Goal: Task Accomplishment & Management: Use online tool/utility

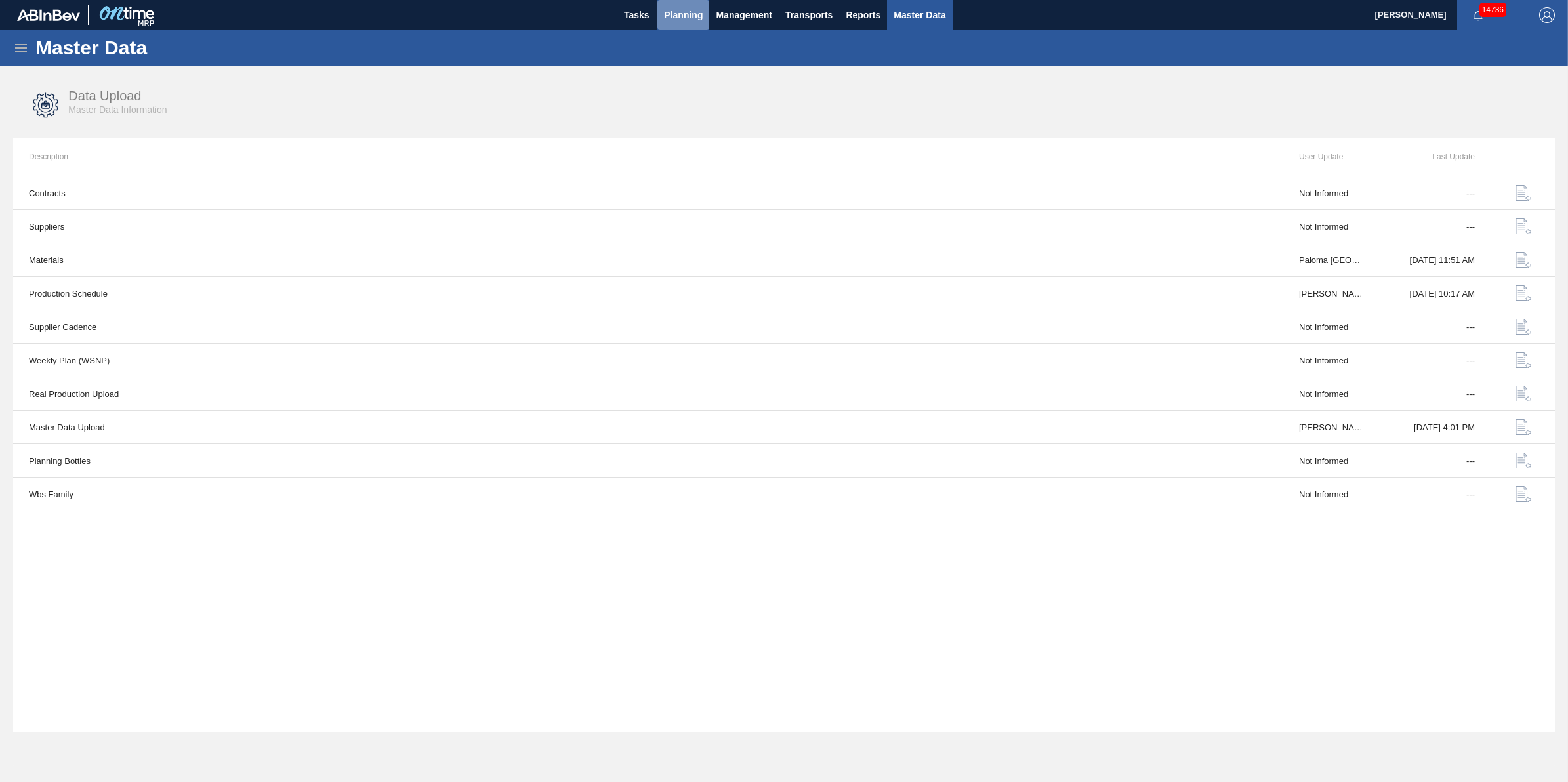
click at [681, 17] on span "Planning" at bounding box center [683, 15] width 39 height 16
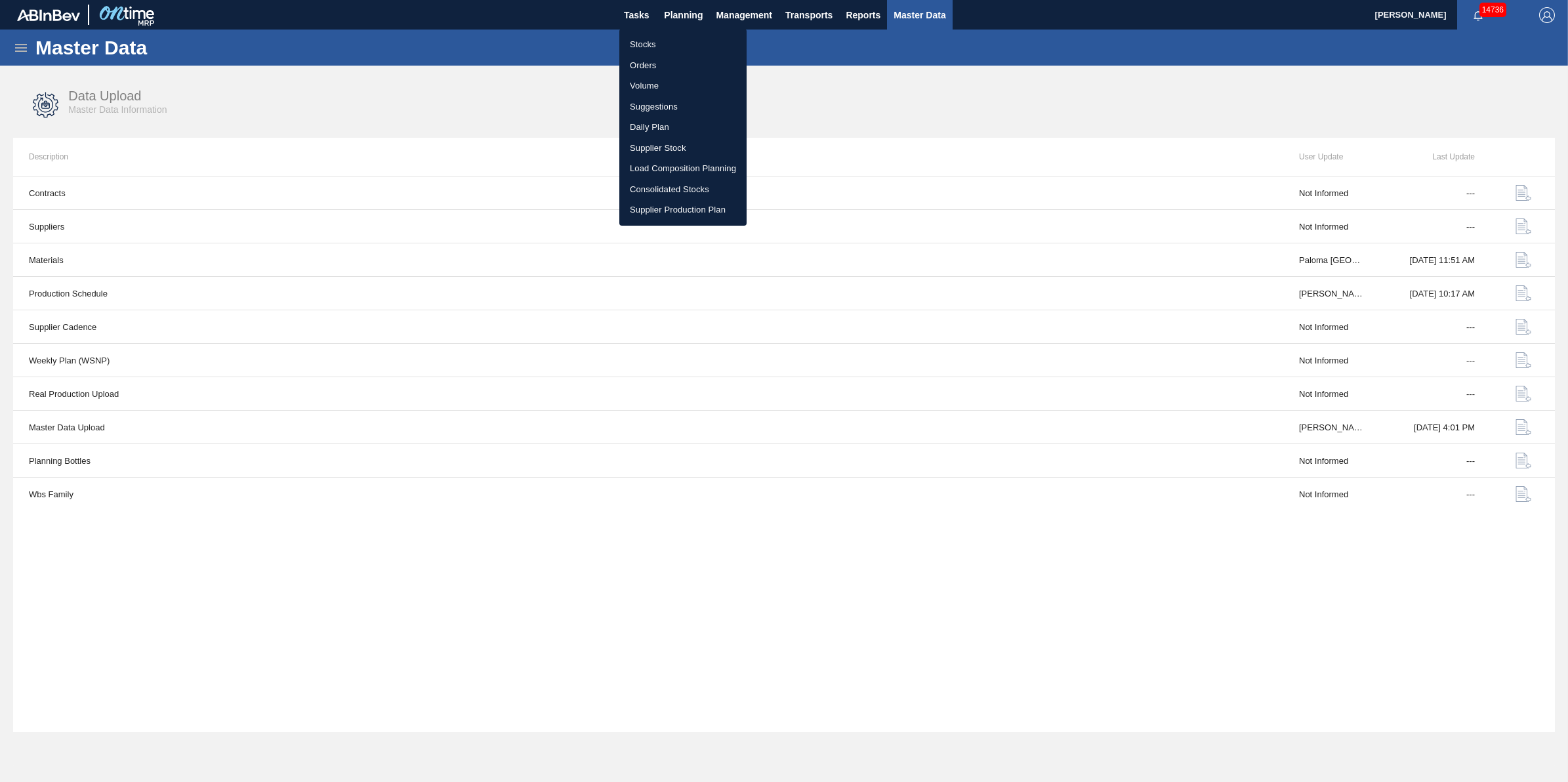
click at [677, 170] on li "Load Composition Planning" at bounding box center [683, 168] width 127 height 21
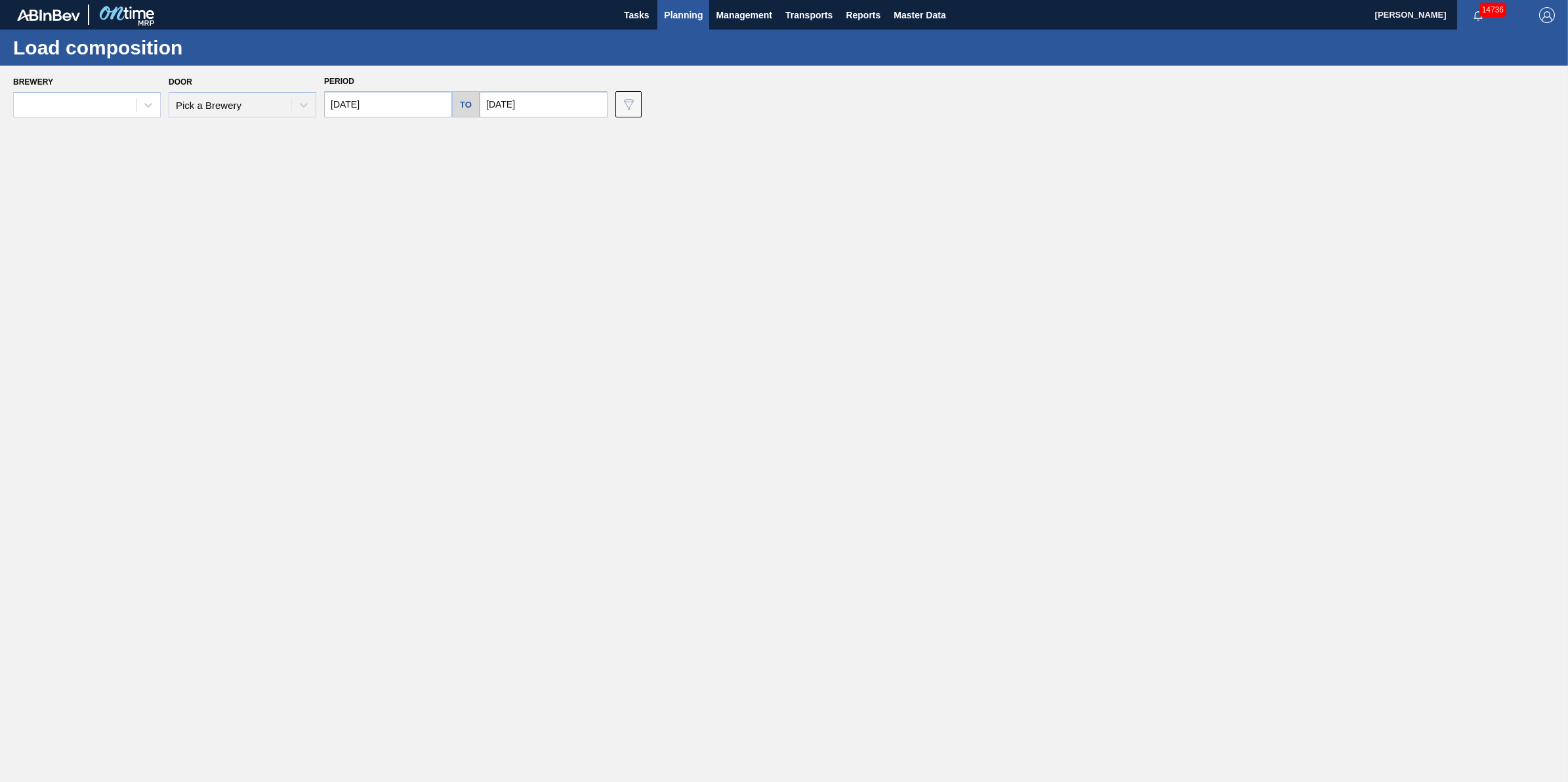
click at [671, 13] on span "Planning" at bounding box center [683, 15] width 39 height 16
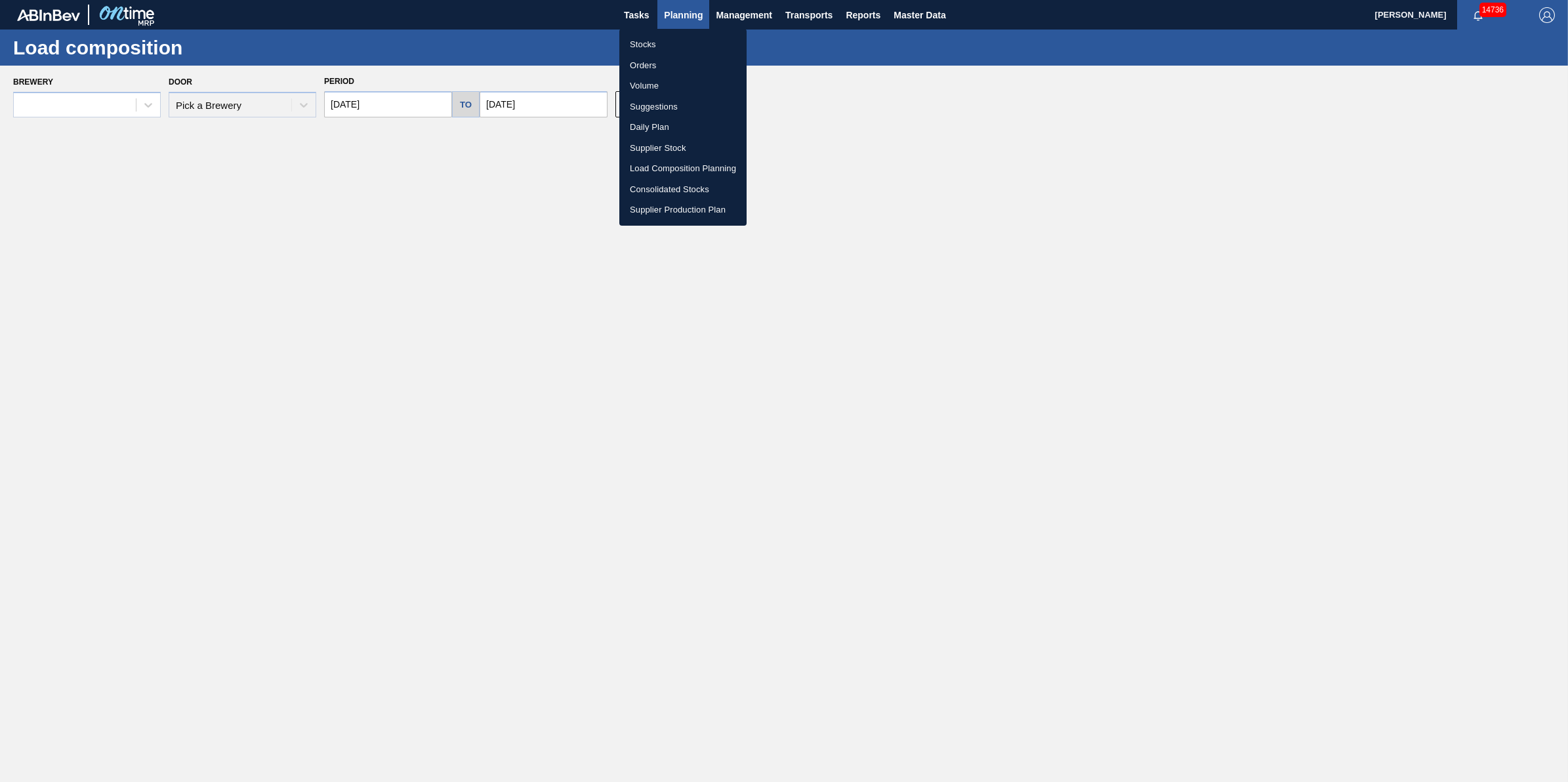
click at [659, 41] on li "Stocks" at bounding box center [683, 44] width 127 height 21
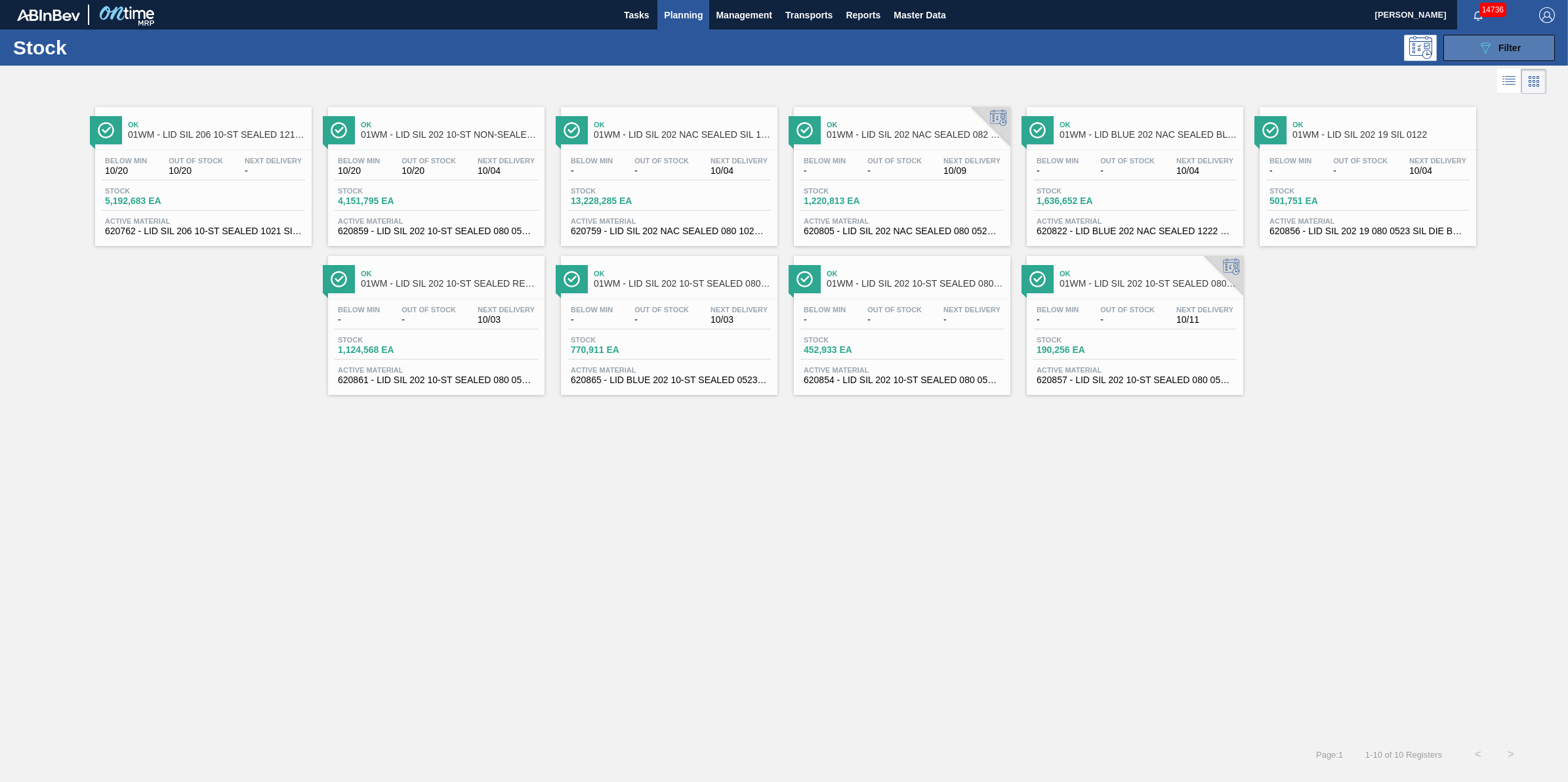
click at [1499, 53] on div "089F7B8B-B2A5-4AFE-B5C0-19BA573D28AC Filter" at bounding box center [1499, 48] width 43 height 16
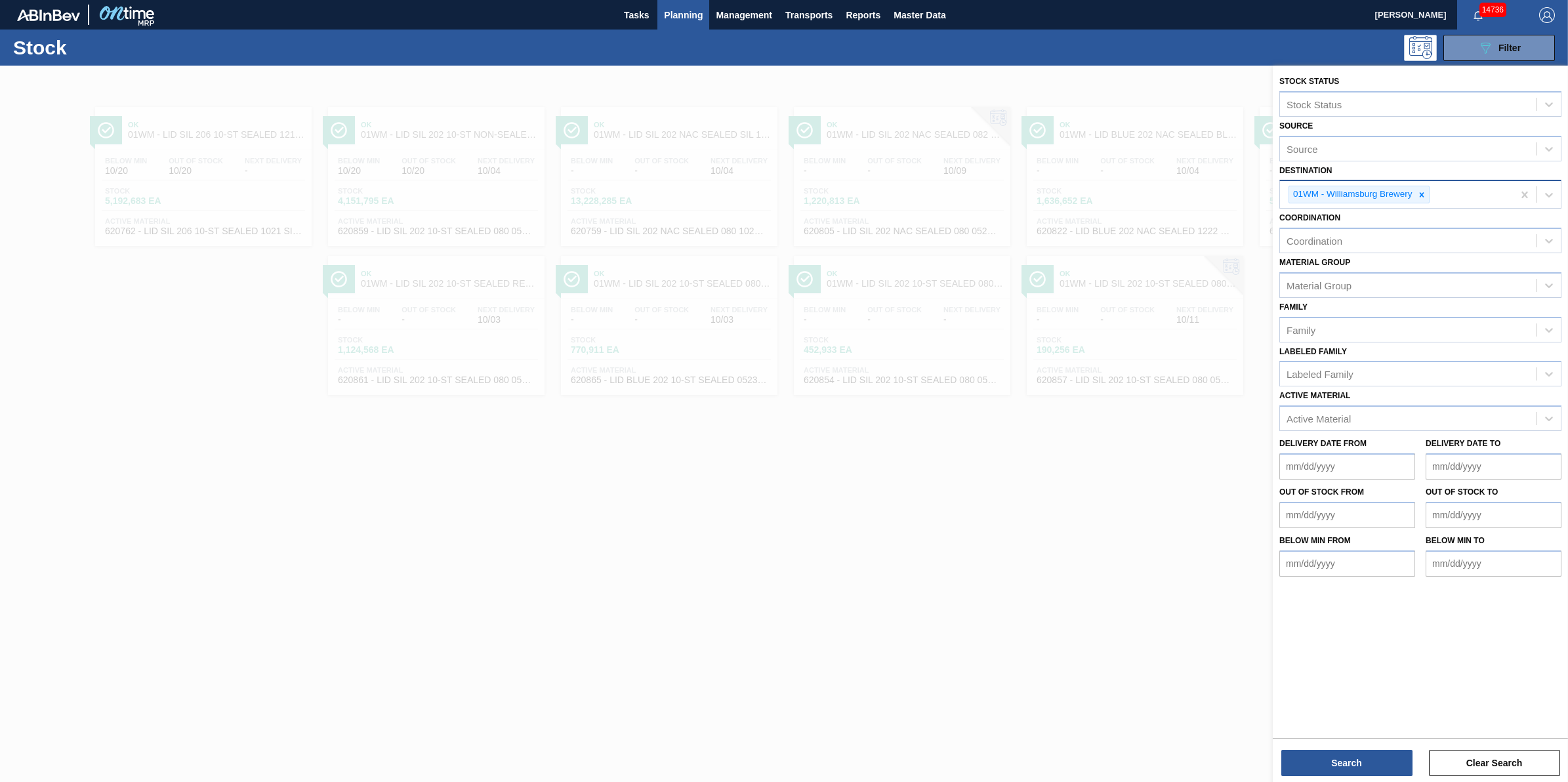
click at [1428, 193] on div at bounding box center [1422, 194] width 14 height 16
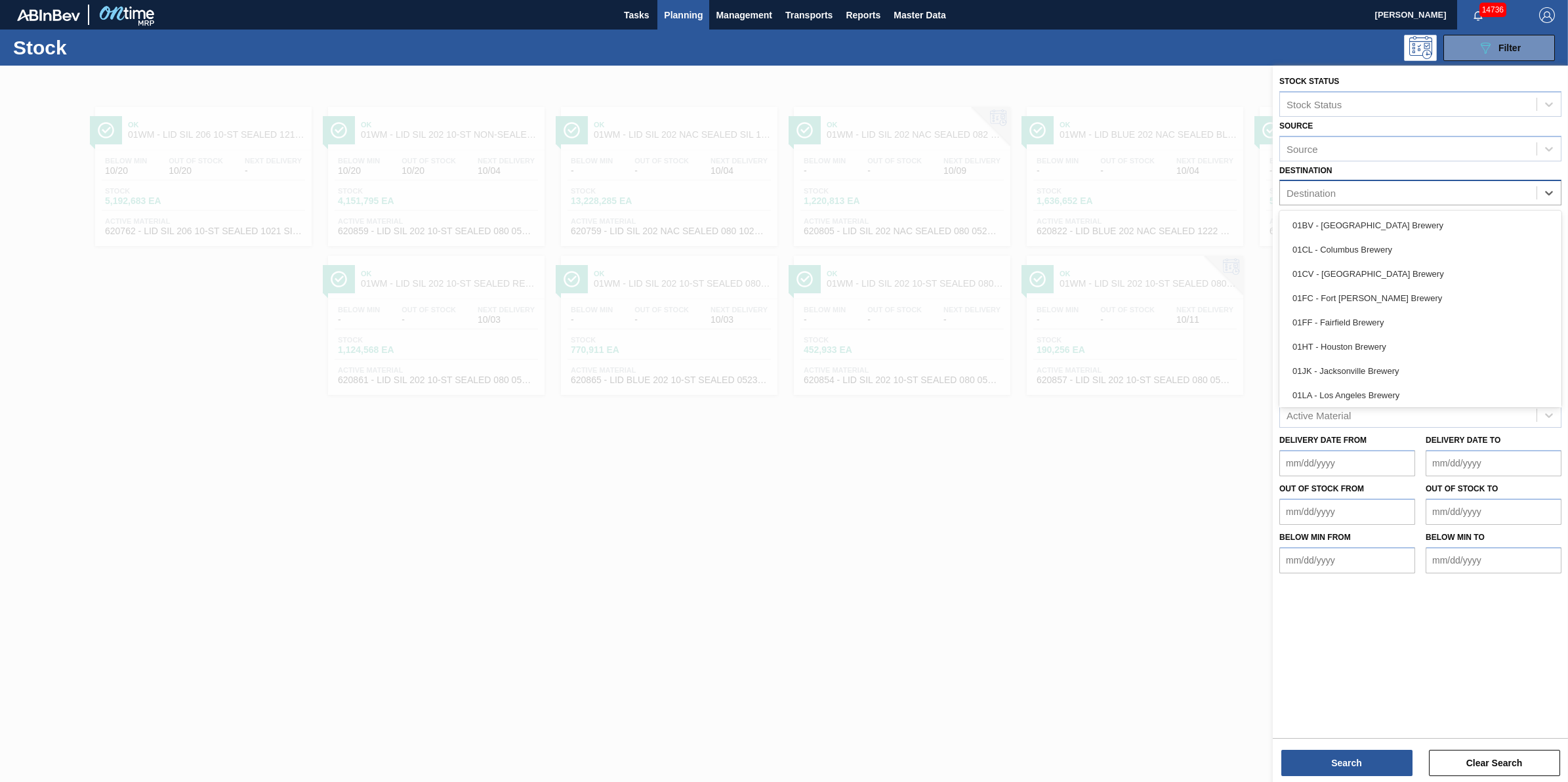
click at [1425, 193] on div "Destination" at bounding box center [1409, 193] width 256 height 19
click at [1411, 235] on div "01BV - [GEOGRAPHIC_DATA] Brewery" at bounding box center [1420, 225] width 282 height 24
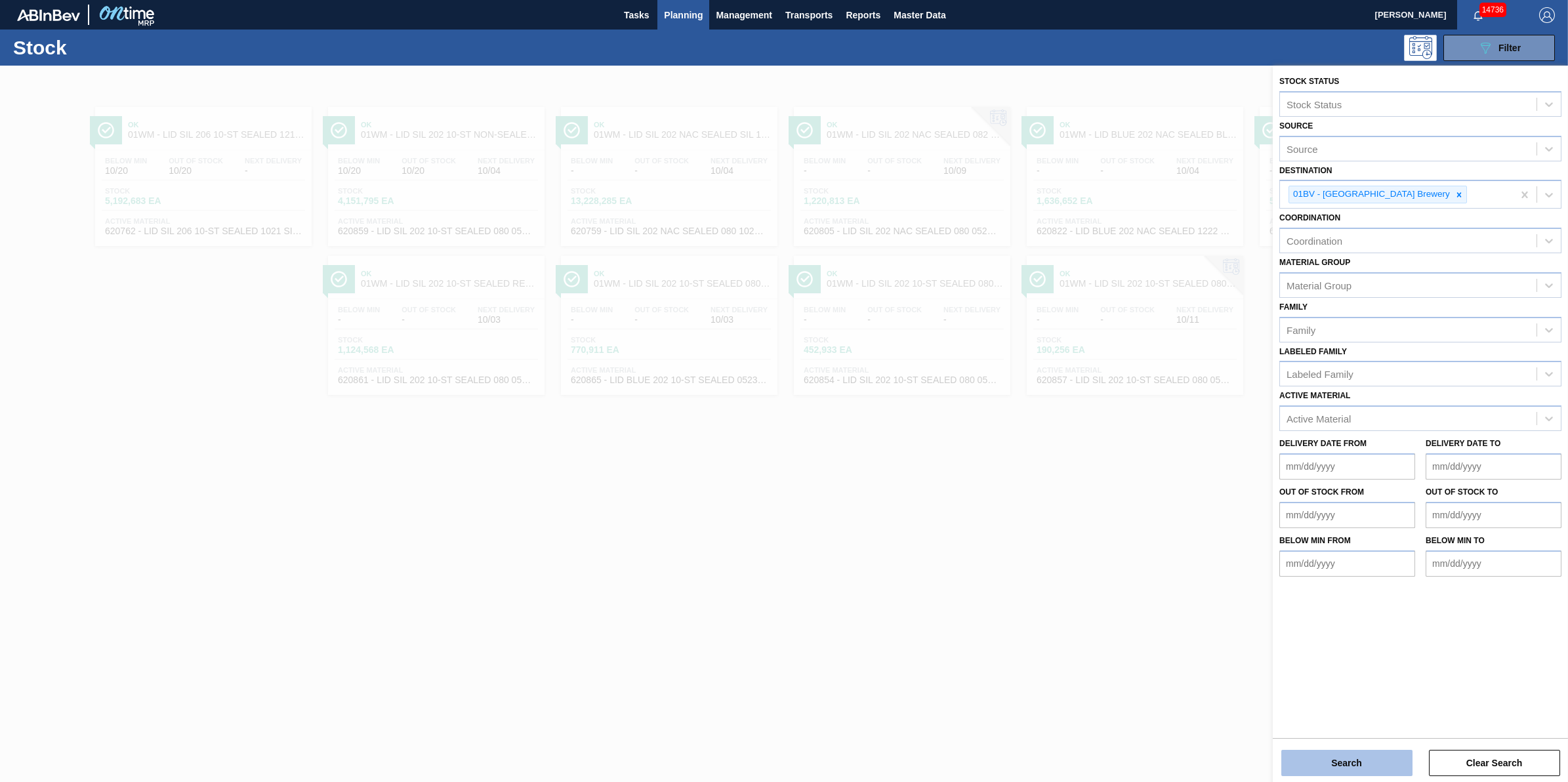
click at [1352, 768] on button "Search" at bounding box center [1347, 762] width 131 height 26
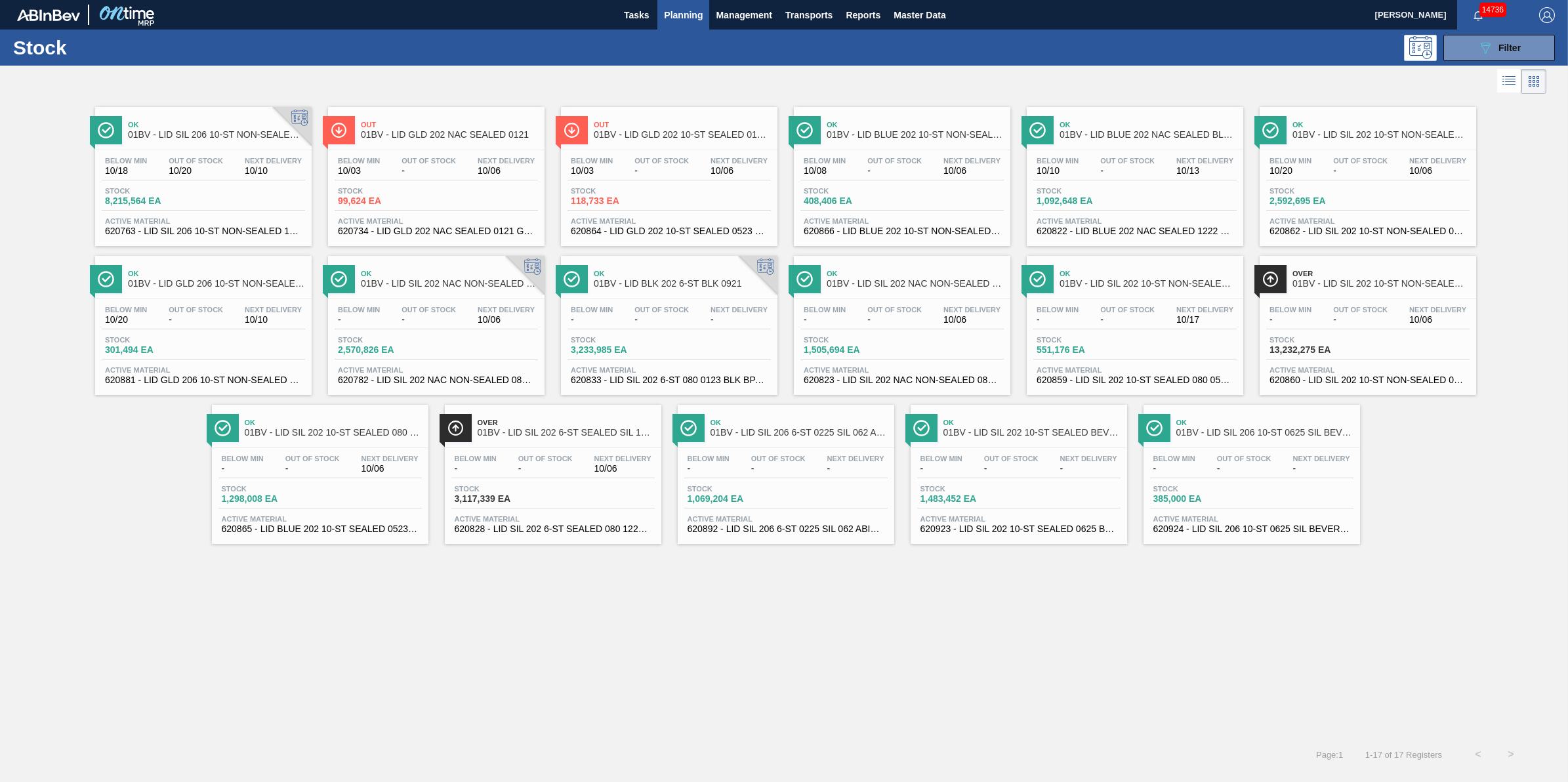
click at [487, 173] on span "10/06" at bounding box center [506, 170] width 57 height 10
click at [423, 187] on span "Stock" at bounding box center [383, 191] width 92 height 8
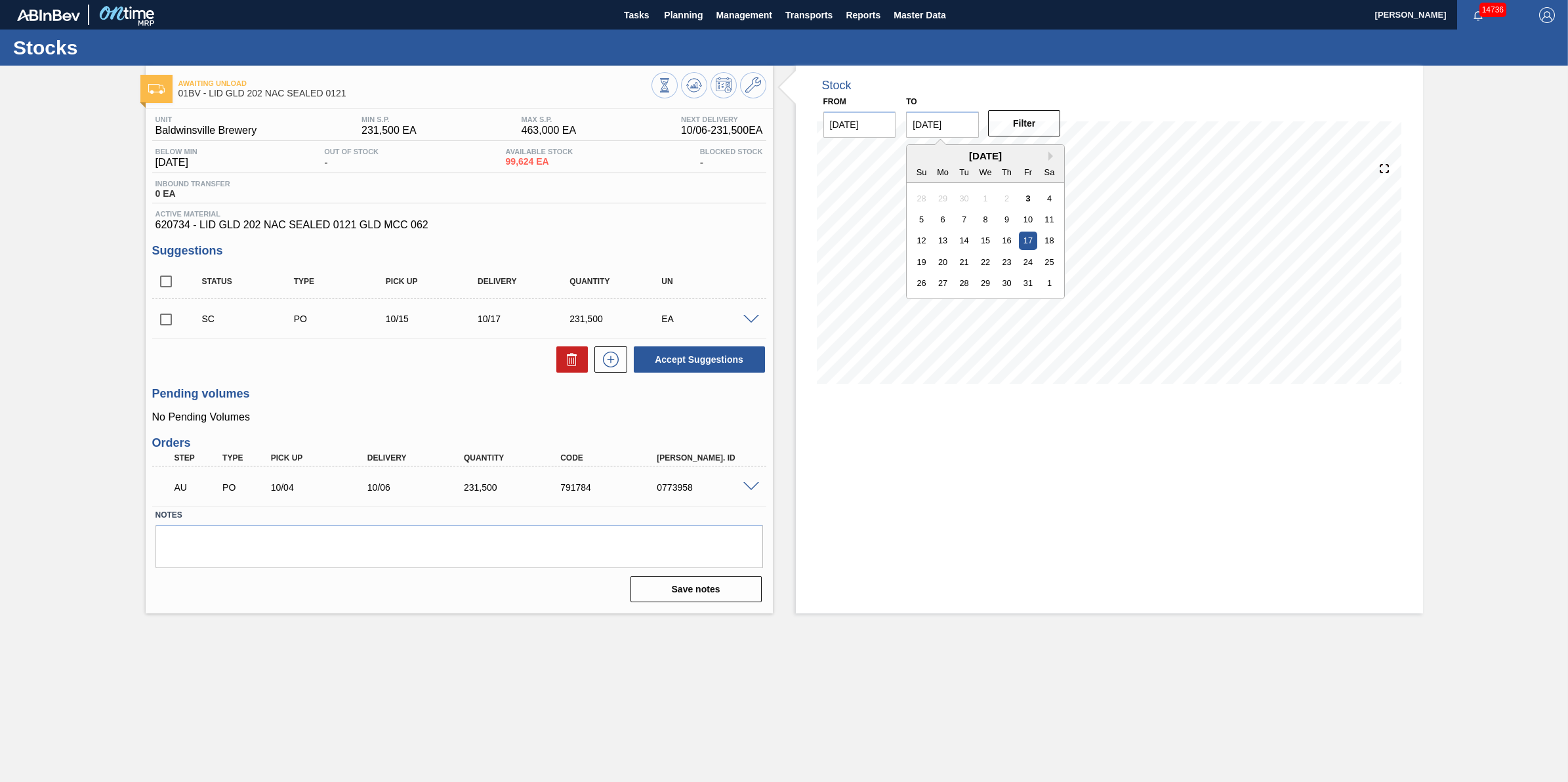
click at [943, 130] on input "[DATE]" at bounding box center [942, 124] width 73 height 26
click at [1052, 279] on div "1" at bounding box center [1049, 283] width 18 height 18
type input "11/01/2025"
click at [1021, 131] on button "Filter" at bounding box center [1024, 123] width 73 height 26
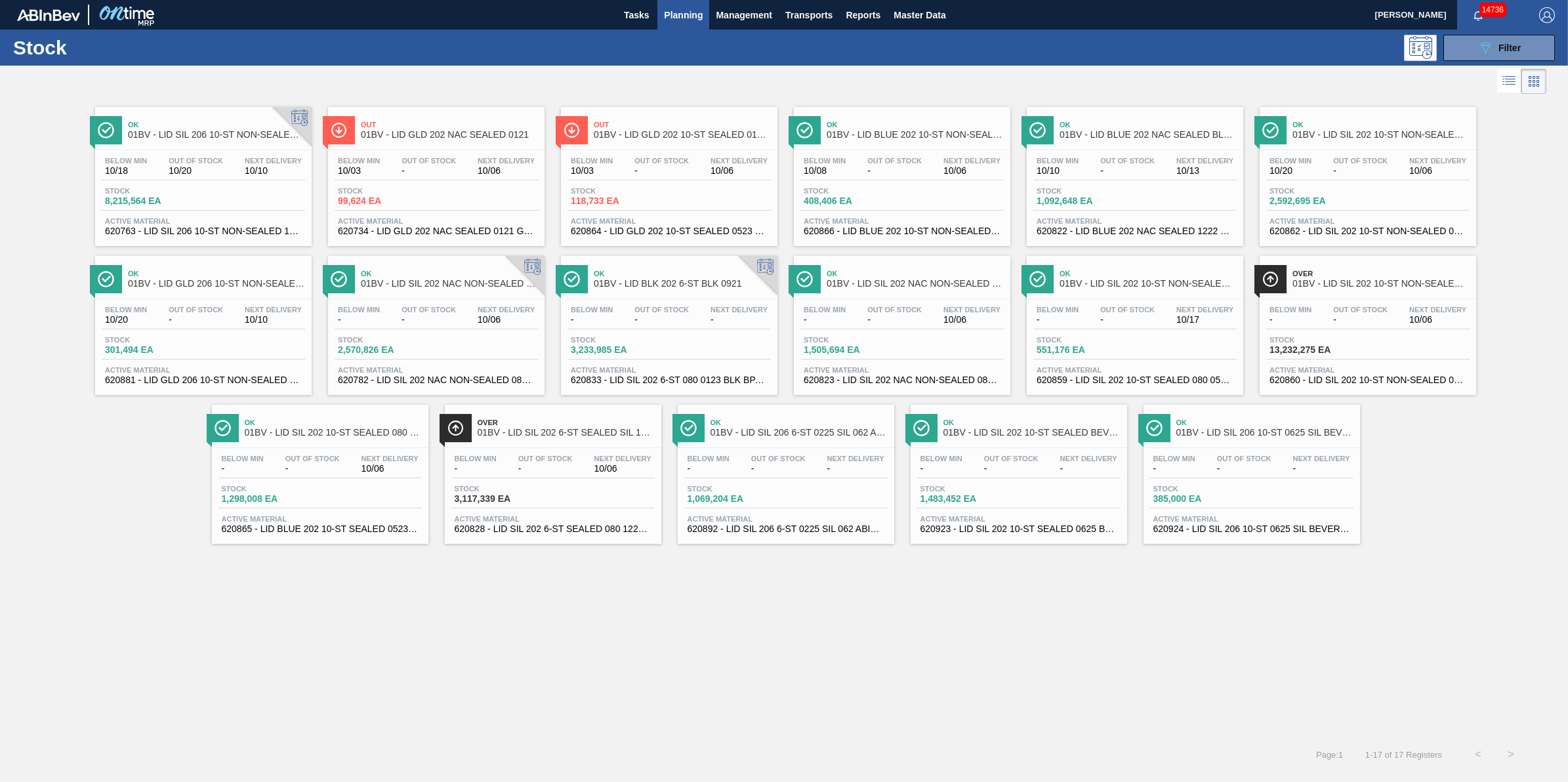
click at [460, 324] on div "Below Min - Out Of Stock - Next Delivery 10/06" at bounding box center [435, 317] width 203 height 23
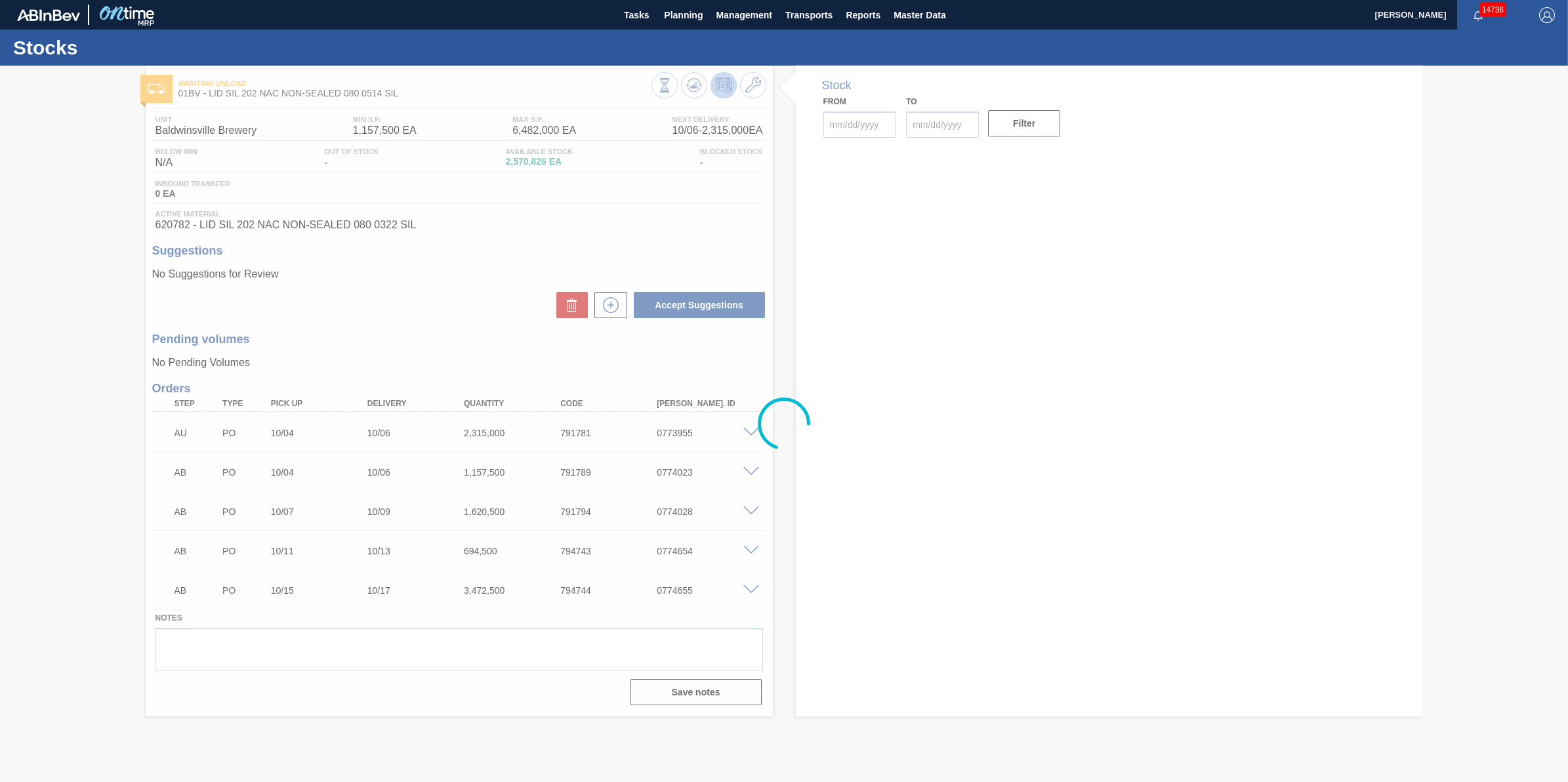
type input "[DATE]"
type input "11/01/2025"
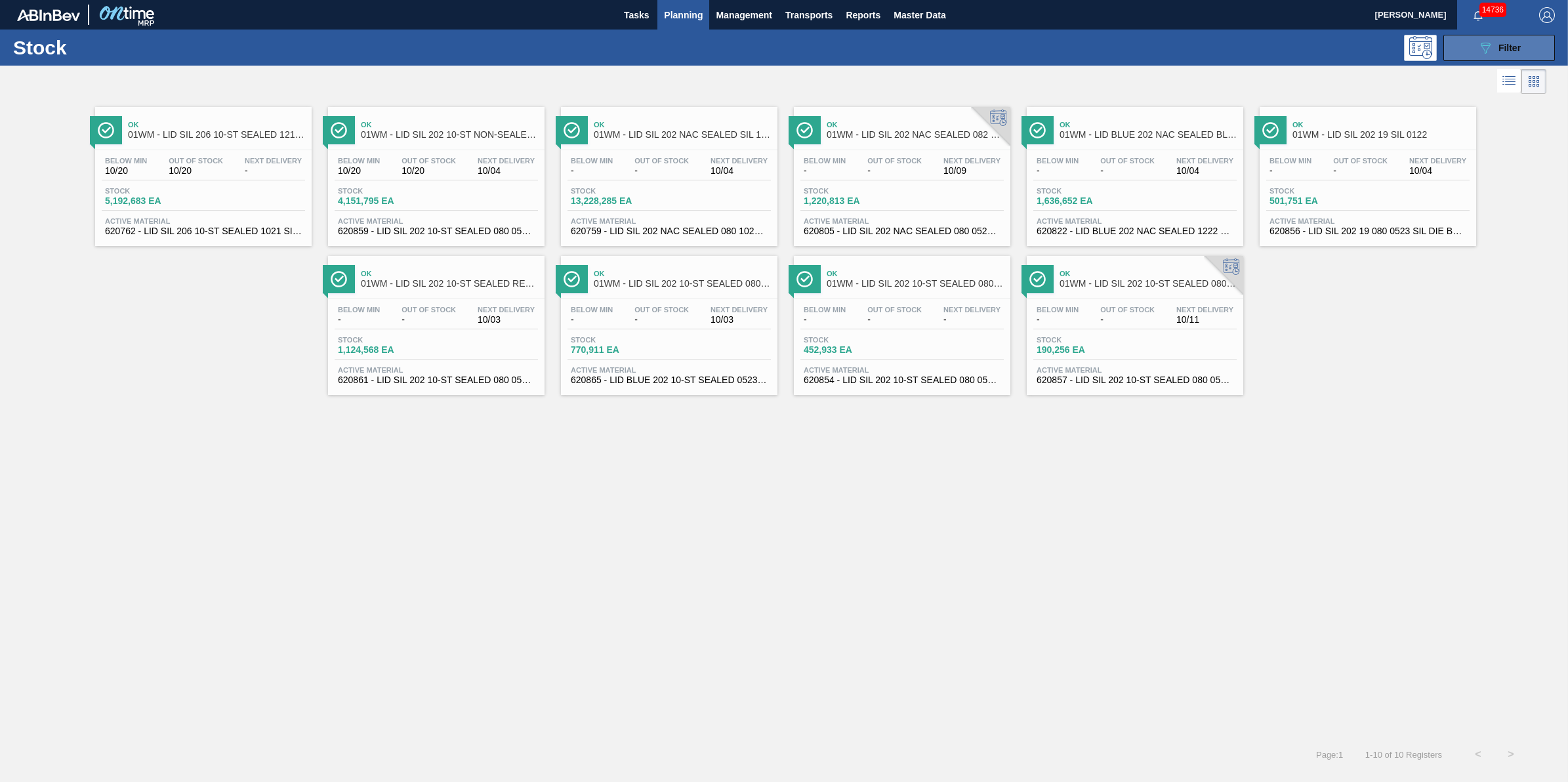
click at [1501, 47] on span "Filter" at bounding box center [1510, 48] width 22 height 11
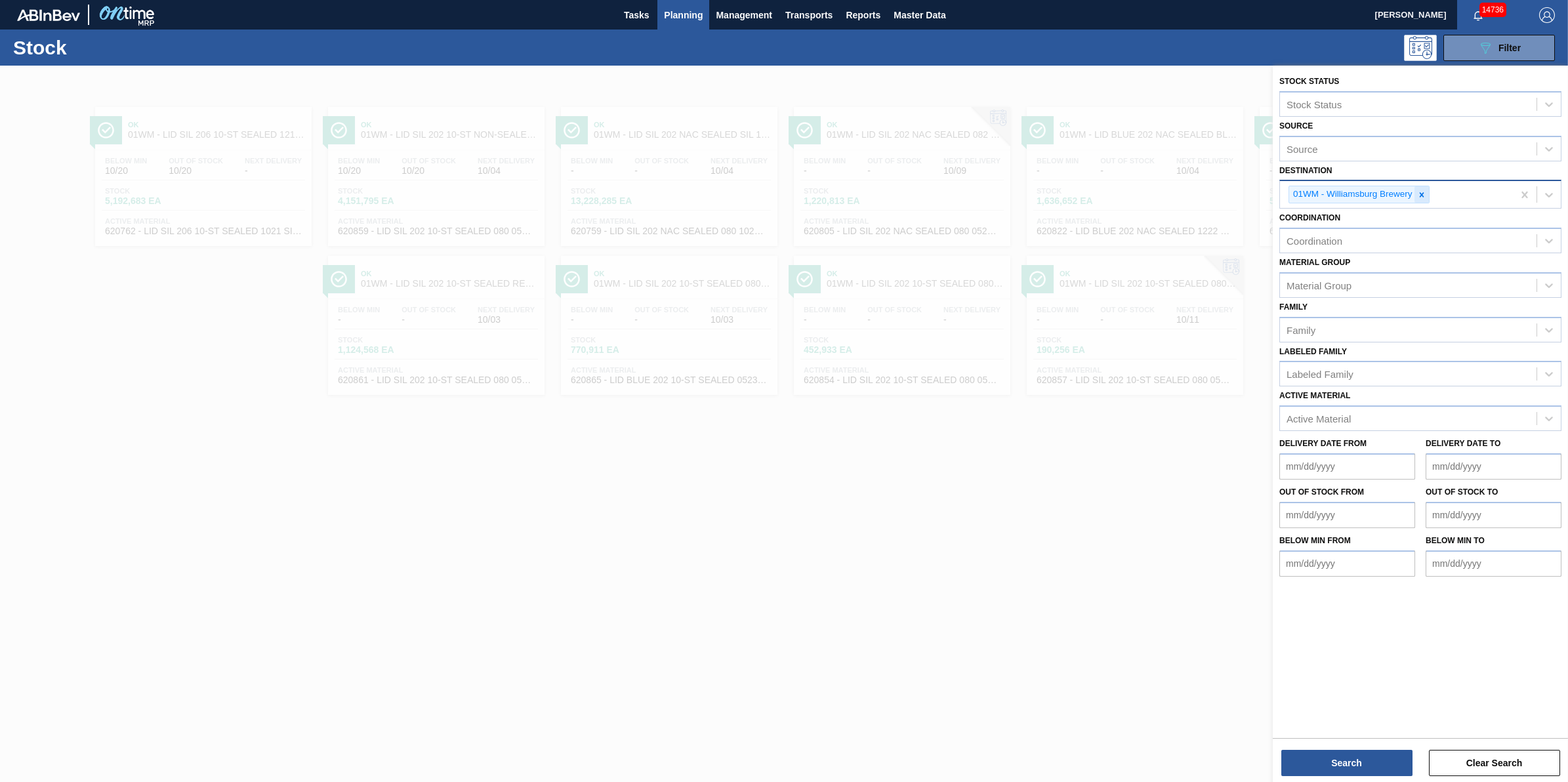
click at [1423, 193] on icon at bounding box center [1422, 194] width 9 height 9
click at [1423, 193] on div "Destination" at bounding box center [1409, 193] width 256 height 19
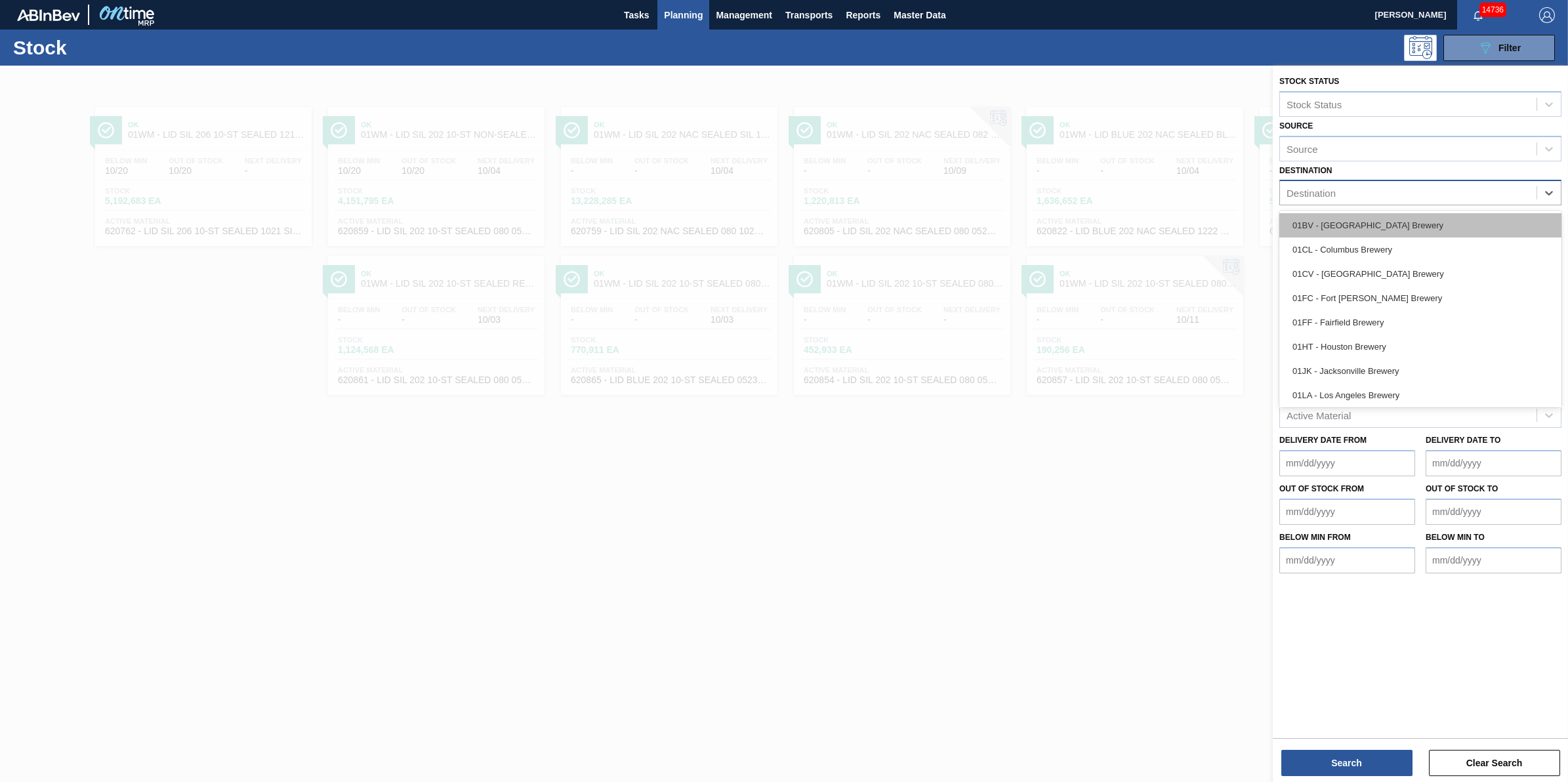
click at [1412, 227] on div "01BV - Baldwinsville Brewery" at bounding box center [1420, 225] width 282 height 24
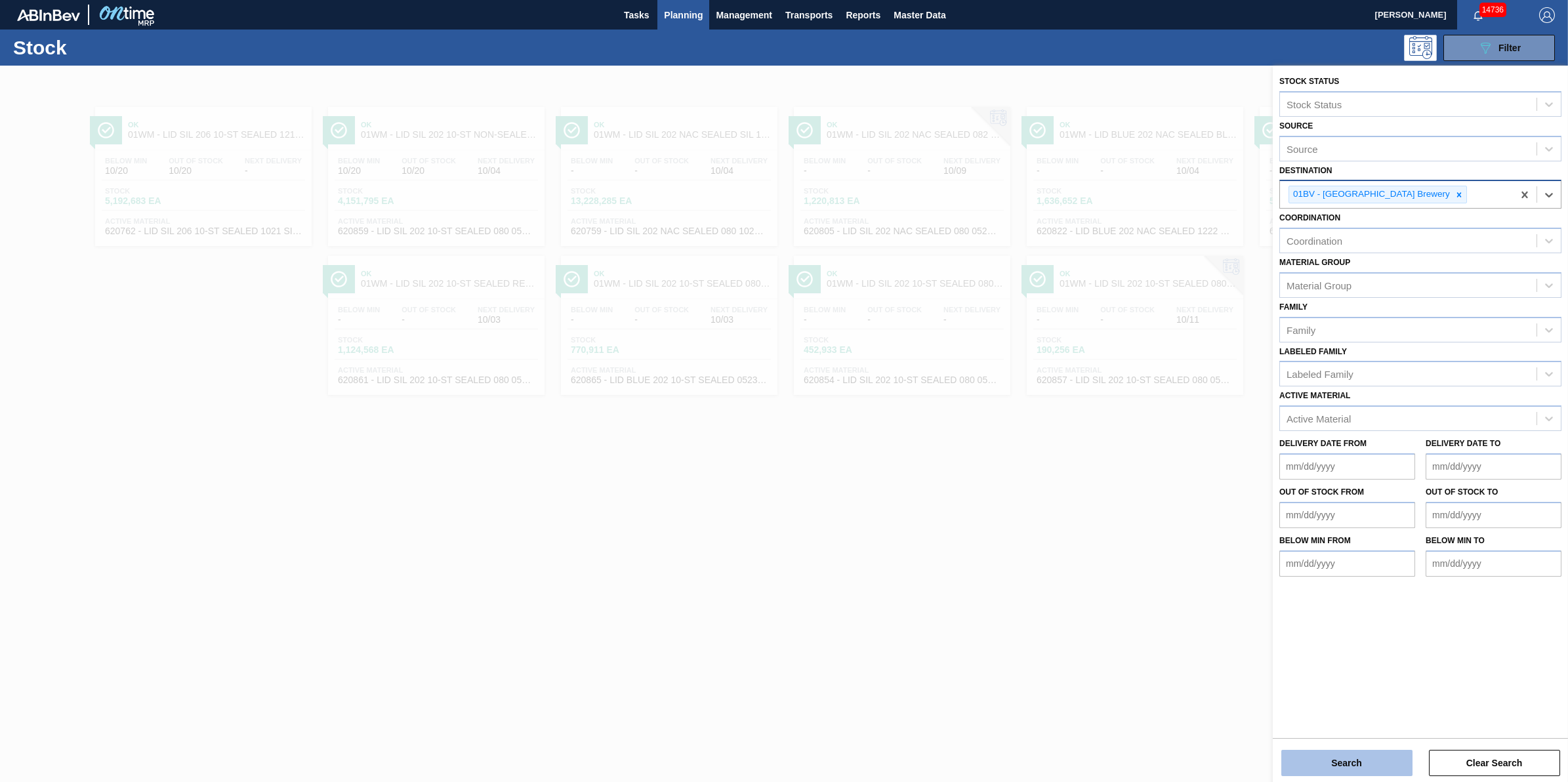
click at [1322, 756] on button "Search" at bounding box center [1347, 762] width 131 height 26
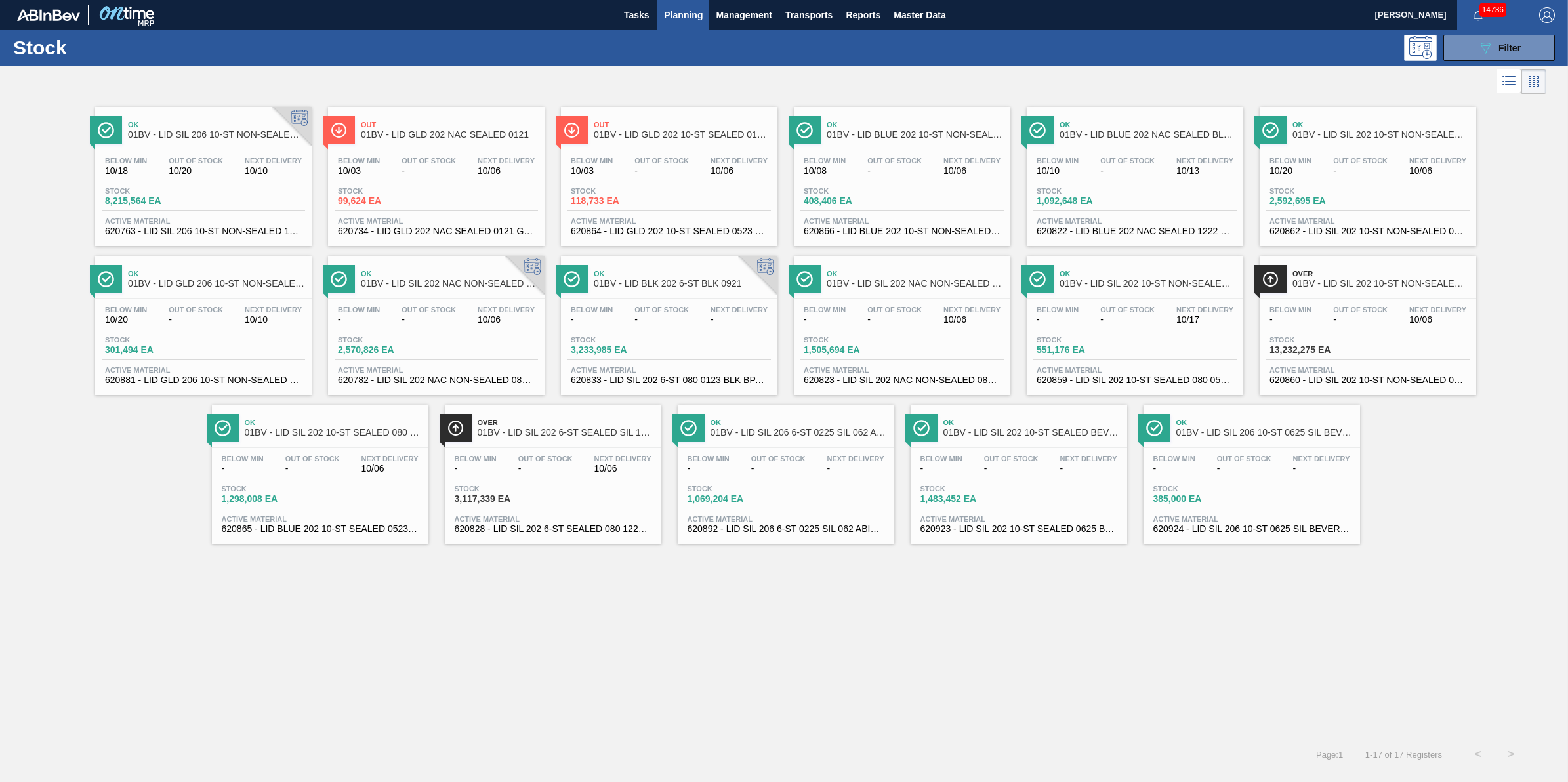
click at [447, 139] on span "01BV - LID GLD 202 NAC SEALED 0121" at bounding box center [450, 134] width 177 height 10
click at [463, 310] on div "Below Min - Out Of Stock - Next Delivery 10/06" at bounding box center [435, 317] width 203 height 23
click at [886, 339] on span "Stock" at bounding box center [849, 339] width 92 height 8
click at [630, 172] on div "Below Min 10/03 Out Of Stock - Next Delivery 10/06" at bounding box center [668, 168] width 203 height 23
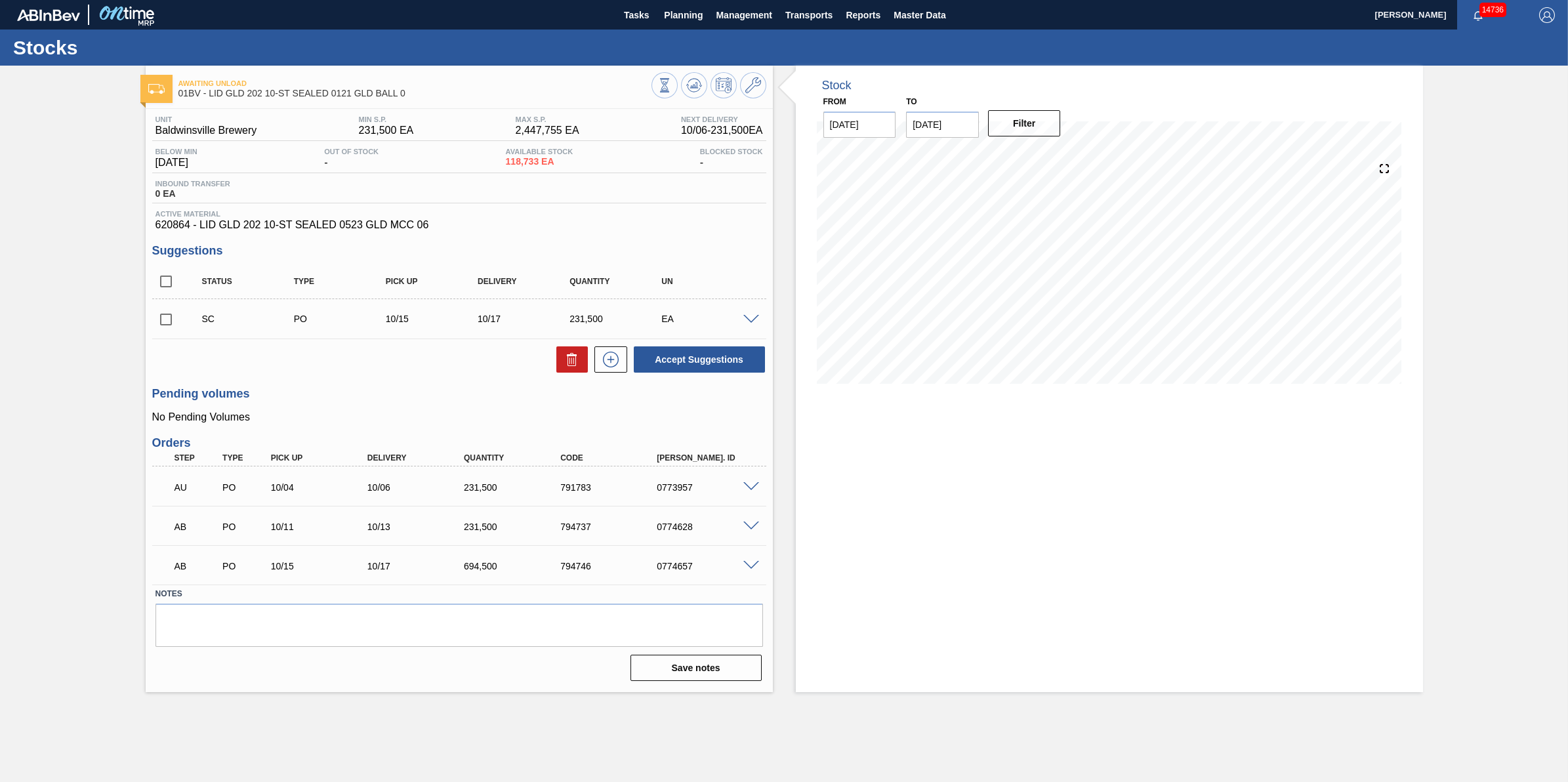
click at [740, 489] on div at bounding box center [753, 486] width 26 height 10
click at [746, 489] on span at bounding box center [752, 486] width 16 height 10
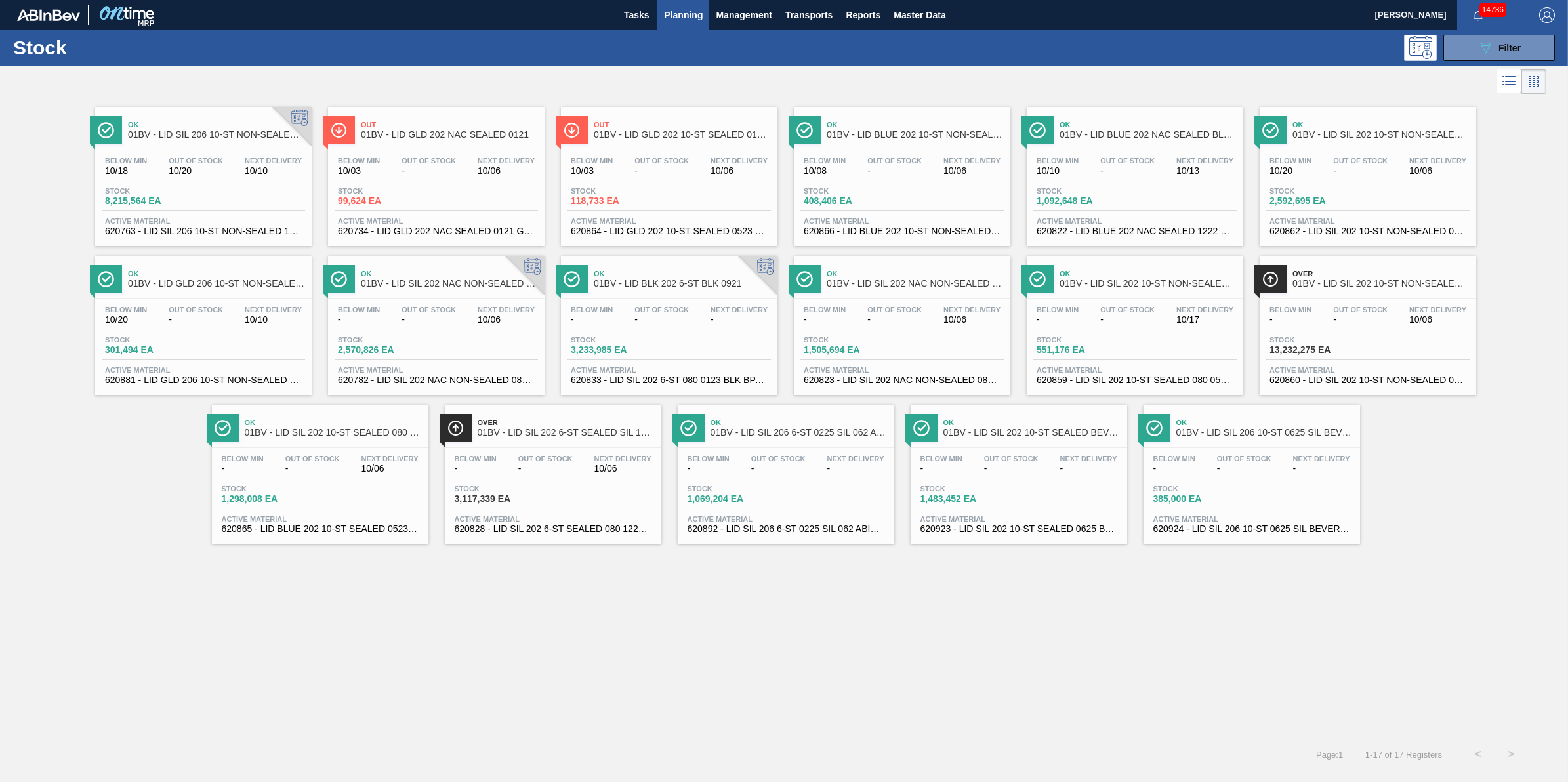
click at [329, 486] on div "Below Min - Out Of Stock - Next Delivery 10/06 Stock 1,298,008 EA Active Materi…" at bounding box center [321, 493] width 217 height 90
click at [904, 173] on span "-" at bounding box center [894, 170] width 55 height 10
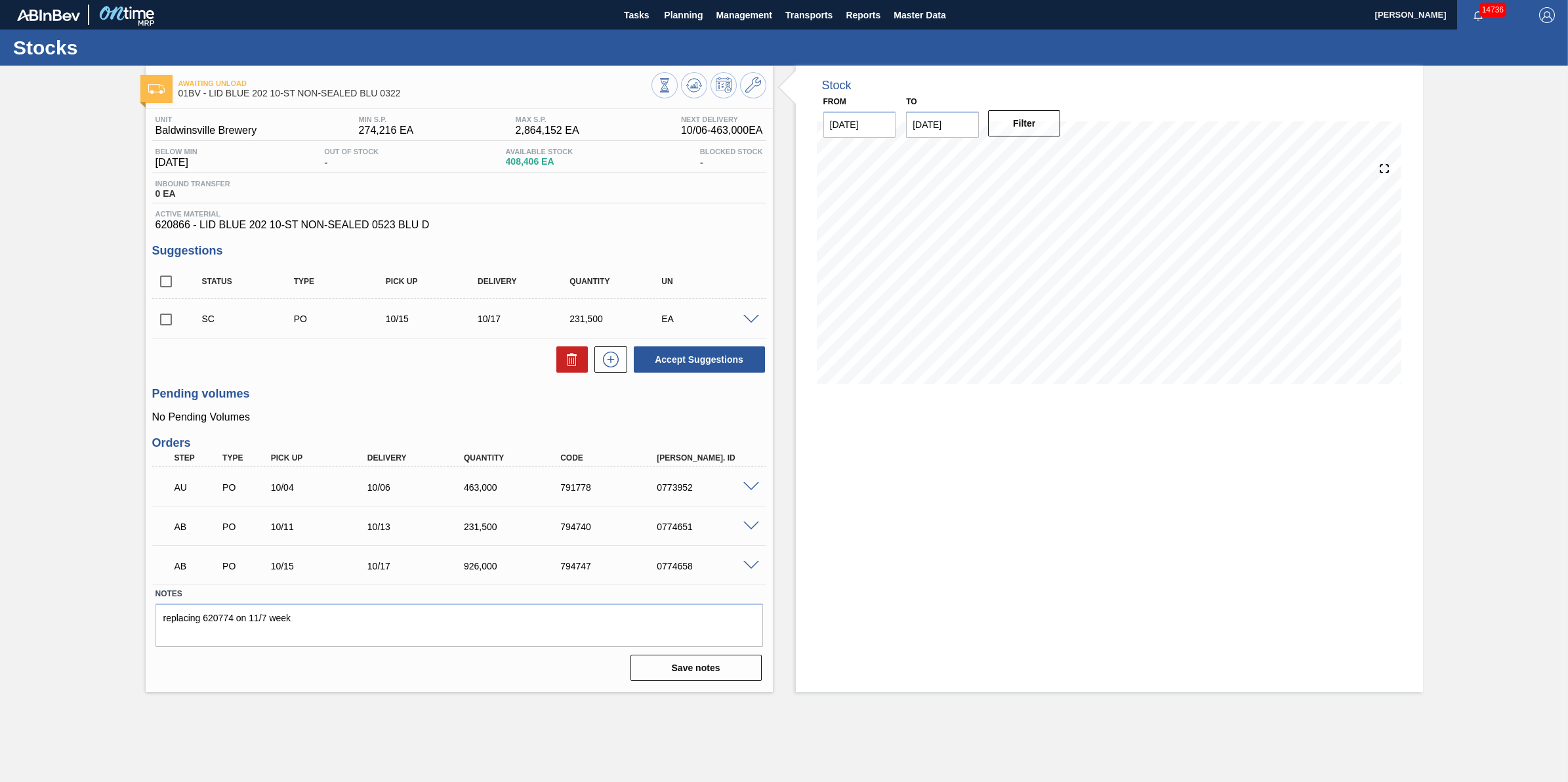
click at [745, 486] on span at bounding box center [752, 486] width 16 height 10
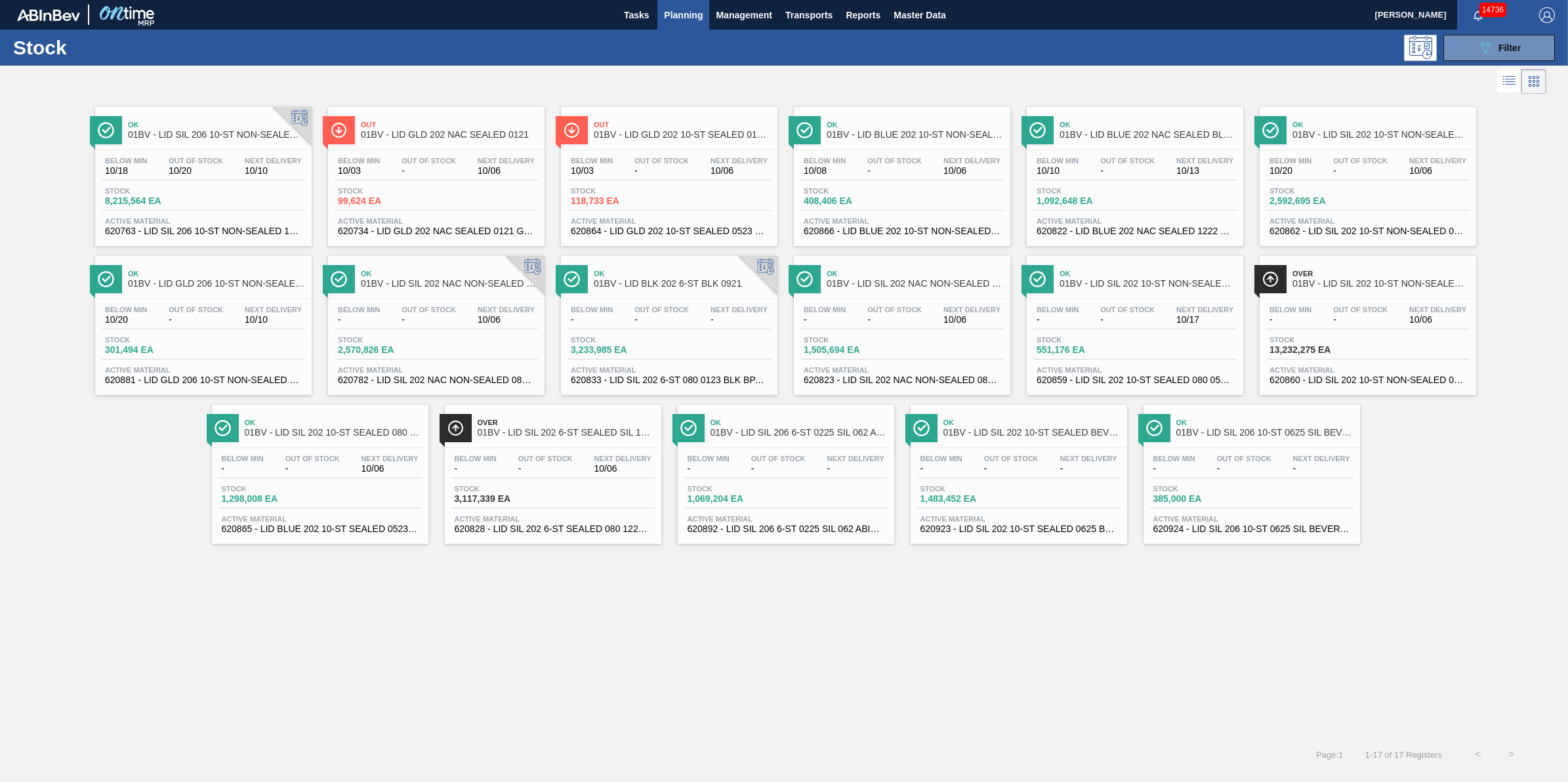
click at [520, 489] on span "Stock" at bounding box center [500, 488] width 92 height 8
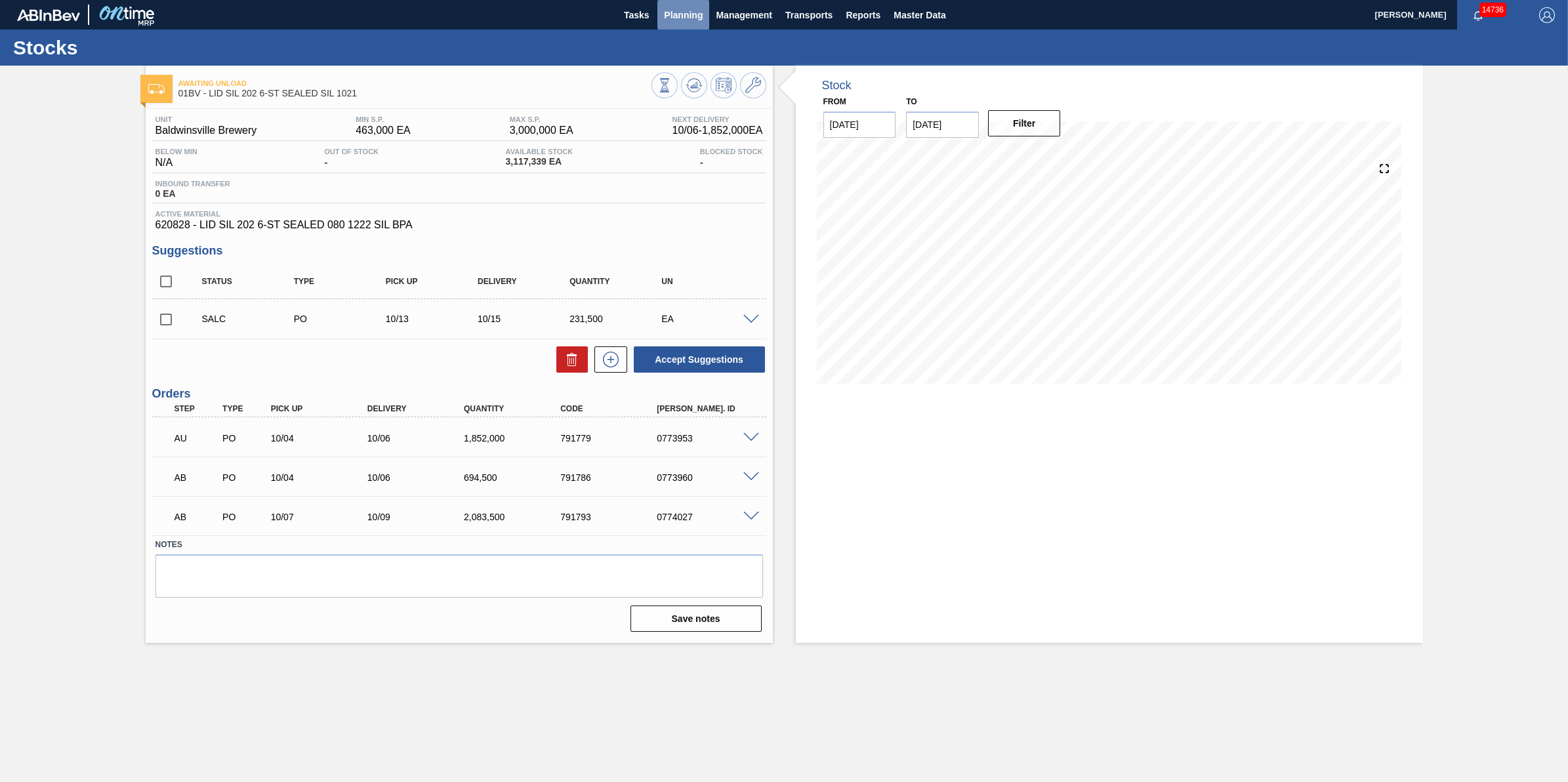
click at [666, 14] on span "Planning" at bounding box center [683, 15] width 39 height 16
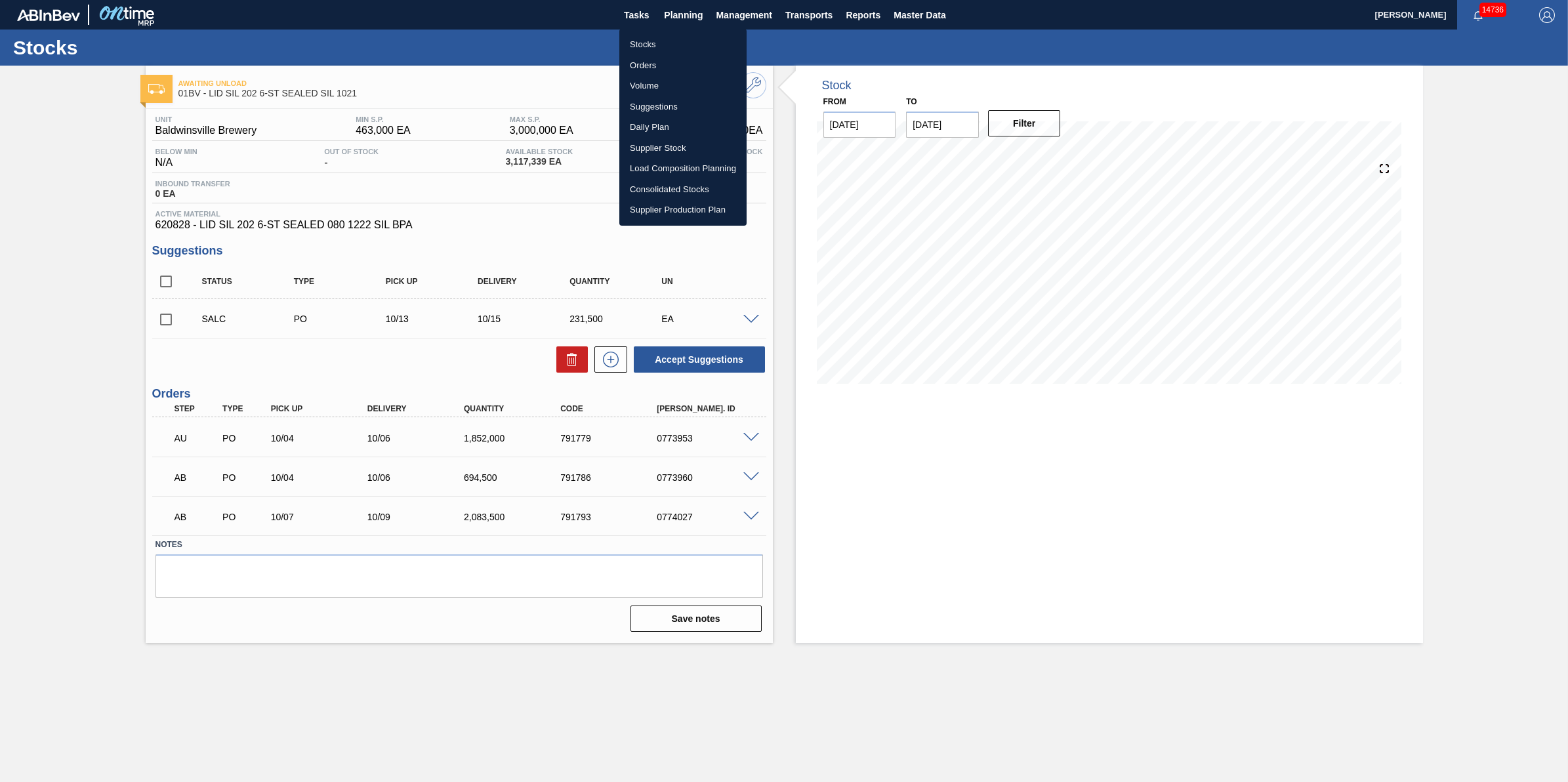
click at [669, 24] on div at bounding box center [784, 391] width 1568 height 782
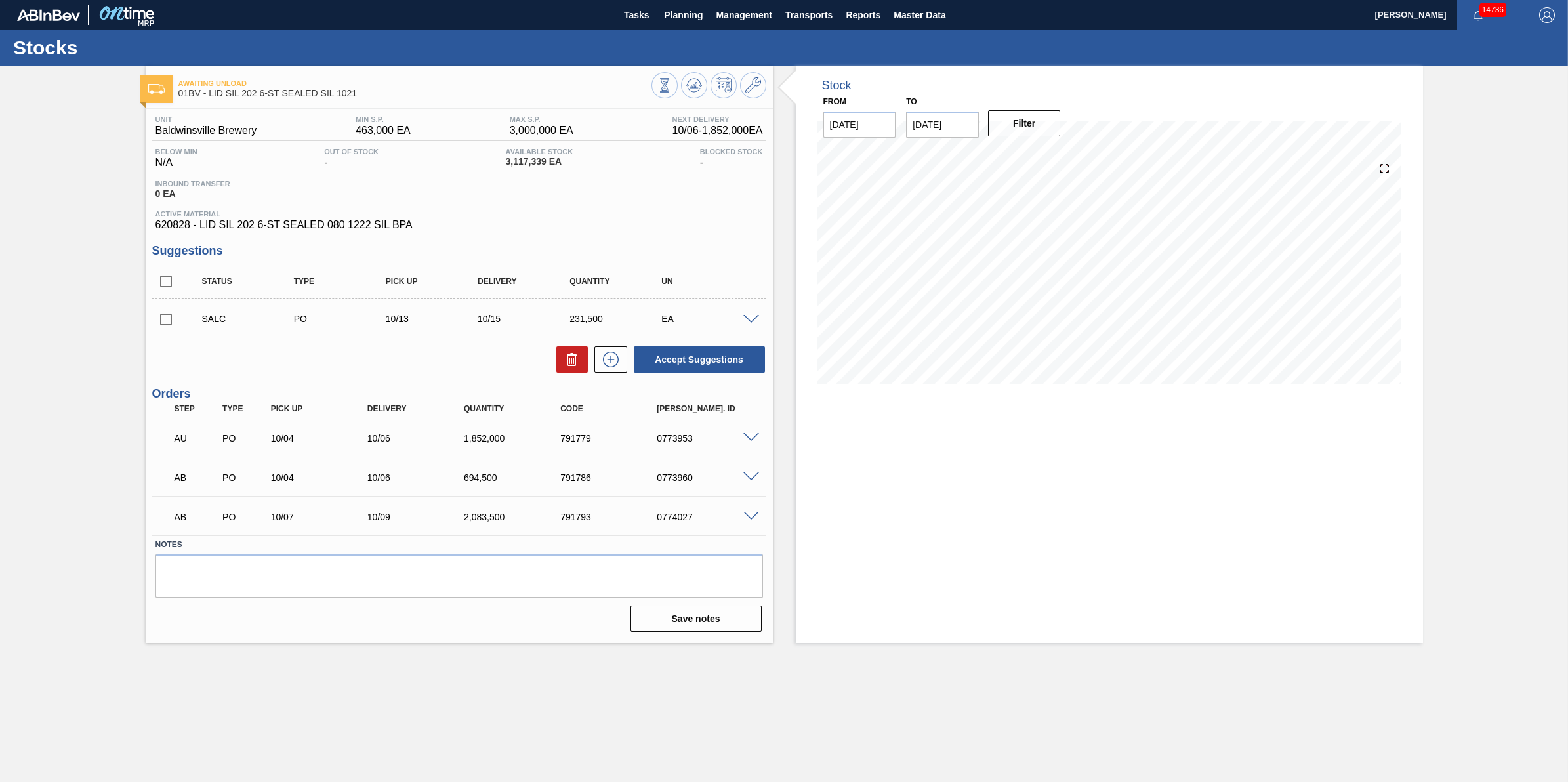
click at [684, 12] on div "Stocks Orders Volume Suggestions Daily Plan Supplier Stock Load Composition Pla…" at bounding box center [784, 391] width 1568 height 782
click at [685, 13] on span "Planning" at bounding box center [683, 15] width 39 height 16
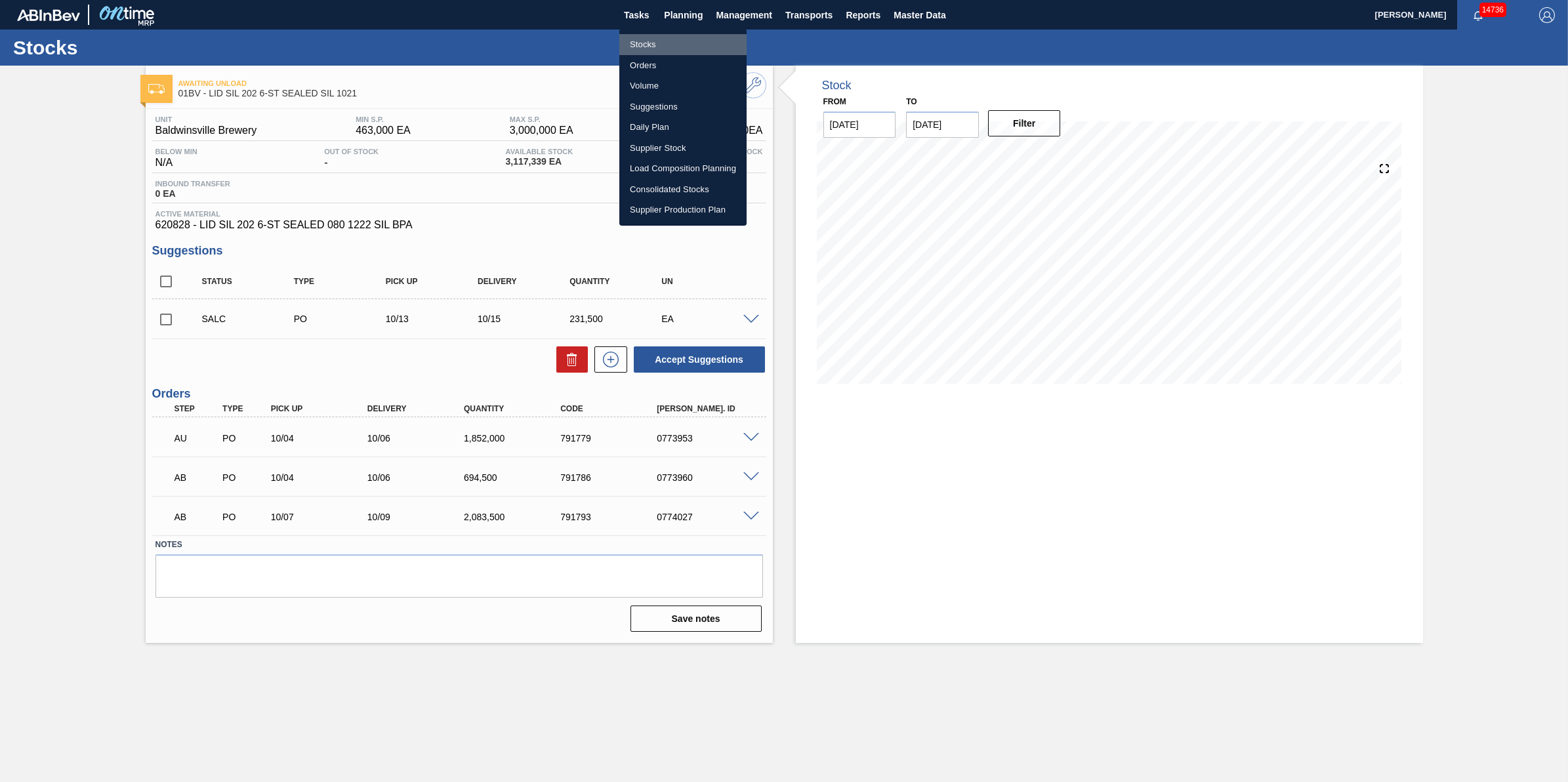
click at [685, 43] on li "Stocks" at bounding box center [683, 44] width 127 height 21
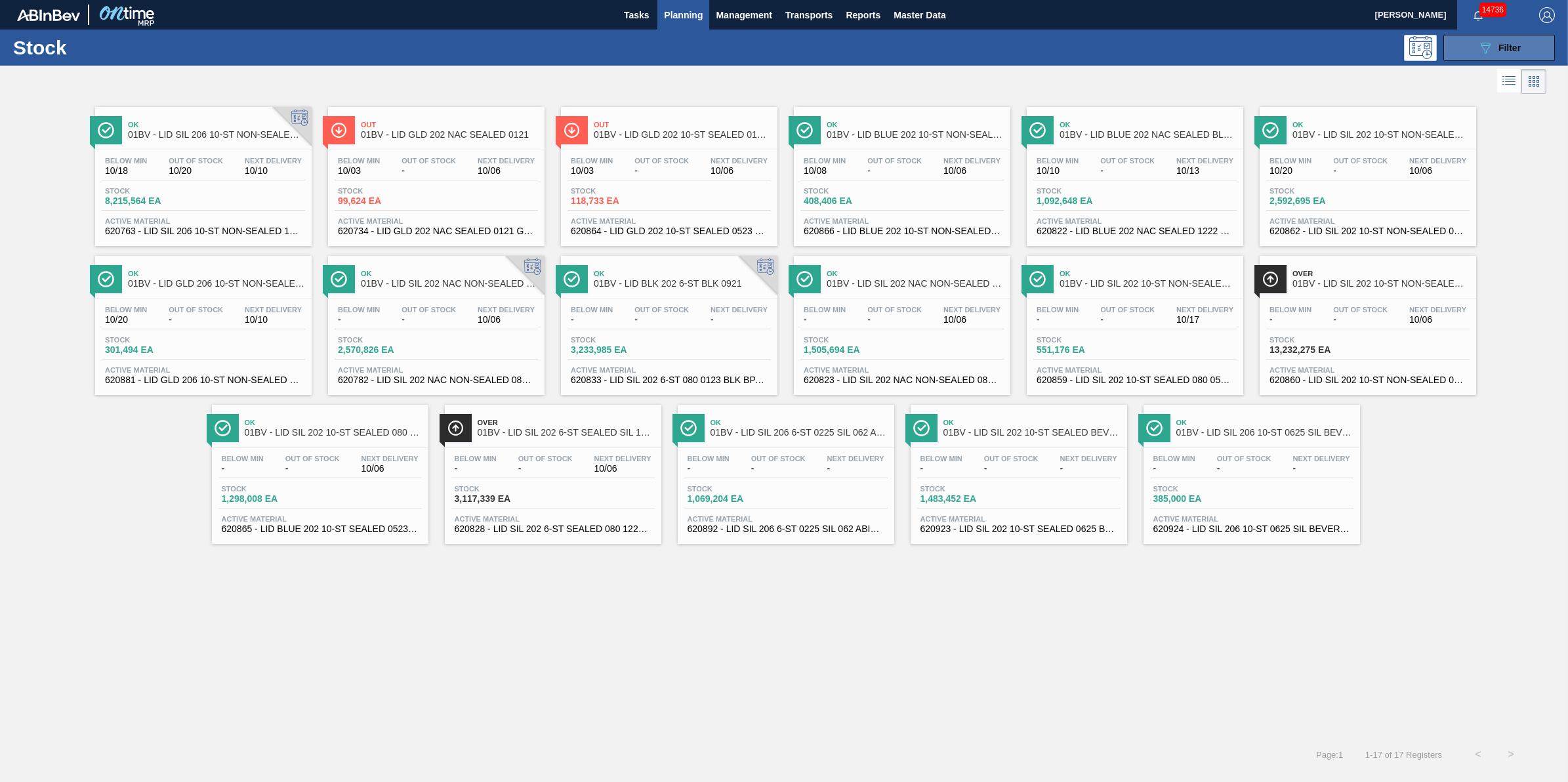
click at [1458, 56] on button "089F7B8B-B2A5-4AFE-B5C0-19BA573D28AC Filter" at bounding box center [1499, 47] width 111 height 26
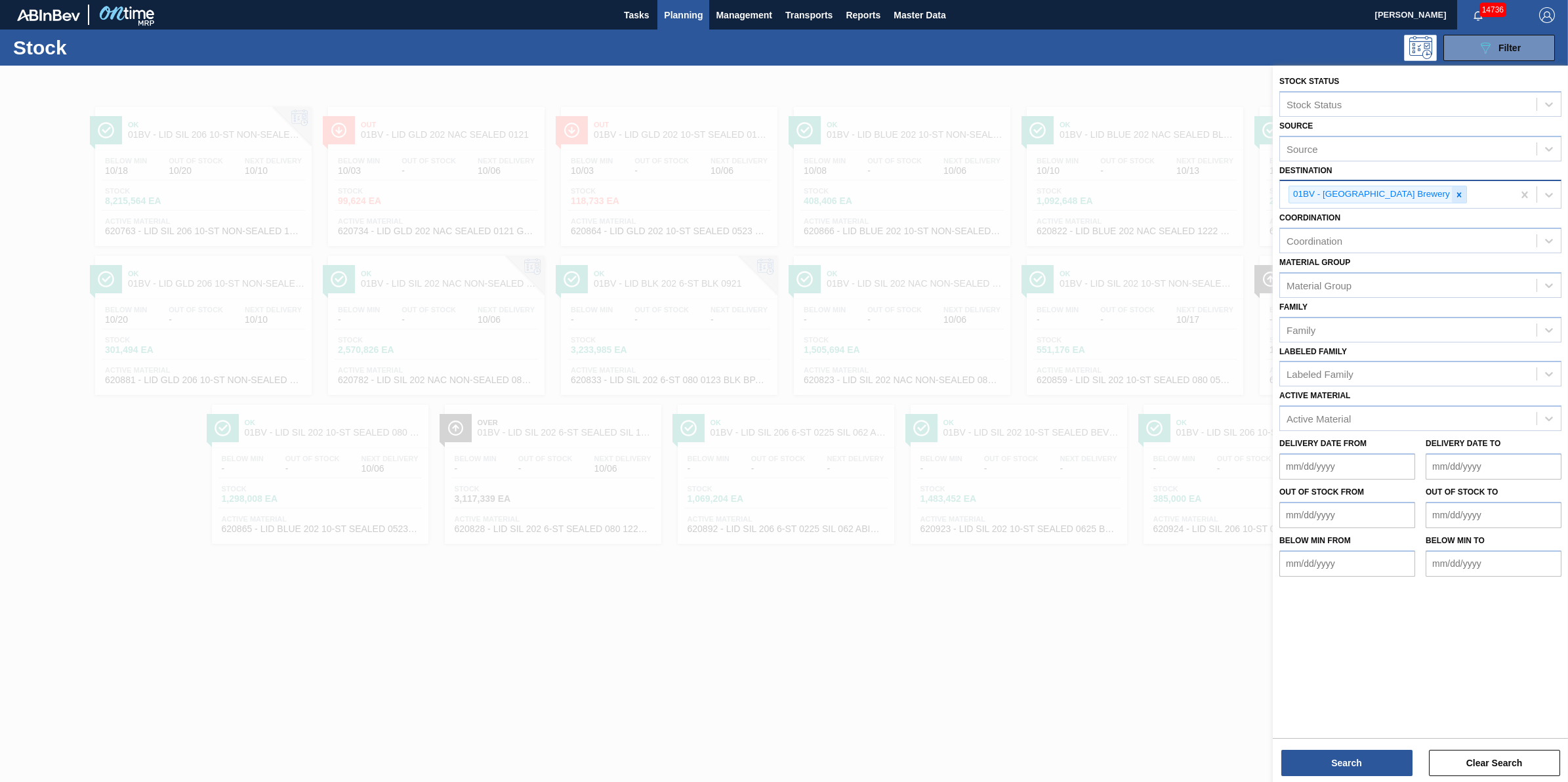
click at [1452, 202] on div at bounding box center [1460, 194] width 14 height 16
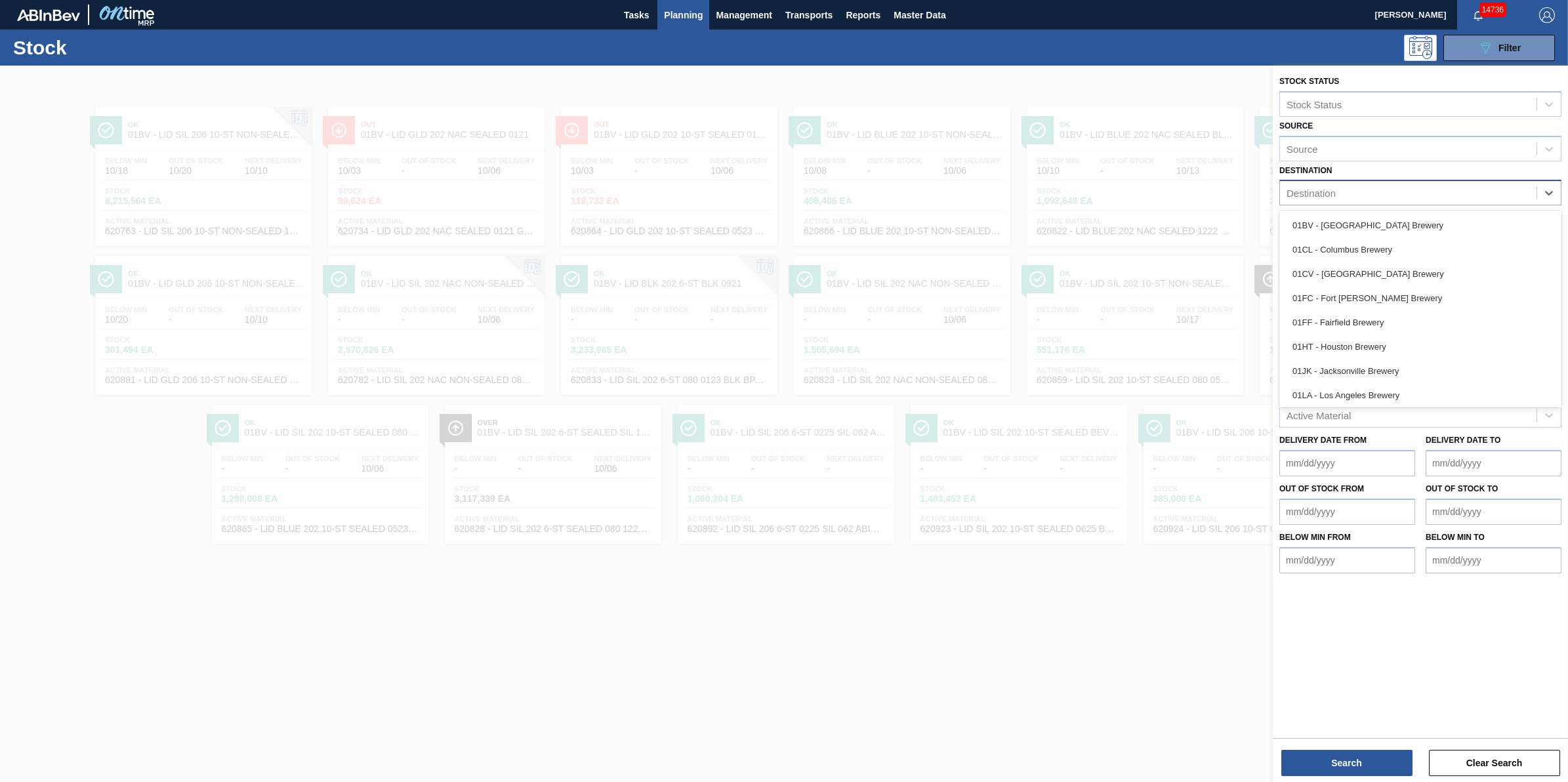
click at [1417, 197] on div "Destination" at bounding box center [1409, 193] width 256 height 19
drag, startPoint x: 1420, startPoint y: 386, endPoint x: 1410, endPoint y: 378, distance: 12.8
click at [1419, 389] on div "01WM - Williamsburg Brewery" at bounding box center [1420, 392] width 282 height 24
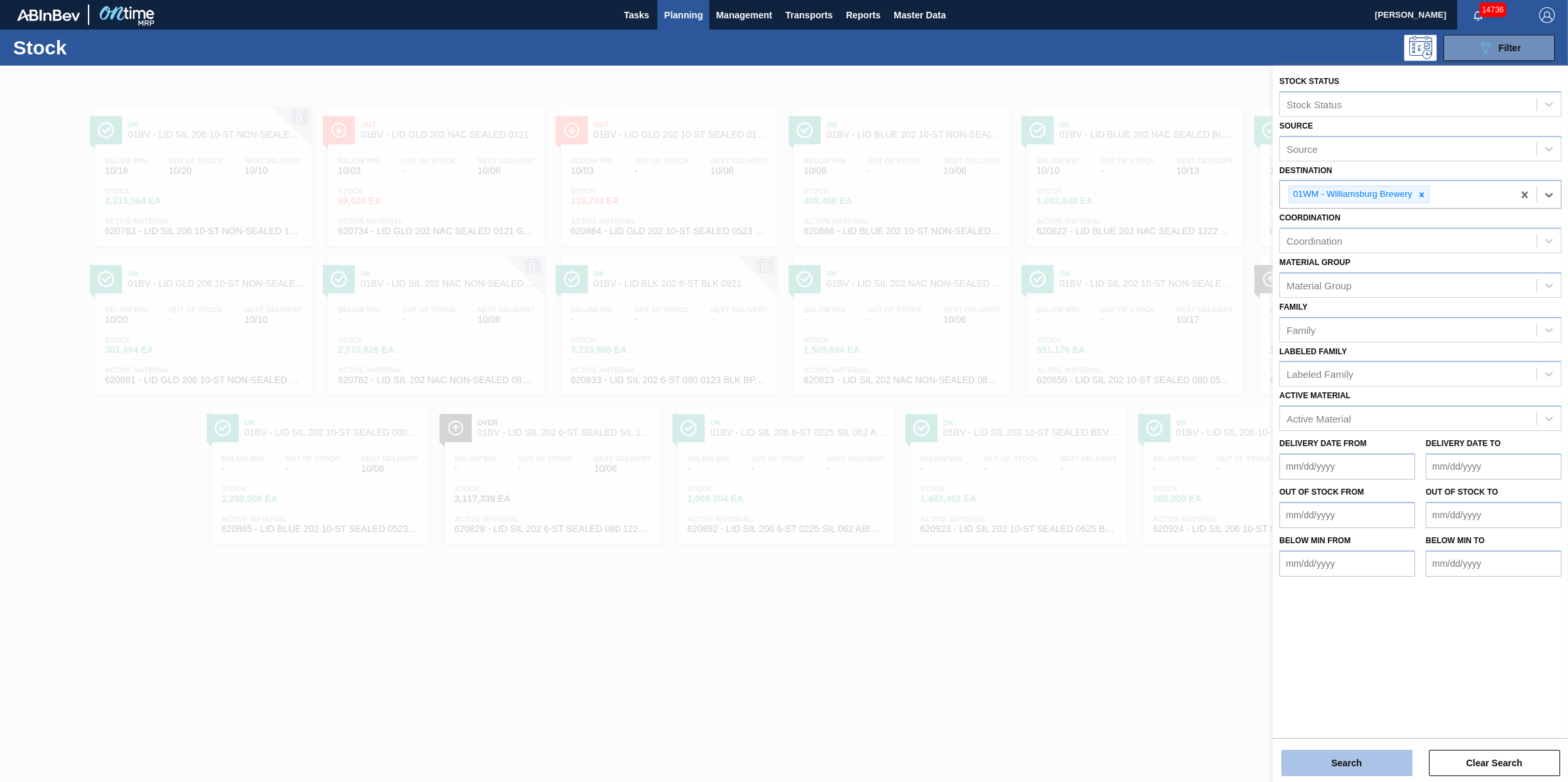
click at [1330, 761] on button "Search" at bounding box center [1347, 762] width 131 height 26
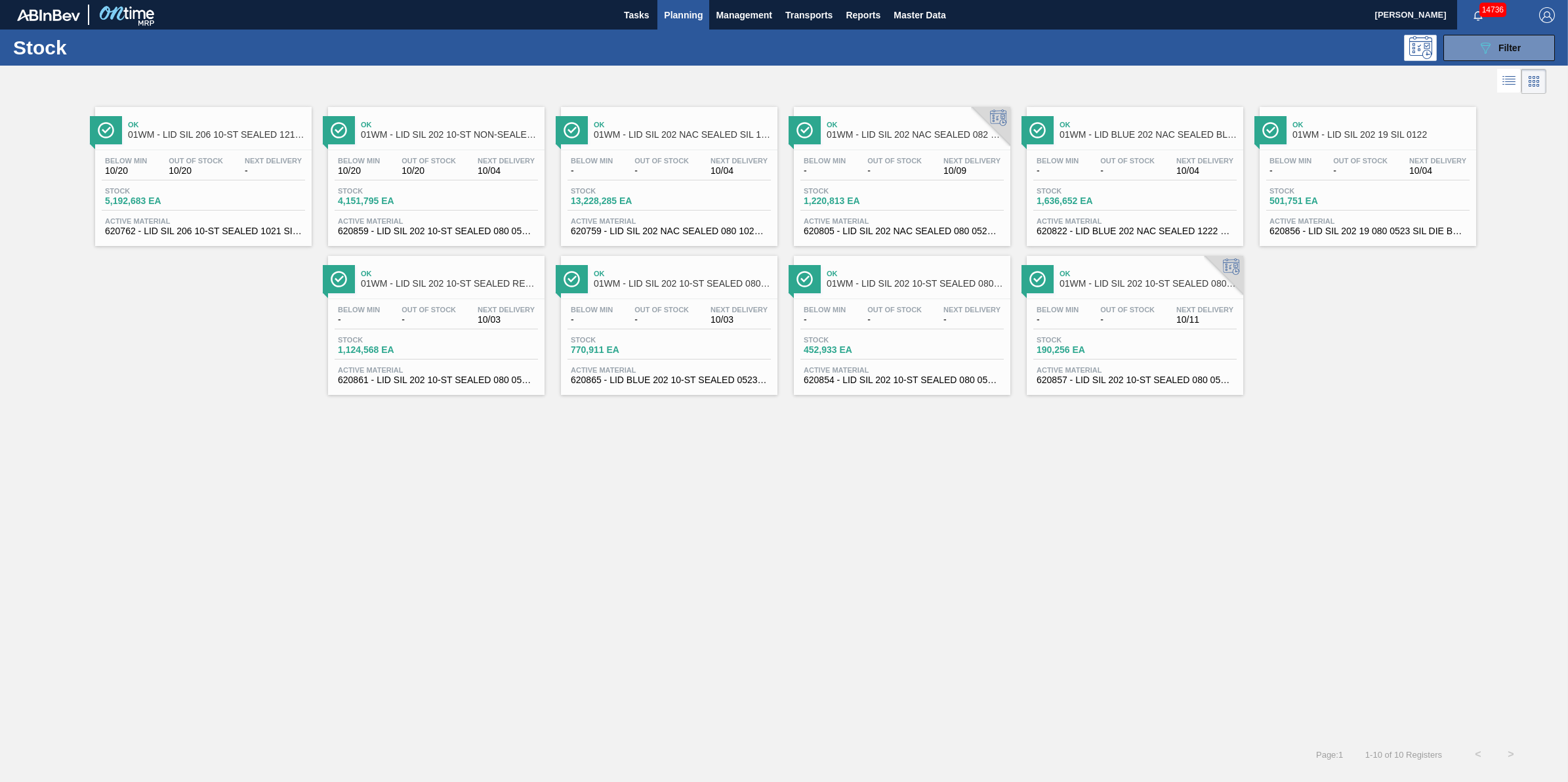
click at [397, 349] on span "1,124,568 EA" at bounding box center [383, 349] width 92 height 10
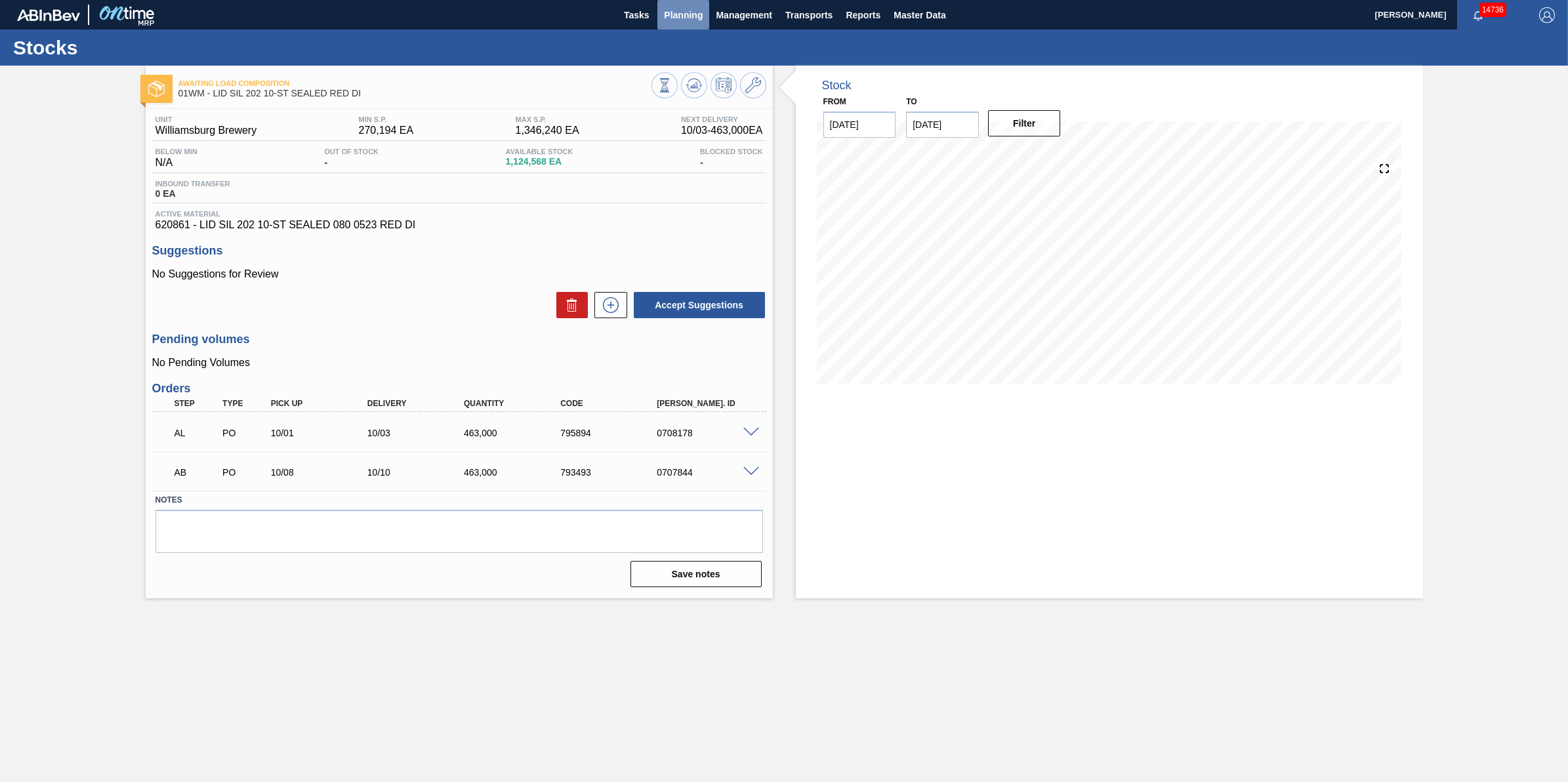
click at [684, 11] on span "Planning" at bounding box center [683, 15] width 39 height 16
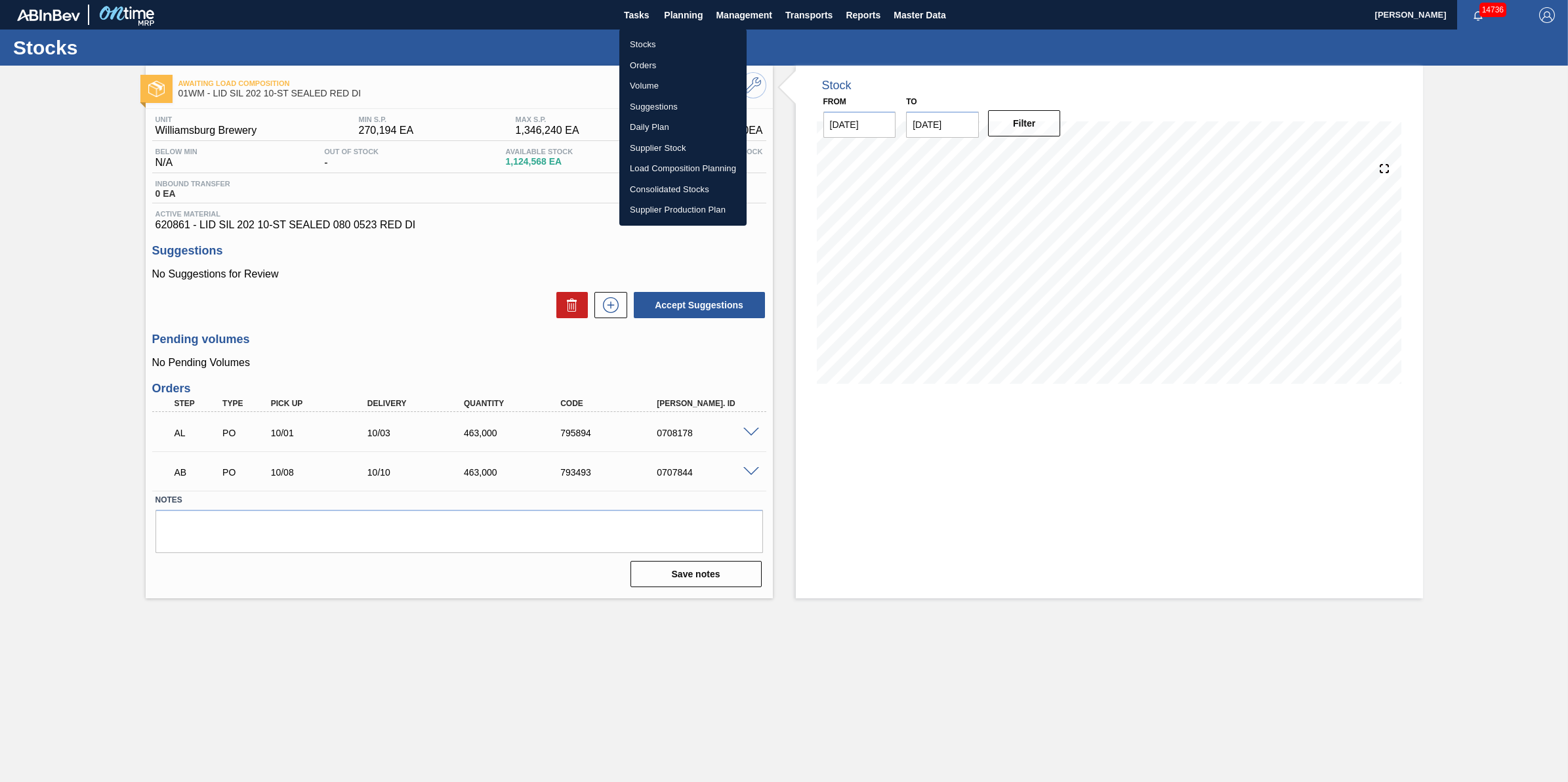
click at [694, 47] on li "Stocks" at bounding box center [683, 44] width 127 height 21
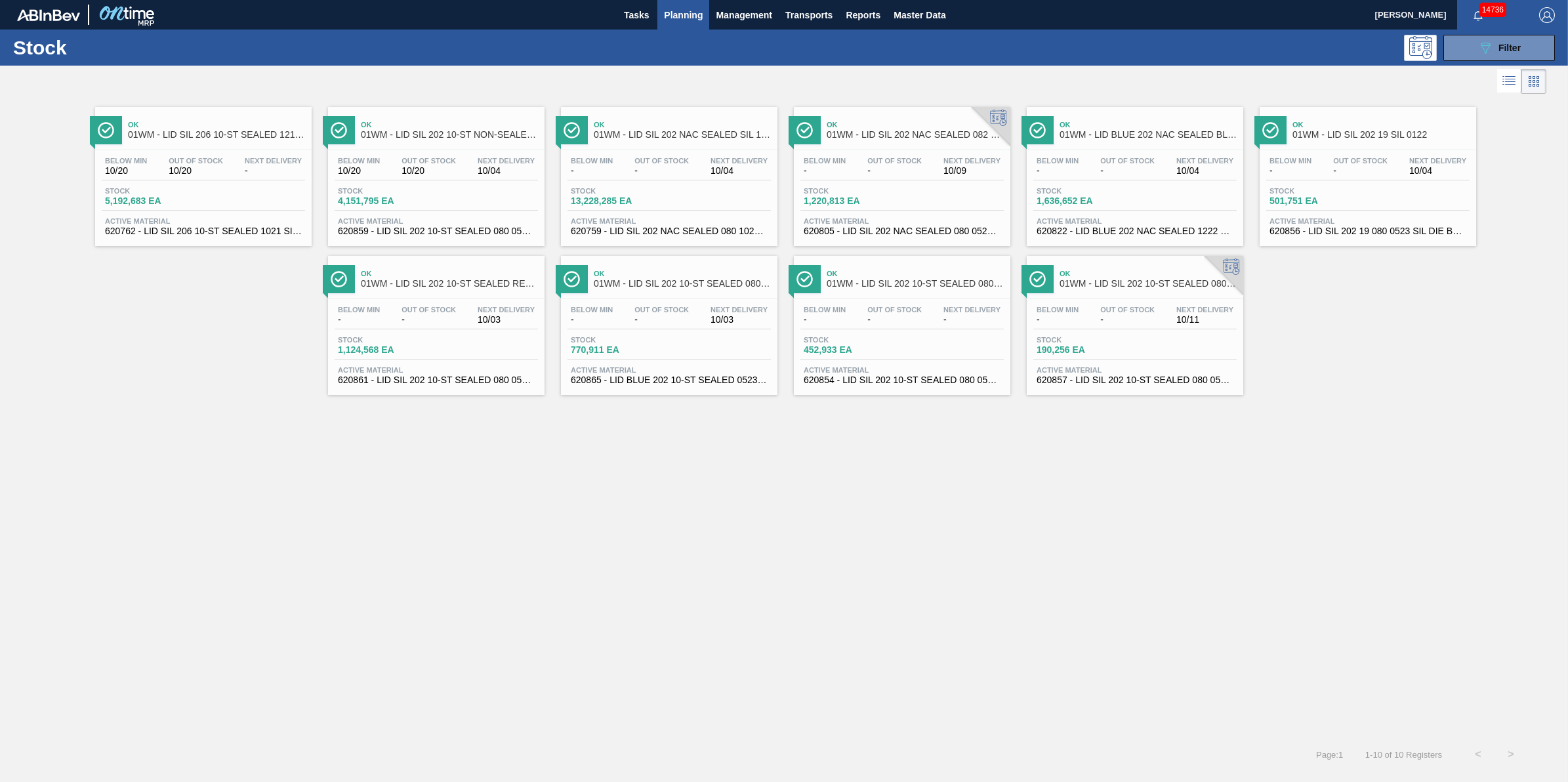
click at [481, 296] on div "Ok 01WM - LID SIL 202 10-ST SEALED RED DI Below Min - Out Of Stock - Next Deliv…" at bounding box center [436, 325] width 217 height 139
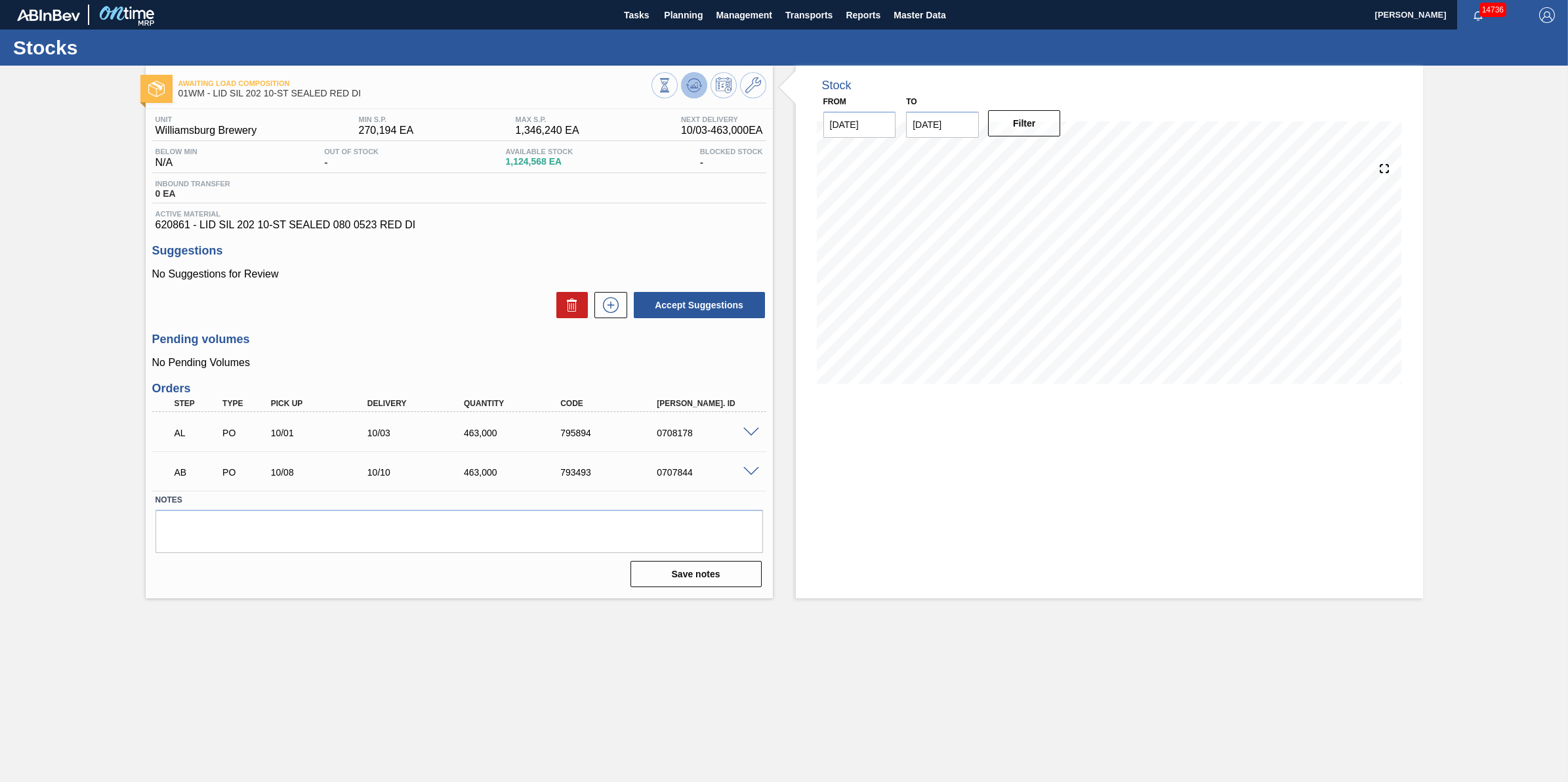
click at [699, 86] on icon at bounding box center [694, 85] width 16 height 16
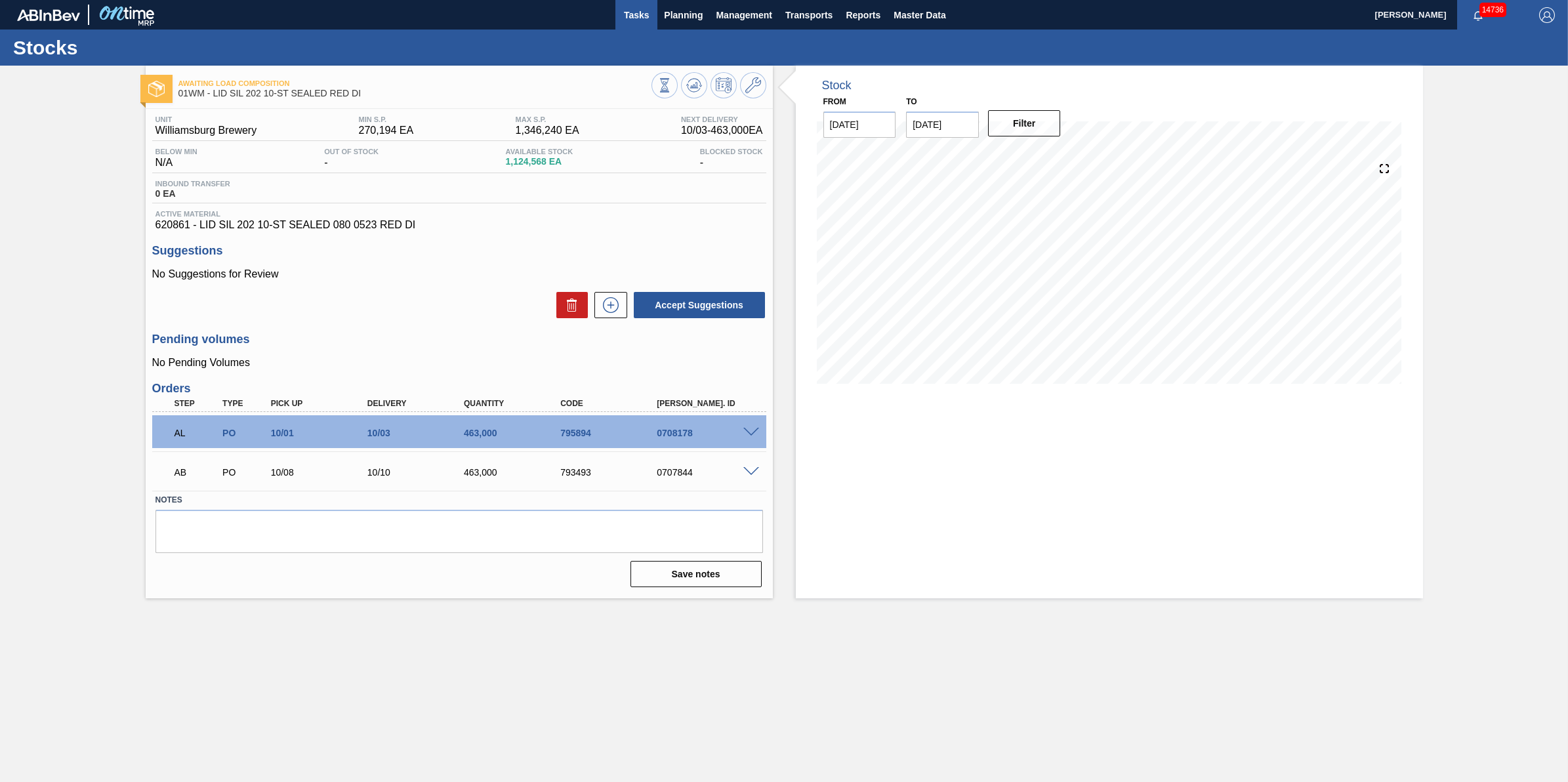
click at [640, 21] on span "Tasks" at bounding box center [636, 15] width 29 height 16
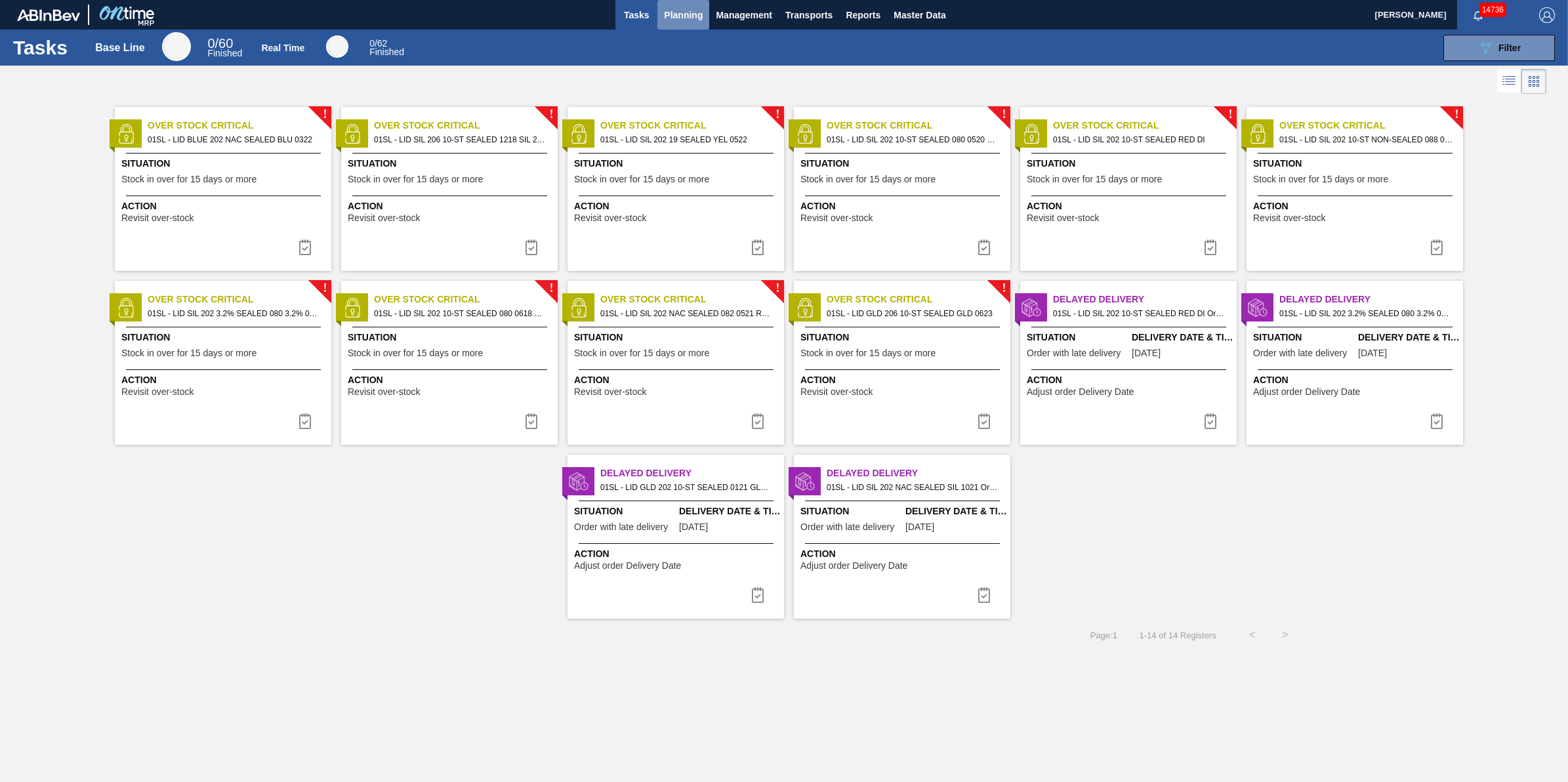
click at [675, 19] on span "Planning" at bounding box center [683, 15] width 39 height 16
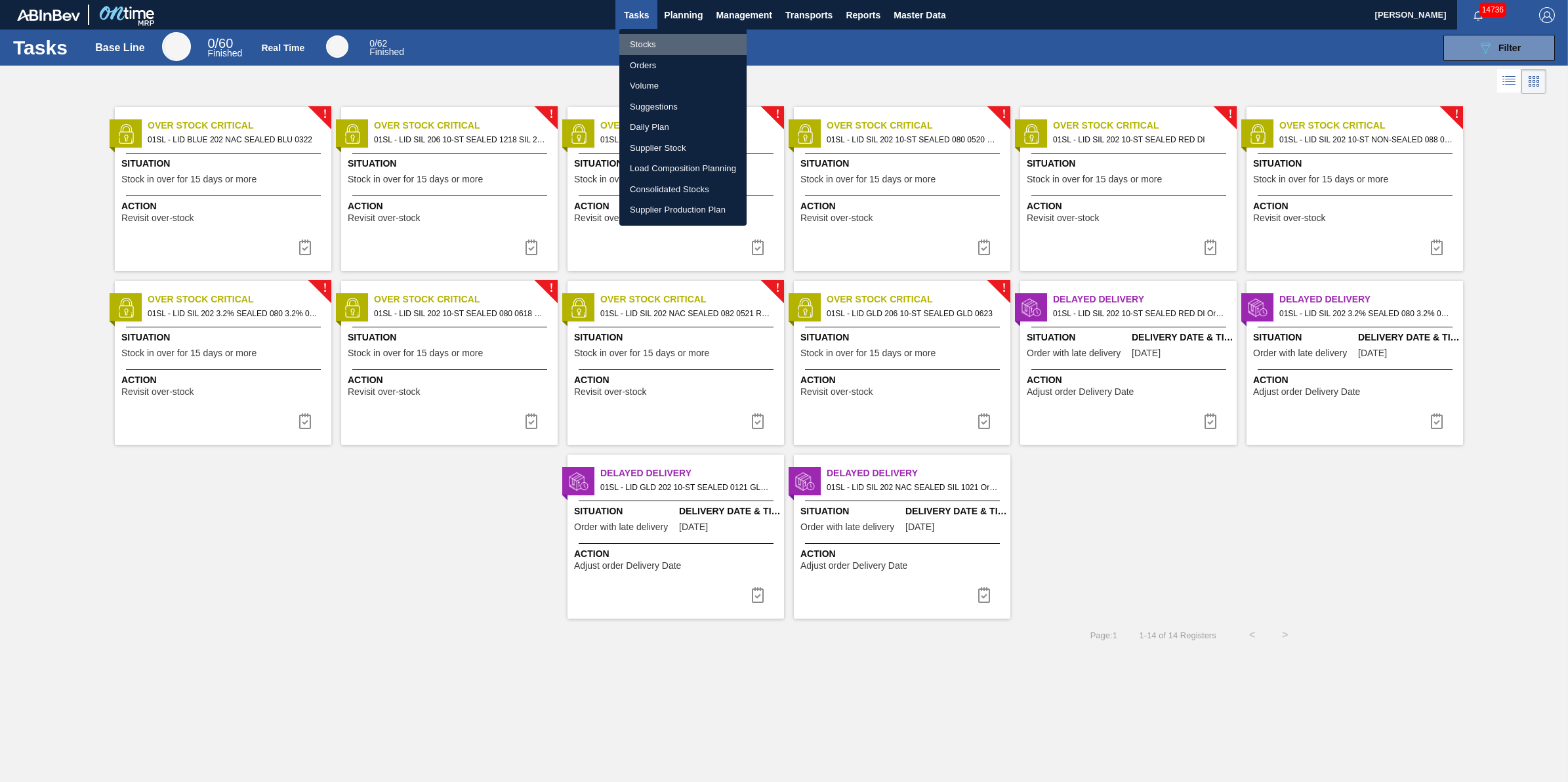
click at [666, 50] on li "Stocks" at bounding box center [683, 44] width 127 height 21
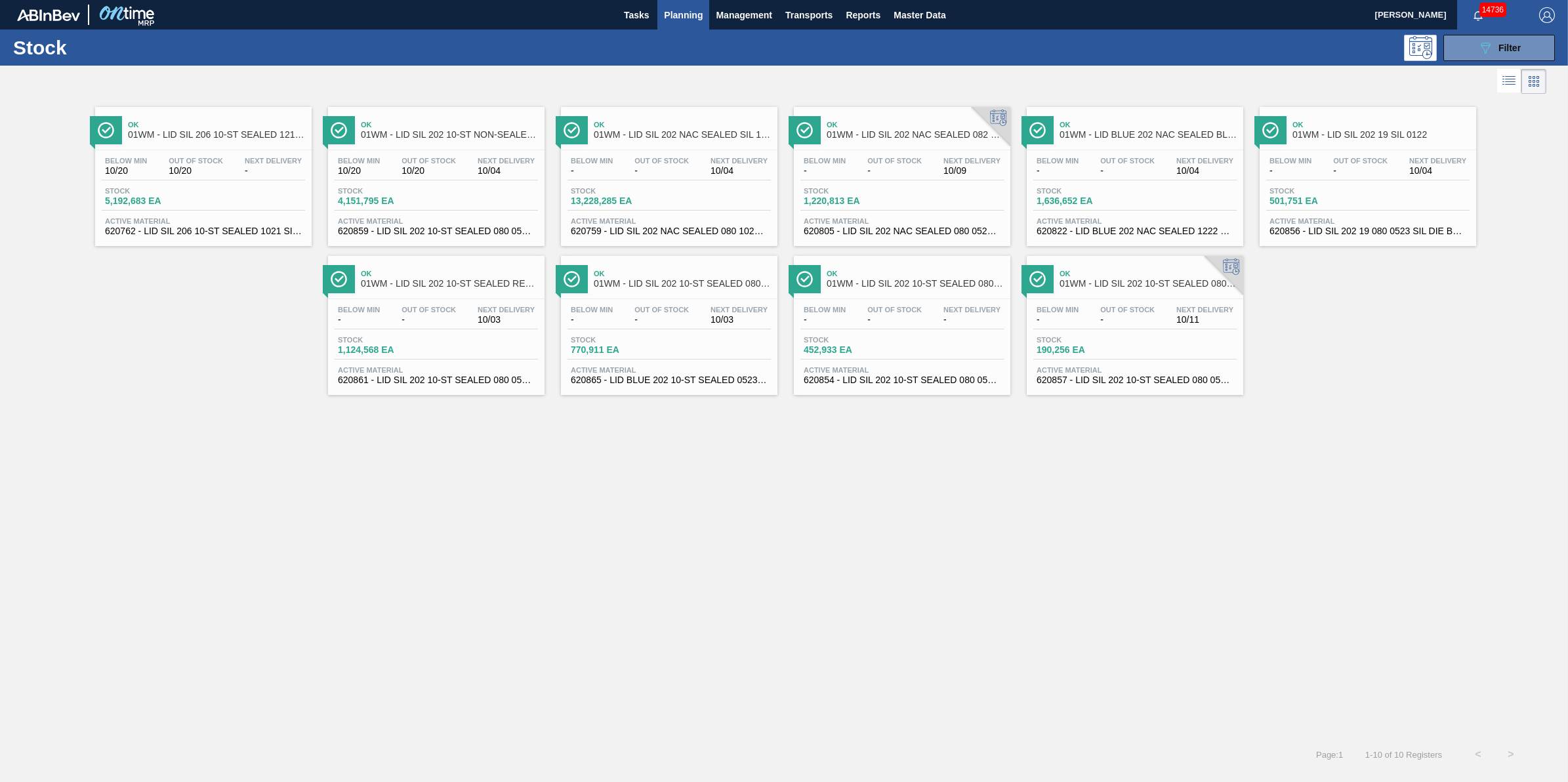
click at [667, 12] on span "Planning" at bounding box center [683, 15] width 39 height 16
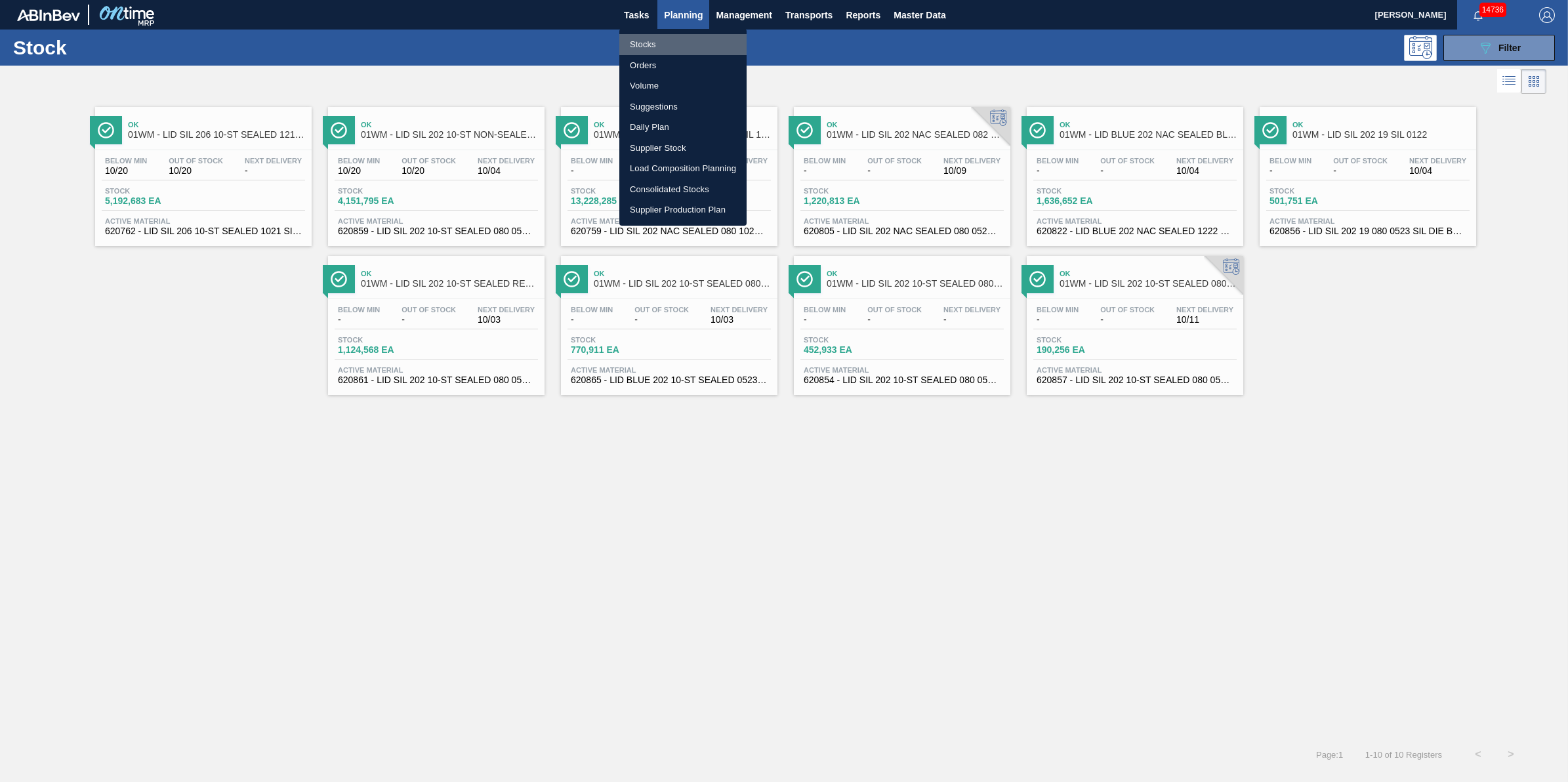
click at [656, 40] on li "Stocks" at bounding box center [683, 44] width 127 height 21
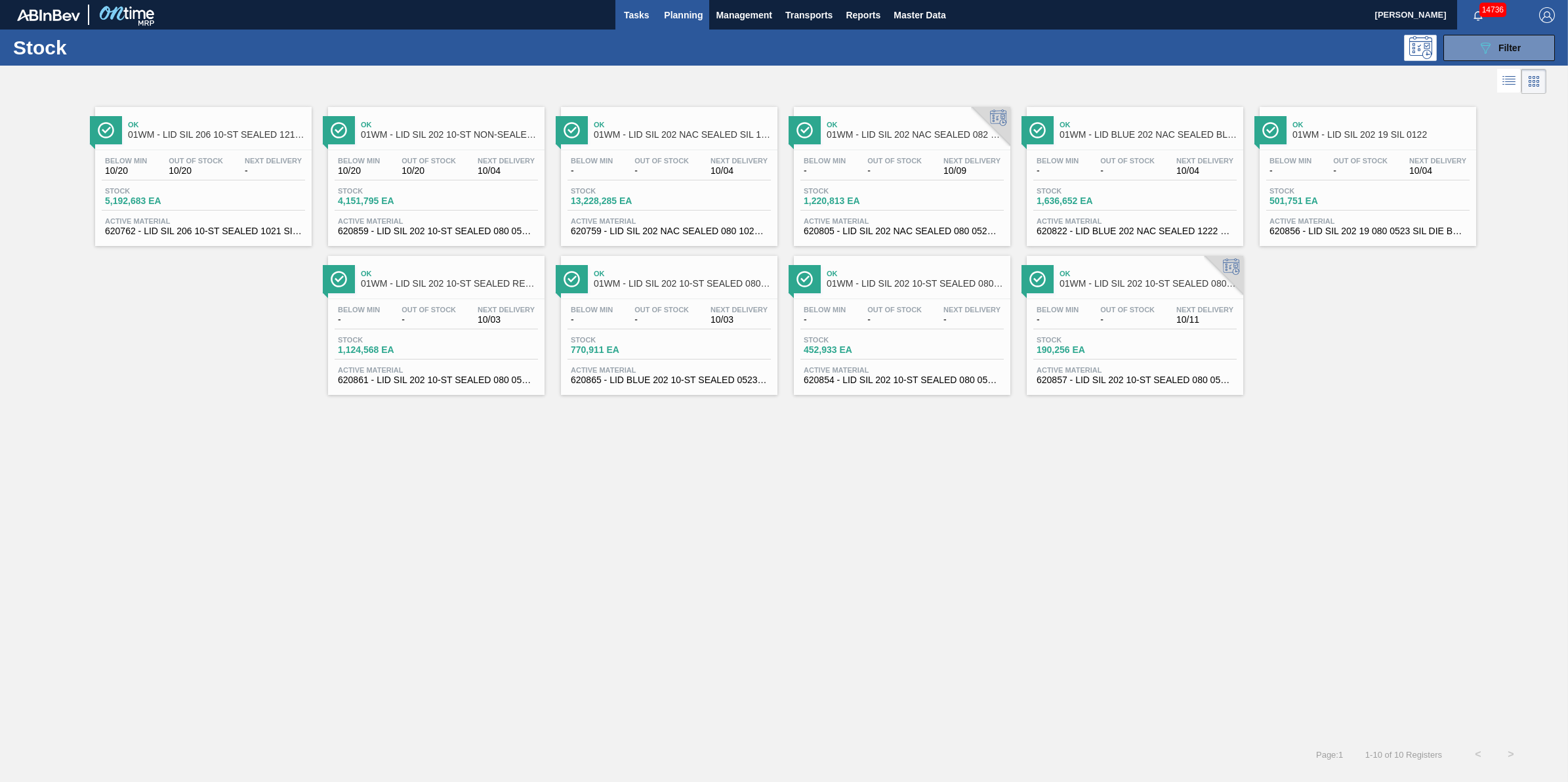
click at [640, 18] on span "Tasks" at bounding box center [636, 15] width 29 height 16
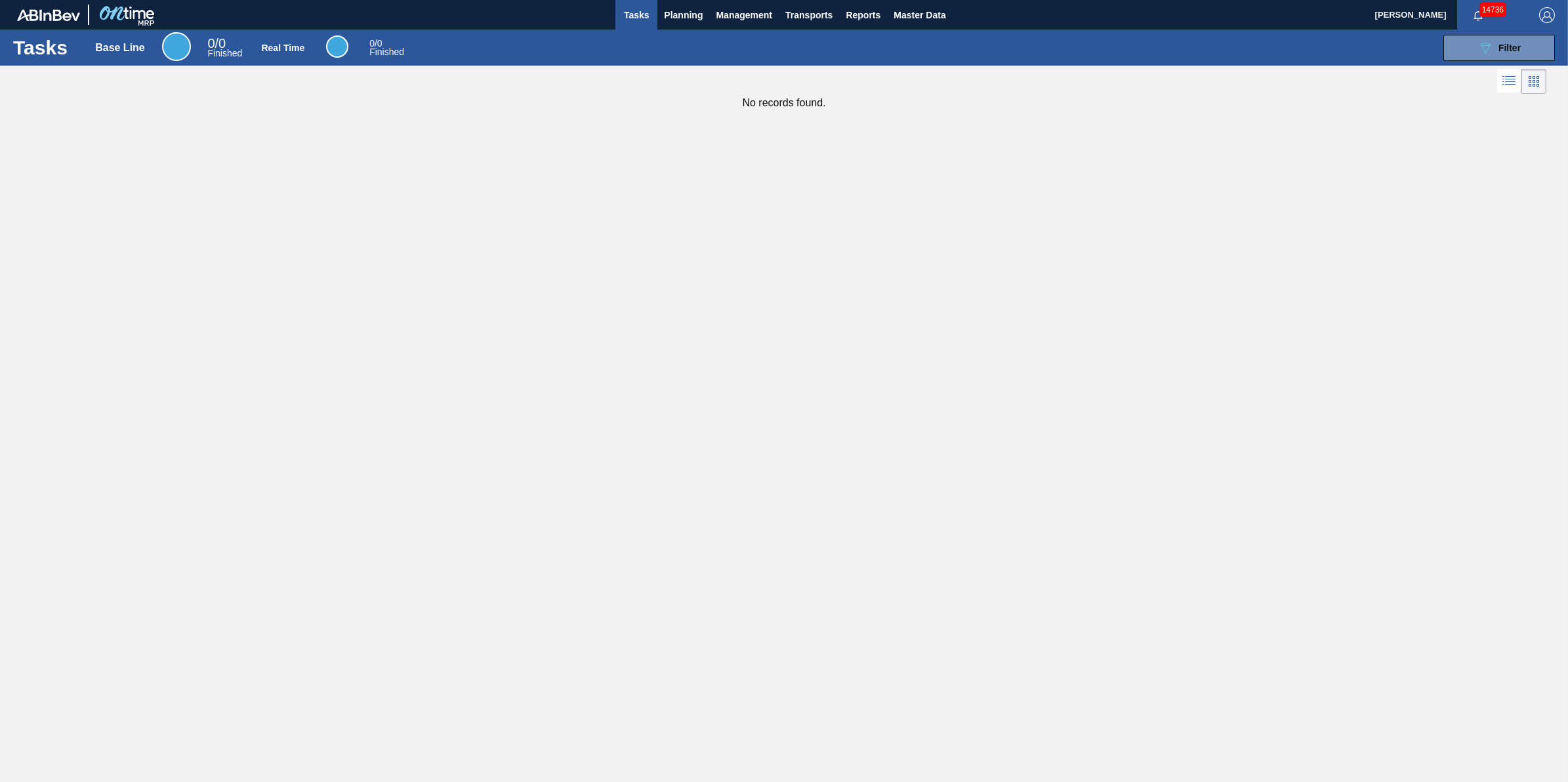
click at [634, 17] on span "Tasks" at bounding box center [636, 15] width 29 height 16
click at [680, 25] on button "Planning" at bounding box center [684, 14] width 52 height 30
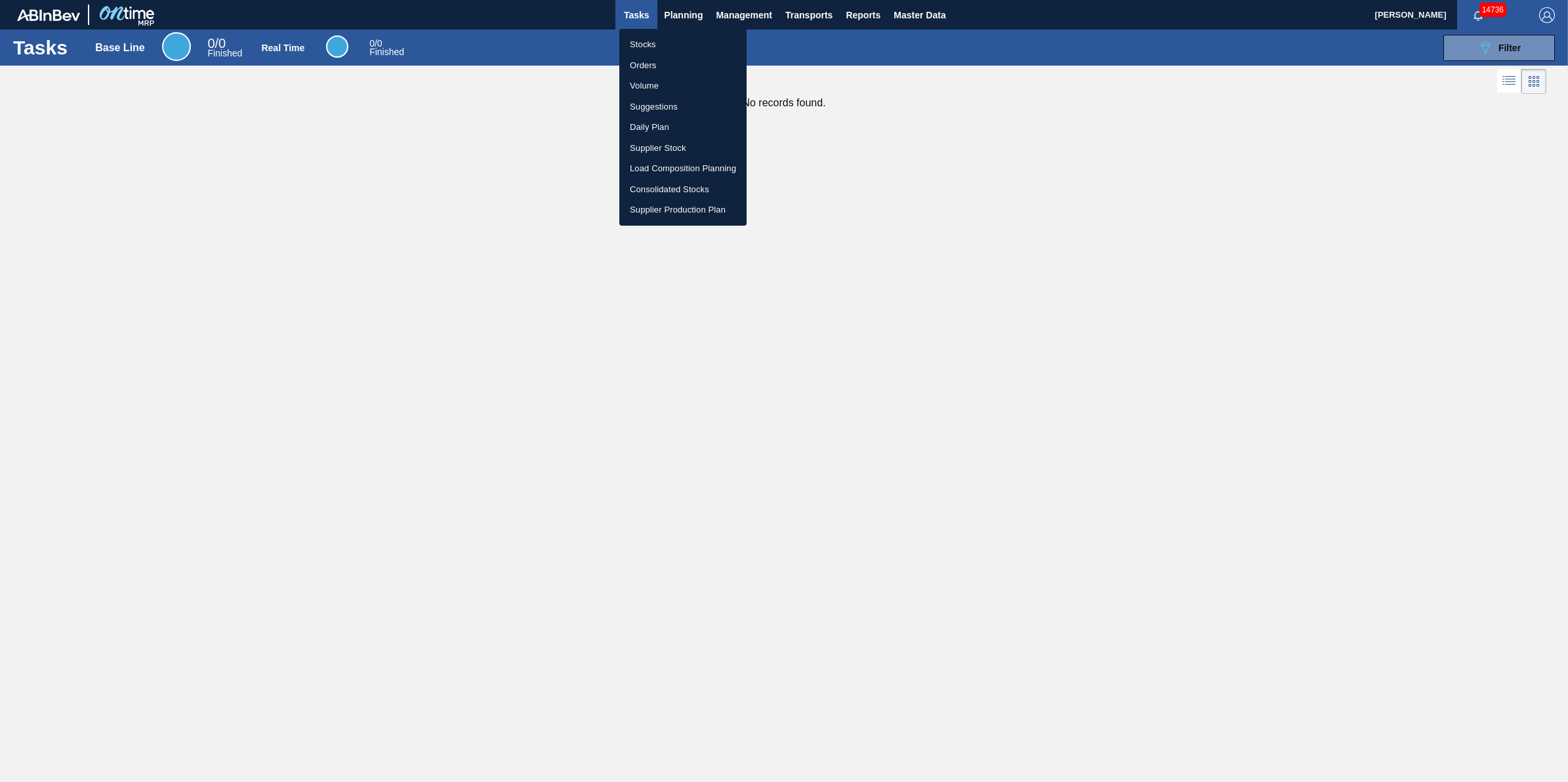
click at [676, 47] on li "Stocks" at bounding box center [683, 44] width 127 height 21
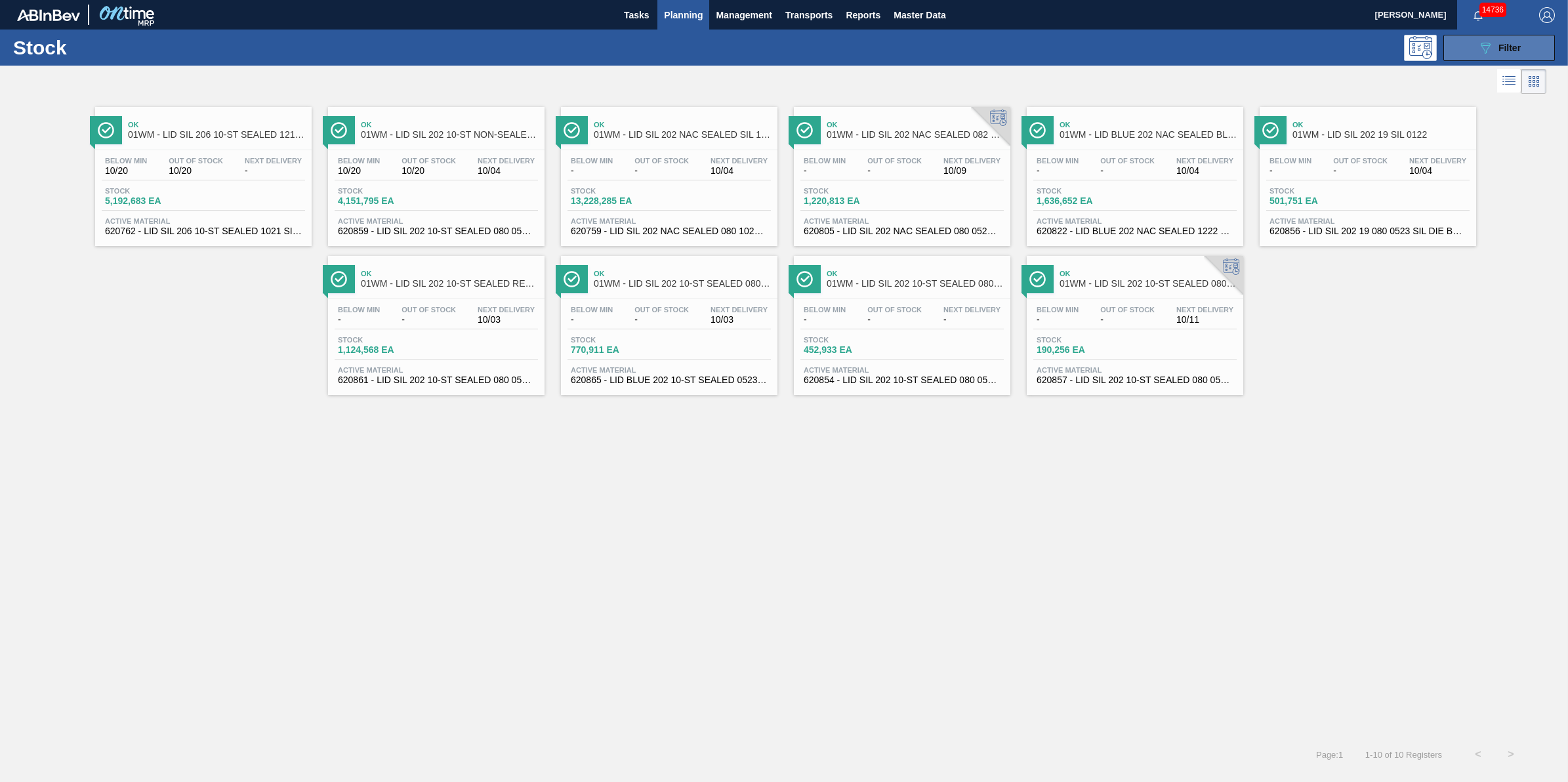
click at [1460, 50] on button "089F7B8B-B2A5-4AFE-B5C0-19BA573D28AC Filter" at bounding box center [1499, 47] width 111 height 26
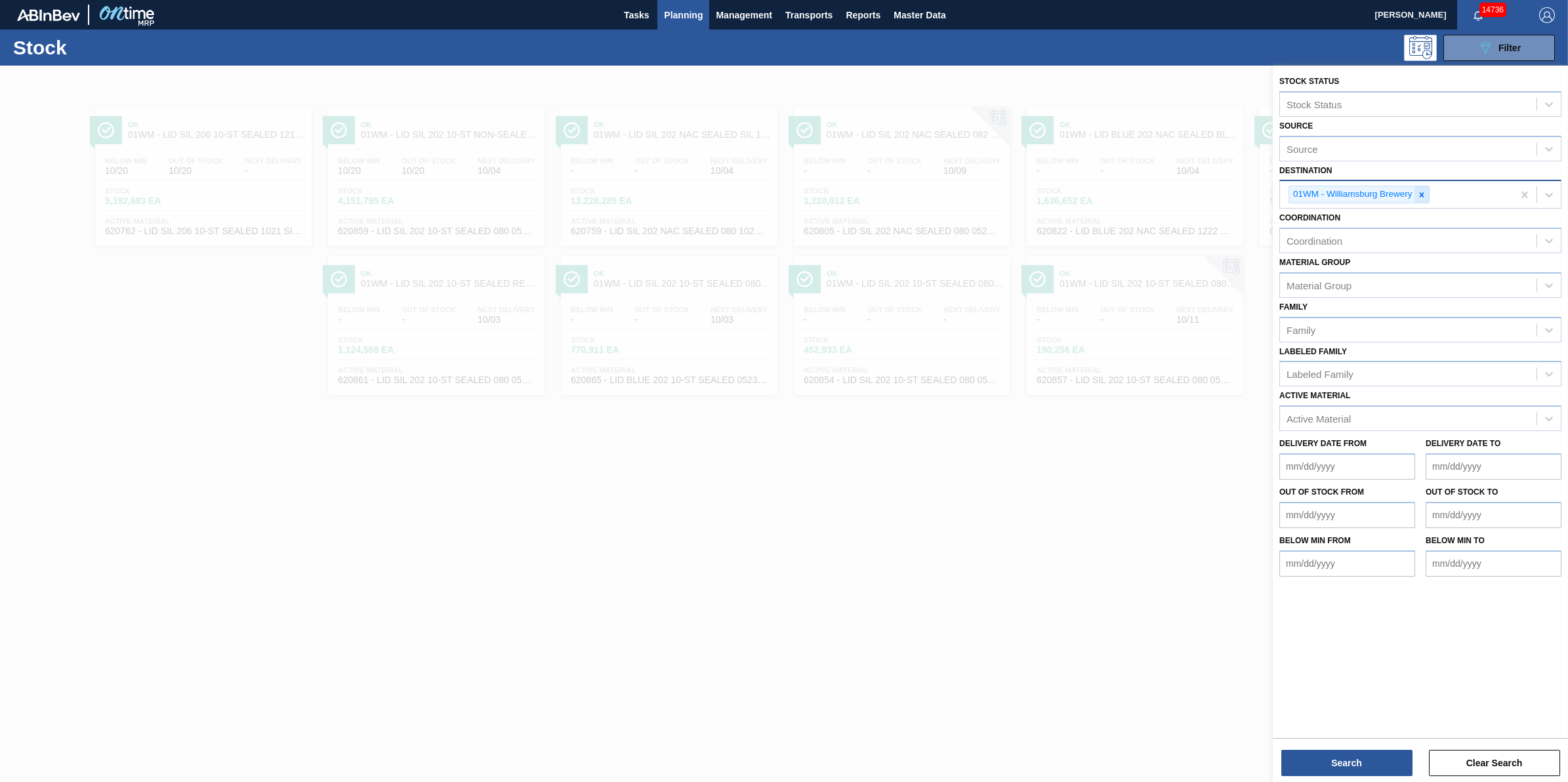
click at [1417, 193] on icon at bounding box center [1422, 194] width 9 height 9
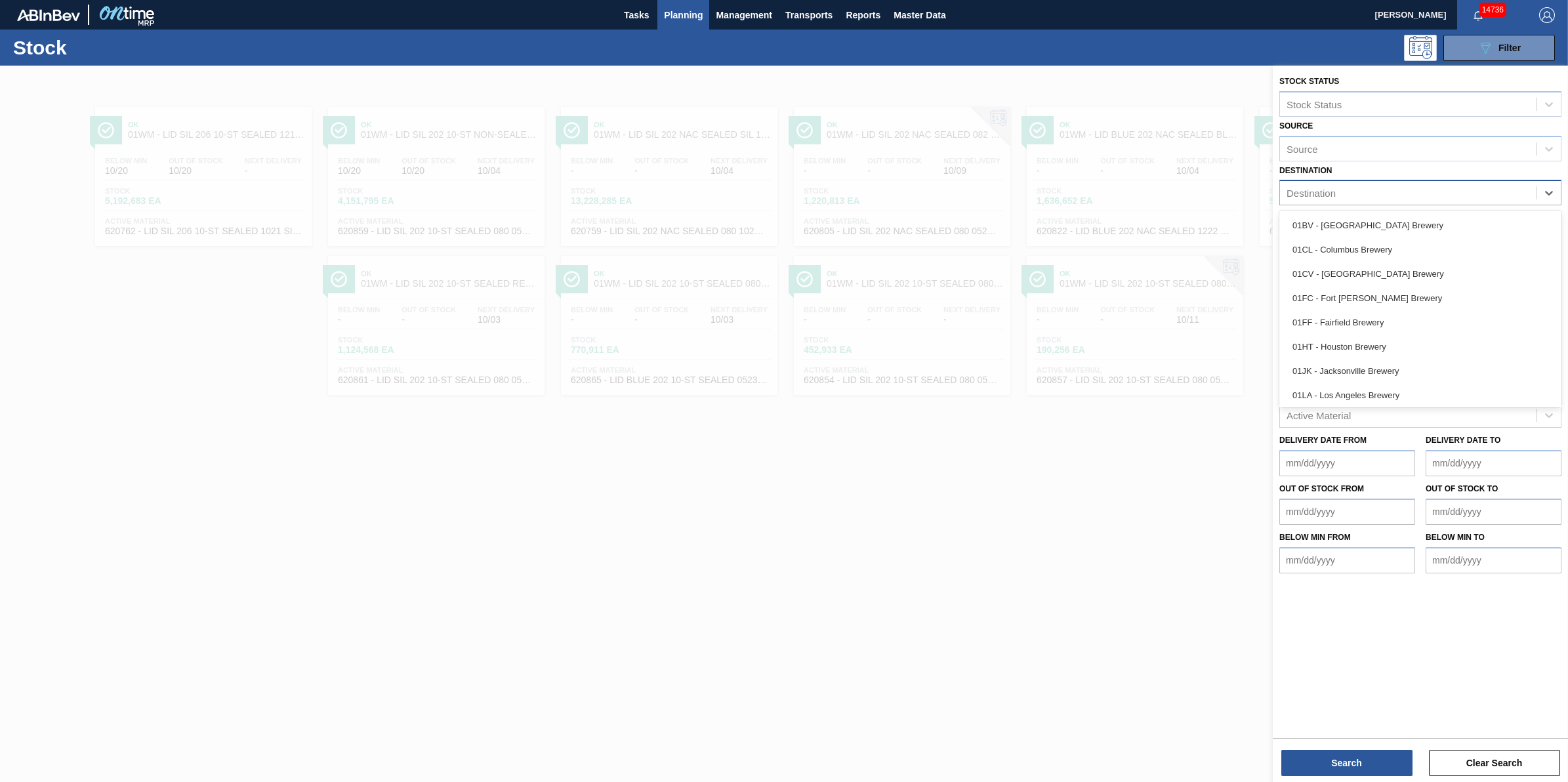
click at [1417, 194] on div "Destination" at bounding box center [1409, 193] width 256 height 19
drag, startPoint x: 1398, startPoint y: 325, endPoint x: 1360, endPoint y: 325, distance: 38.0
click at [1398, 326] on div "01FF - Fairfield Brewery" at bounding box center [1420, 322] width 282 height 24
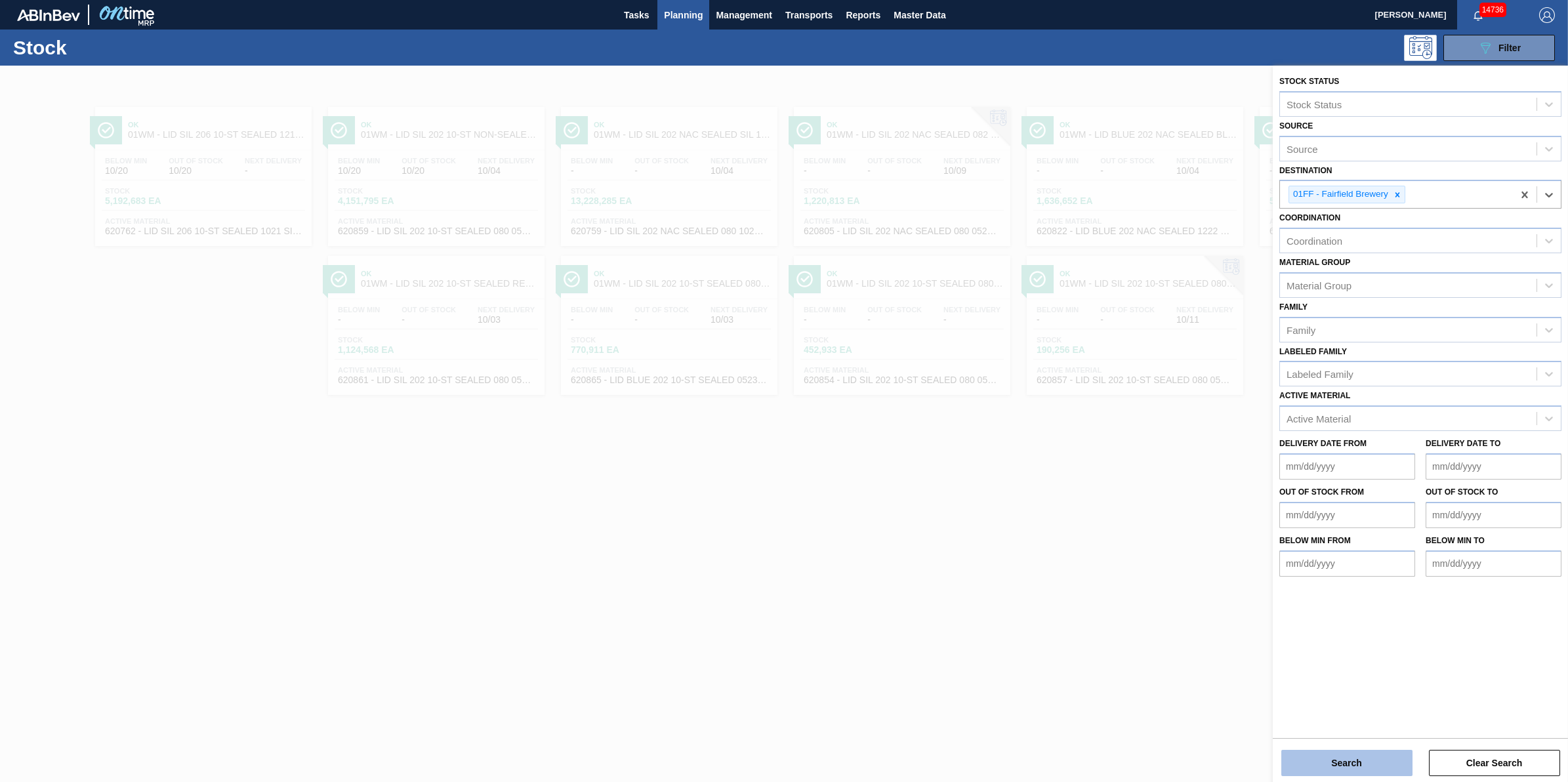
click at [1327, 770] on button "Search" at bounding box center [1347, 762] width 131 height 26
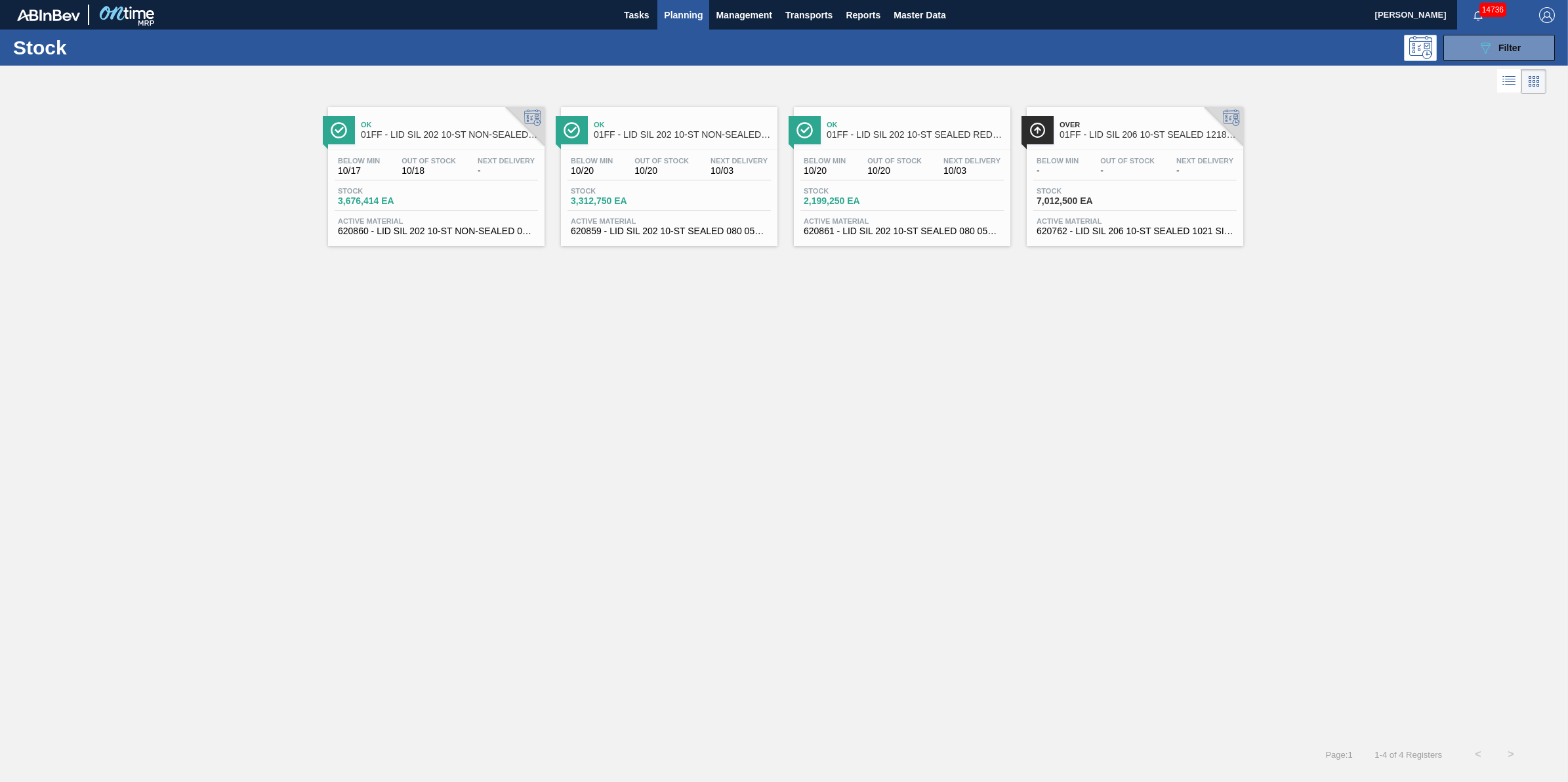
click at [463, 189] on div "Stock 3,676,414 EA" at bounding box center [435, 199] width 203 height 23
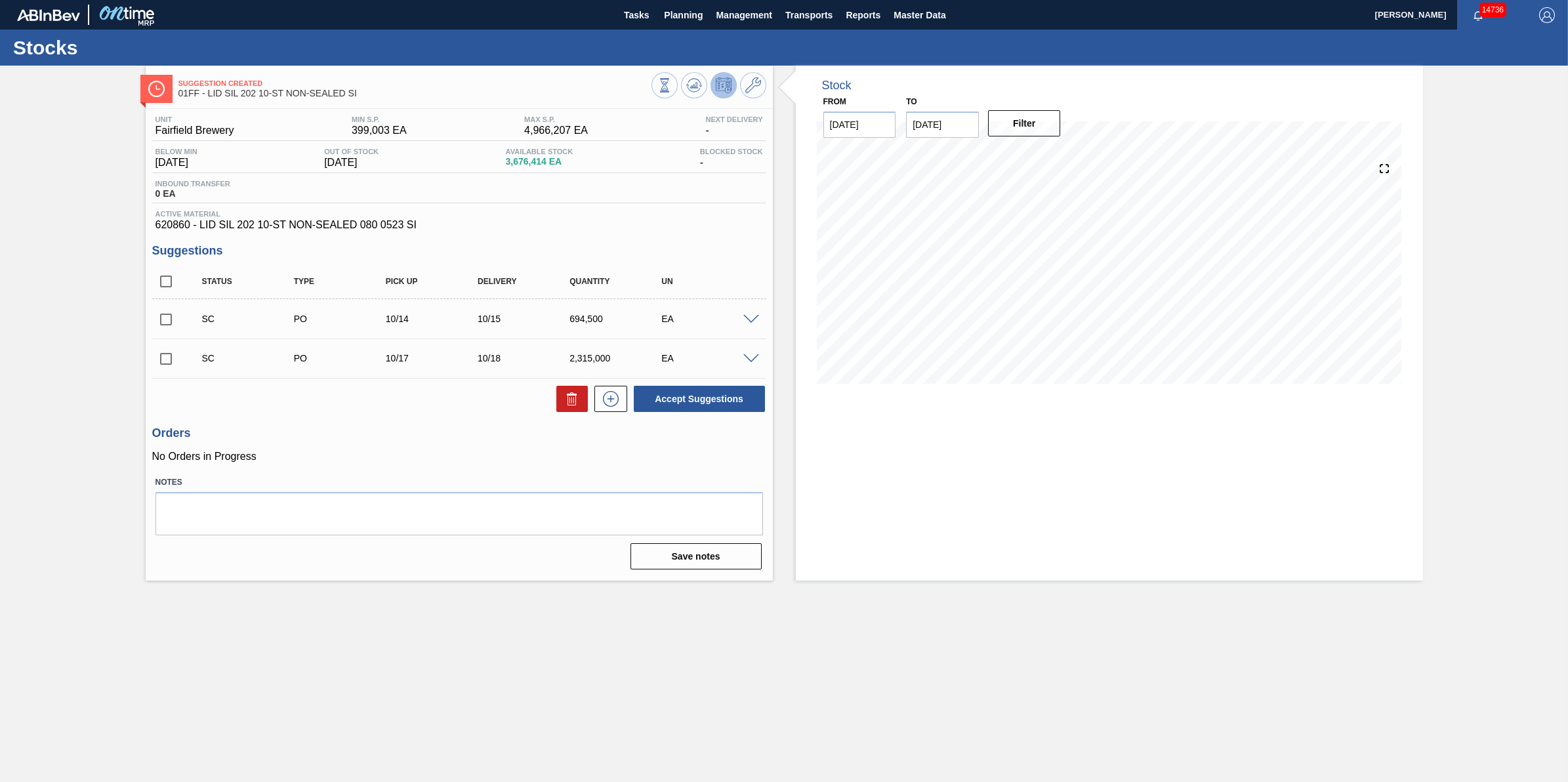
click at [748, 357] on span at bounding box center [752, 358] width 16 height 10
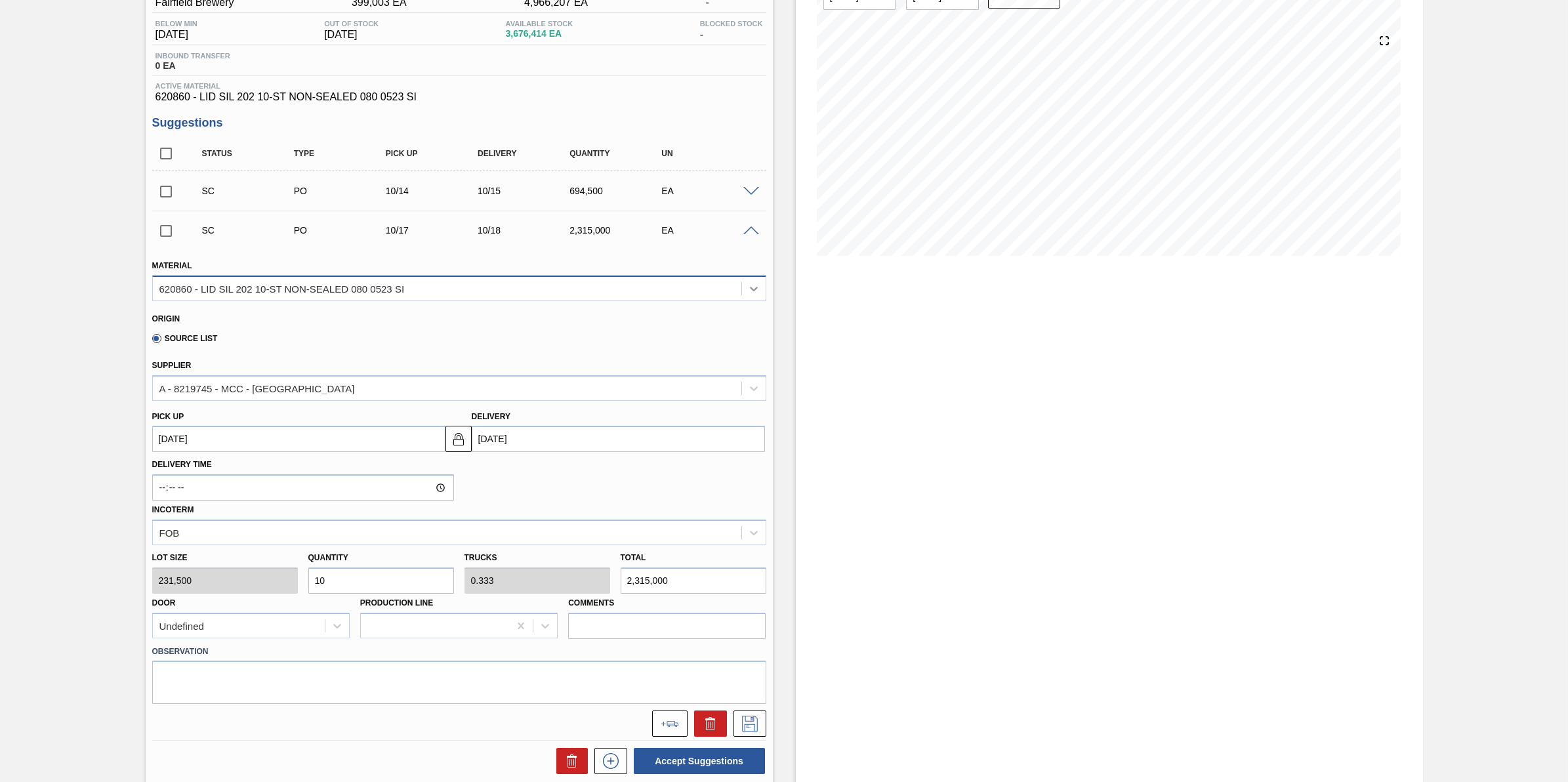
scroll to position [126, 0]
click at [750, 201] on div "SC PO 10/14 10/15 694,500 EA" at bounding box center [459, 193] width 614 height 33
click at [754, 209] on div "SC PO 10/14 10/15 694,500 EA" at bounding box center [459, 193] width 614 height 33
click at [752, 201] on div "SC PO 10/14 10/15 694,500 EA" at bounding box center [459, 193] width 614 height 33
click at [752, 194] on span at bounding box center [752, 193] width 16 height 10
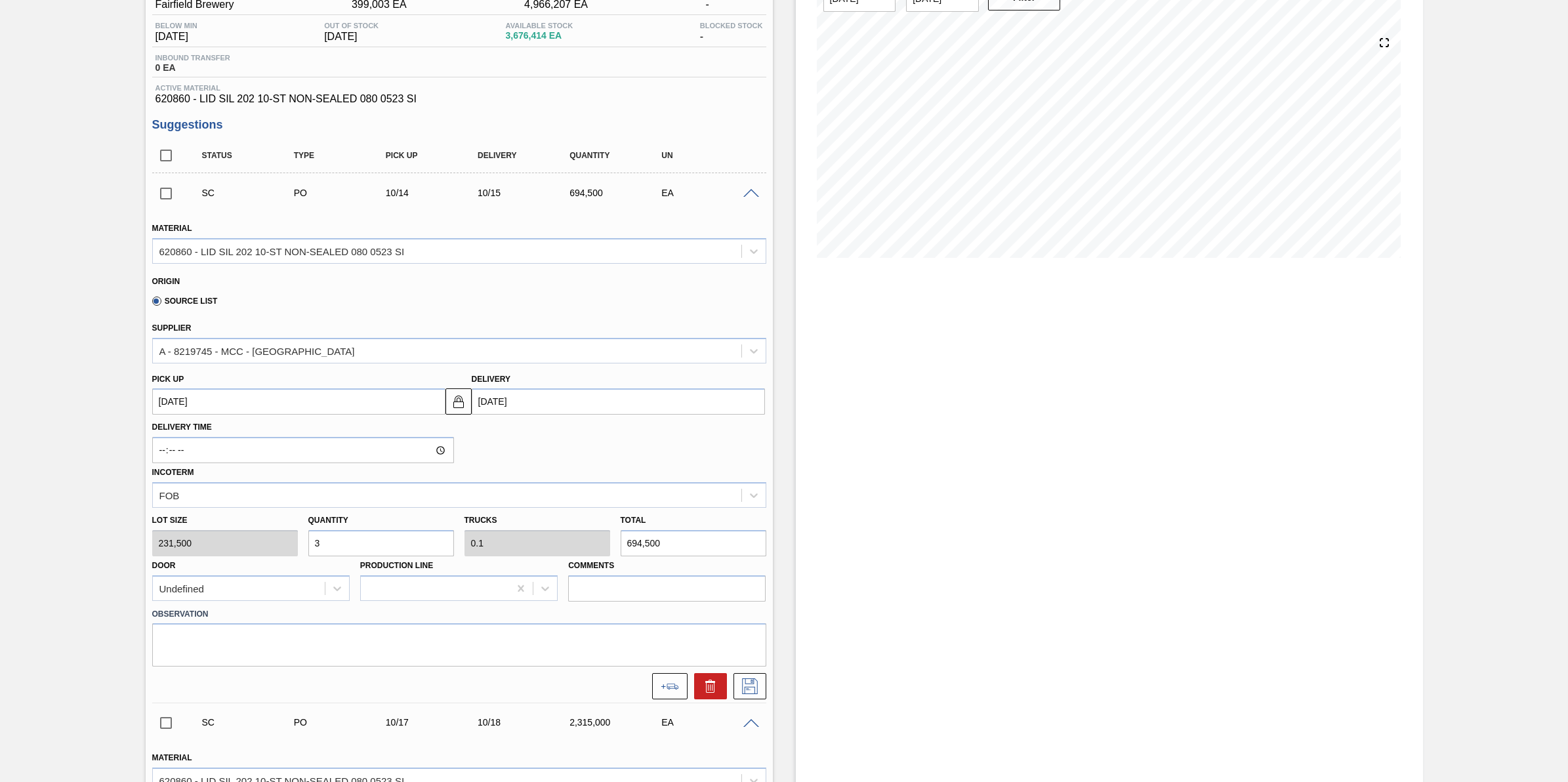
click at [745, 203] on div "SC PO 10/14 10/15 694,500 EA" at bounding box center [459, 193] width 614 height 33
click at [749, 197] on span at bounding box center [752, 193] width 16 height 10
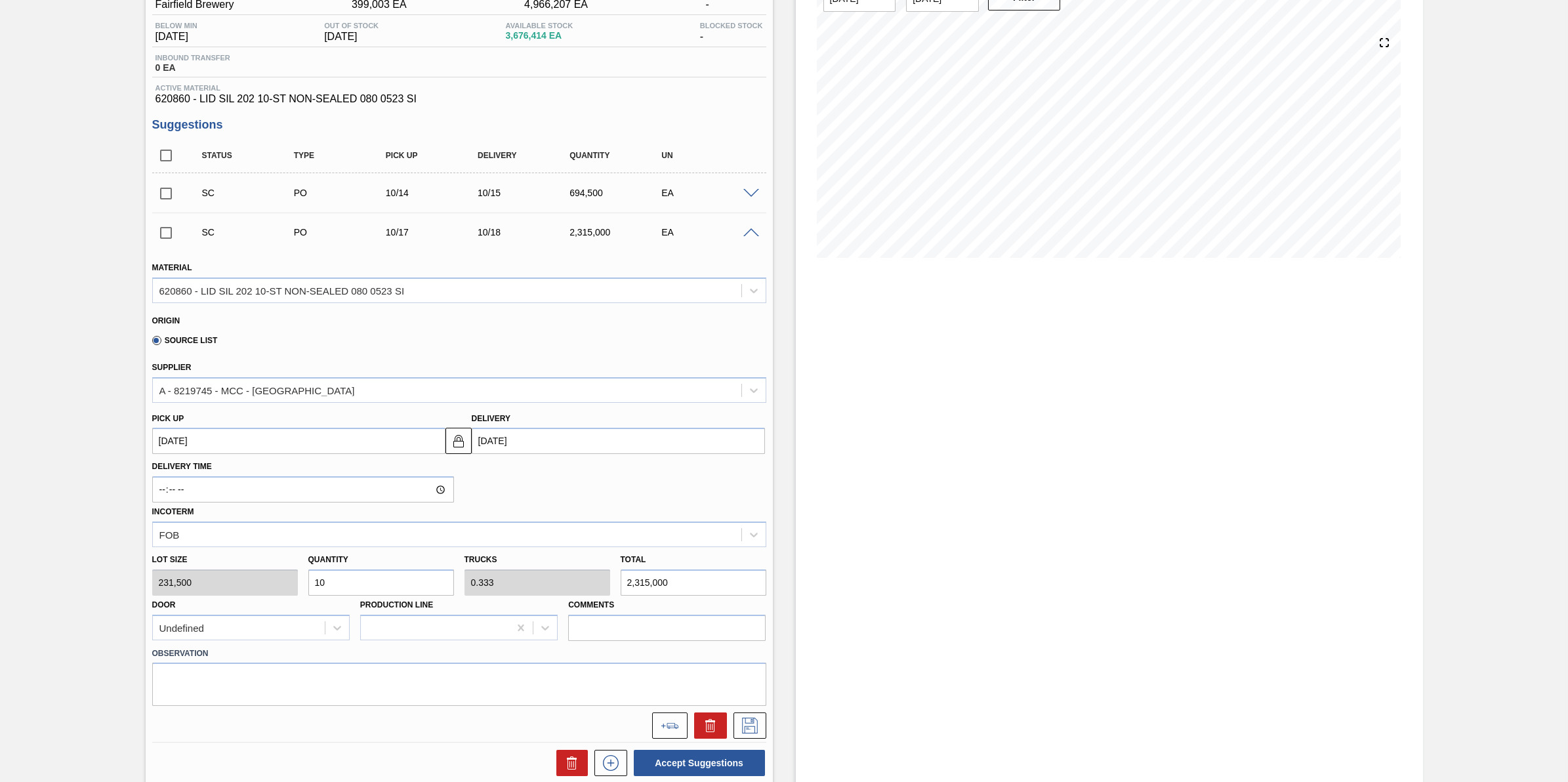
click at [748, 235] on span at bounding box center [752, 233] width 16 height 10
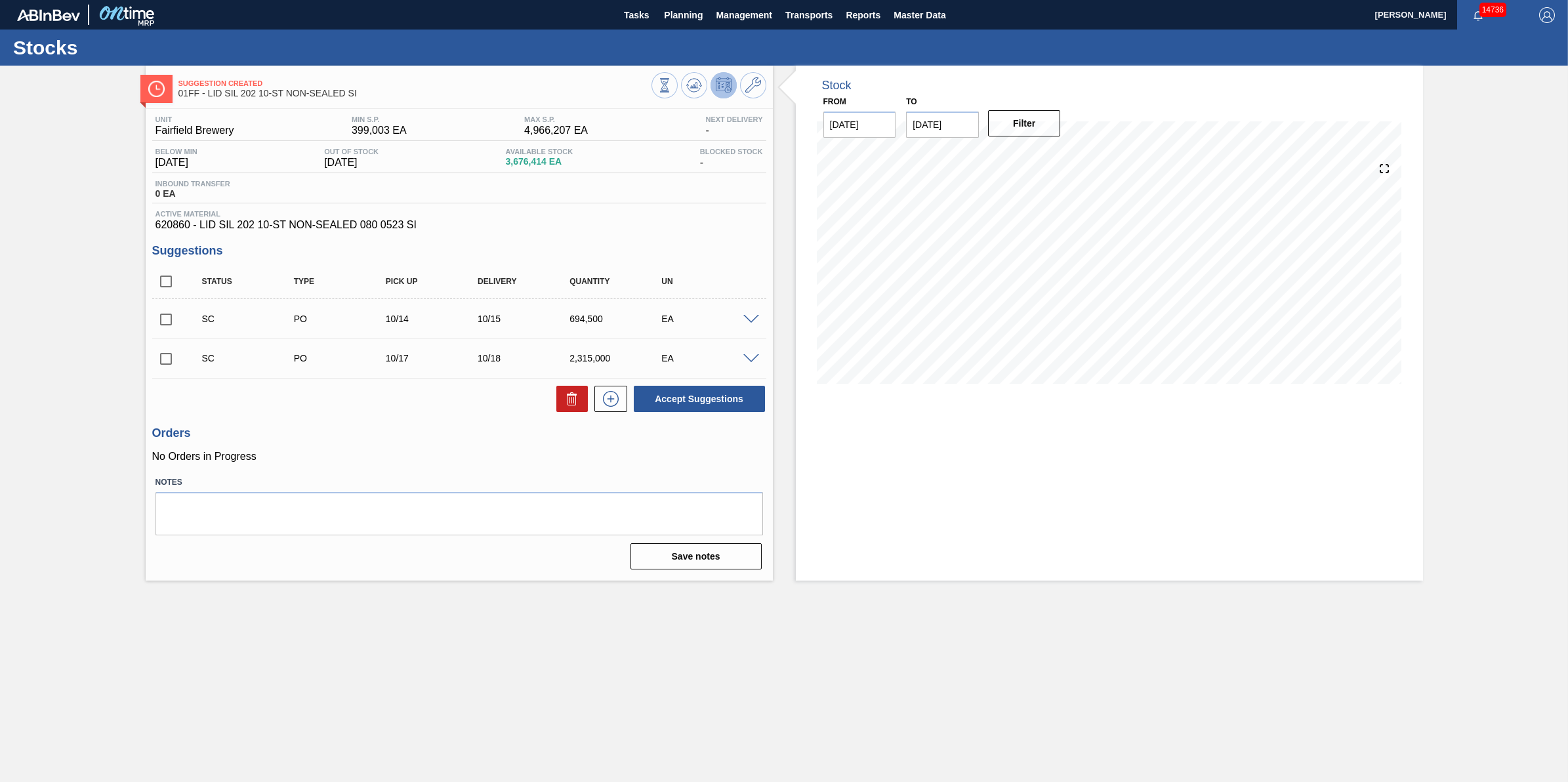
click at [746, 352] on div "SC PO 10/17 10/18 2,315,000 EA" at bounding box center [459, 358] width 614 height 33
click at [746, 364] on span at bounding box center [752, 358] width 16 height 10
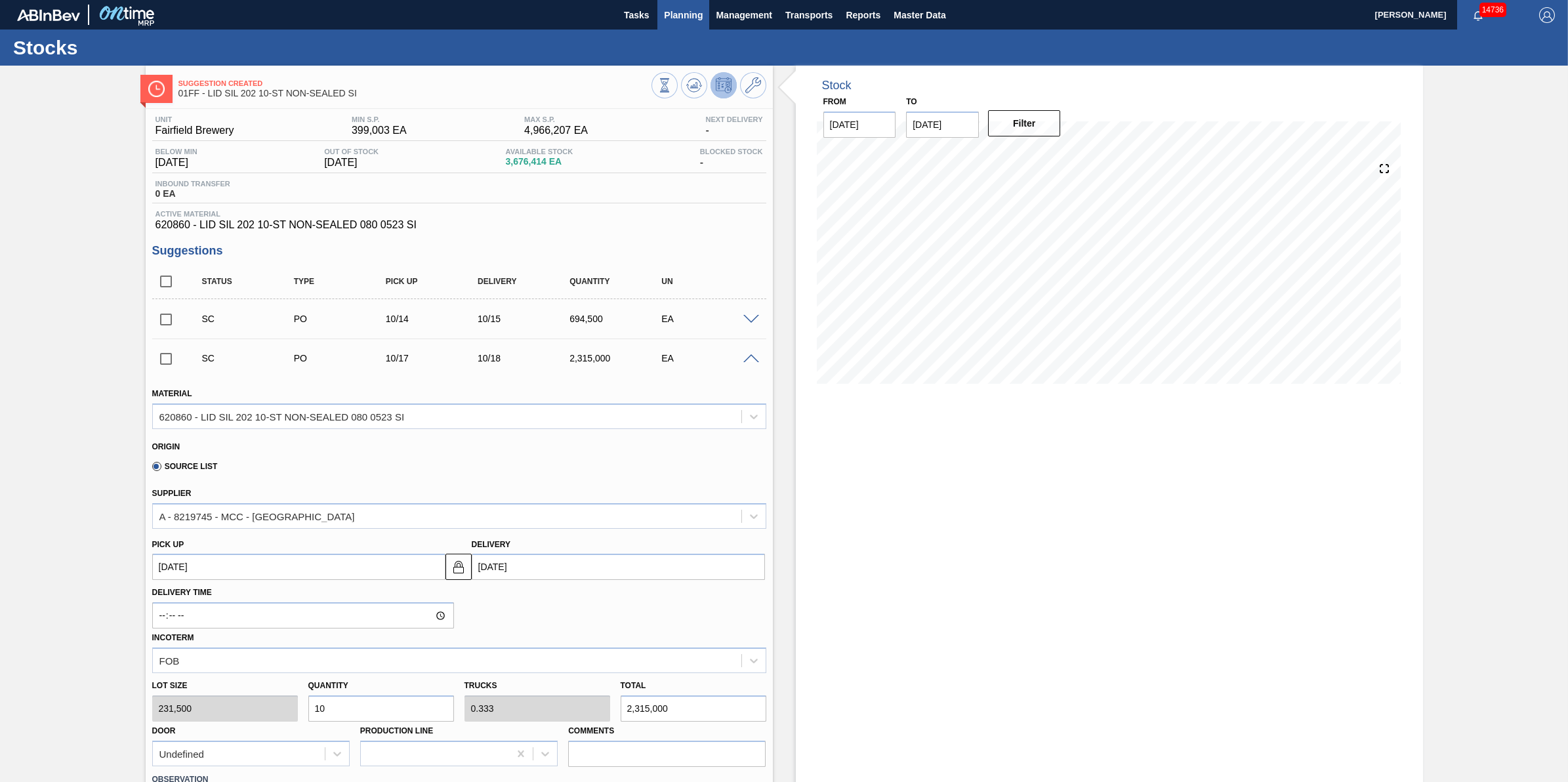
click at [691, 24] on button "Planning" at bounding box center [684, 14] width 52 height 30
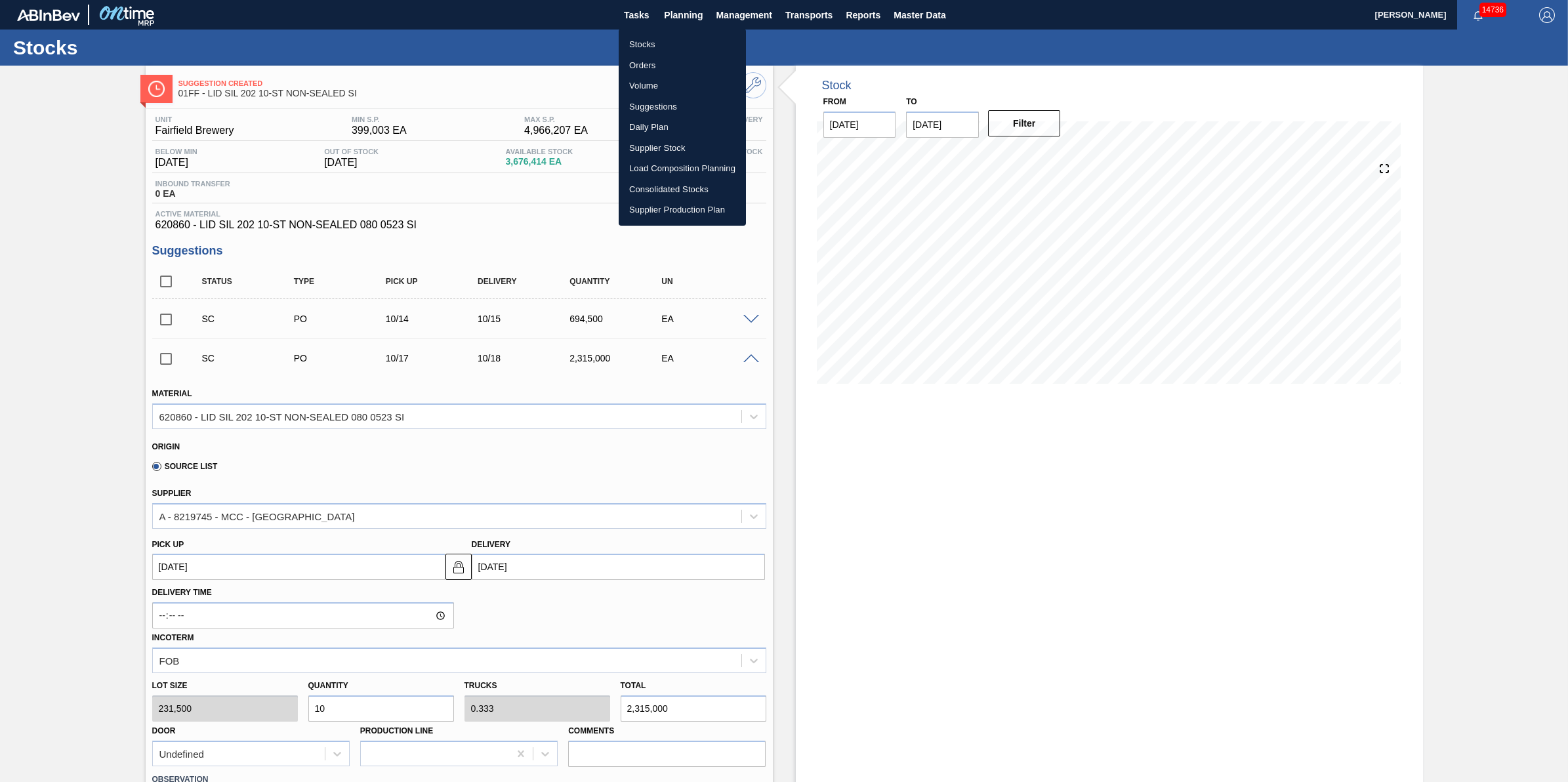
click at [694, 50] on li "Stocks" at bounding box center [683, 44] width 127 height 21
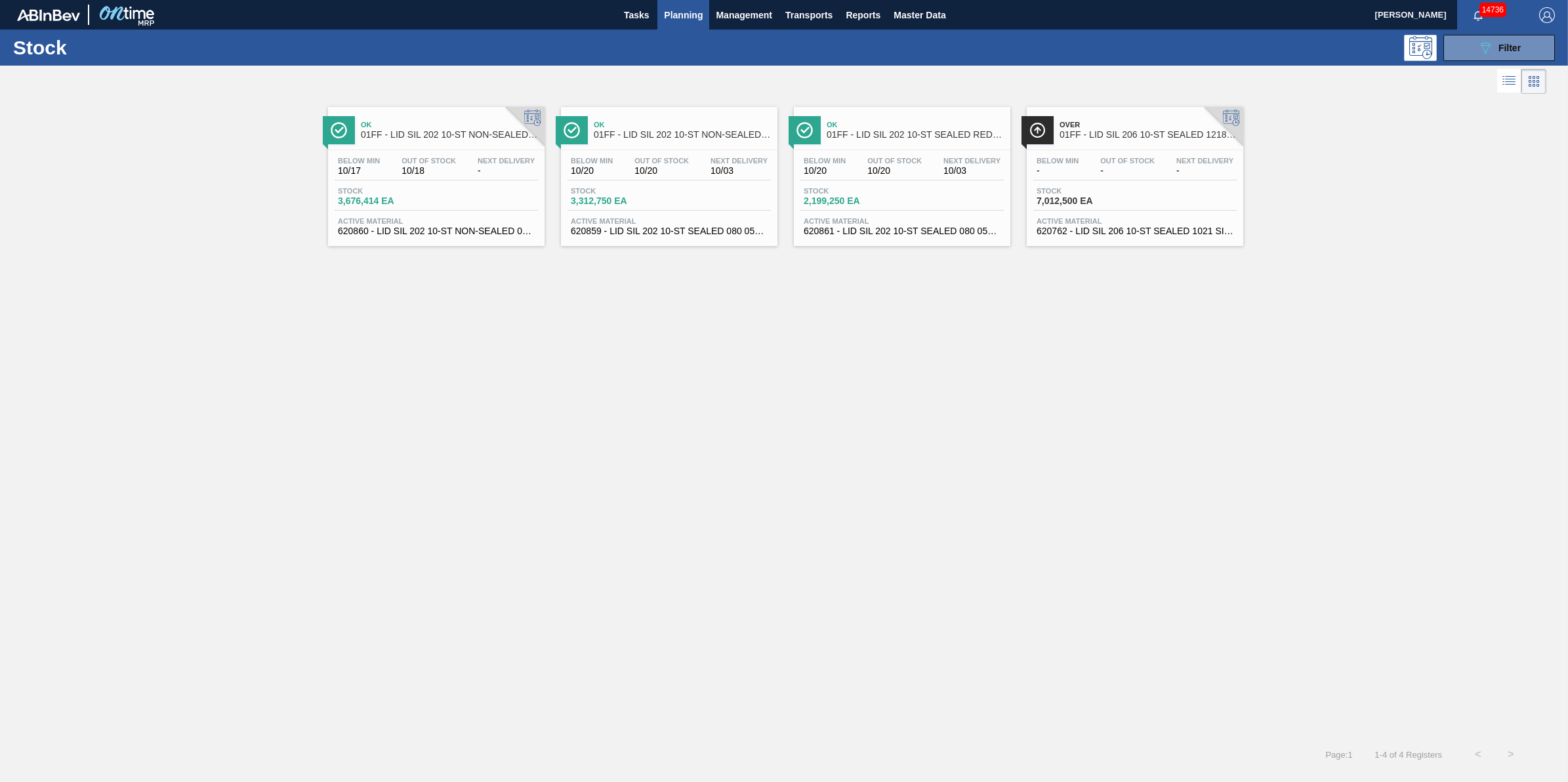
click at [435, 211] on div "Stock 3,676,414 EA" at bounding box center [435, 199] width 203 height 23
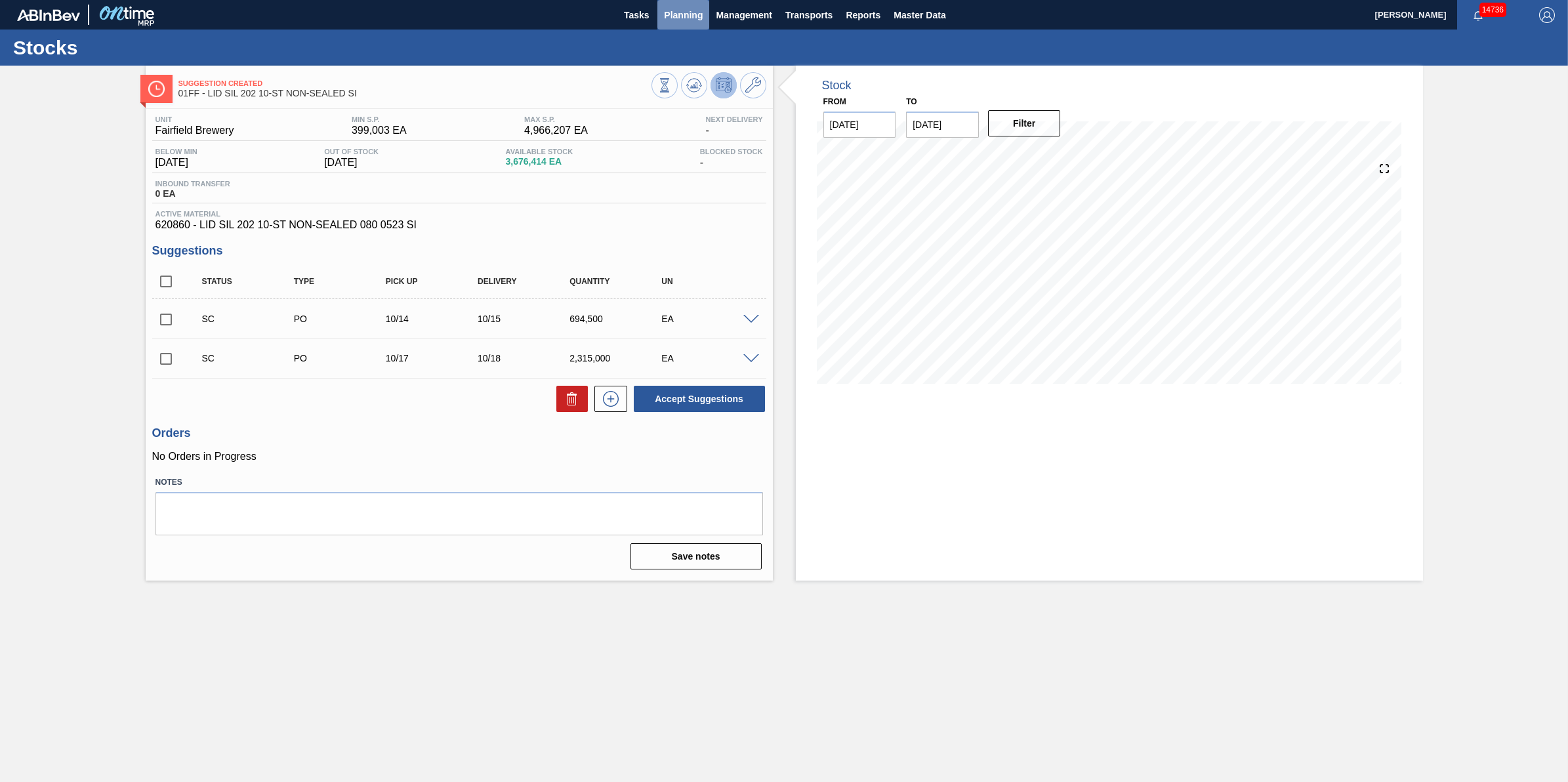
click at [680, 24] on button "Planning" at bounding box center [684, 14] width 52 height 30
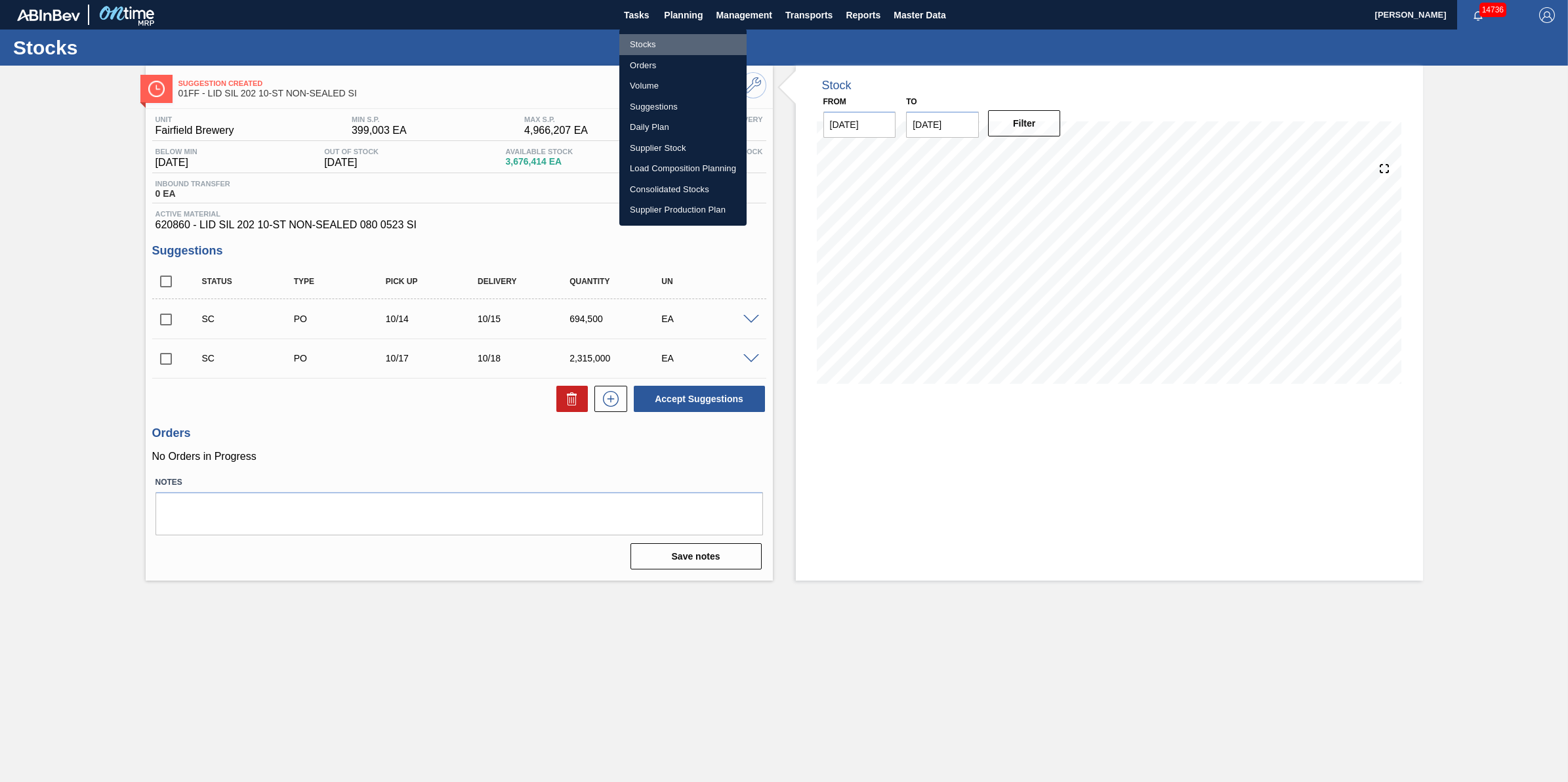
click at [677, 36] on li "Stocks" at bounding box center [683, 44] width 127 height 21
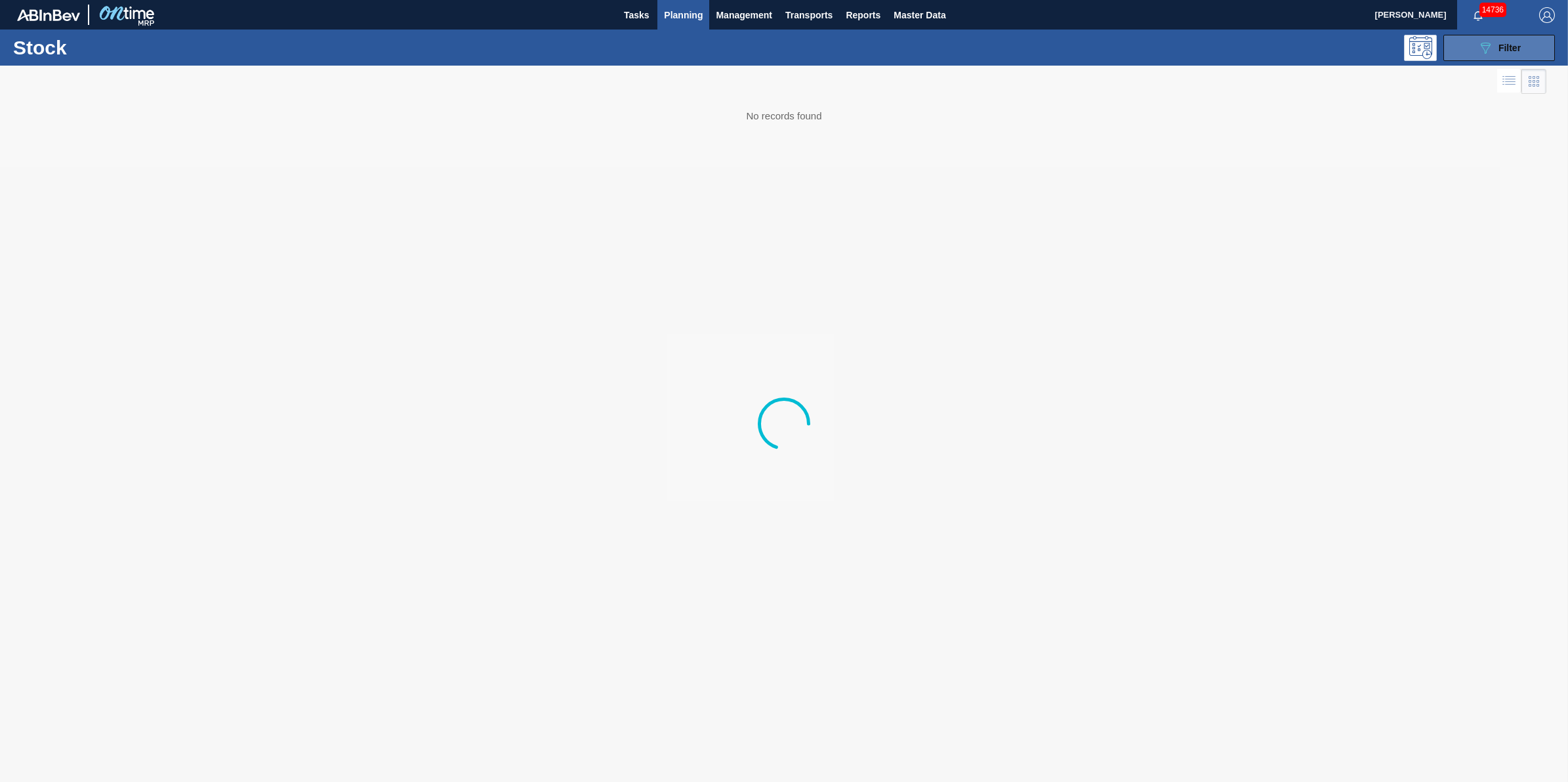
click at [1494, 56] on button "089F7B8B-B2A5-4AFE-B5C0-19BA573D28AC Filter" at bounding box center [1499, 47] width 111 height 26
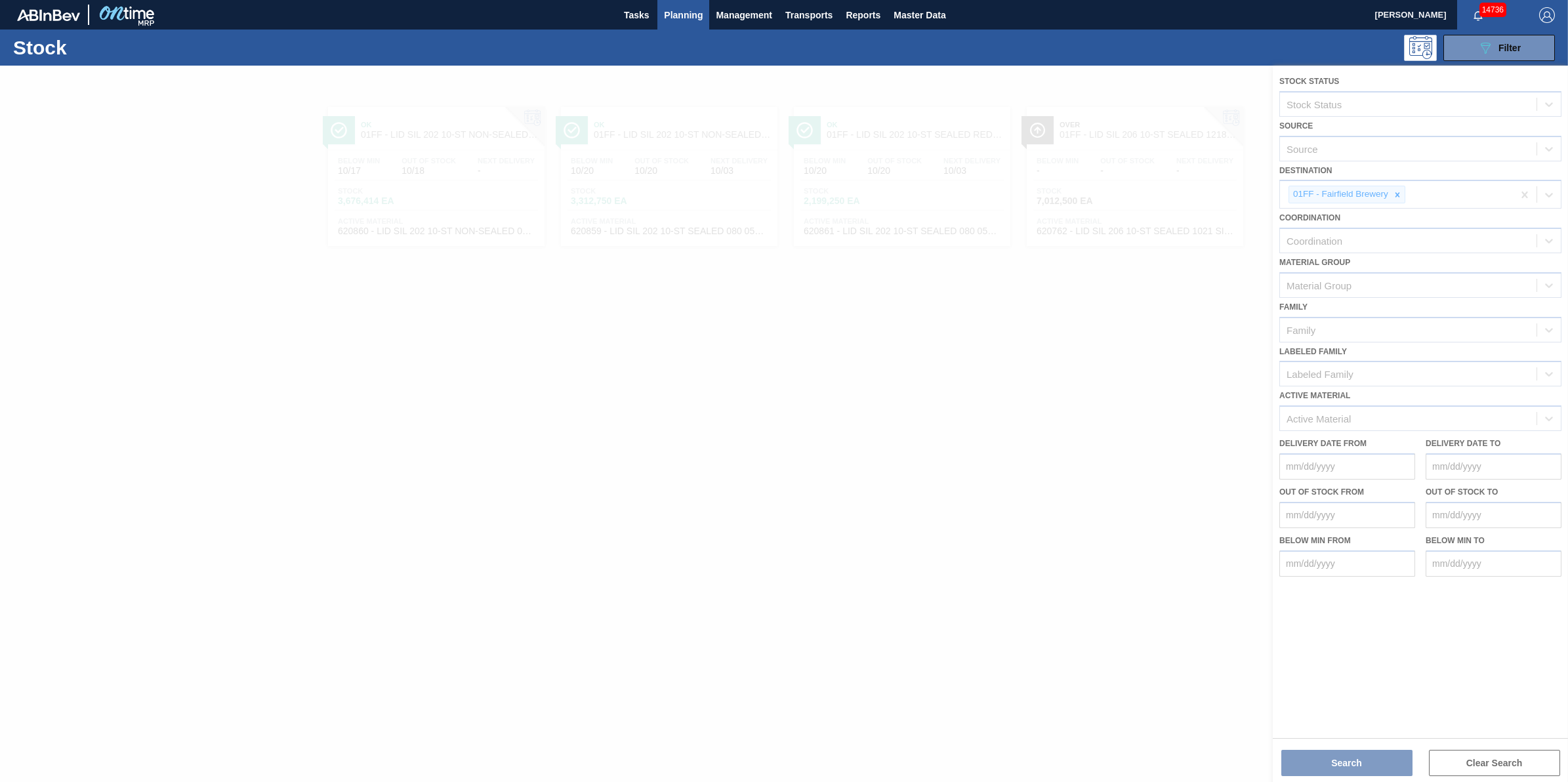
click at [1399, 193] on div at bounding box center [784, 424] width 1568 height 717
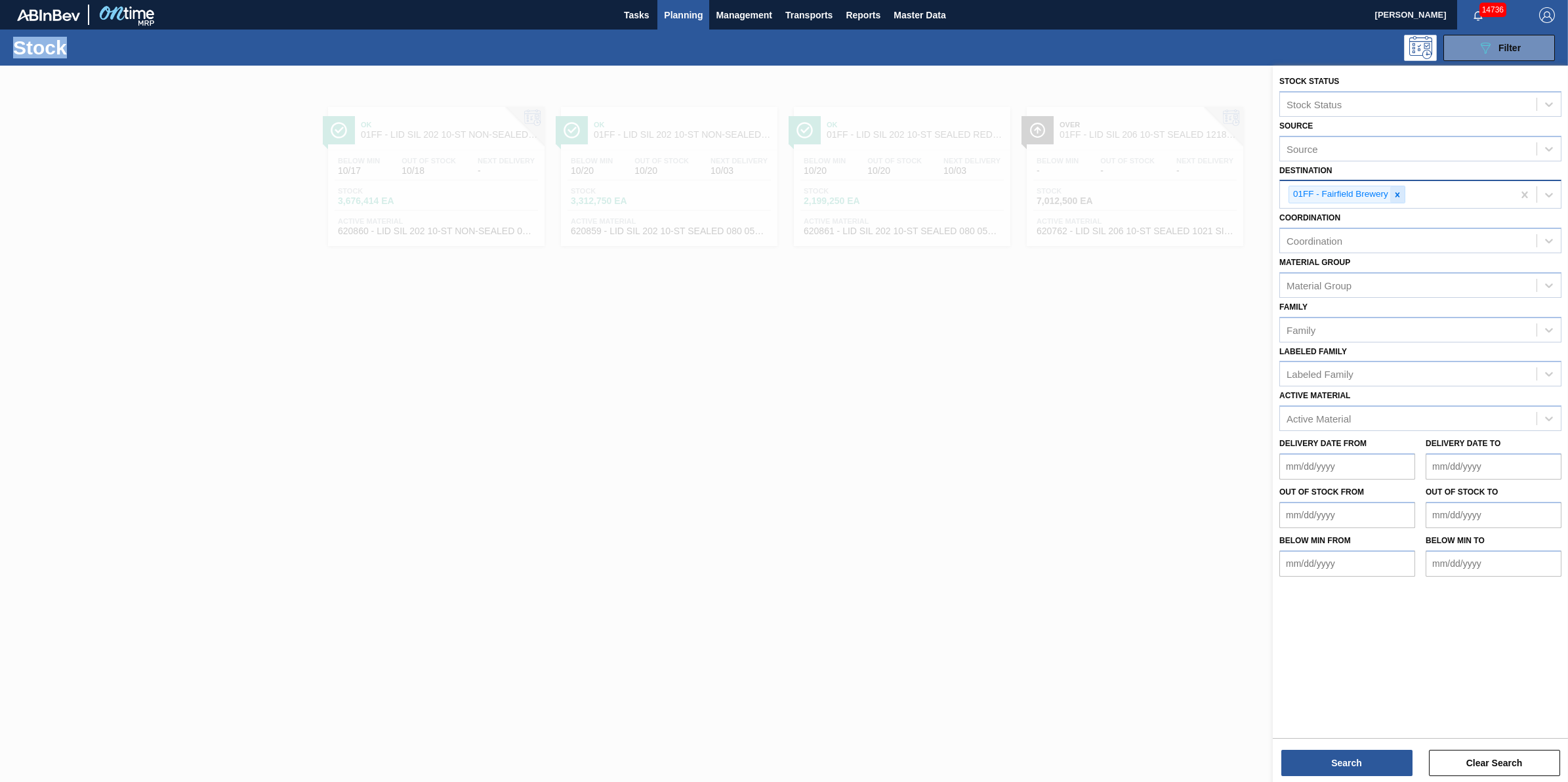
click at [1399, 193] on icon at bounding box center [1398, 194] width 4 height 4
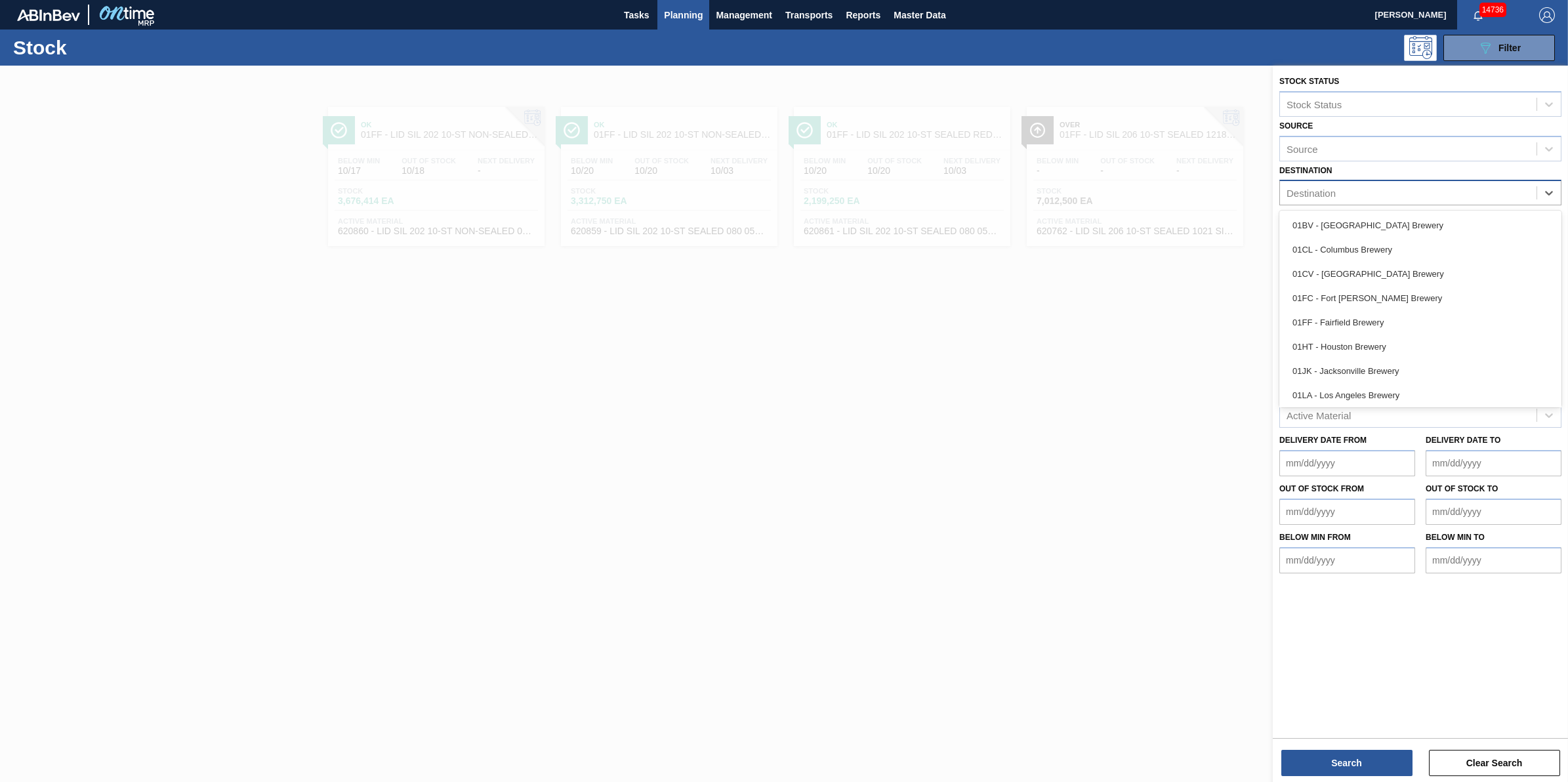
click at [1399, 193] on div "Destination" at bounding box center [1409, 193] width 256 height 19
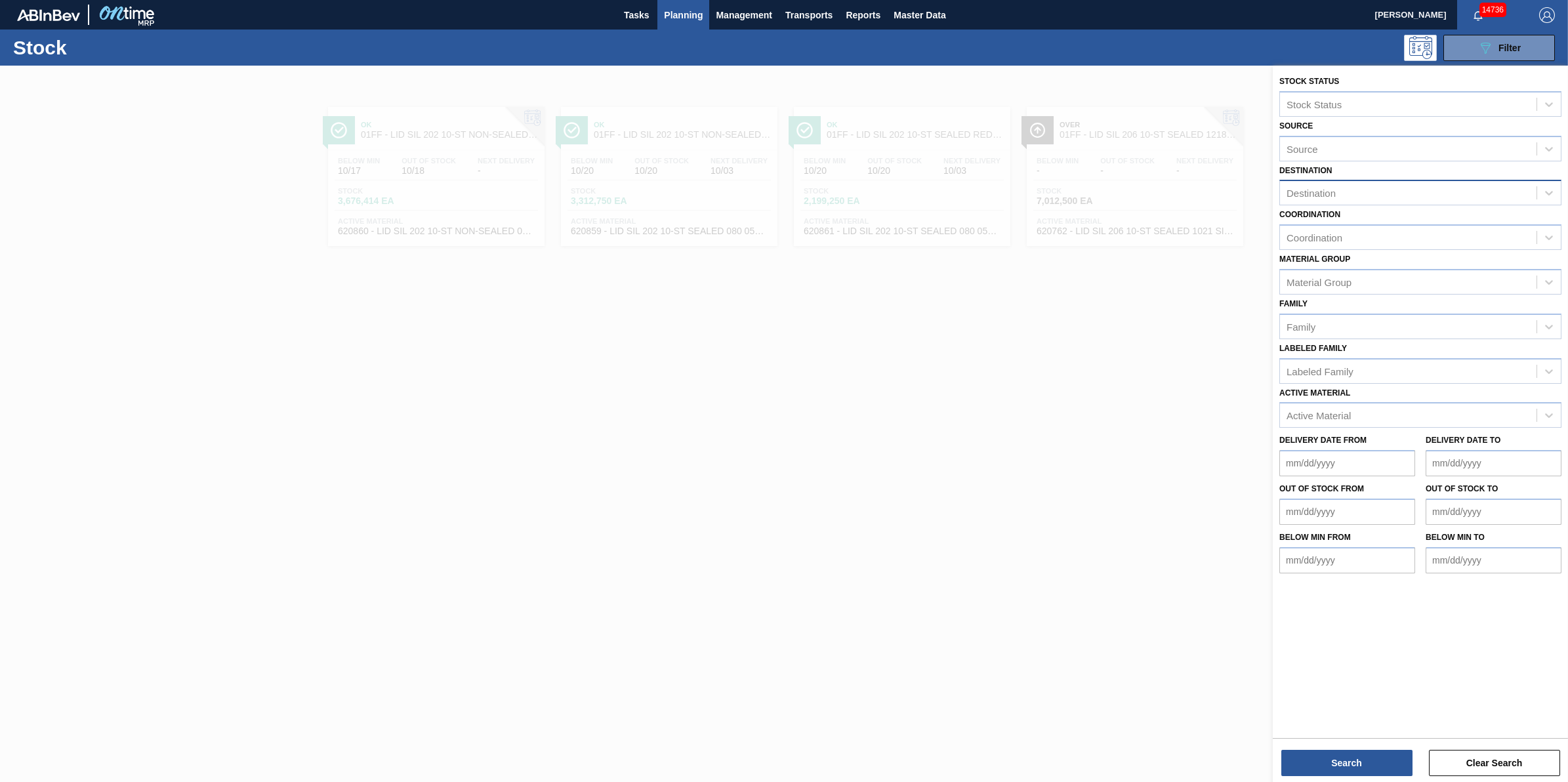
click at [785, 559] on div at bounding box center [784, 456] width 1568 height 782
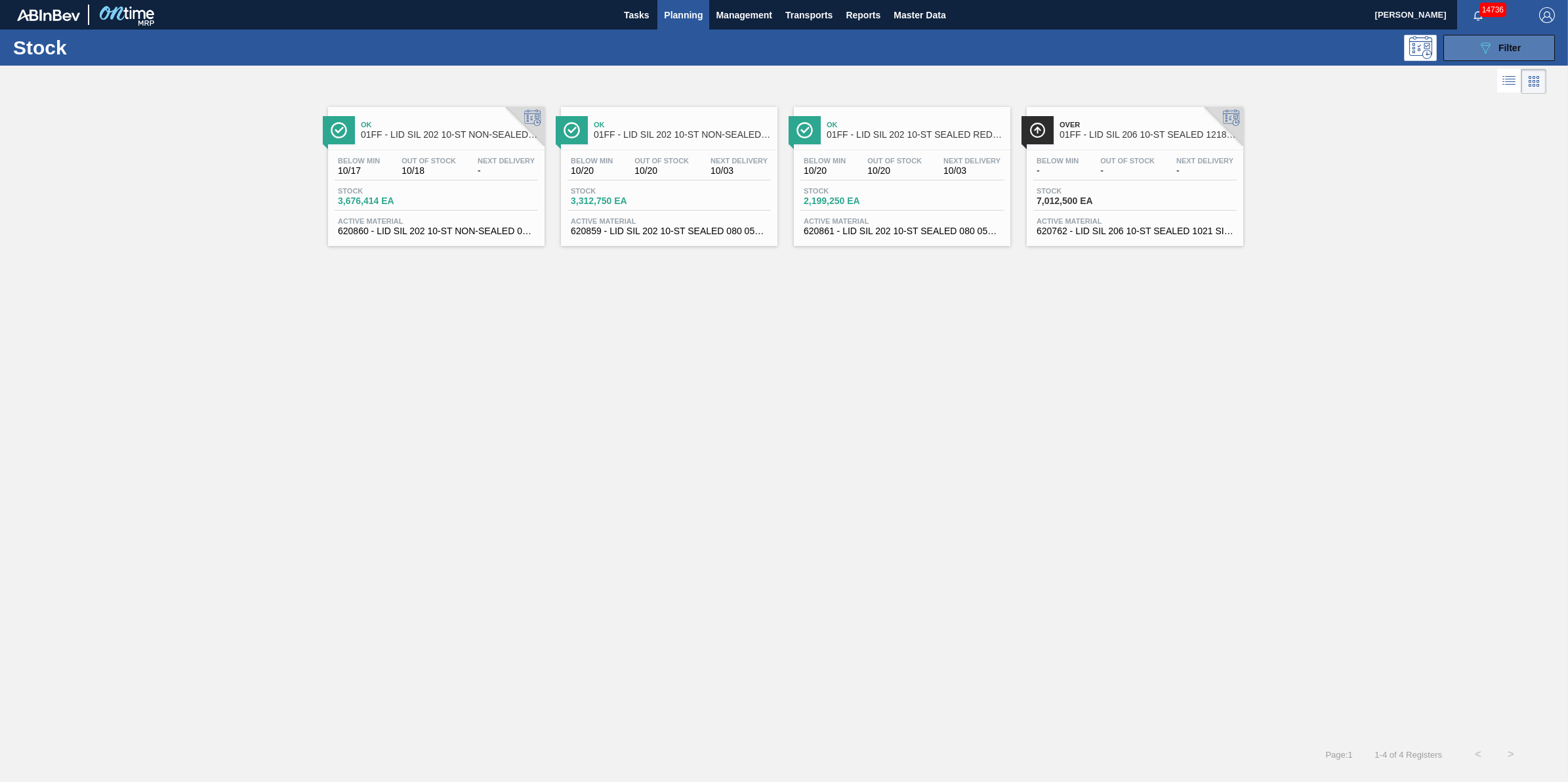
click at [1488, 50] on icon "089F7B8B-B2A5-4AFE-B5C0-19BA573D28AC" at bounding box center [1486, 48] width 16 height 16
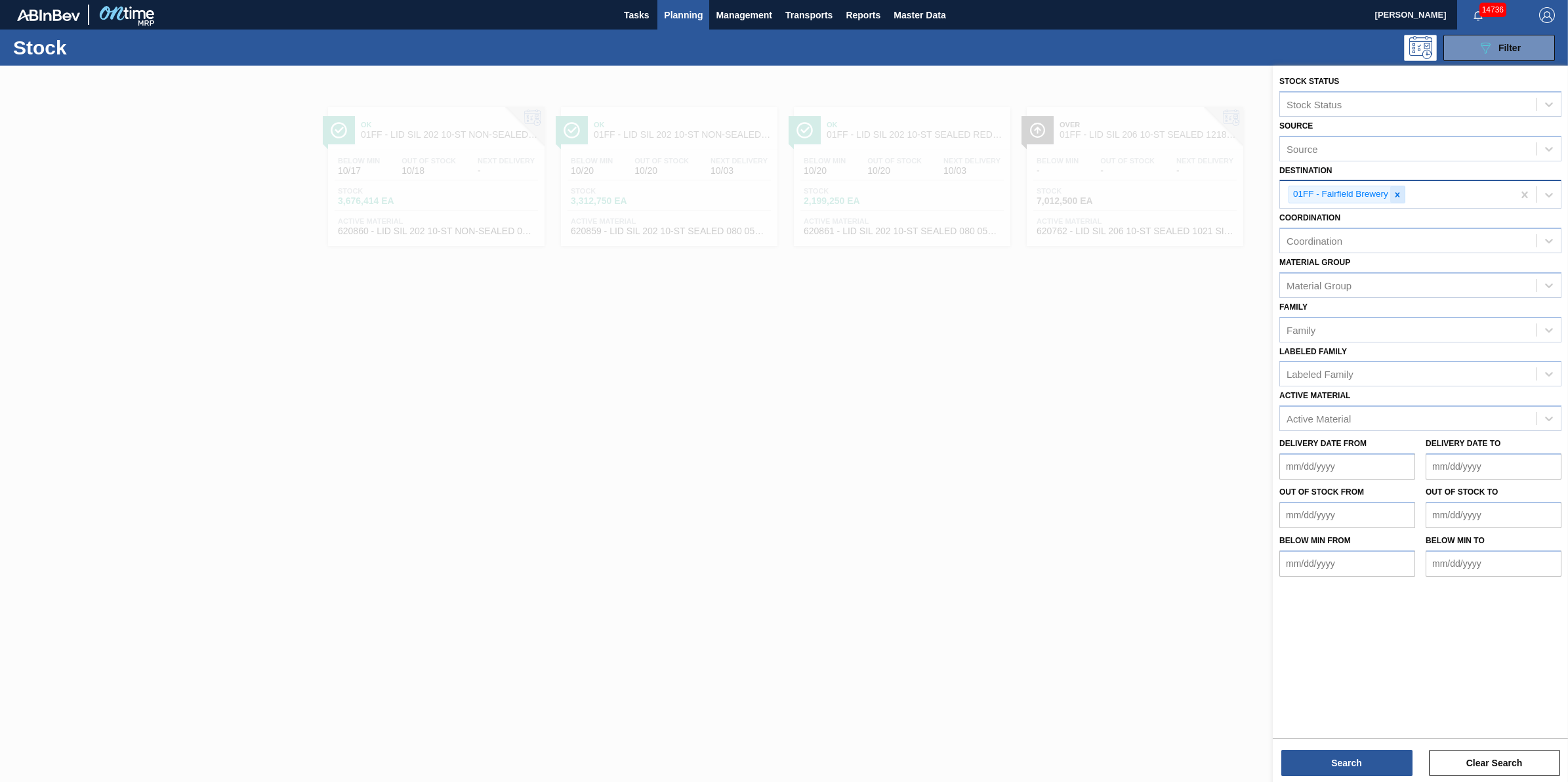
click at [1400, 190] on icon at bounding box center [1398, 194] width 9 height 9
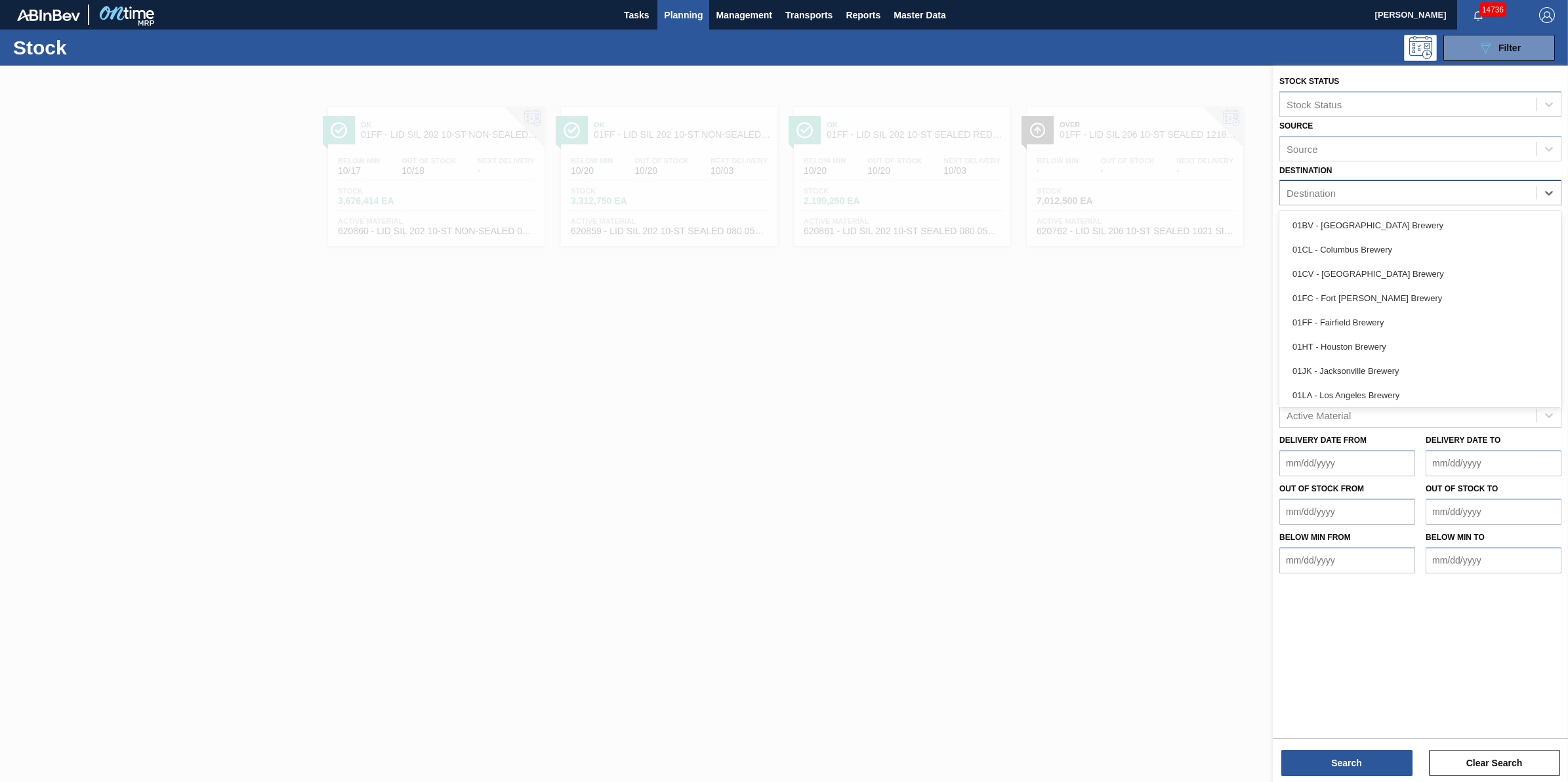
click at [1400, 191] on div "Destination" at bounding box center [1409, 193] width 256 height 19
click at [1384, 371] on div "01SL - St. [PERSON_NAME]" at bounding box center [1420, 368] width 282 height 24
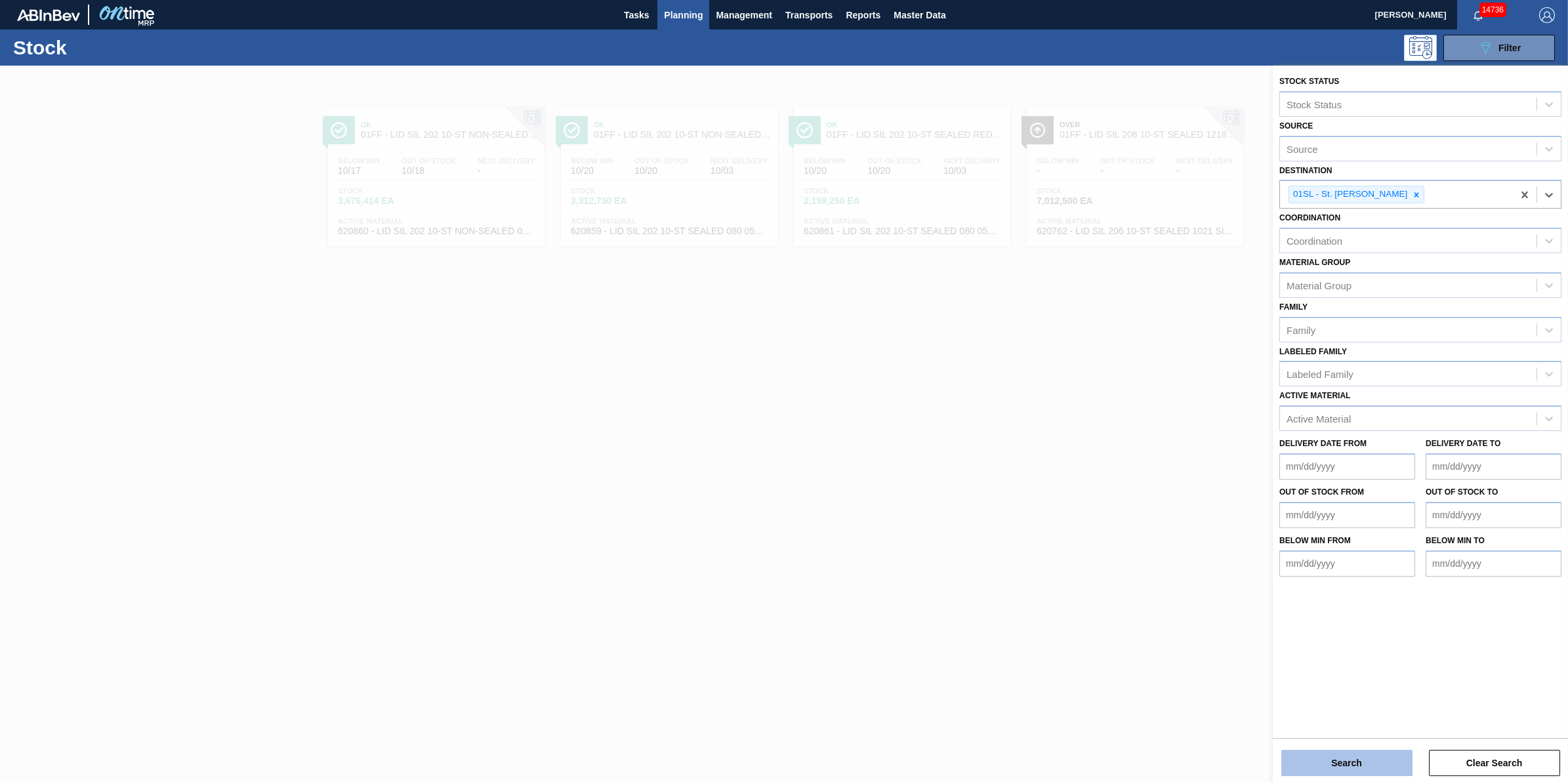
click at [1330, 758] on button "Search" at bounding box center [1347, 762] width 131 height 26
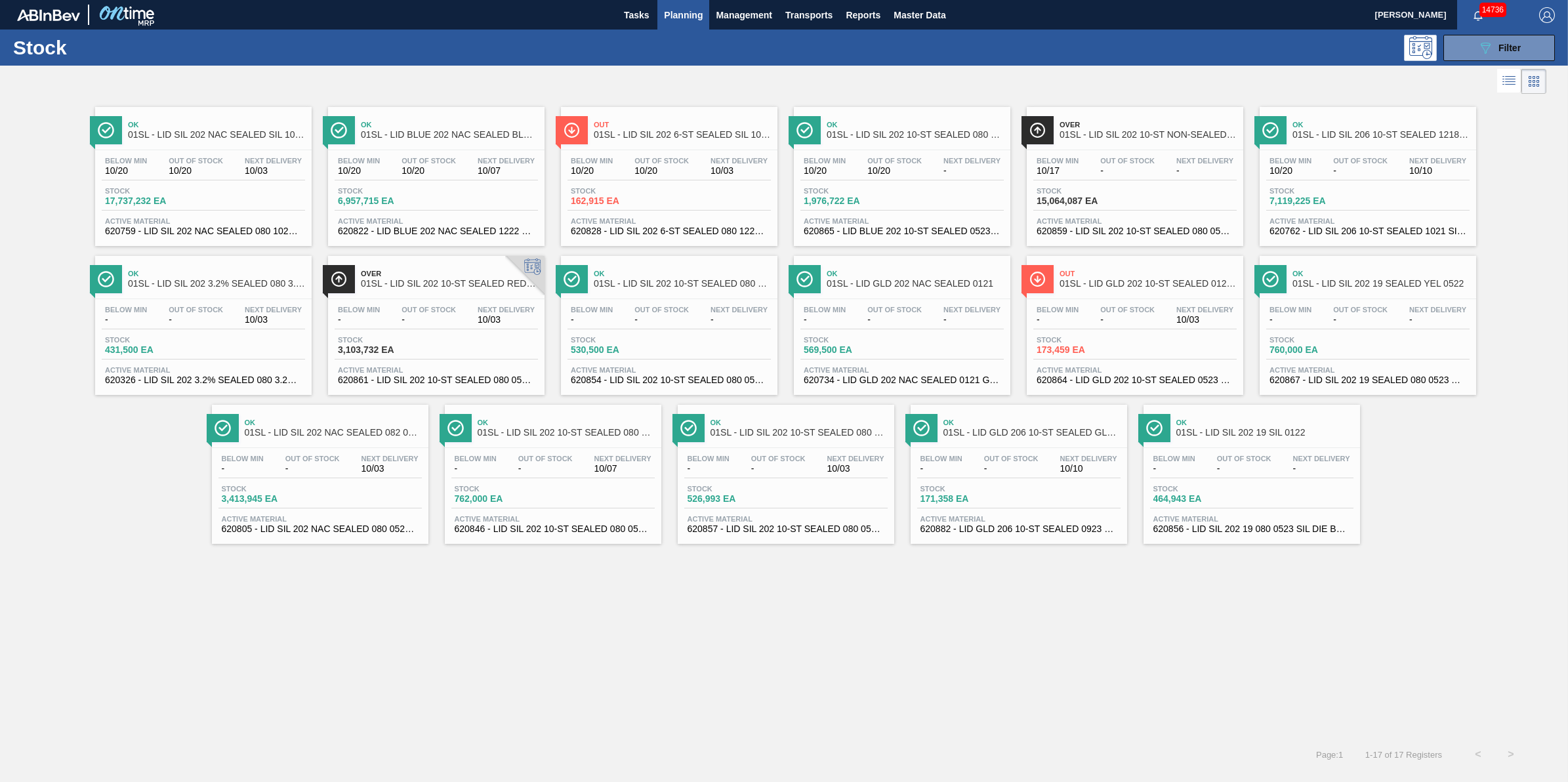
click at [378, 451] on div "Below Min - Out Of Stock - Next Delivery 10/03 Stock 3,413,945 EA Active Materi…" at bounding box center [321, 493] width 217 height 90
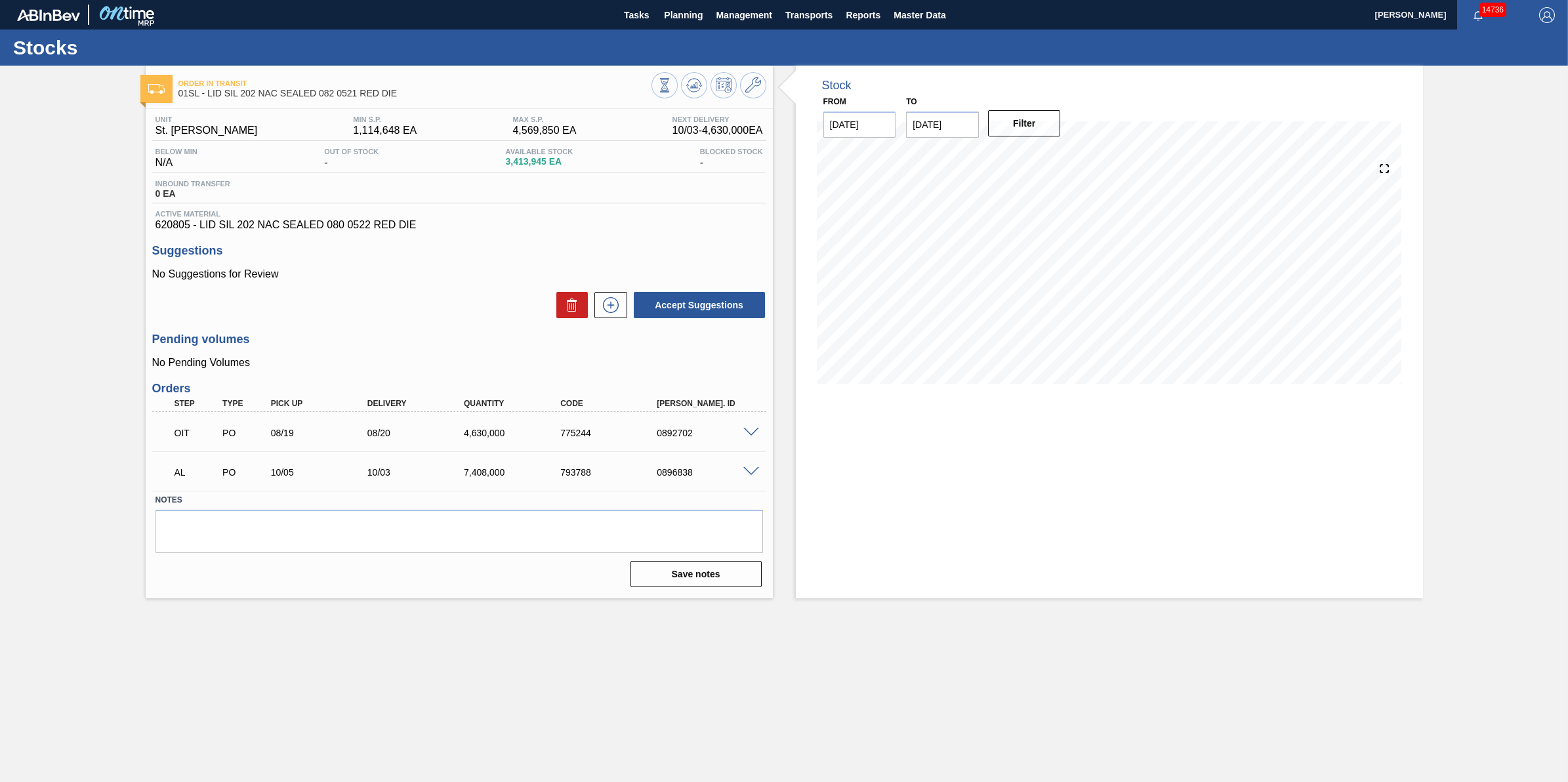
click at [748, 473] on span at bounding box center [752, 471] width 16 height 10
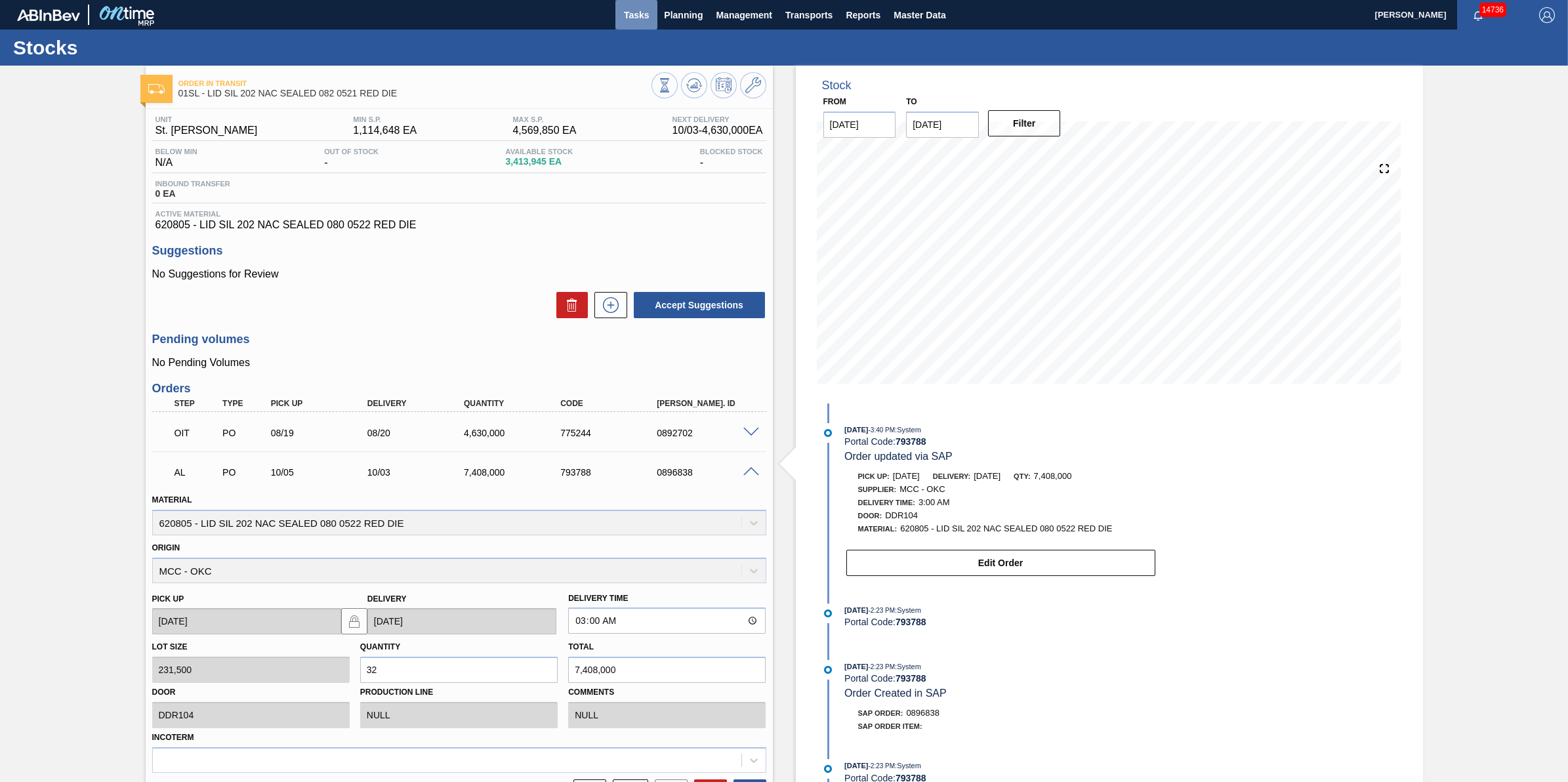
click at [620, 11] on button "Tasks" at bounding box center [636, 14] width 42 height 30
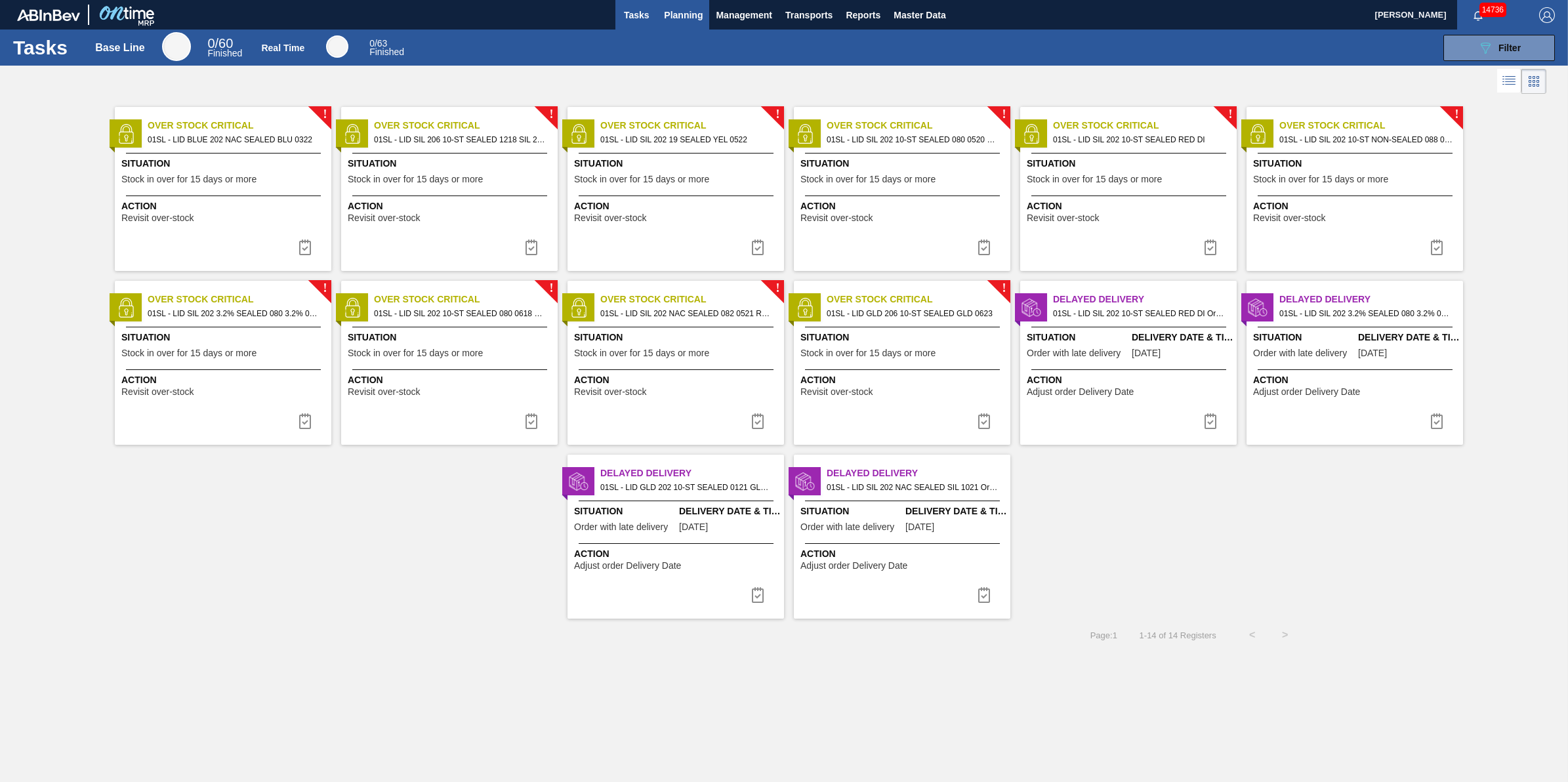
click at [694, 11] on span "Planning" at bounding box center [683, 15] width 39 height 16
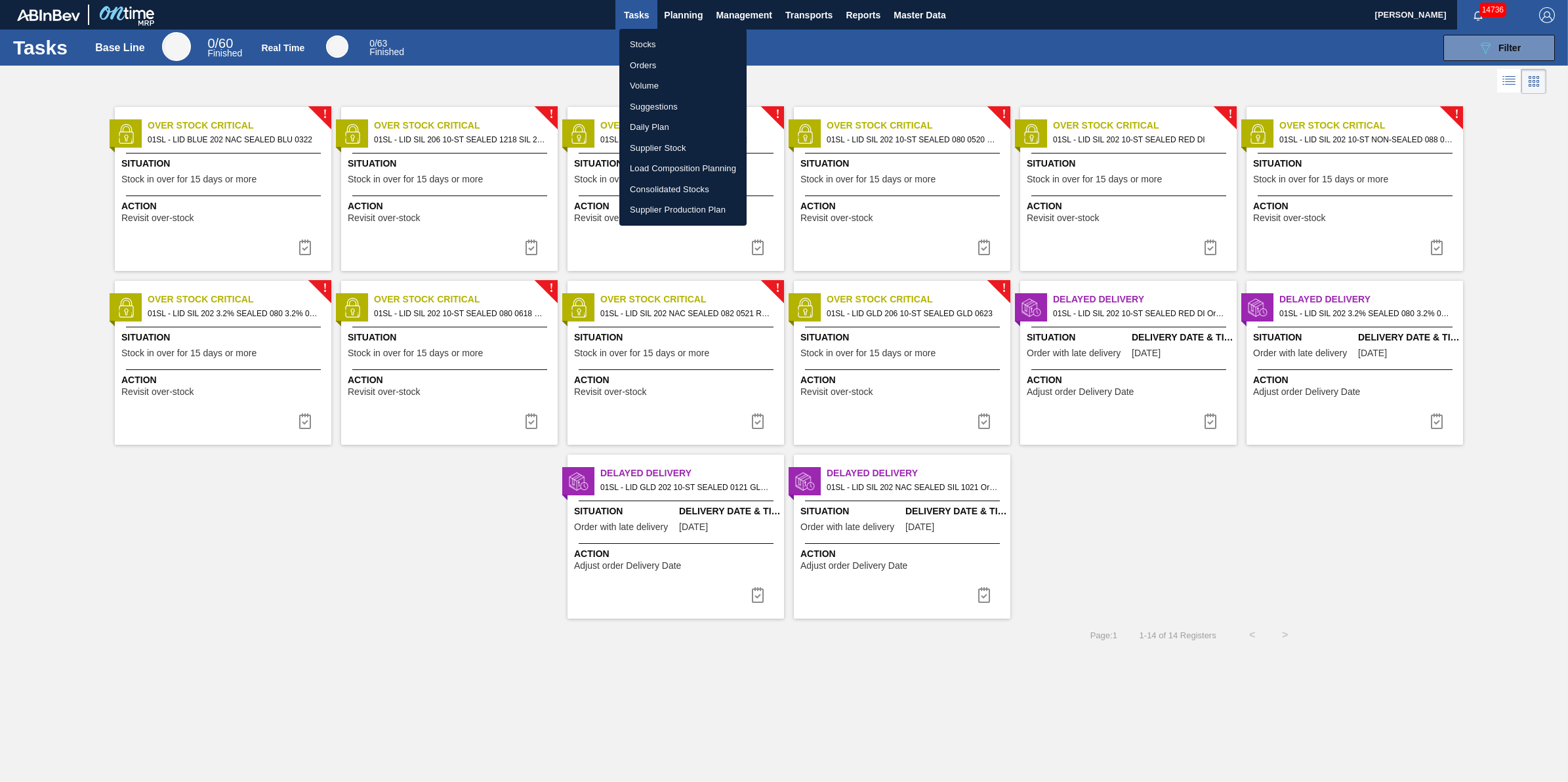
click at [685, 46] on li "Stocks" at bounding box center [683, 44] width 127 height 21
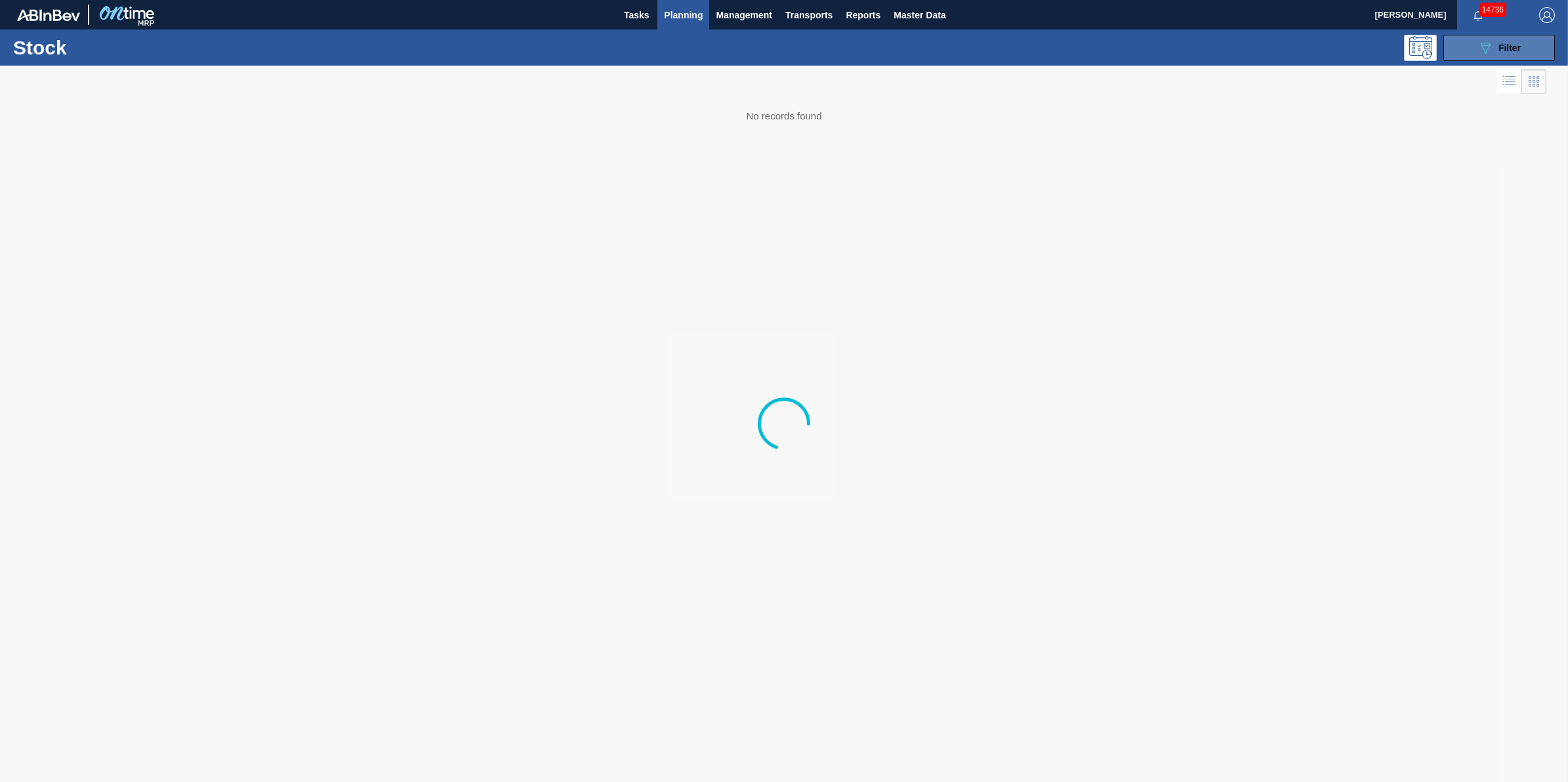
click at [1499, 44] on span "Filter" at bounding box center [1510, 48] width 22 height 11
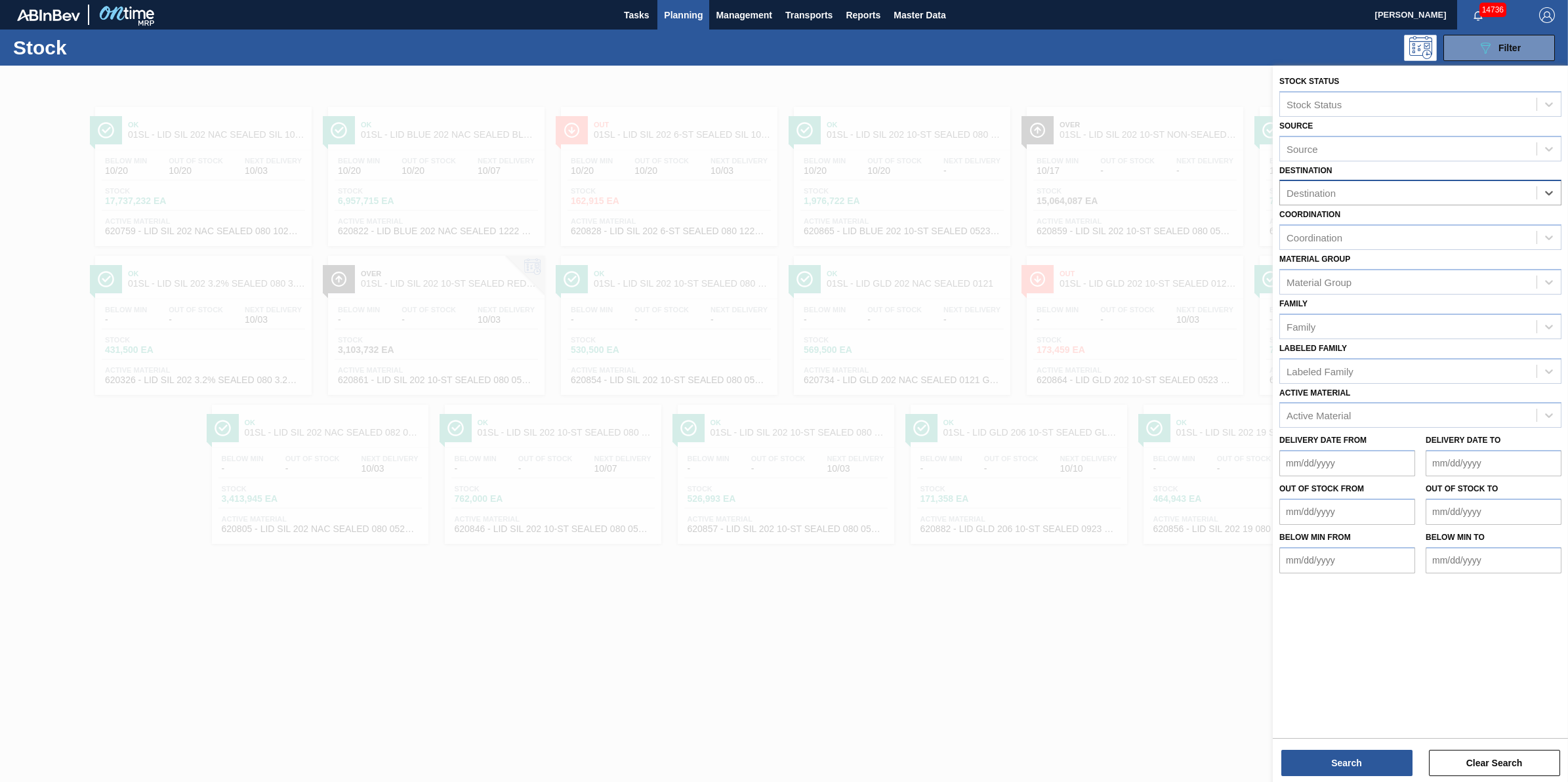
click at [1526, 203] on div "Destination" at bounding box center [1420, 193] width 282 height 26
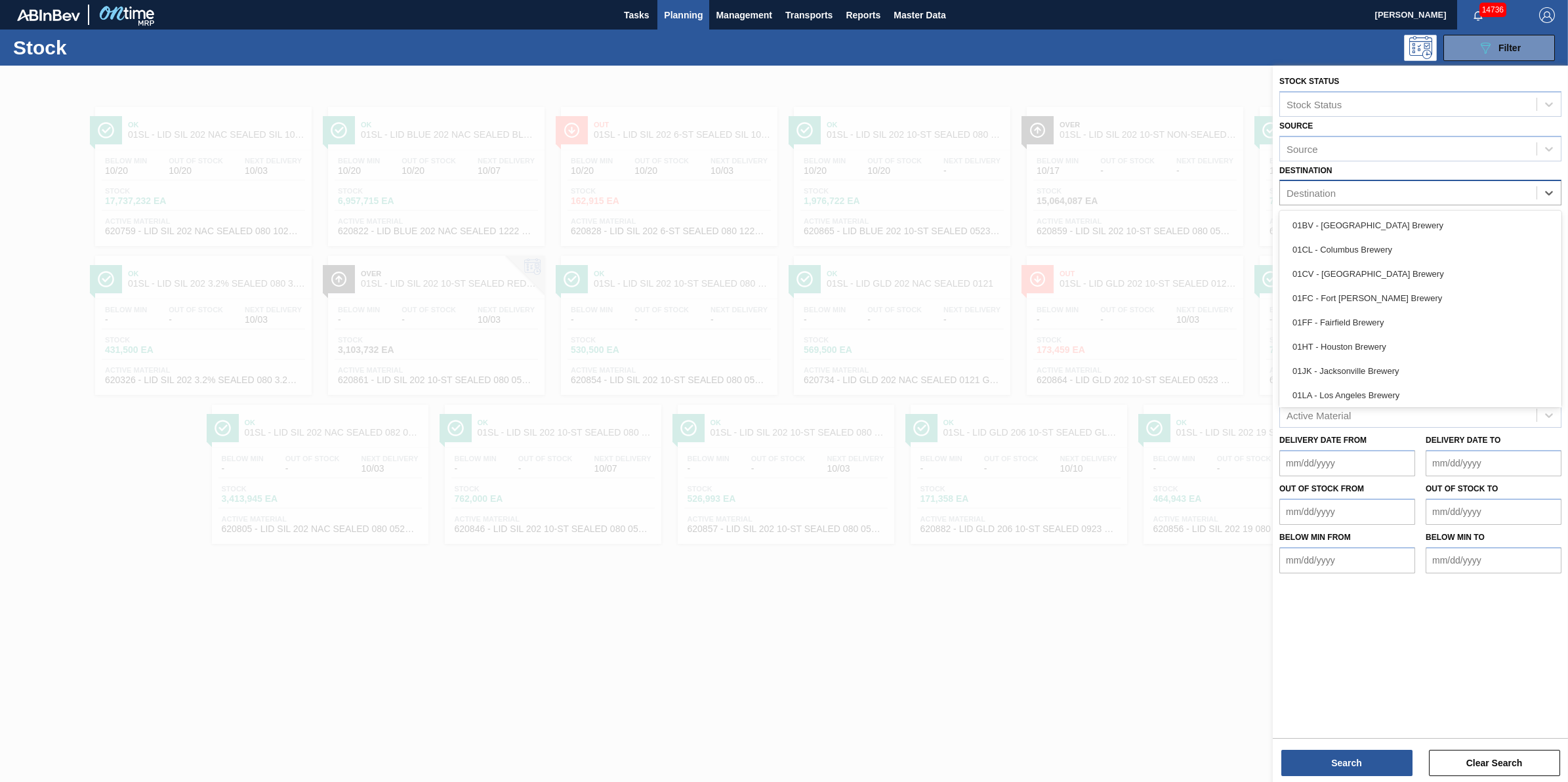
scroll to position [99, 0]
click at [1455, 394] on div "01WM - Williamsburg Brewery" at bounding box center [1420, 392] width 282 height 24
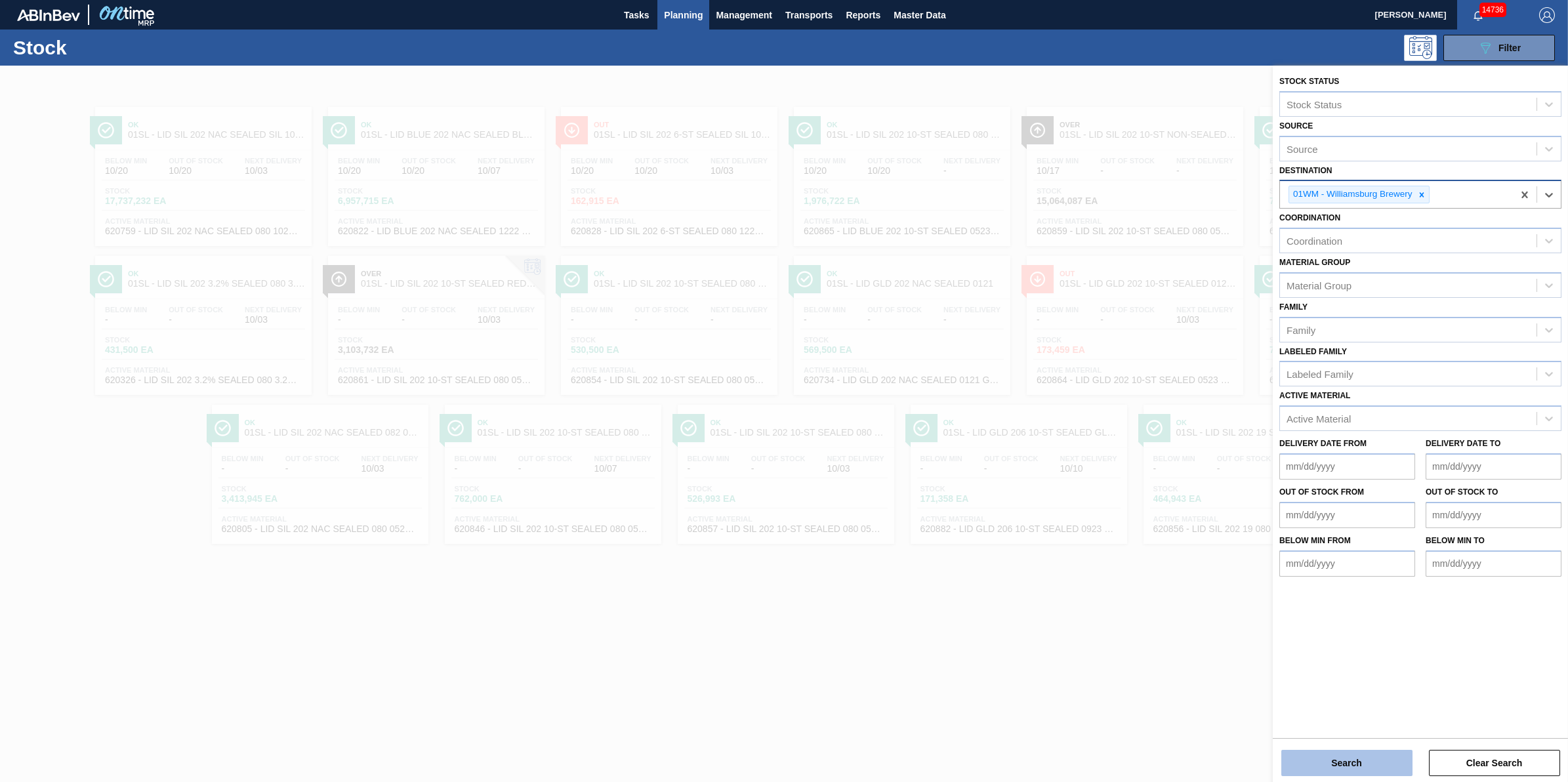
click at [1327, 768] on button "Search" at bounding box center [1347, 762] width 131 height 26
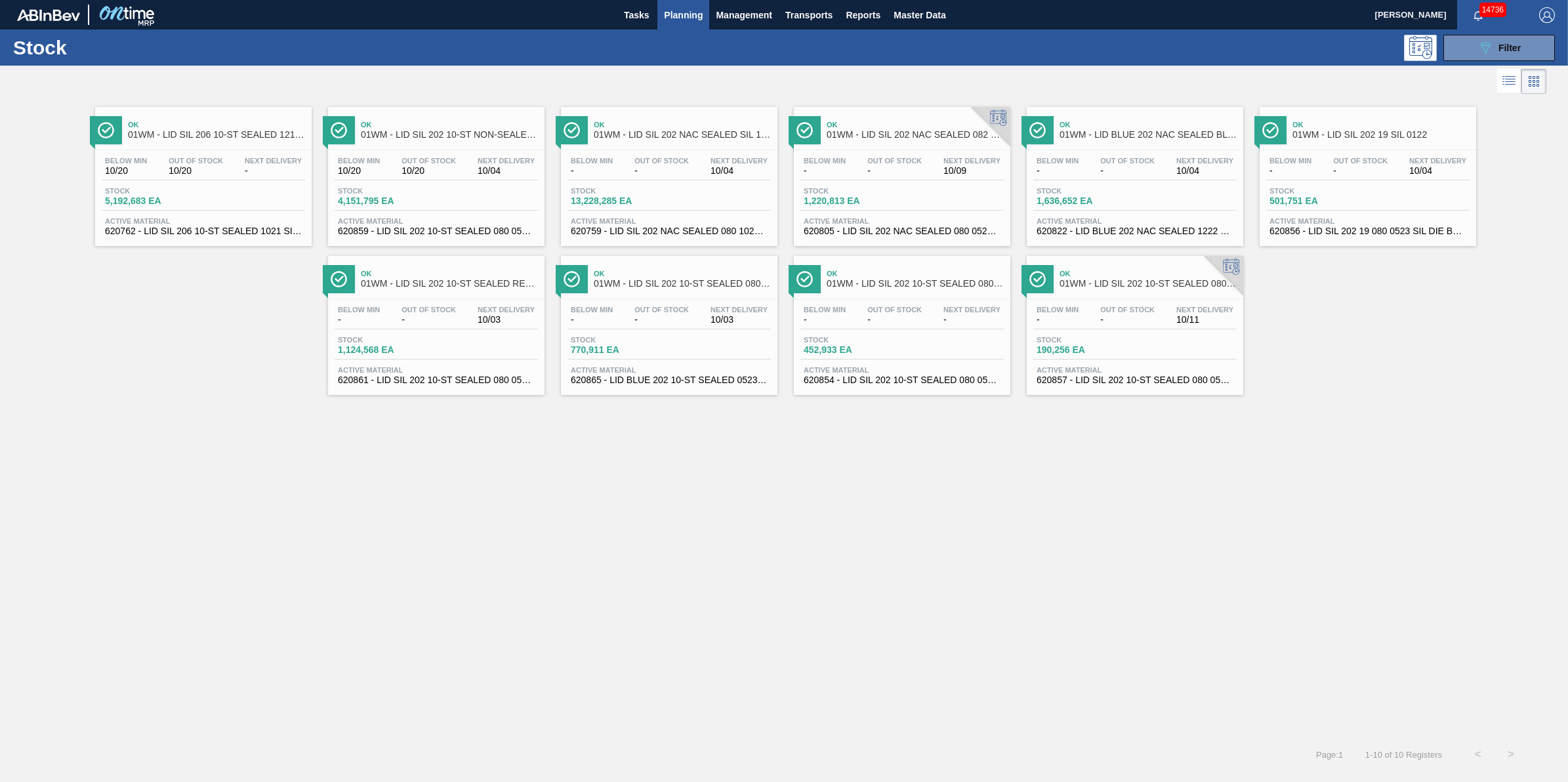
click at [420, 310] on span "Out Of Stock" at bounding box center [428, 309] width 55 height 8
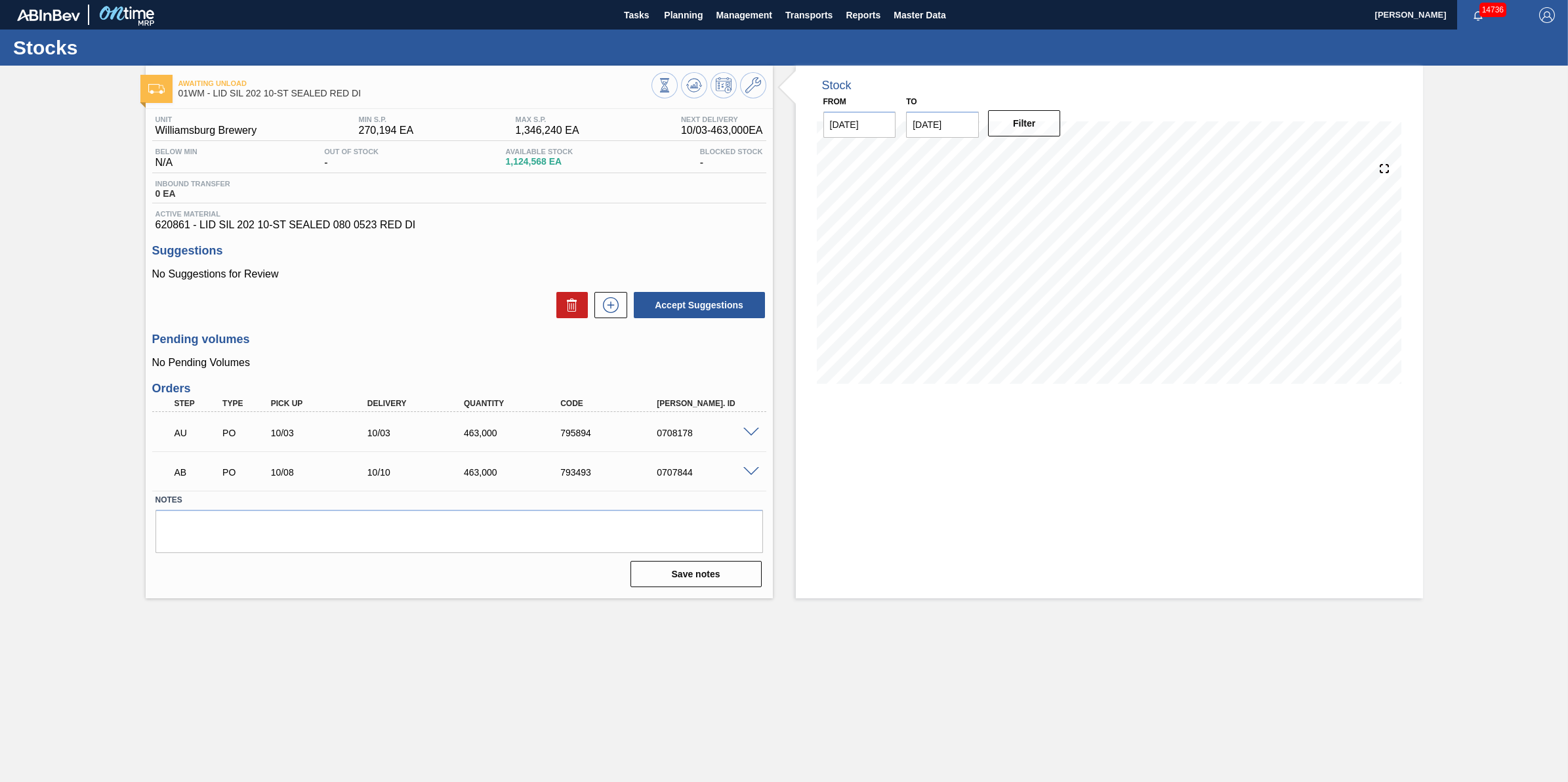
click at [752, 428] on div at bounding box center [753, 431] width 26 height 10
click at [755, 437] on span at bounding box center [752, 432] width 16 height 10
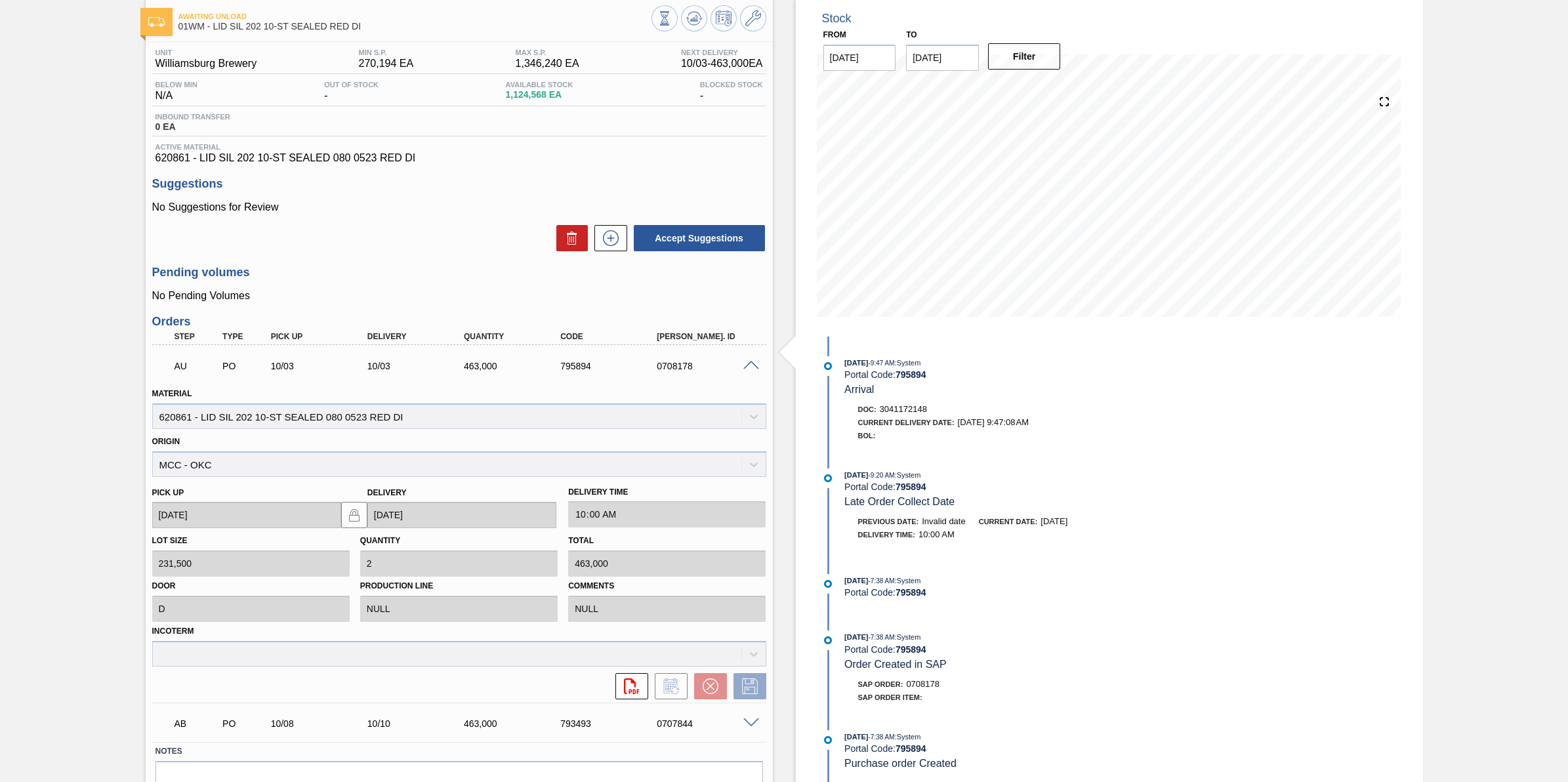
scroll to position [26, 0]
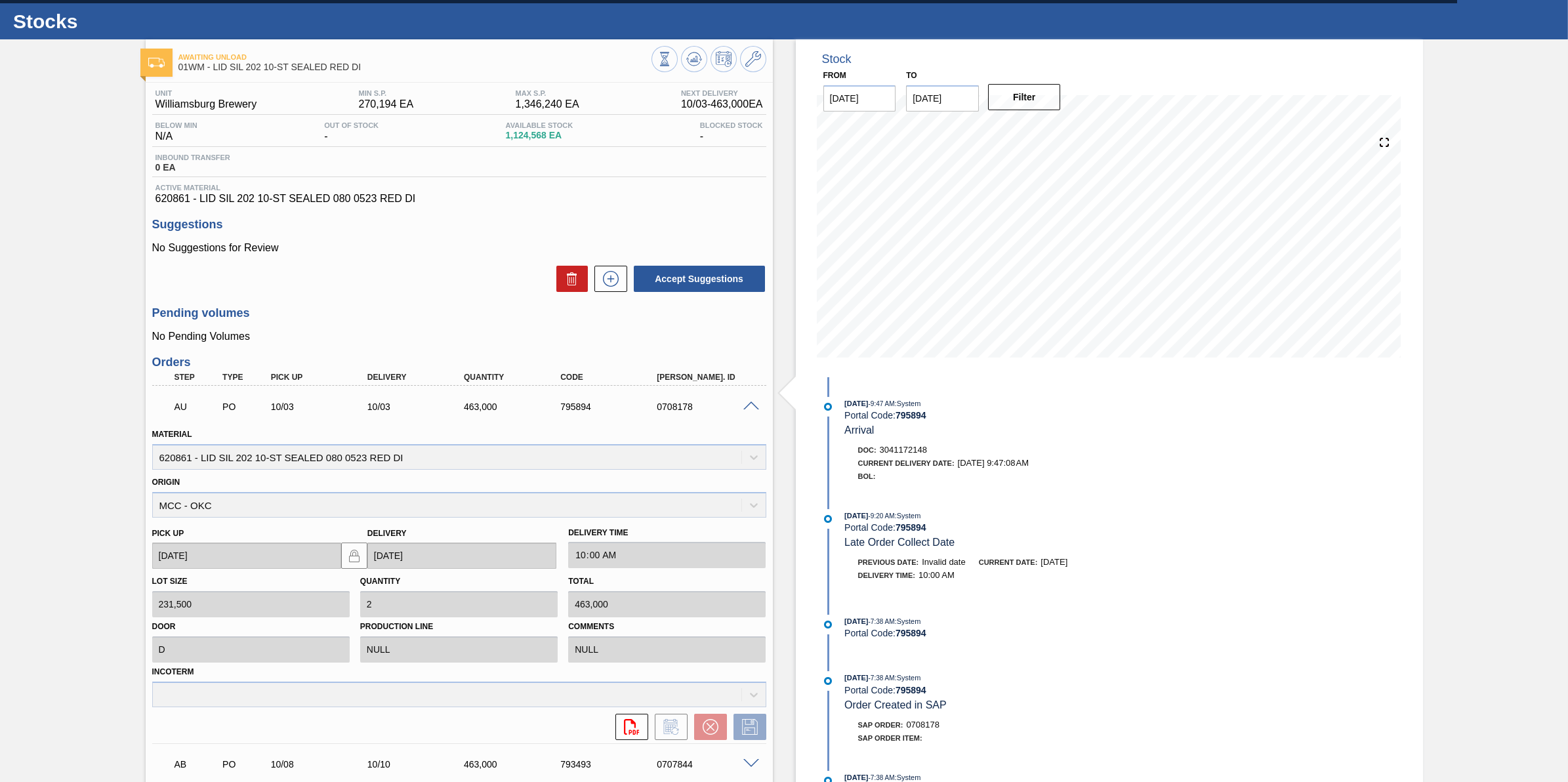
click at [752, 411] on span at bounding box center [752, 406] width 16 height 10
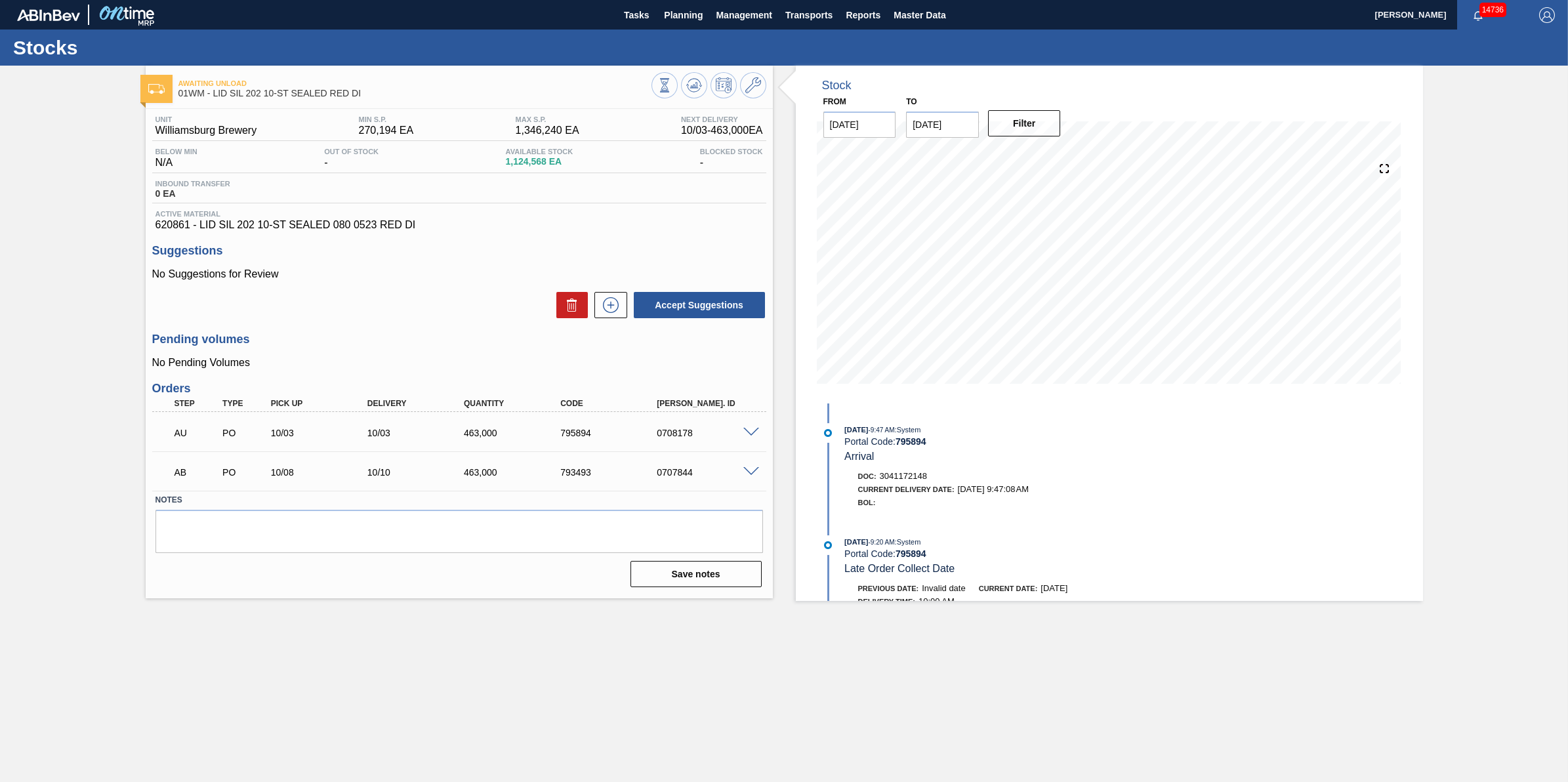
scroll to position [0, 0]
click at [684, 7] on span "Planning" at bounding box center [683, 15] width 39 height 16
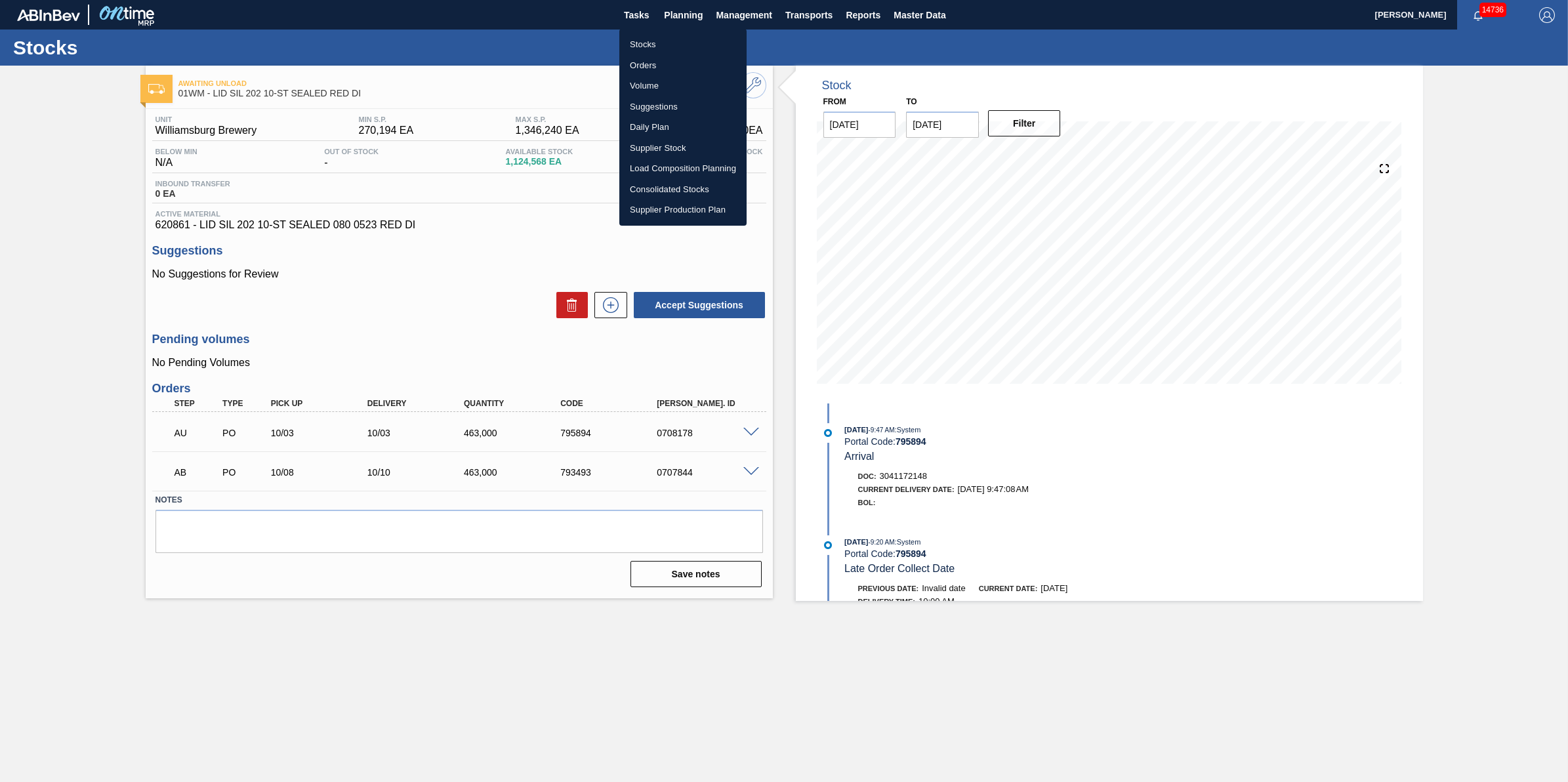
click at [658, 37] on li "Stocks" at bounding box center [683, 44] width 127 height 21
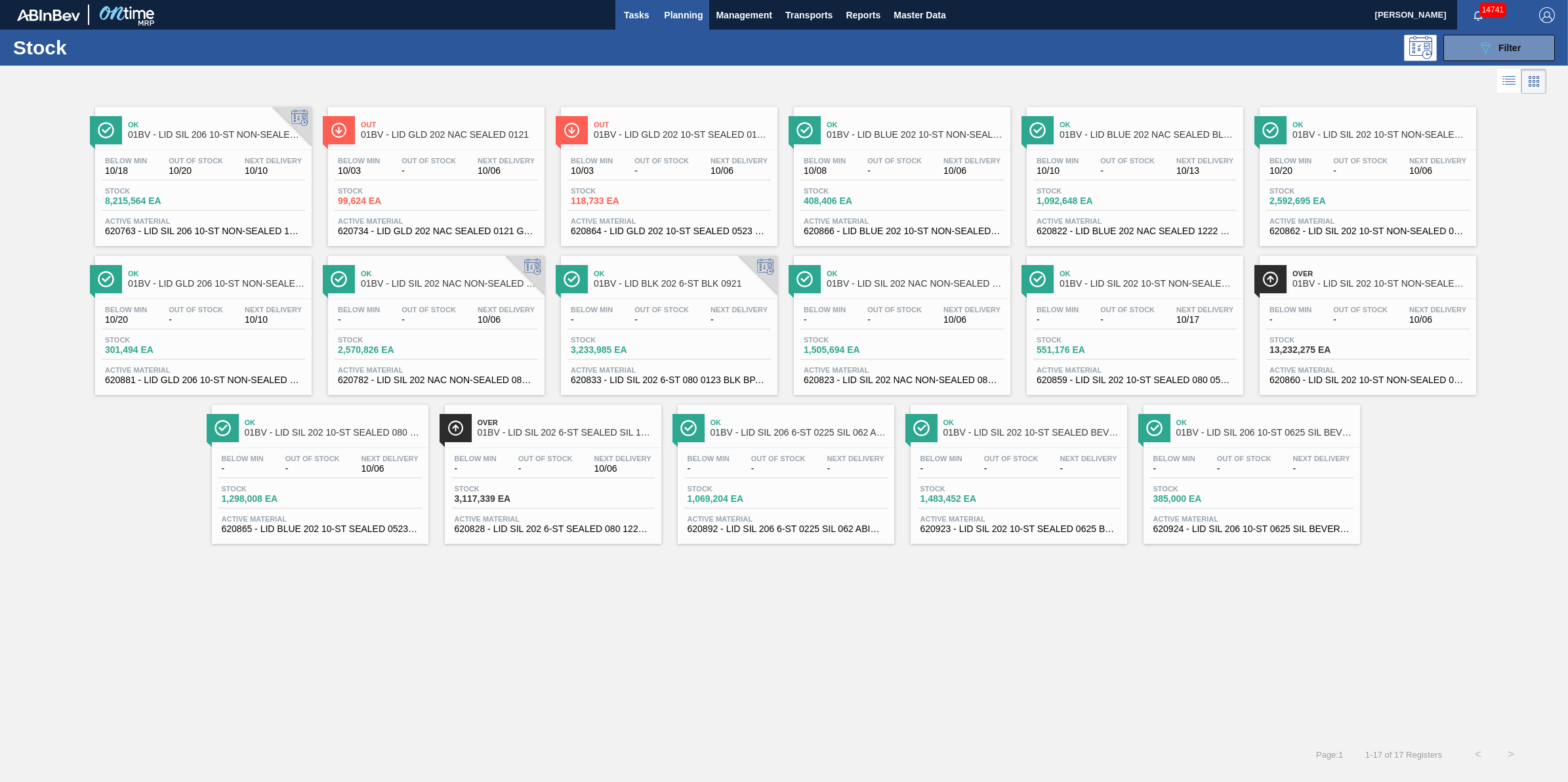
click at [655, 4] on button "Tasks" at bounding box center [636, 14] width 42 height 30
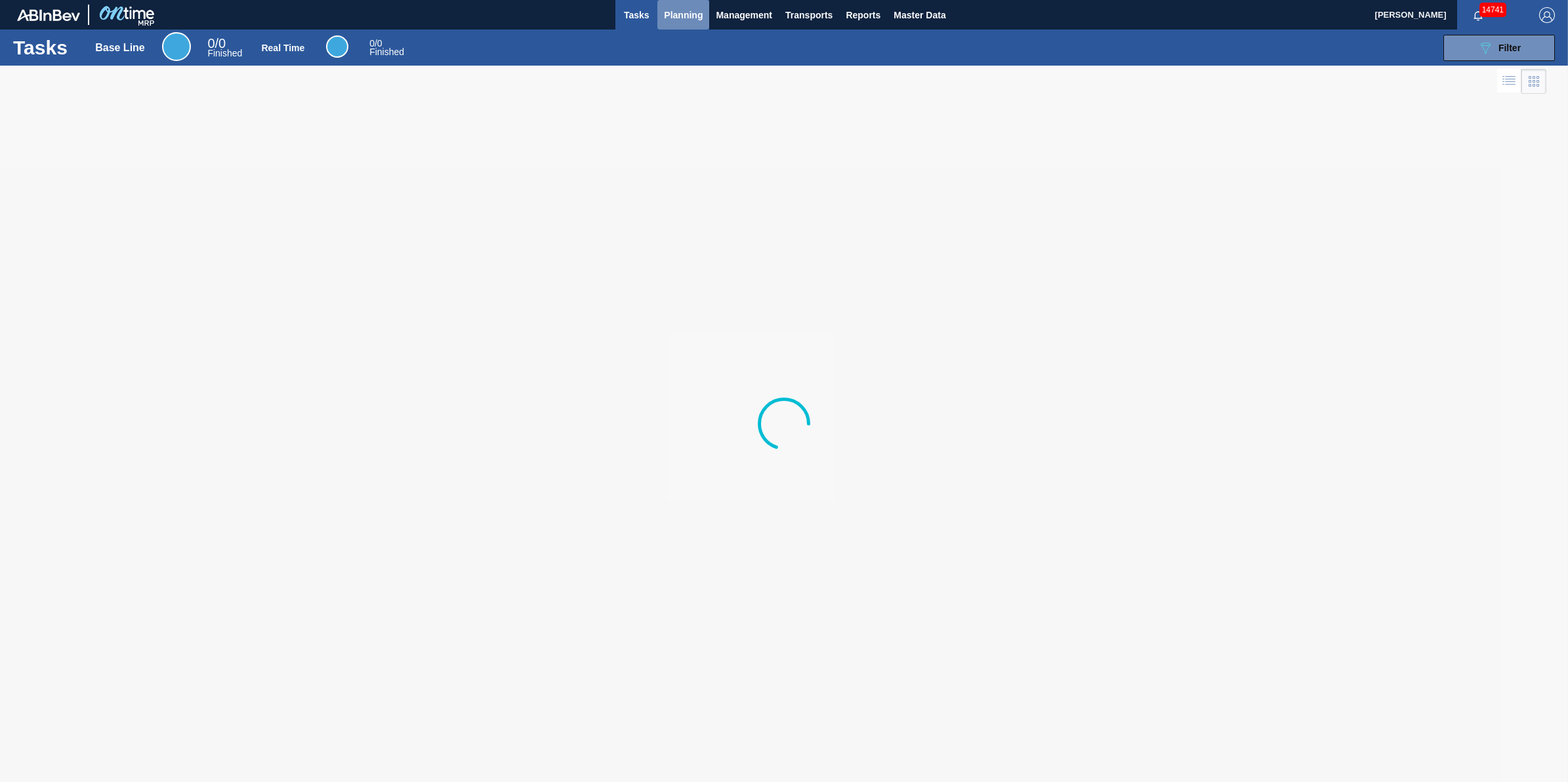
click at [674, 11] on span "Planning" at bounding box center [683, 15] width 39 height 16
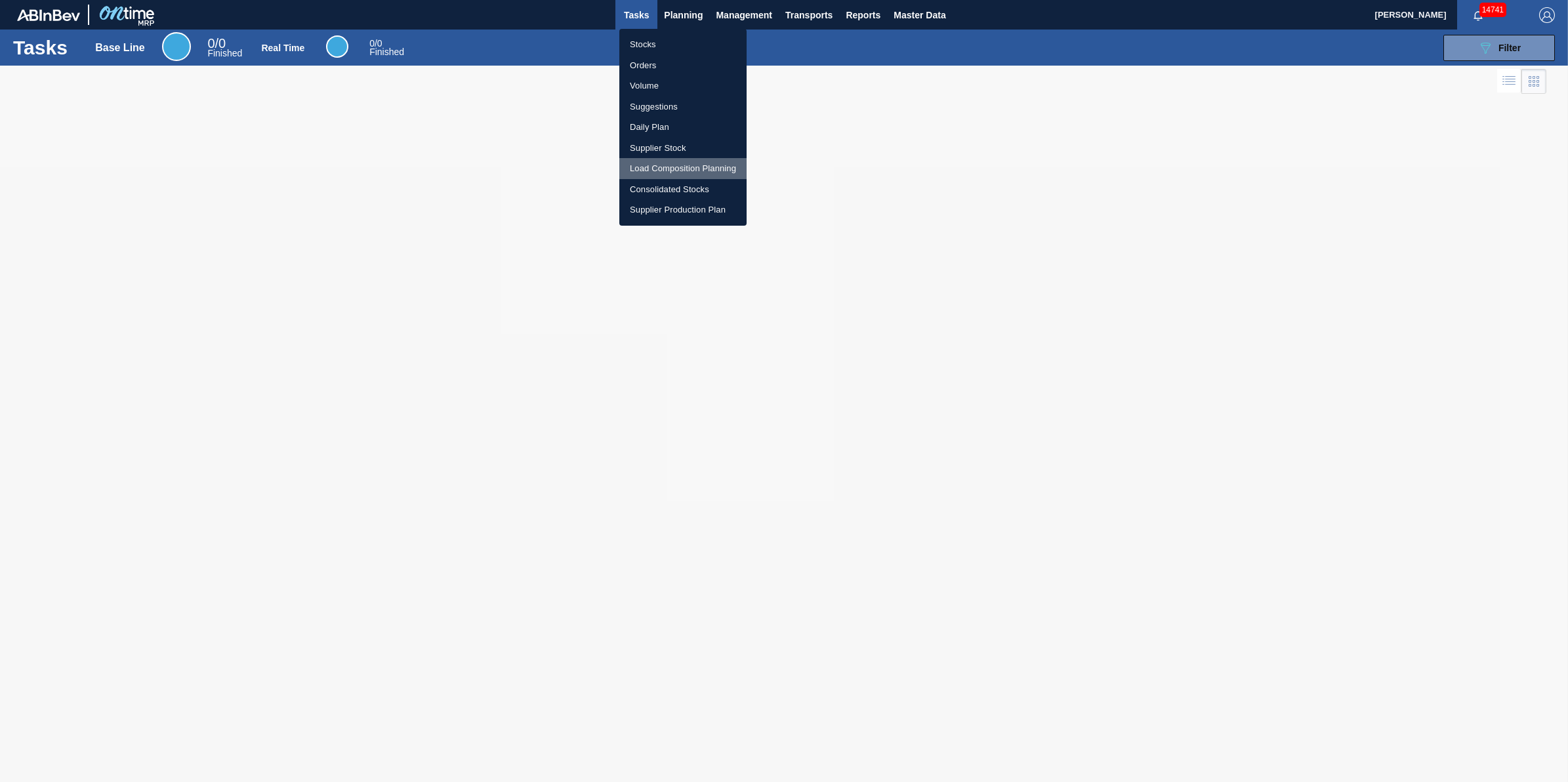
click at [675, 163] on li "Load Composition Planning" at bounding box center [683, 168] width 127 height 21
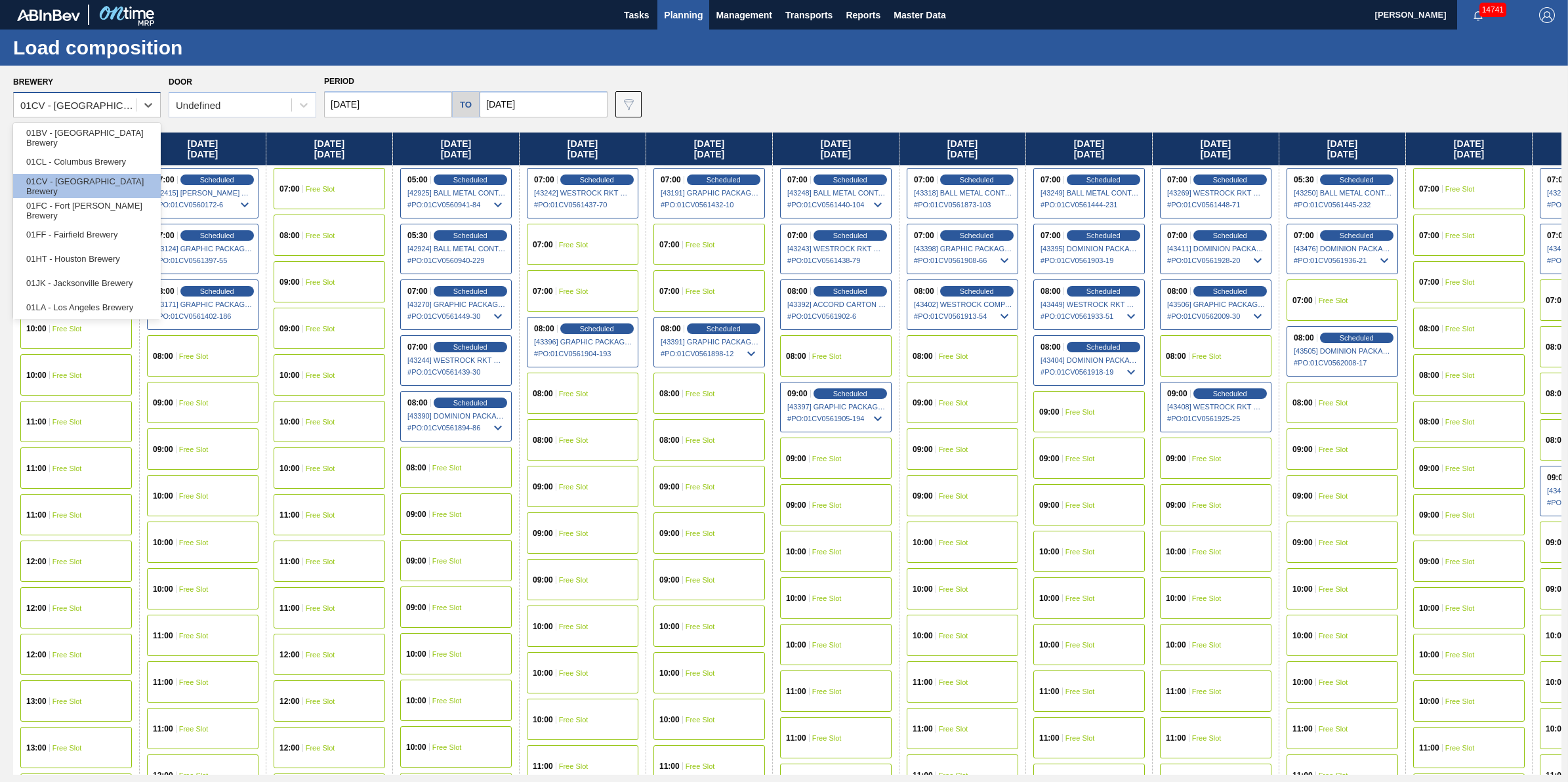
click at [128, 107] on div "01CV - [GEOGRAPHIC_DATA] Brewery" at bounding box center [79, 105] width 116 height 11
click at [132, 126] on div "01BV - [GEOGRAPHIC_DATA] Brewery" at bounding box center [87, 137] width 148 height 24
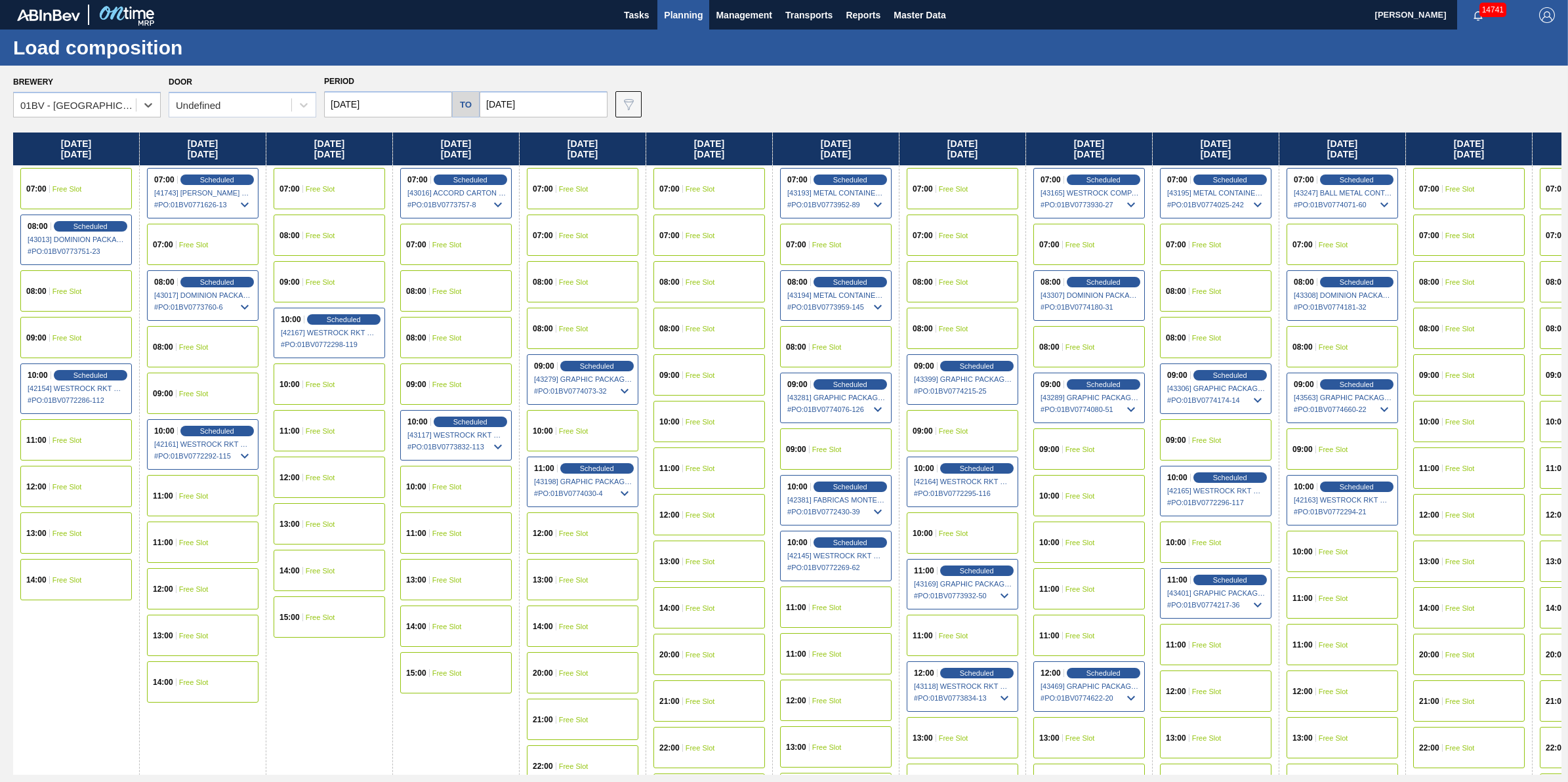
scroll to position [0, 240]
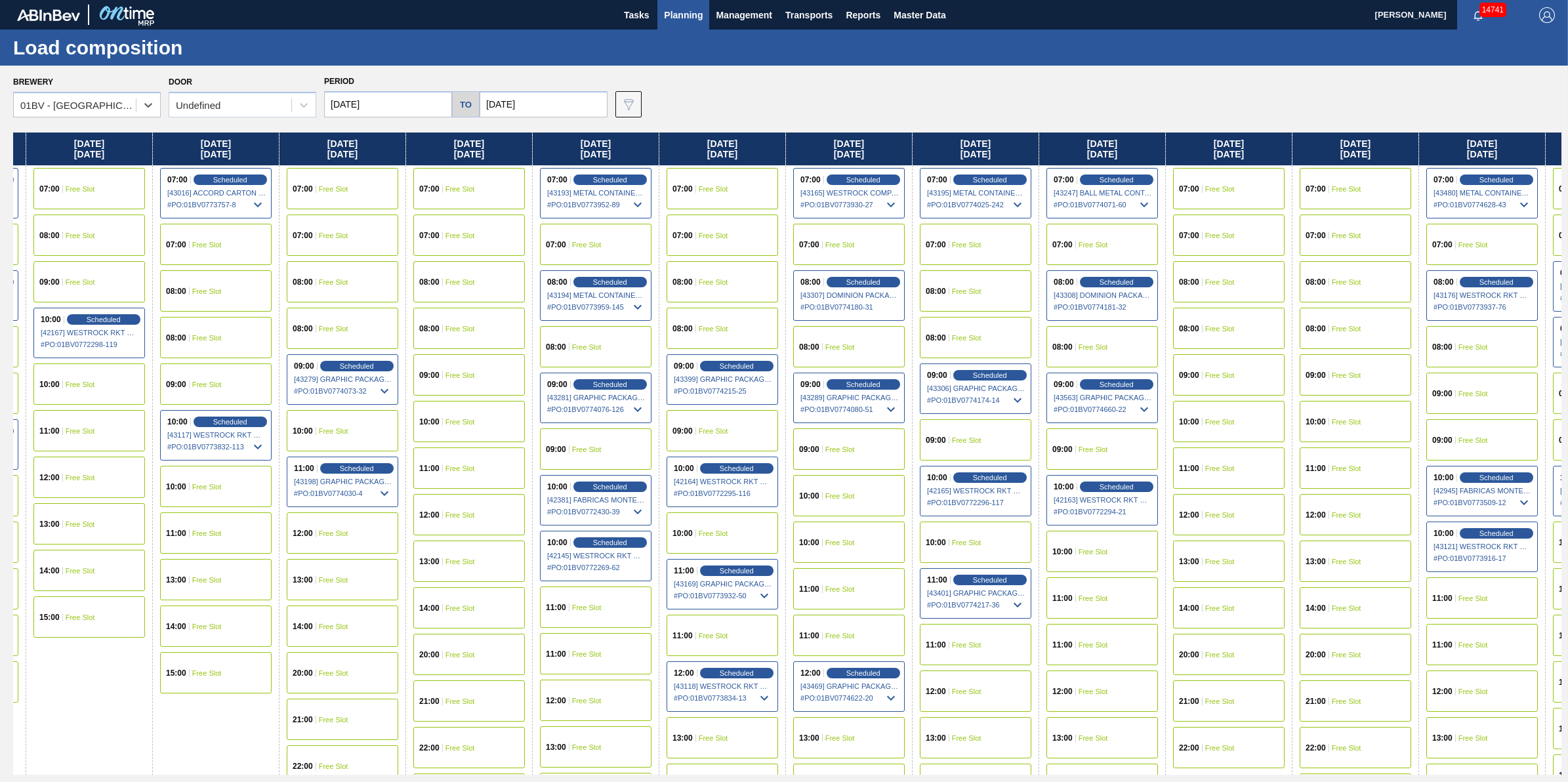
drag, startPoint x: 578, startPoint y: 305, endPoint x: 330, endPoint y: 362, distance: 254.5
click at [330, 362] on div "Tuesday 09/30/2025 07:00 Free Slot 08:00 Scheduled [43013] DOMINION PACKAGING, …" at bounding box center [788, 453] width 1548 height 642
click at [584, 287] on div "08:00 Scheduled [43194] METAL CONTAINER CORPORATION - 0008219743 # PO : 01BV077…" at bounding box center [596, 296] width 111 height 50
click at [590, 283] on div "Scheduled" at bounding box center [610, 281] width 81 height 12
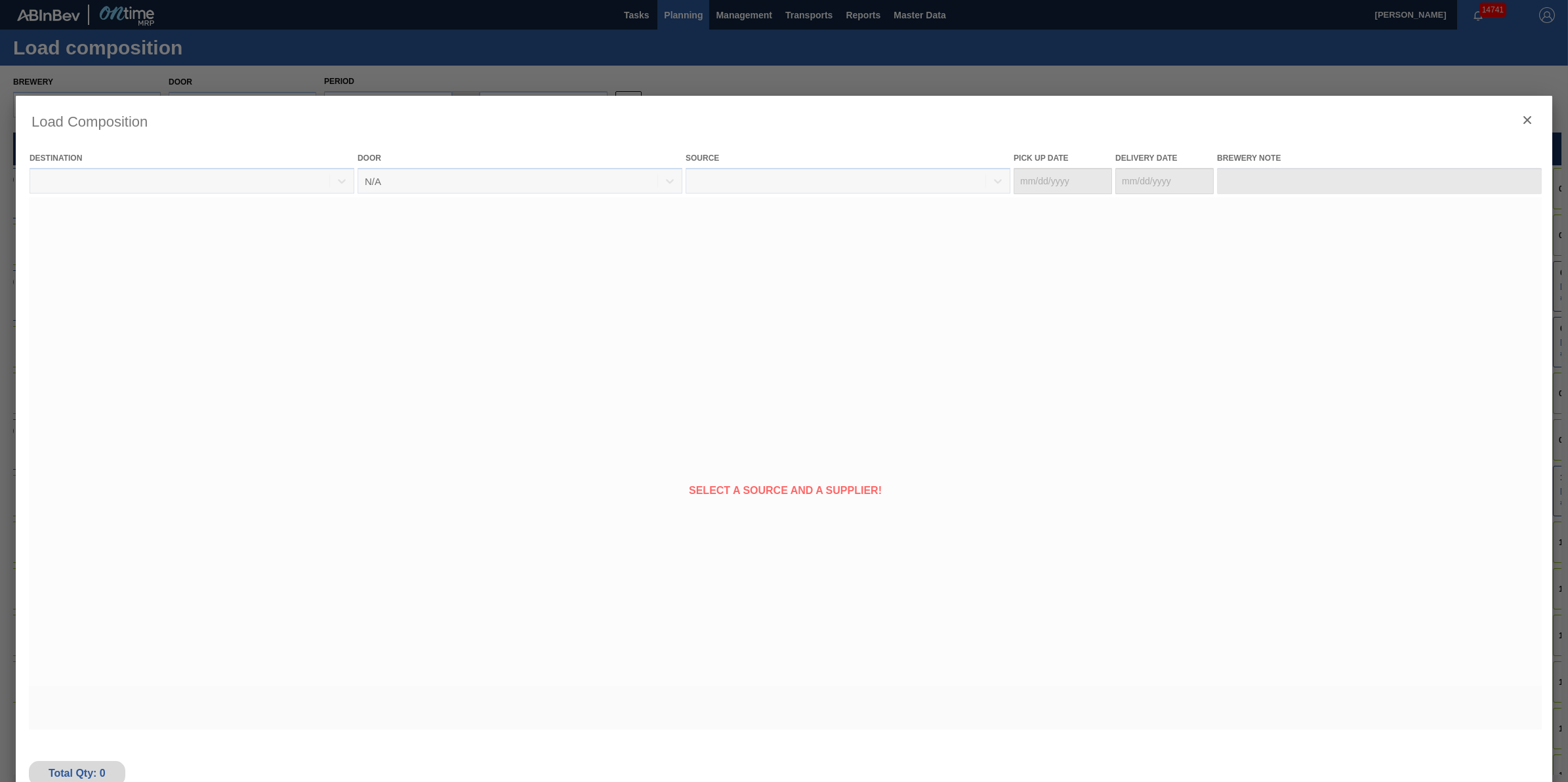
type Date "[DATE]"
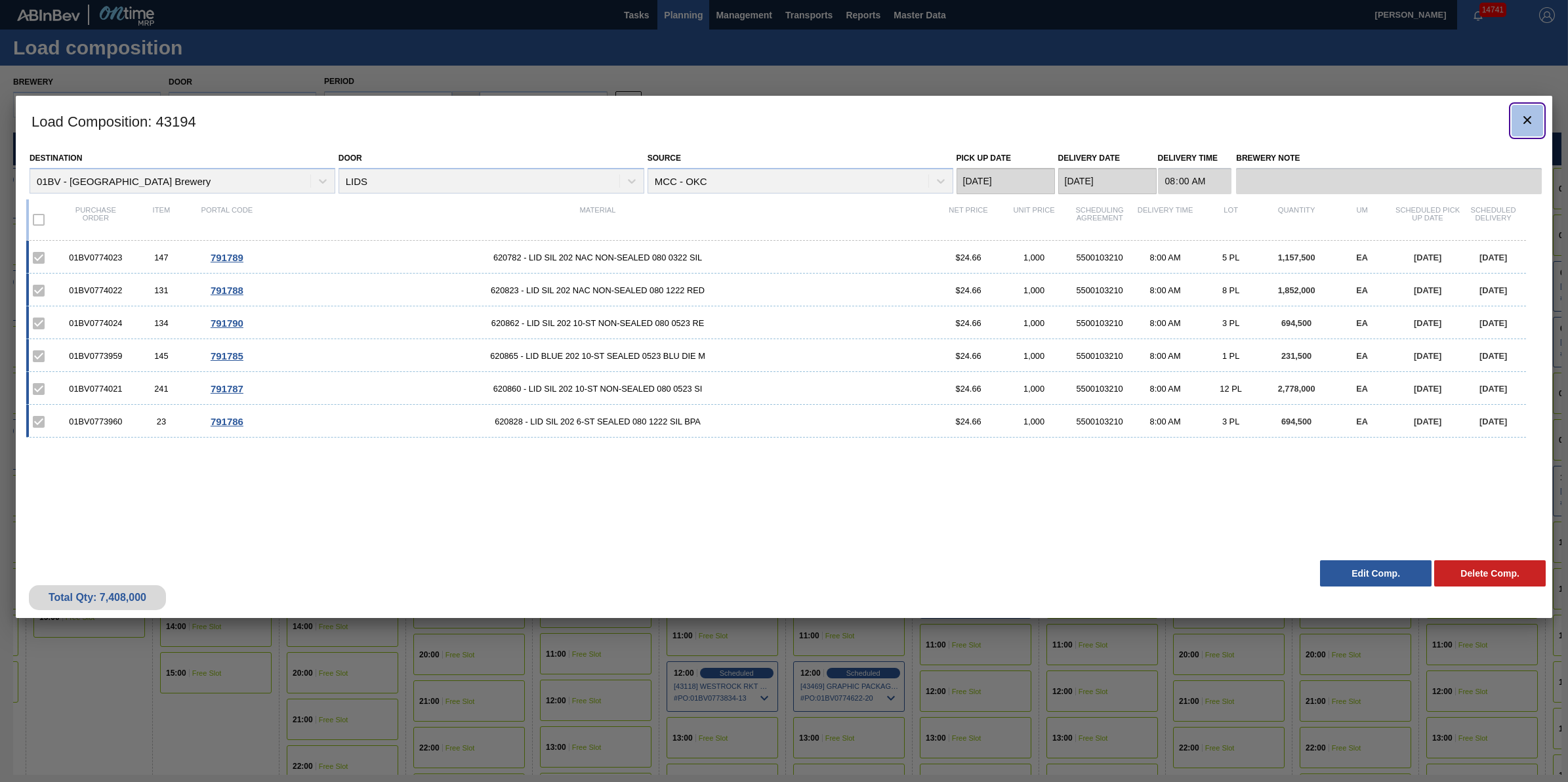
click at [1526, 124] on icon "botão de ícone" at bounding box center [1528, 120] width 16 height 16
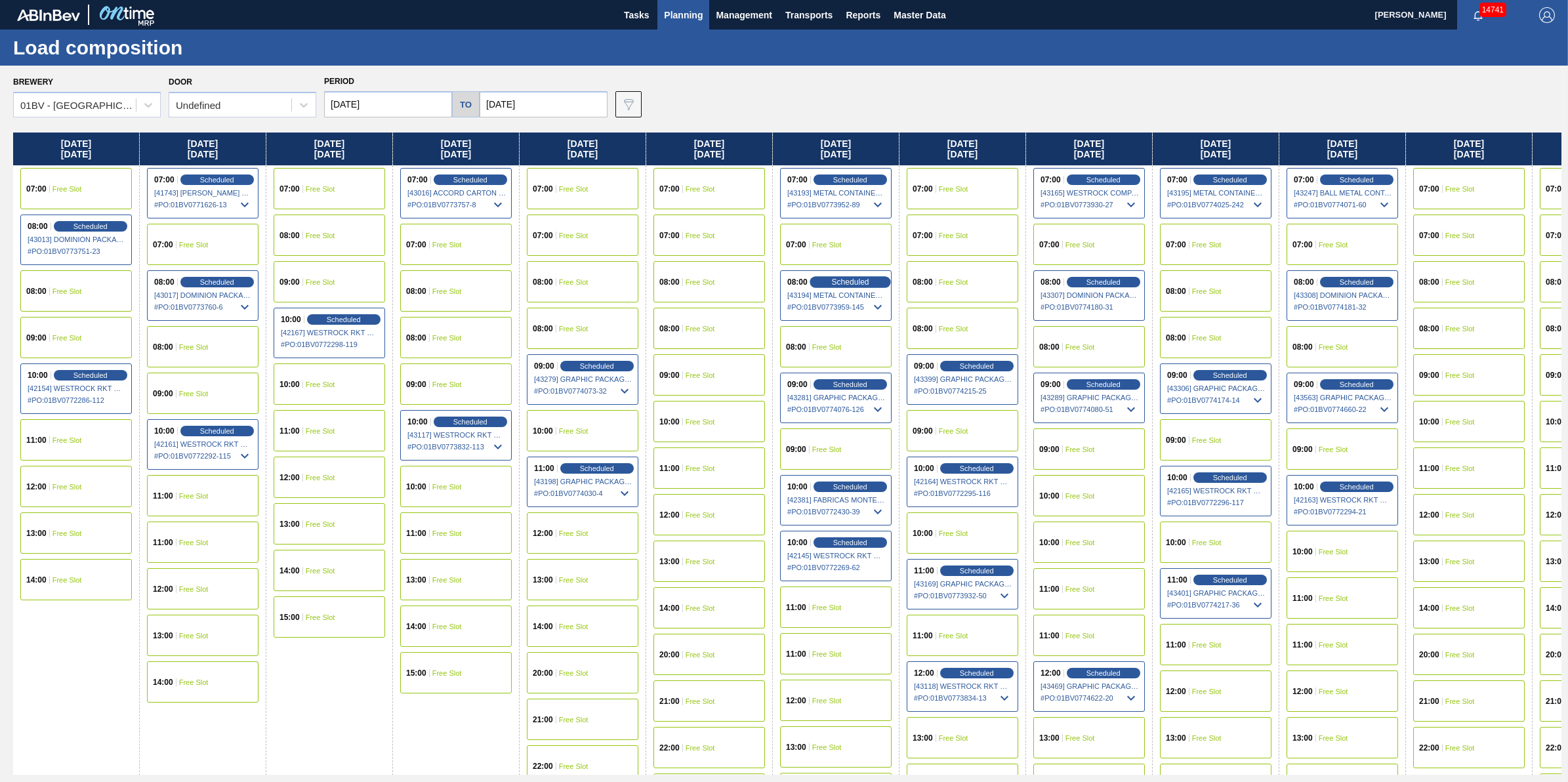
click at [854, 280] on span "Scheduled" at bounding box center [850, 282] width 38 height 9
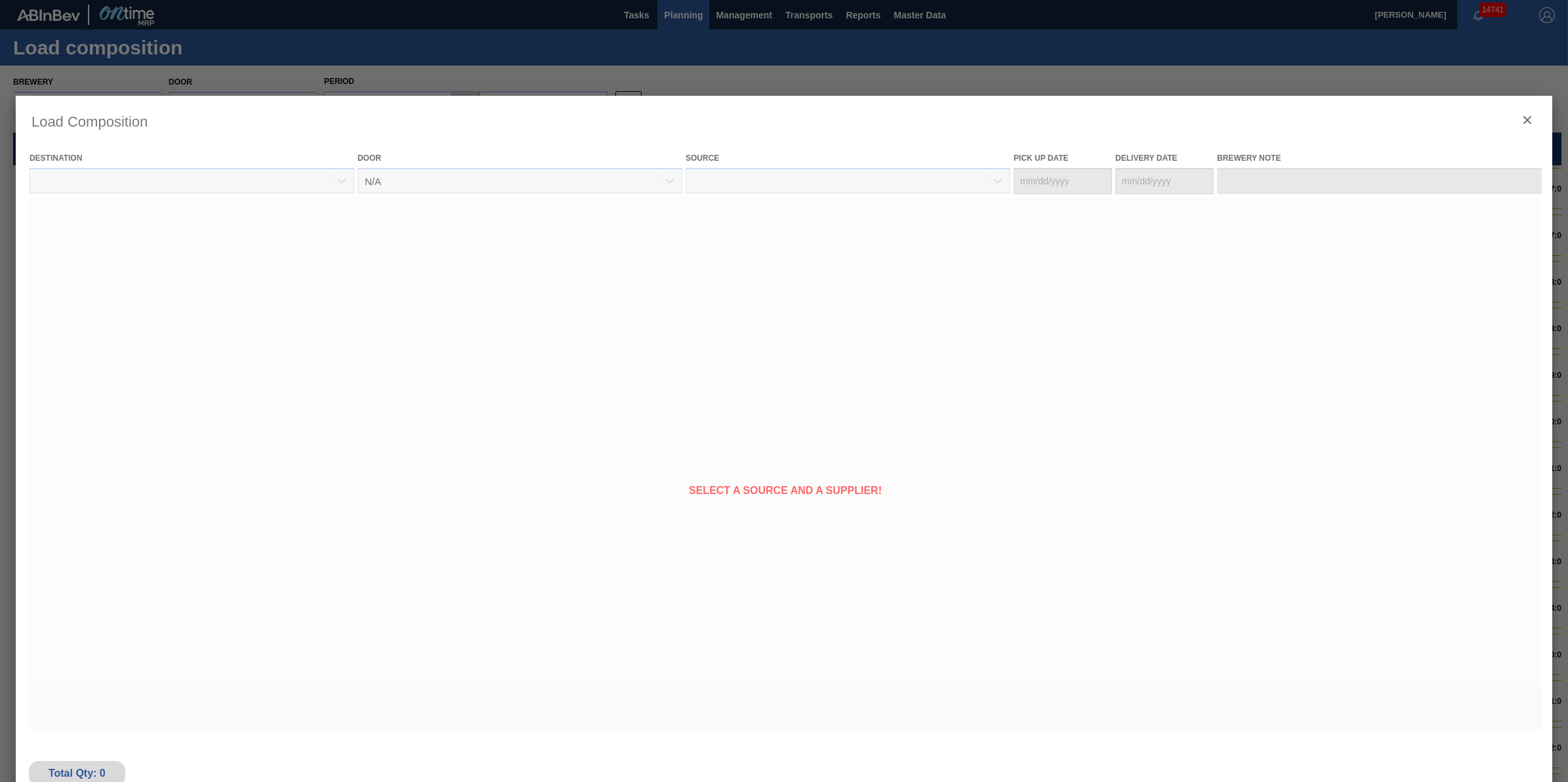
type Date "[DATE]"
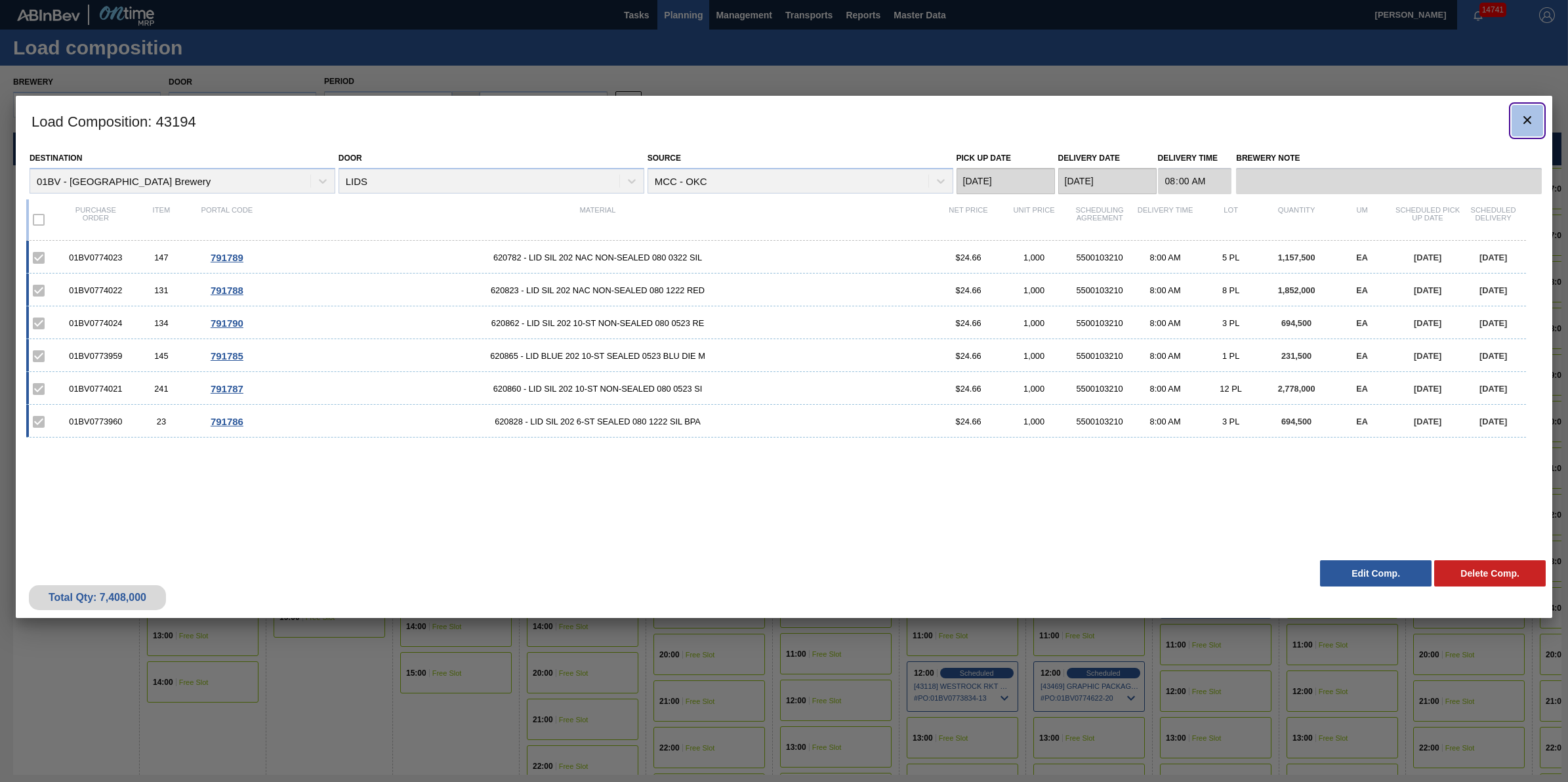
click at [1529, 128] on clb-icon "botão de ícone" at bounding box center [1528, 121] width 16 height 18
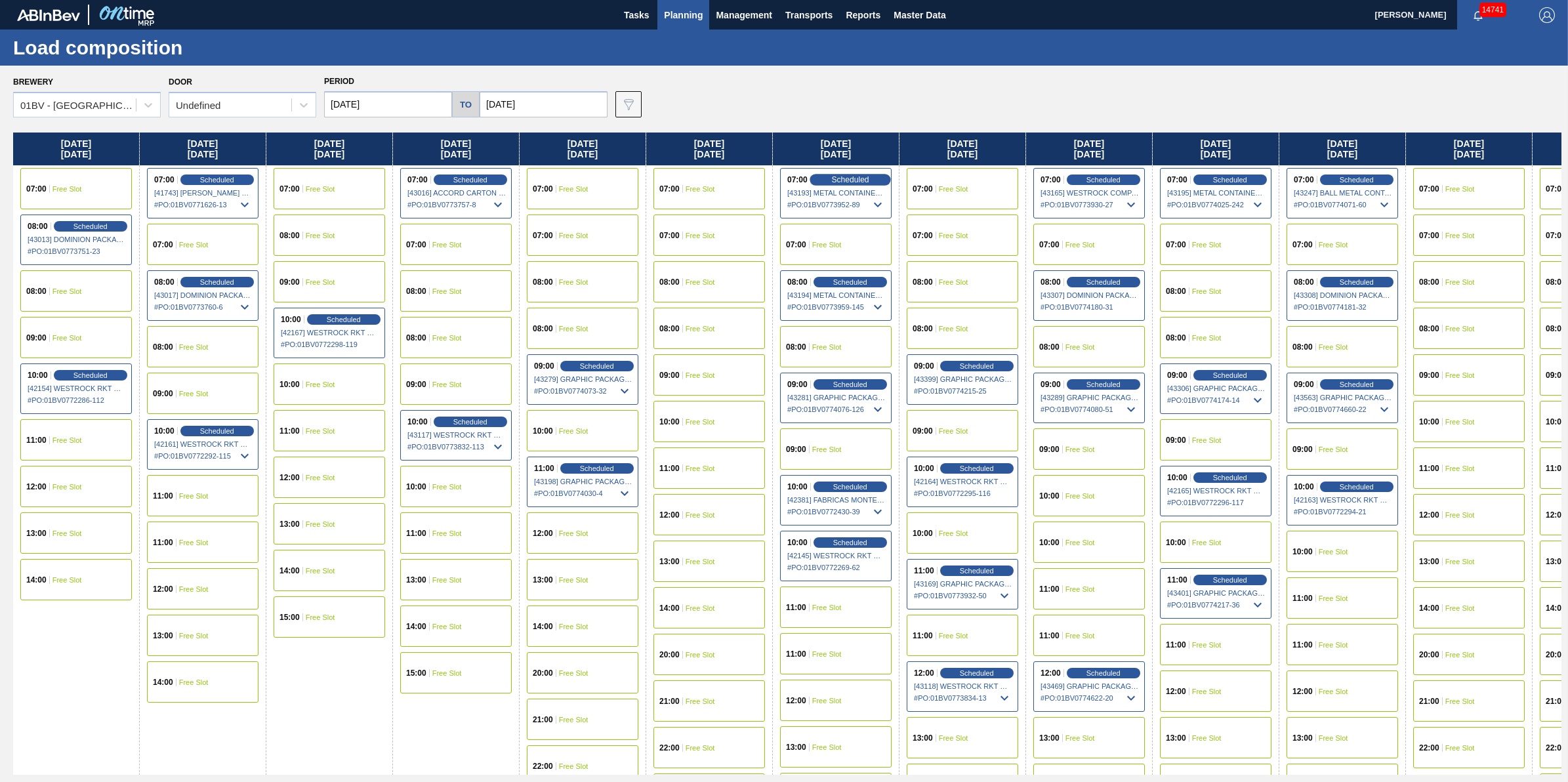
click at [853, 177] on span "Scheduled" at bounding box center [850, 180] width 38 height 9
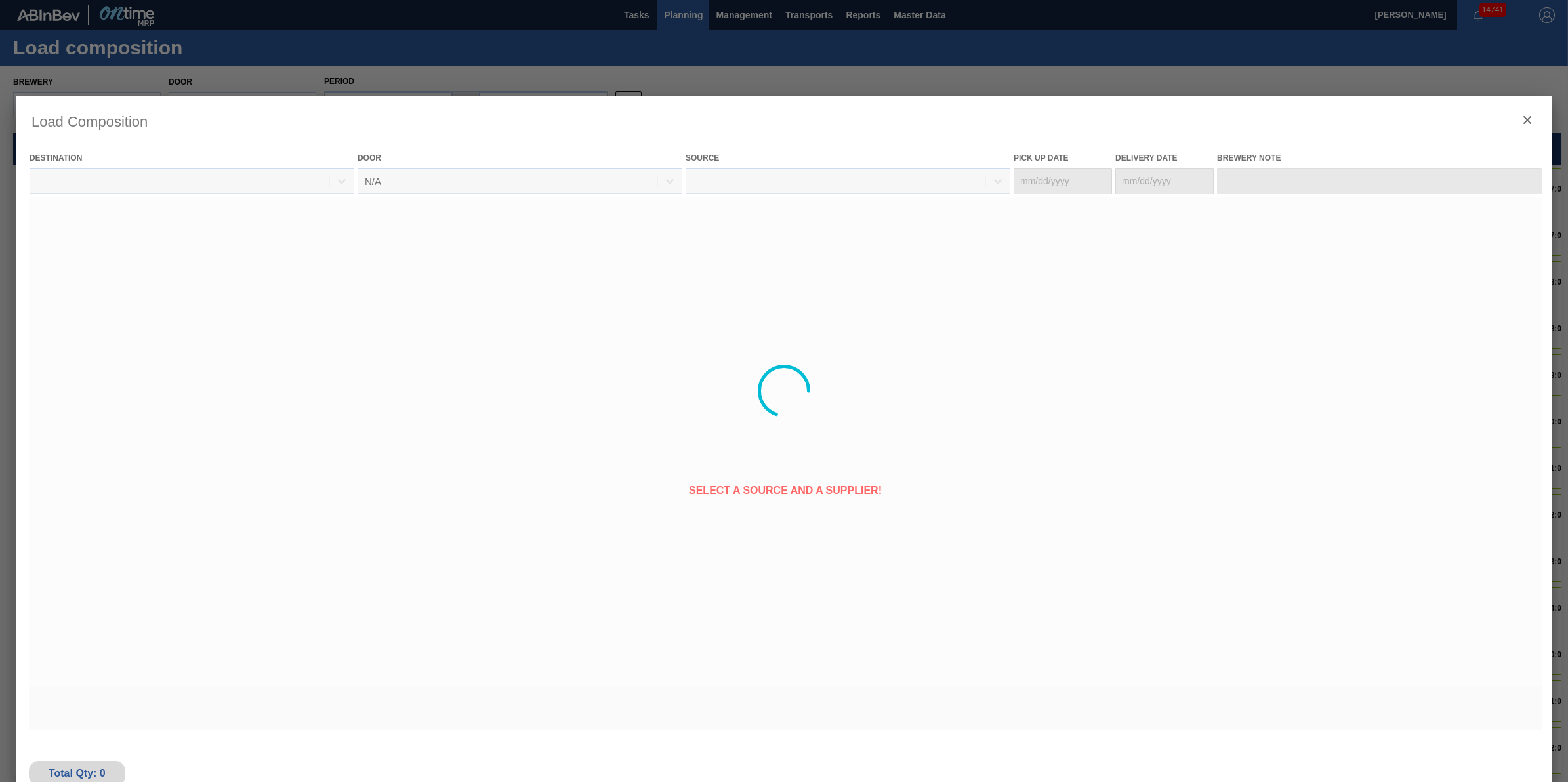
type Date "[DATE]"
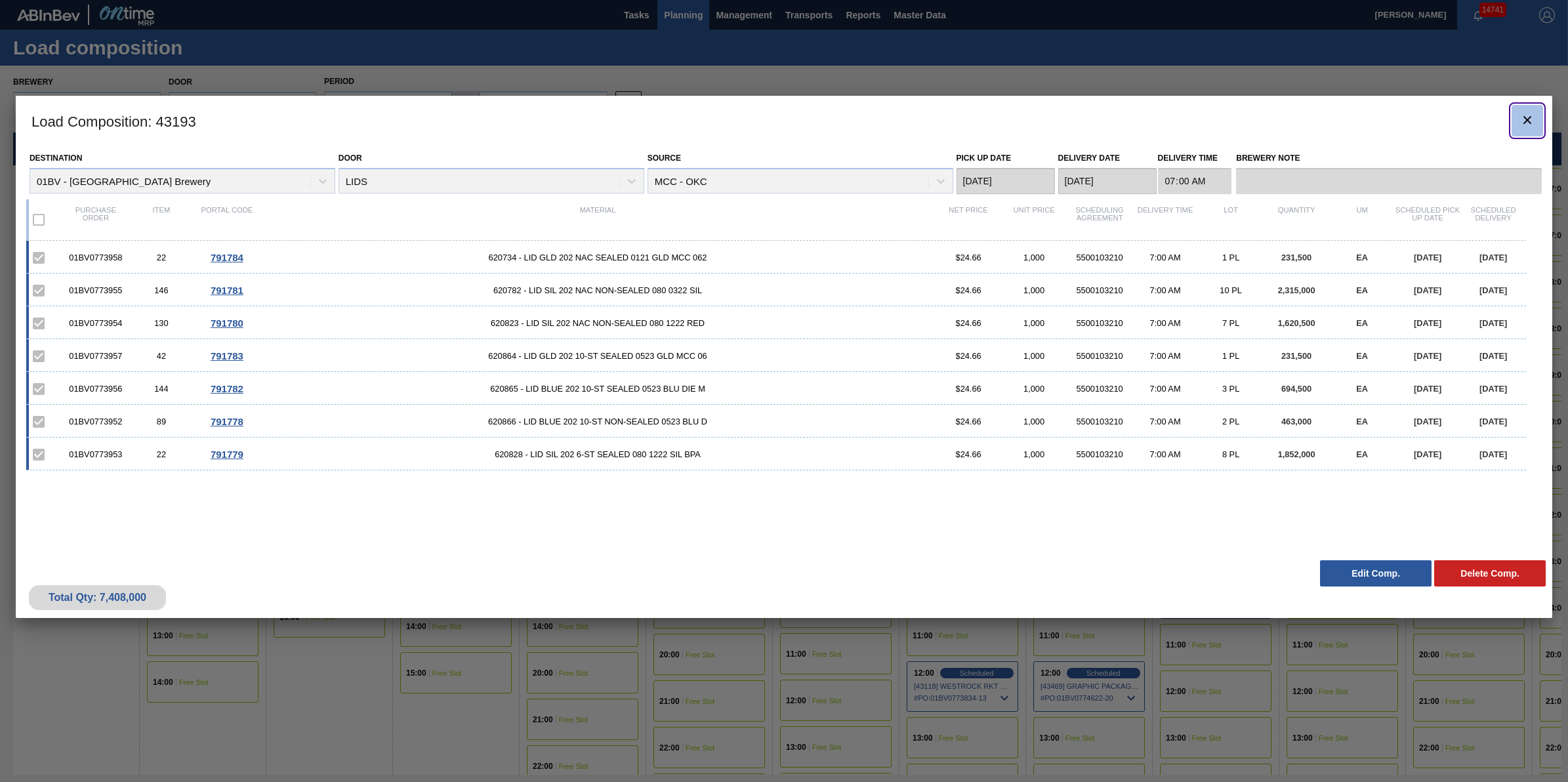
click at [1542, 114] on button "botão de ícone" at bounding box center [1527, 120] width 31 height 31
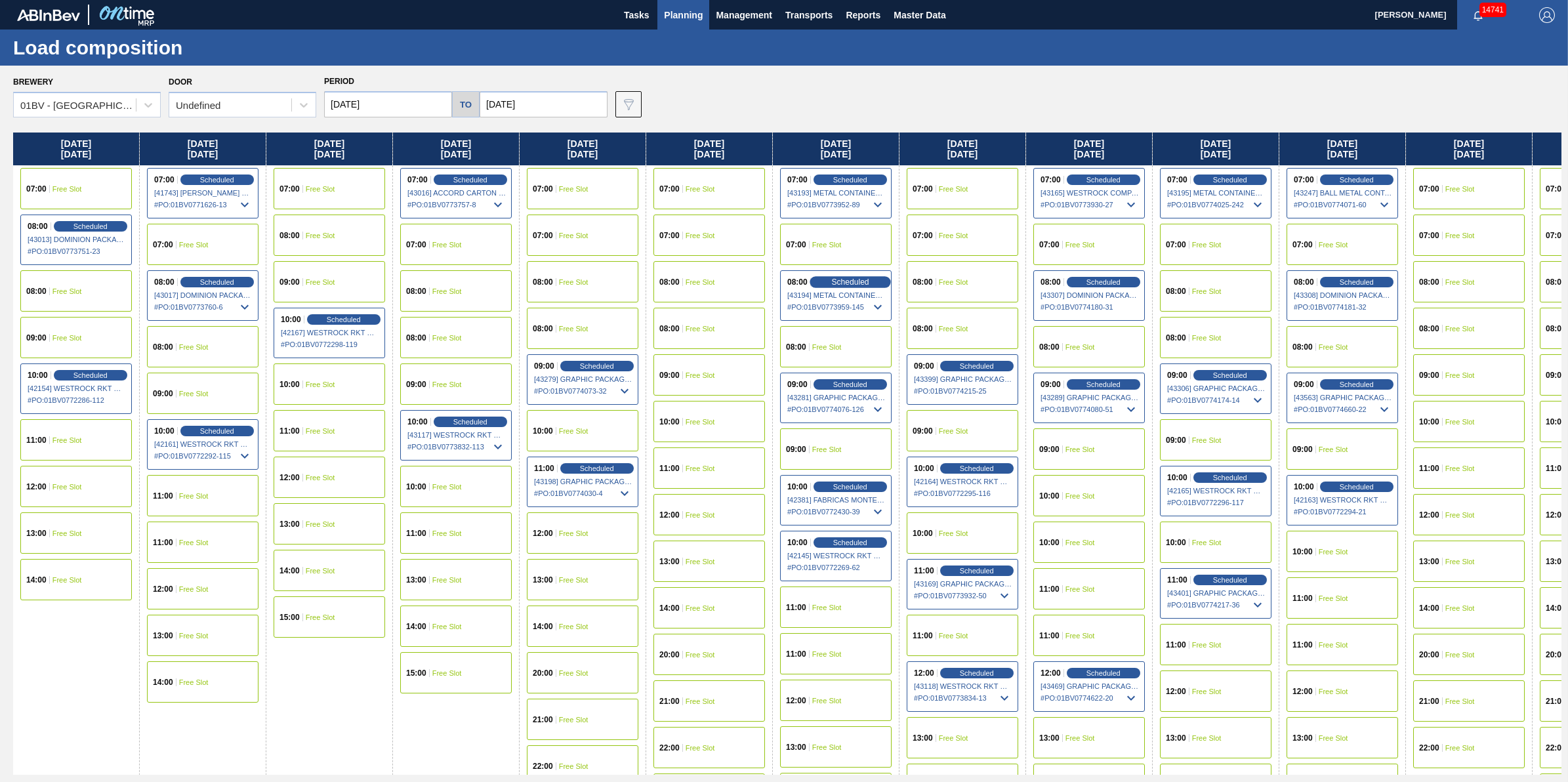
click at [869, 280] on span "Scheduled" at bounding box center [850, 282] width 38 height 9
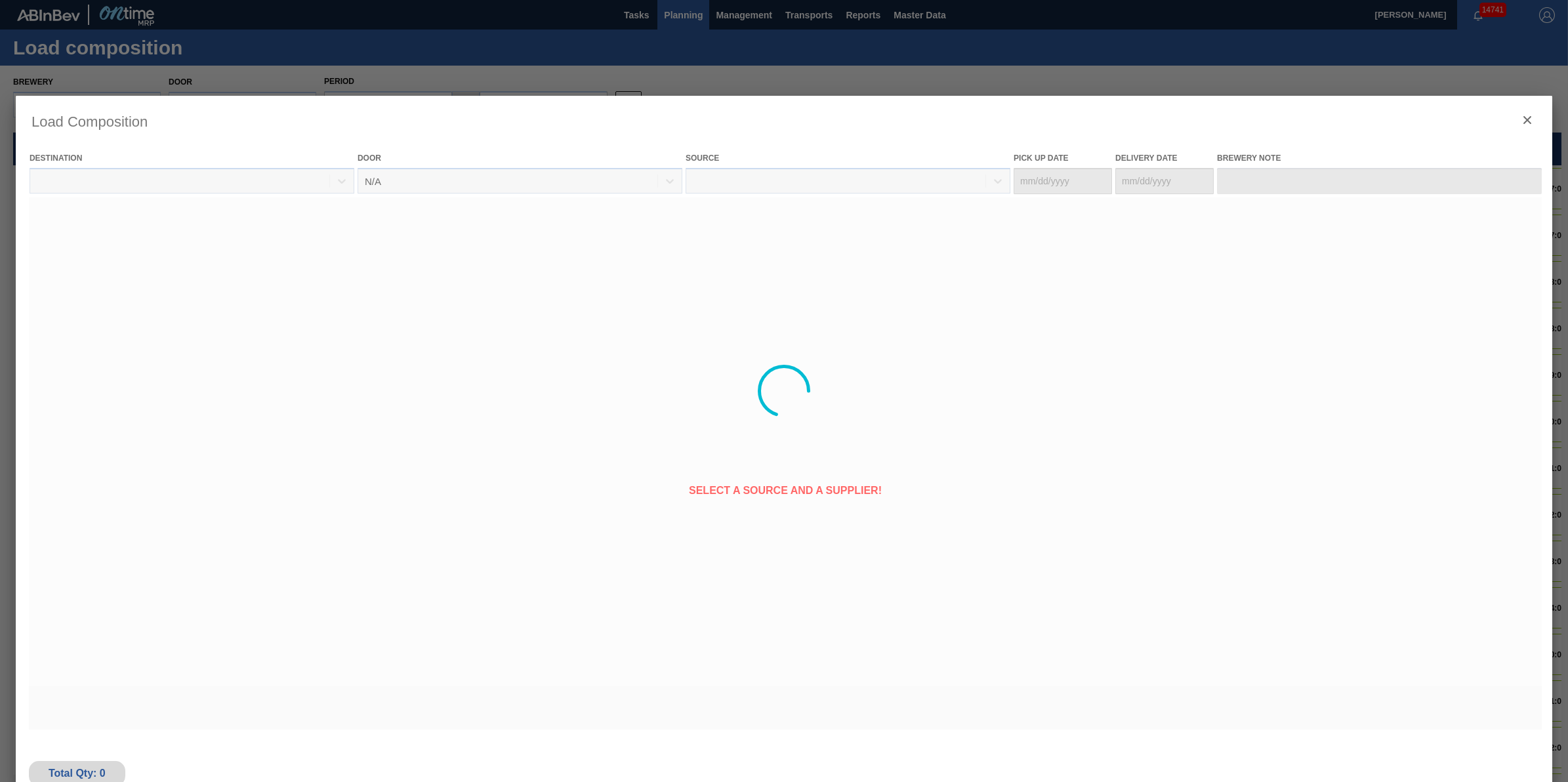
type Date "[DATE]"
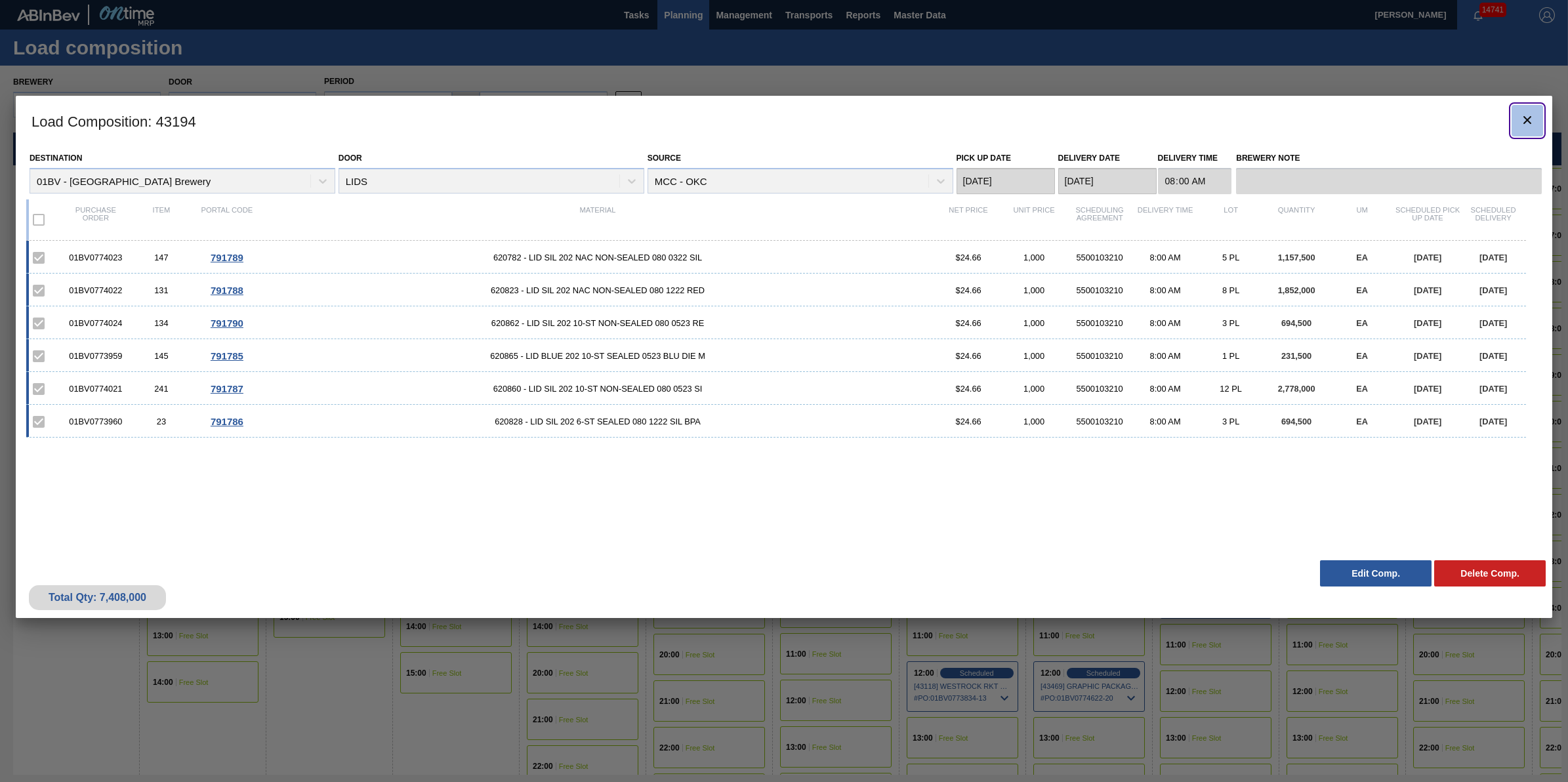
click at [1513, 115] on button "botão de ícone" at bounding box center [1527, 120] width 31 height 31
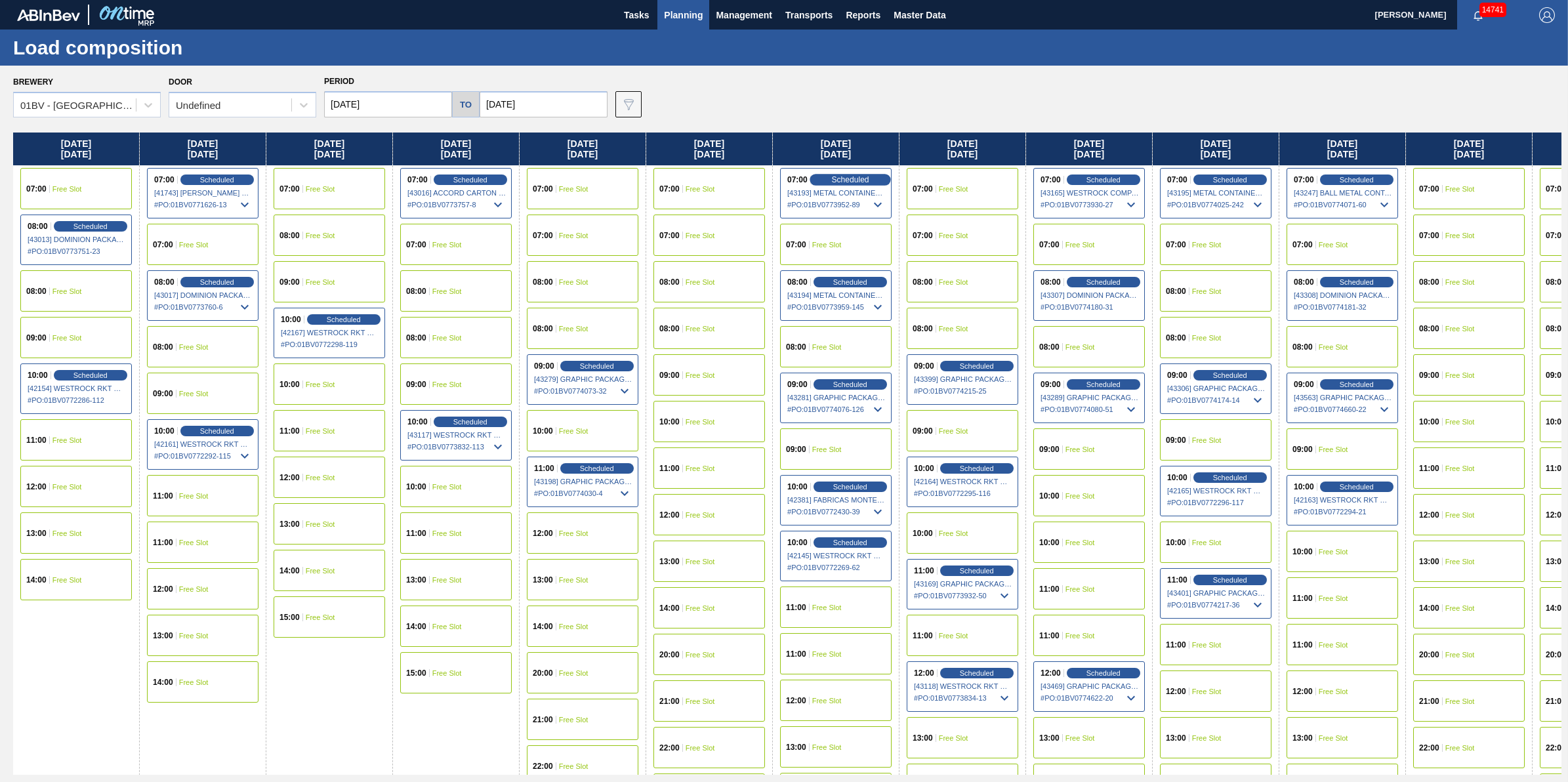
click at [849, 179] on span "Scheduled" at bounding box center [850, 180] width 38 height 9
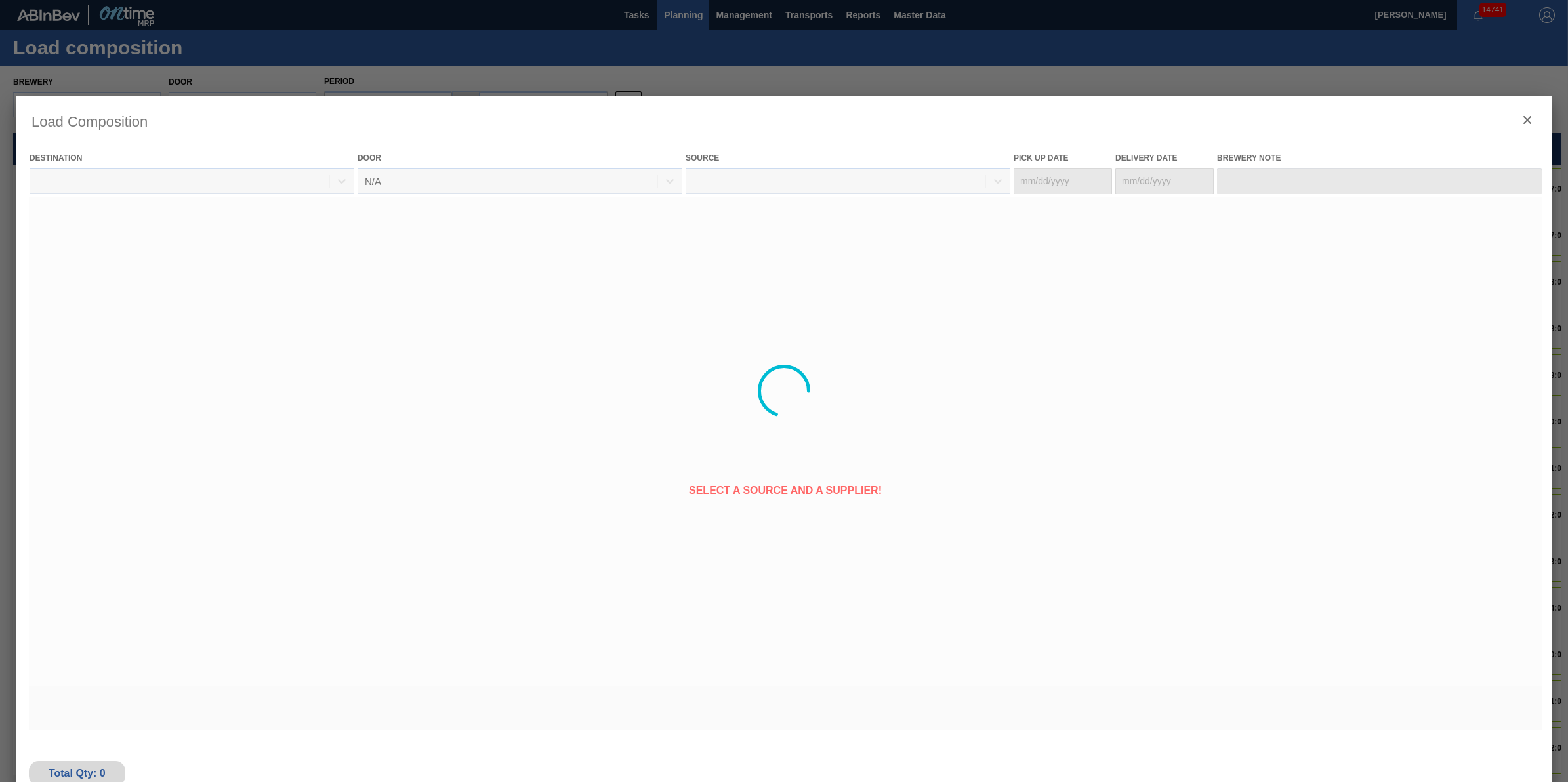
type Date "[DATE]"
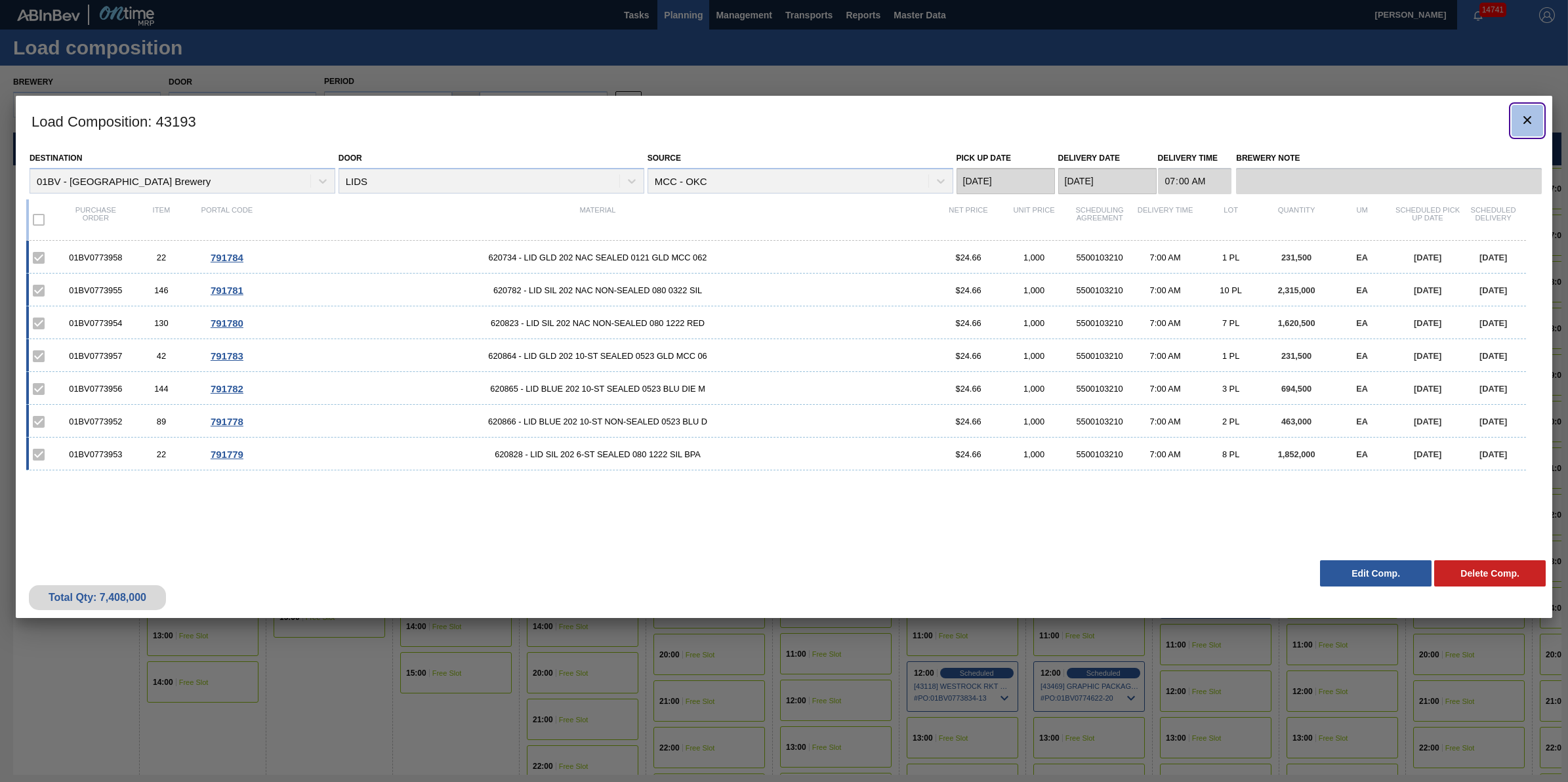
click at [1538, 120] on button "botão de ícone" at bounding box center [1527, 120] width 31 height 31
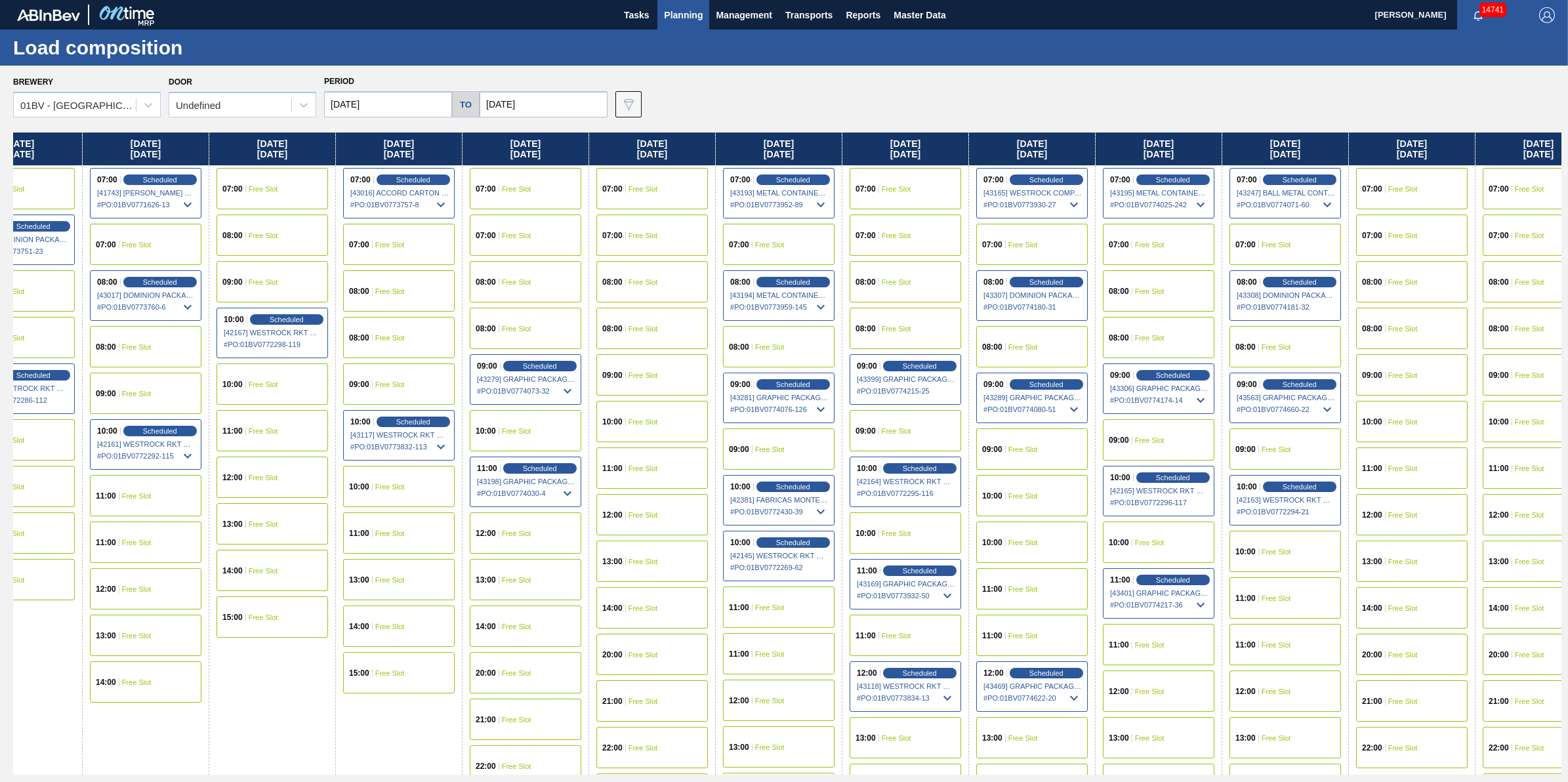
scroll to position [0, 89]
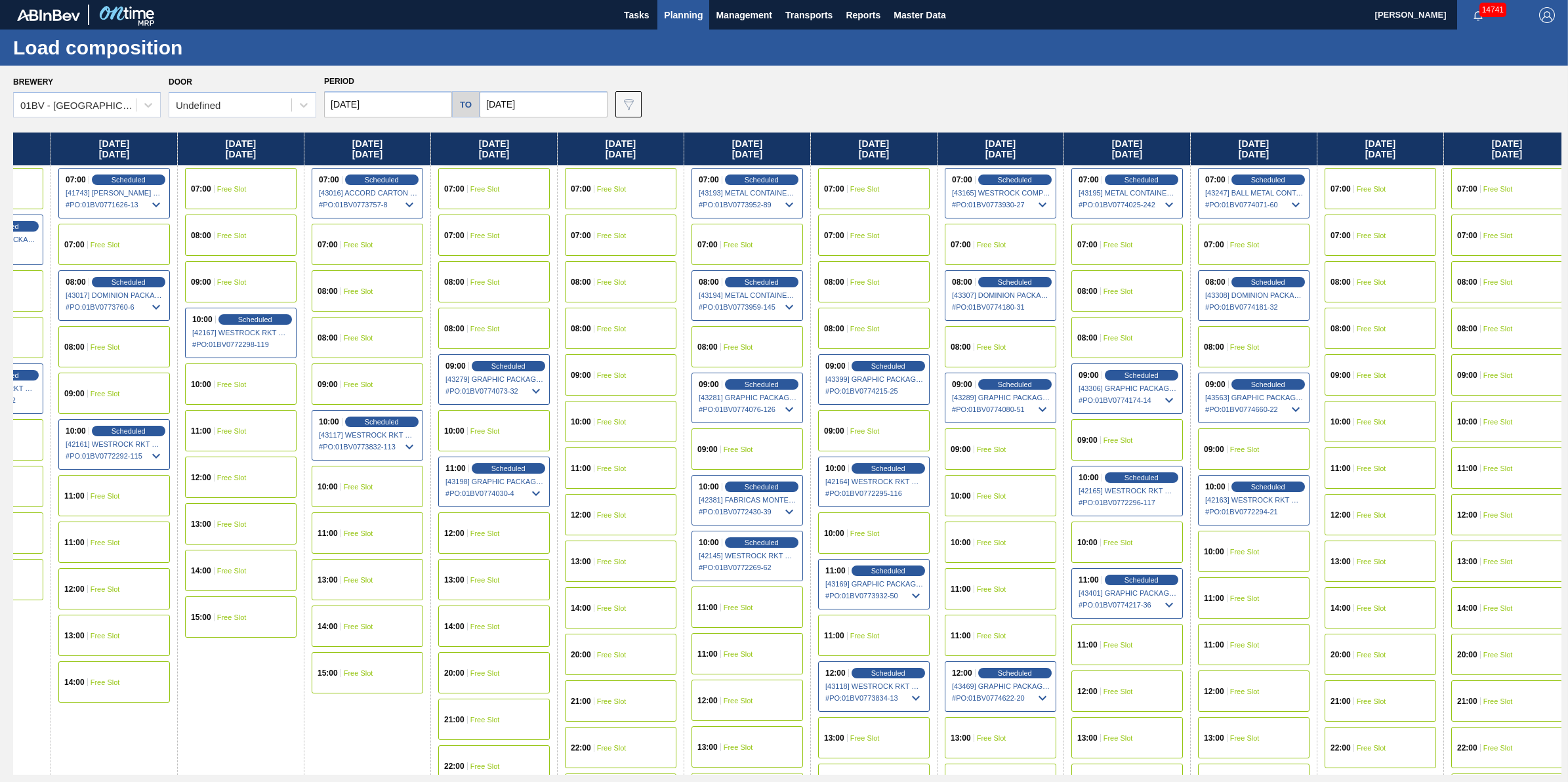
drag, startPoint x: 759, startPoint y: 258, endPoint x: 663, endPoint y: 283, distance: 99.2
click at [663, 283] on div "Tuesday 09/30/2025 07:00 Free Slot 08:00 Scheduled [43013] DOMINION PACKAGING, …" at bounding box center [788, 453] width 1548 height 642
click at [756, 176] on span "Scheduled" at bounding box center [762, 180] width 38 height 9
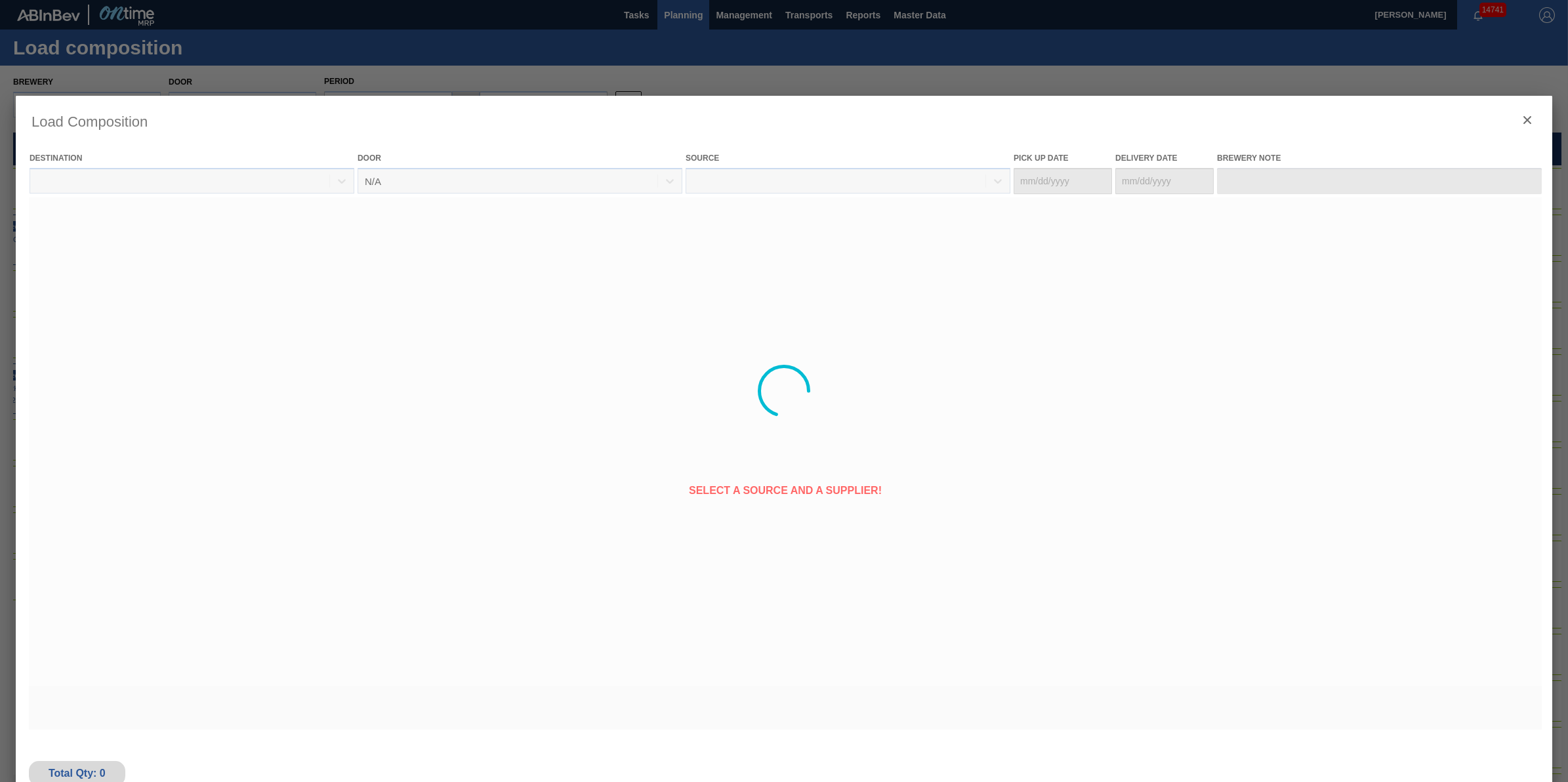
type Date "[DATE]"
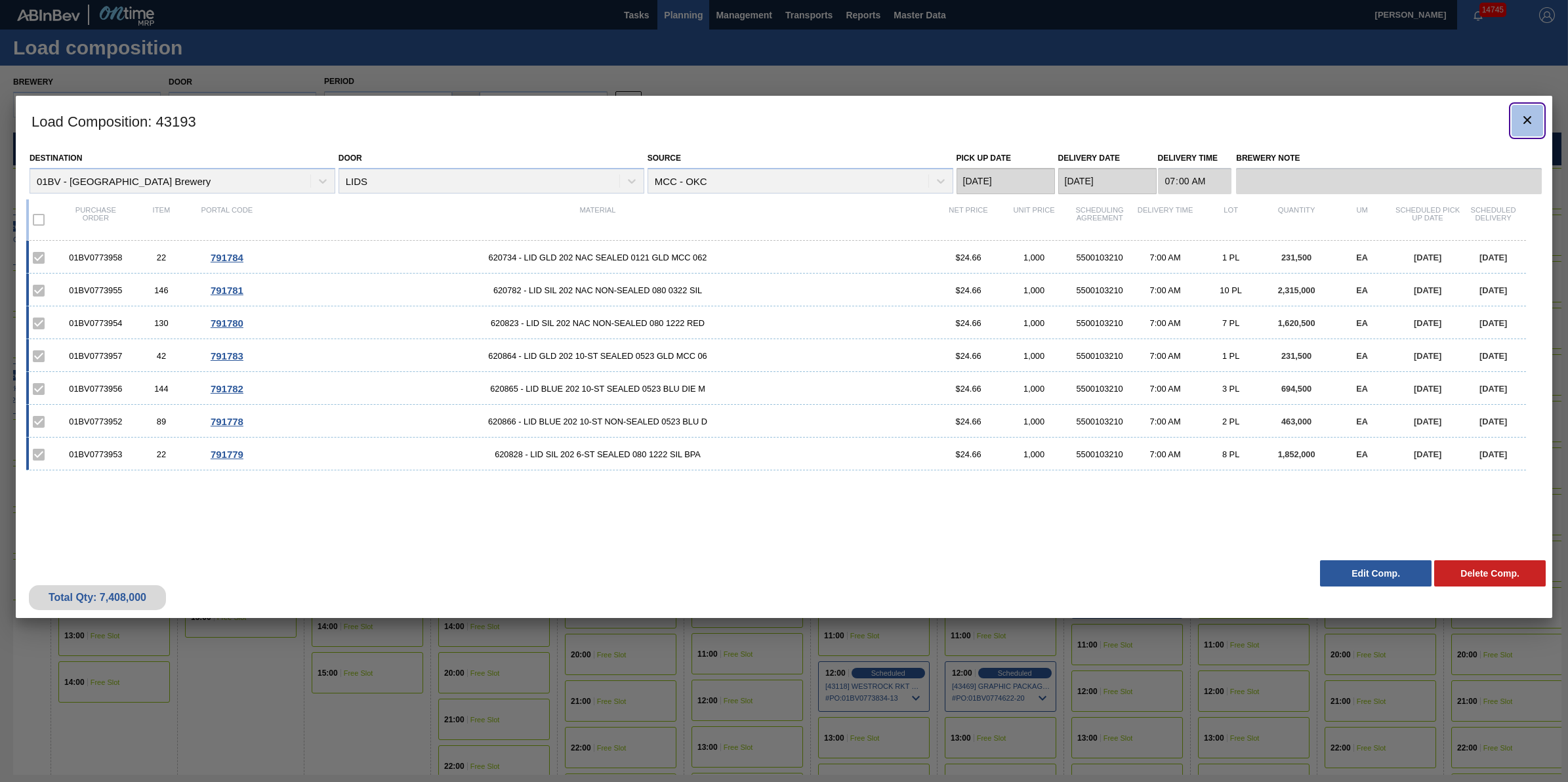
click at [1524, 128] on clb-icon "botão de ícone" at bounding box center [1528, 121] width 16 height 18
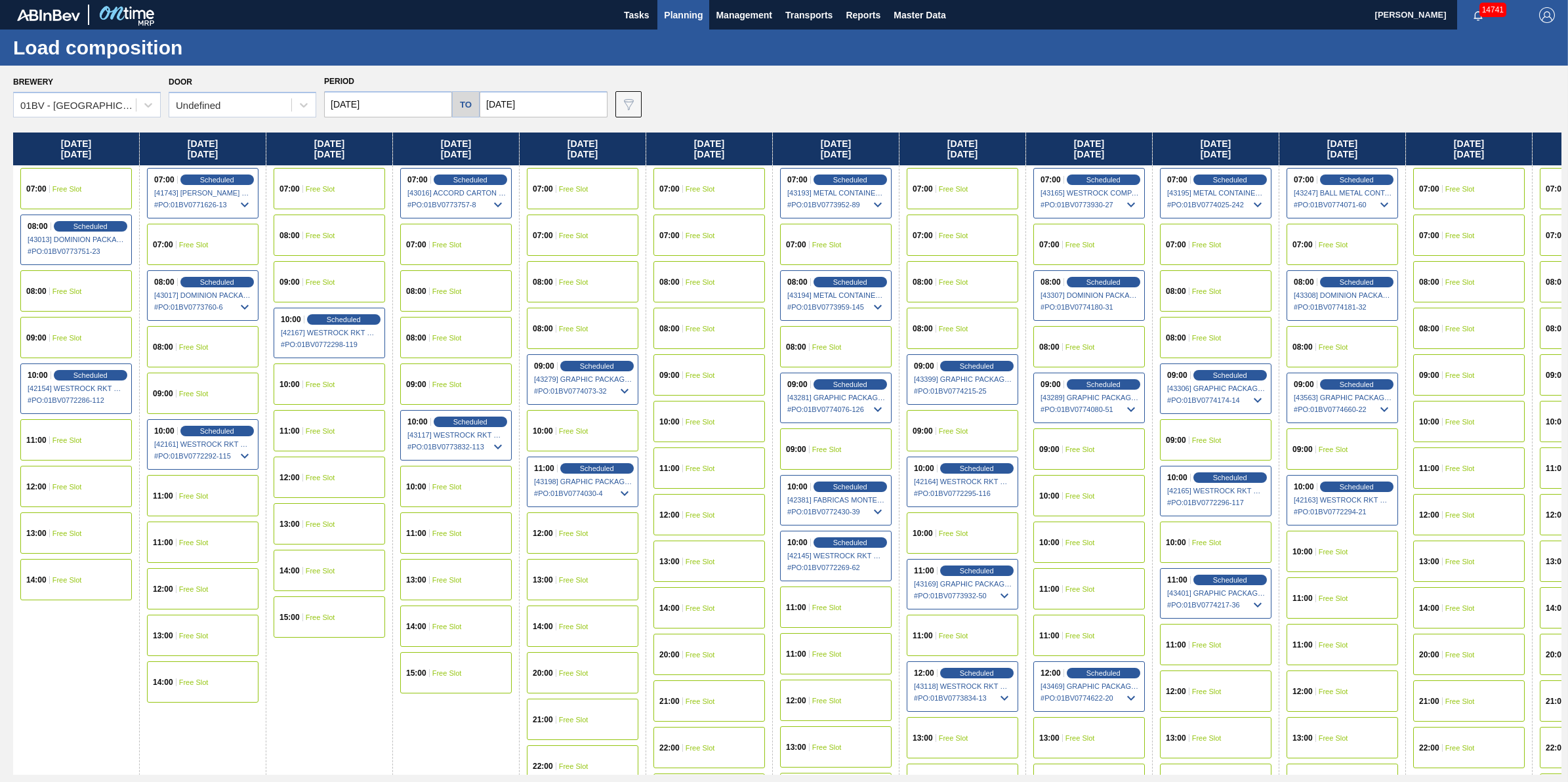
click at [668, 24] on button "Planning" at bounding box center [684, 14] width 52 height 30
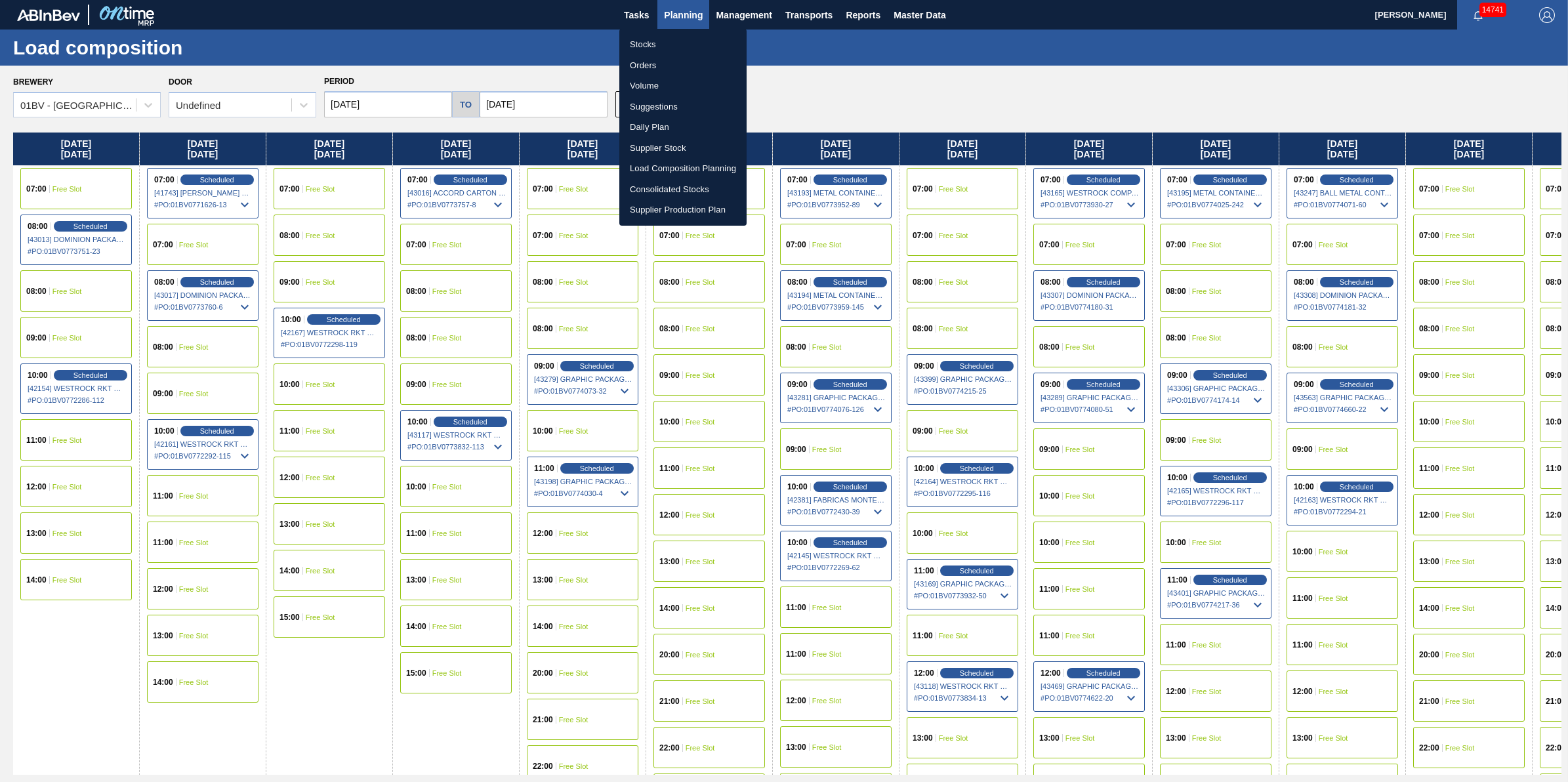
click at [670, 44] on li "Stocks" at bounding box center [683, 44] width 127 height 21
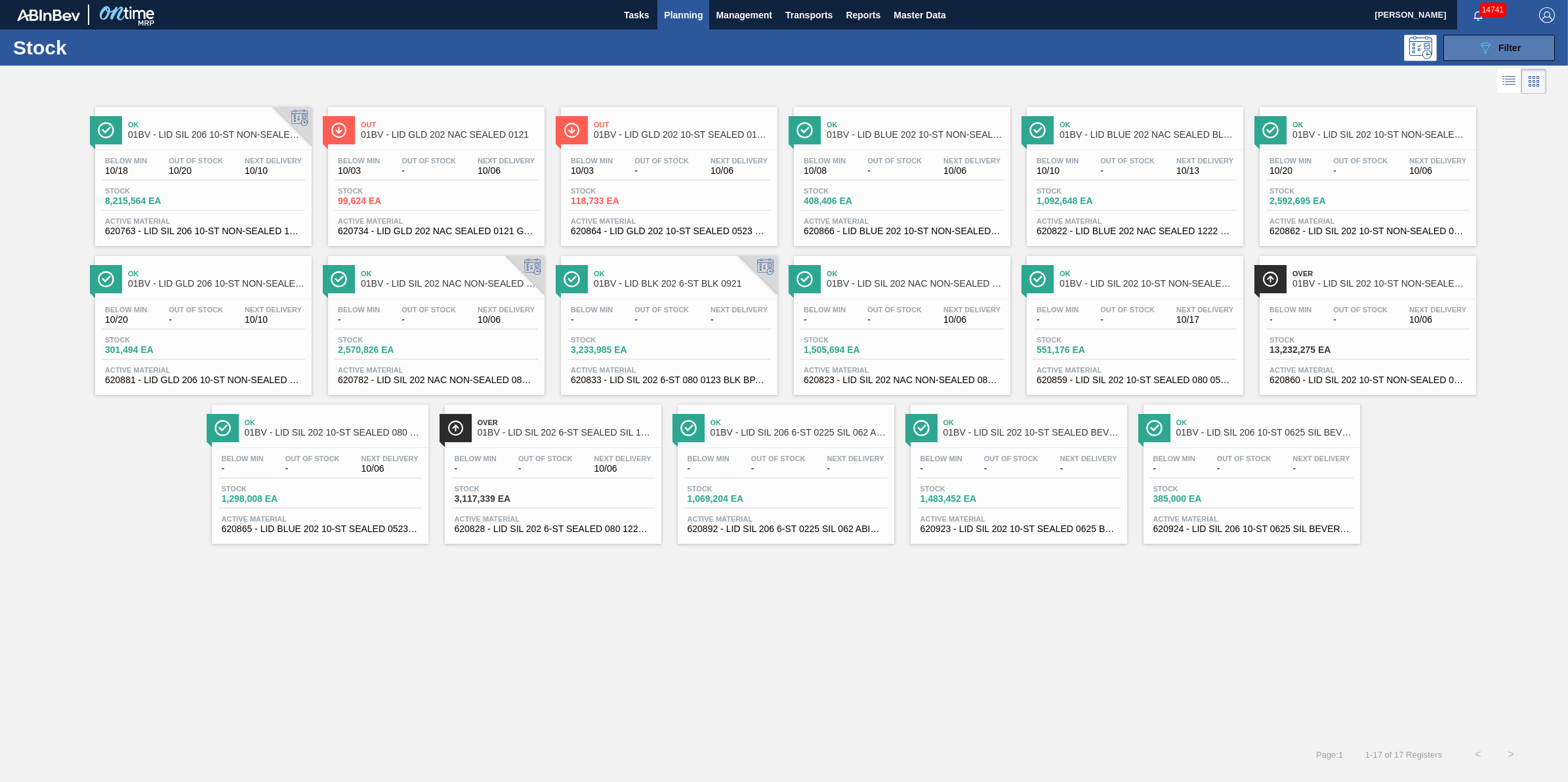
click at [1483, 51] on icon "089F7B8B-B2A5-4AFE-B5C0-19BA573D28AC" at bounding box center [1486, 48] width 16 height 16
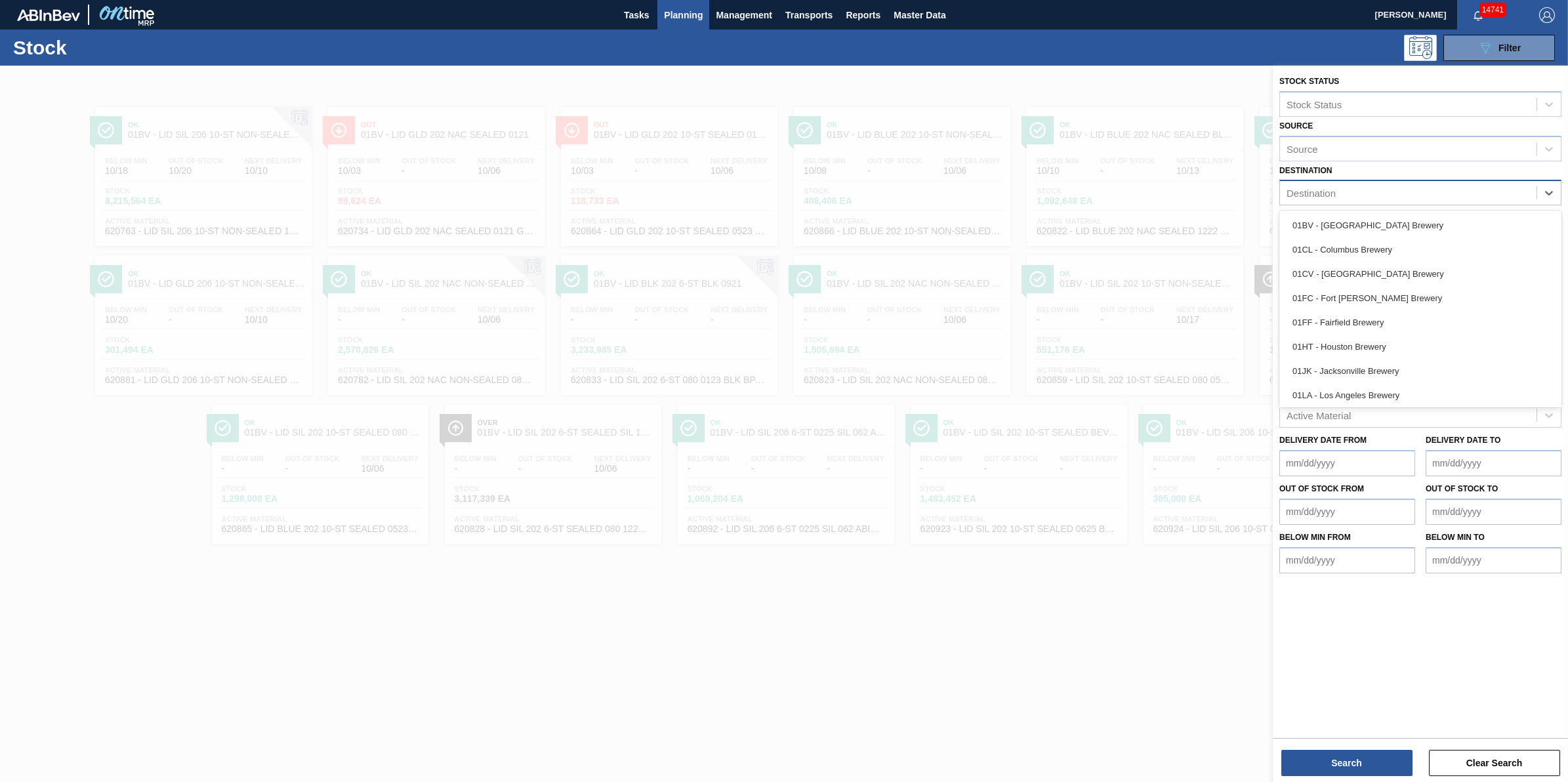
click at [1499, 192] on div "Destination" at bounding box center [1409, 193] width 256 height 19
click at [1415, 394] on div "01WM - Williamsburg Brewery" at bounding box center [1420, 392] width 282 height 24
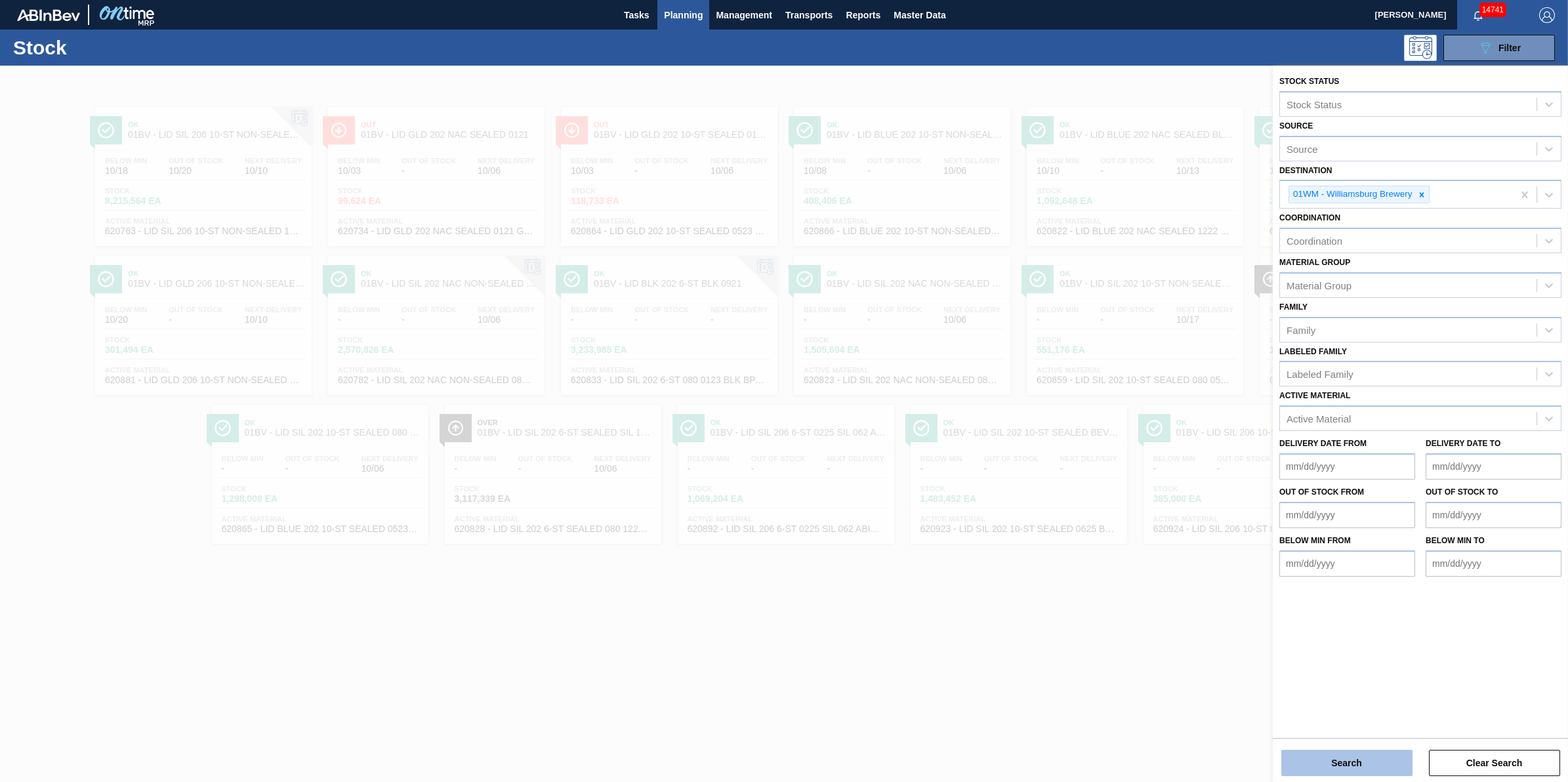
click at [1330, 758] on button "Search" at bounding box center [1347, 762] width 131 height 26
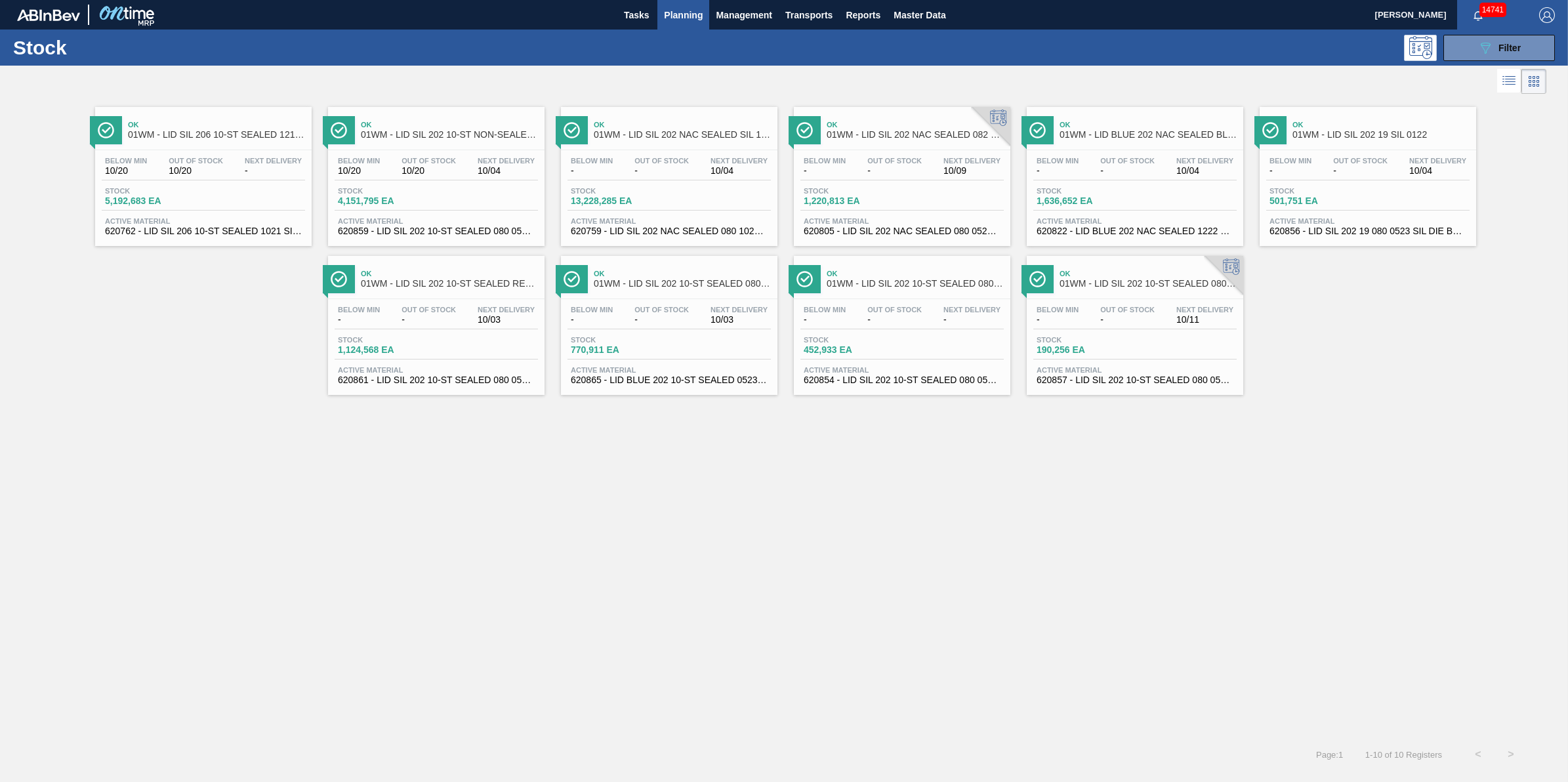
click at [437, 365] on div "Below Min - Out Of Stock - Next Delivery 10/03 Stock 1,124,568 EA Active Materi…" at bounding box center [436, 344] width 217 height 90
click at [387, 341] on span "Stock" at bounding box center [383, 339] width 92 height 8
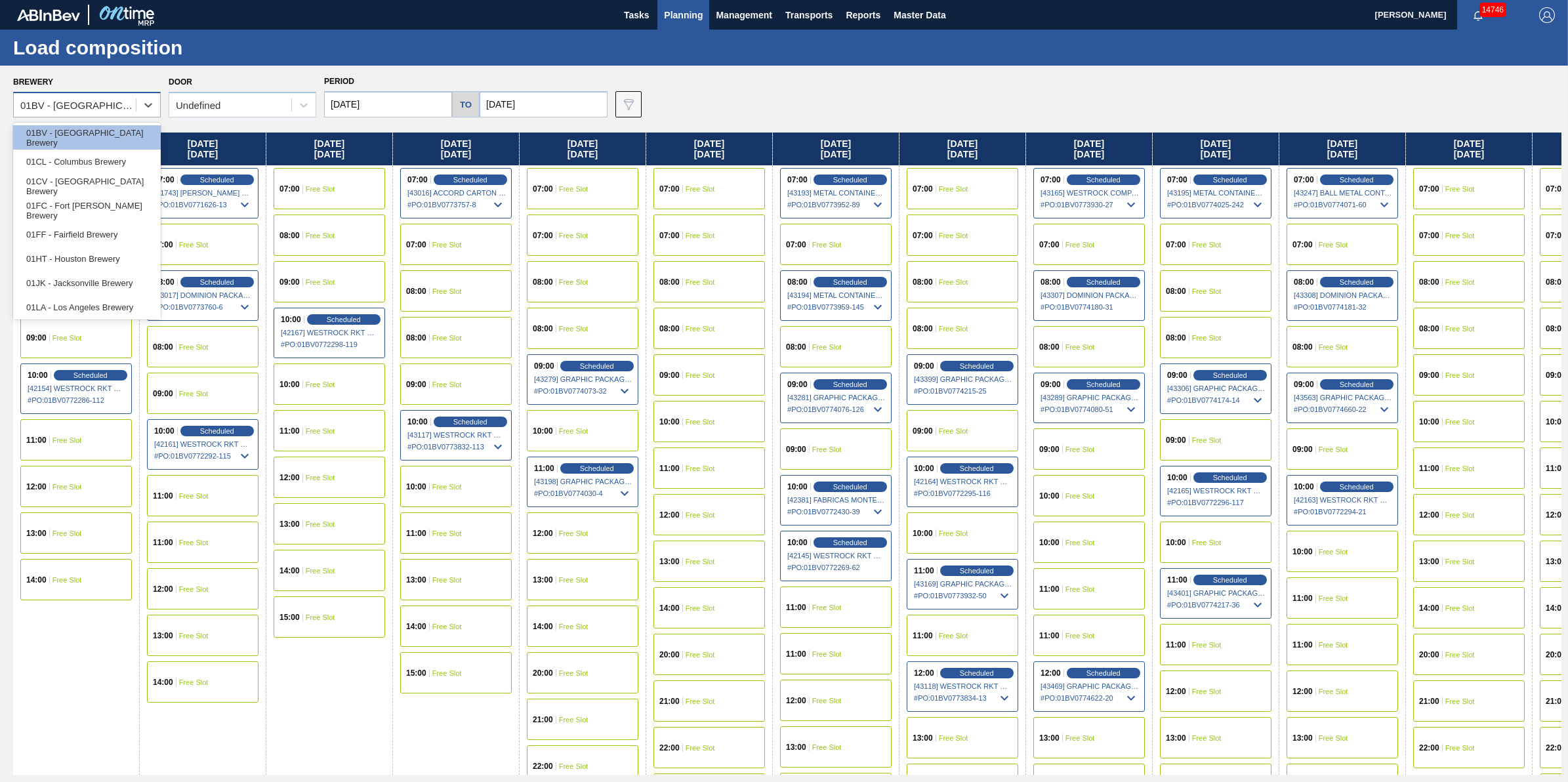
click at [99, 109] on div "01BV - [GEOGRAPHIC_DATA] Brewery" at bounding box center [79, 105] width 116 height 11
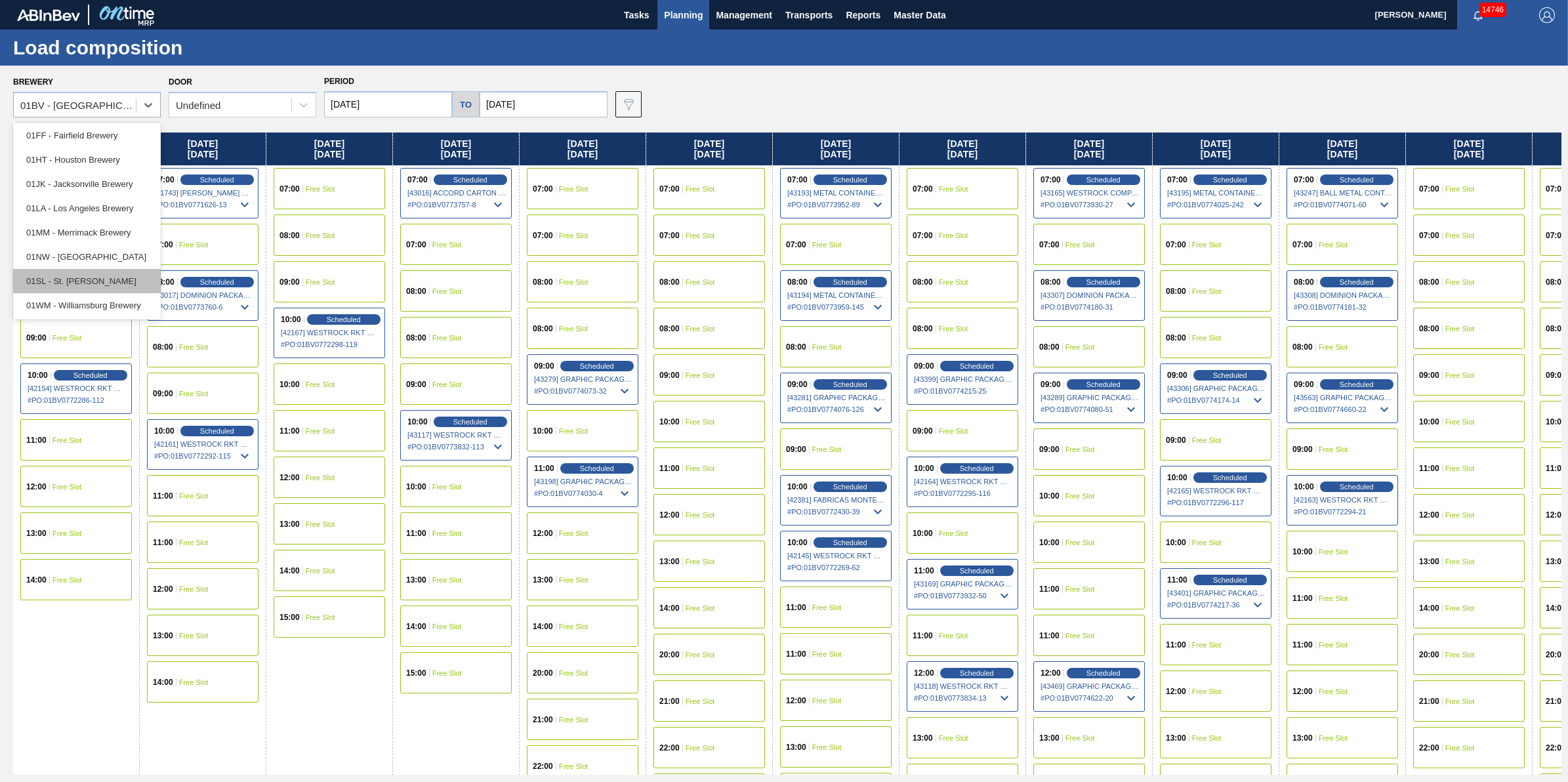
click at [113, 284] on div "01SL - St. [PERSON_NAME]" at bounding box center [87, 280] width 148 height 24
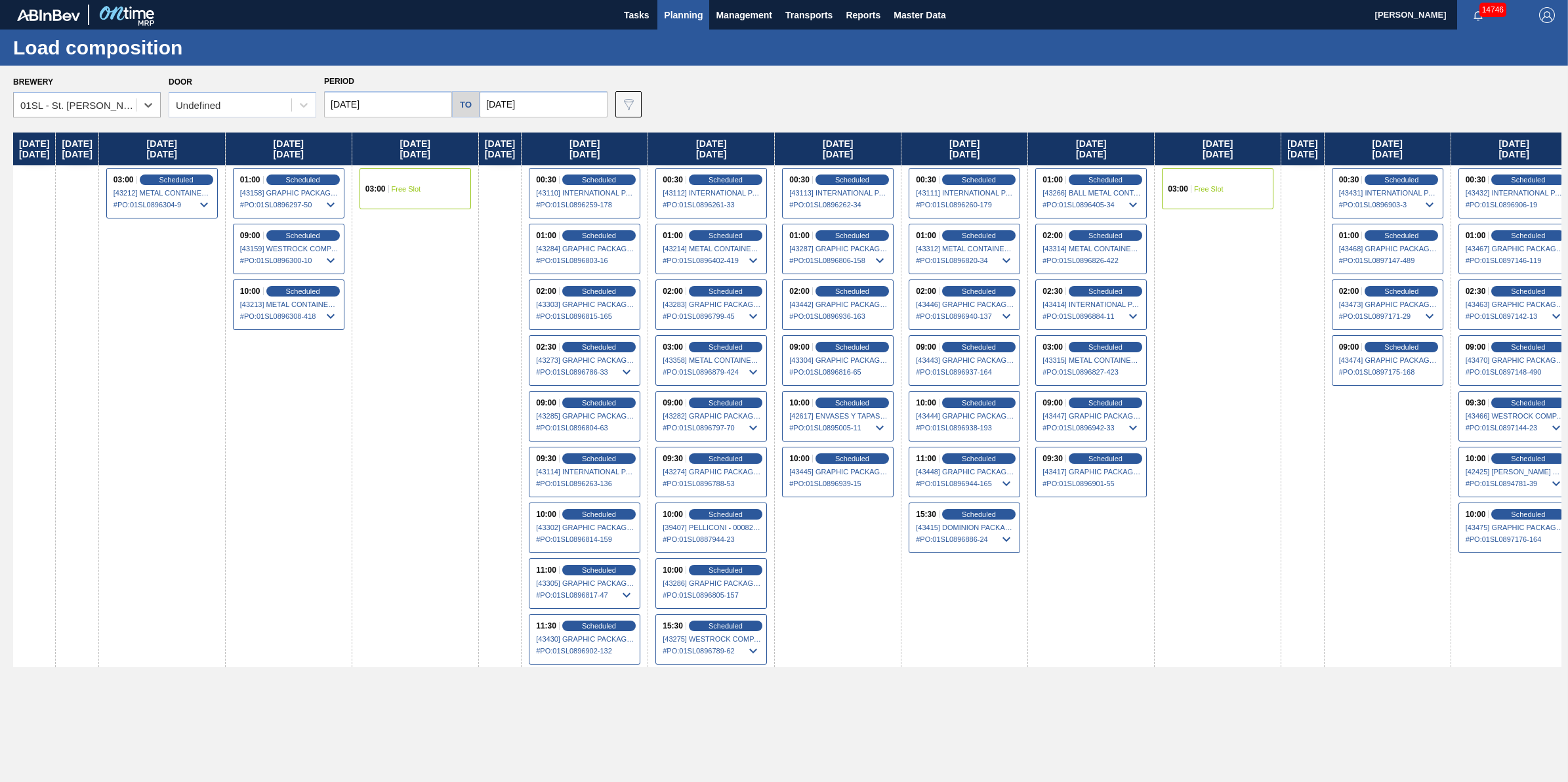
click at [263, 118] on div "Brewery option 01SL - St. Louis Brewery, selected. Select is focused ,type to r…" at bounding box center [784, 423] width 1568 height 716
click at [259, 107] on div "Undefined" at bounding box center [230, 105] width 122 height 19
click at [253, 183] on div "DDR104" at bounding box center [242, 185] width 148 height 24
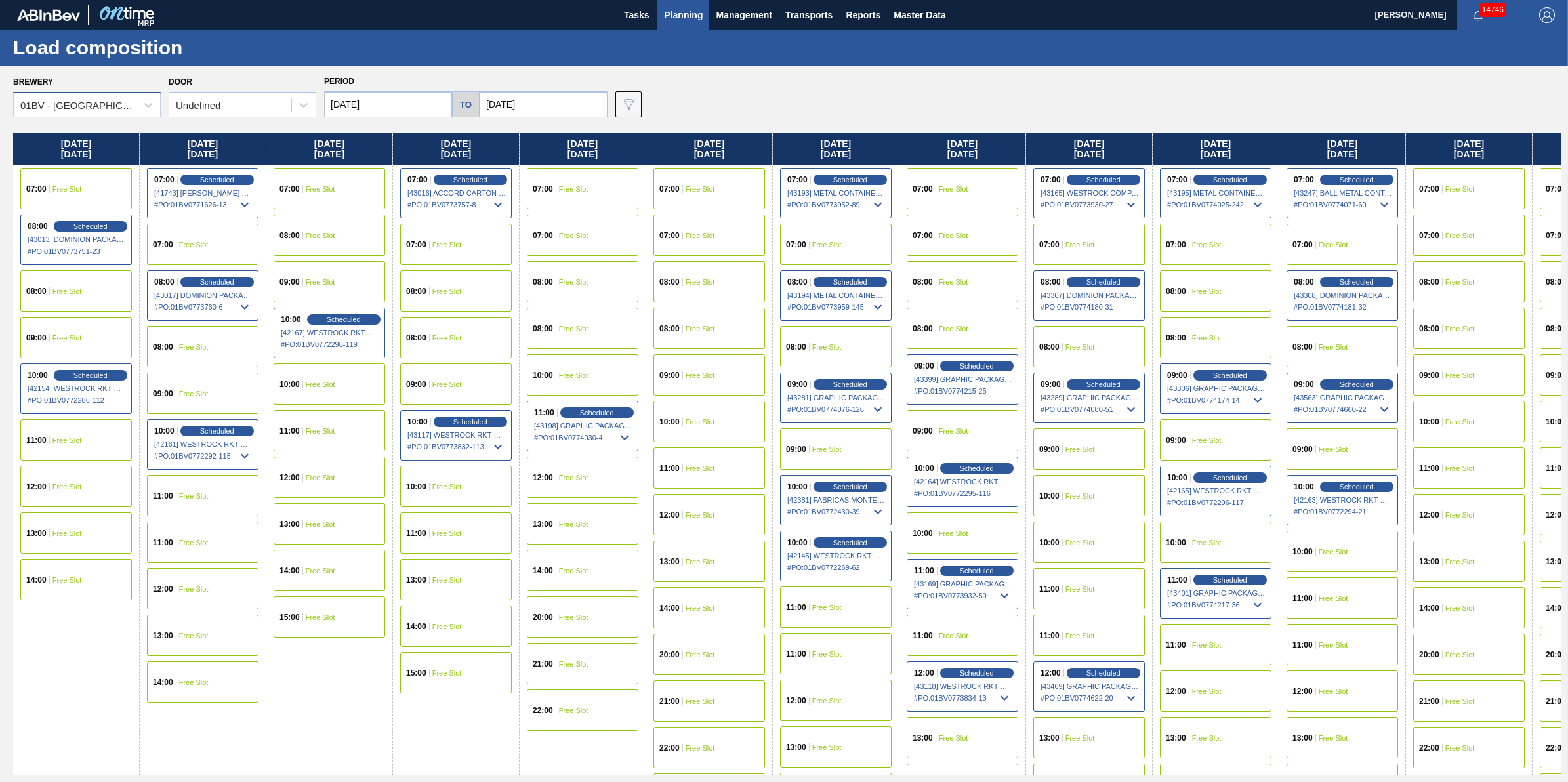
click at [86, 106] on div "01BV - [GEOGRAPHIC_DATA] Brewery" at bounding box center [79, 105] width 116 height 11
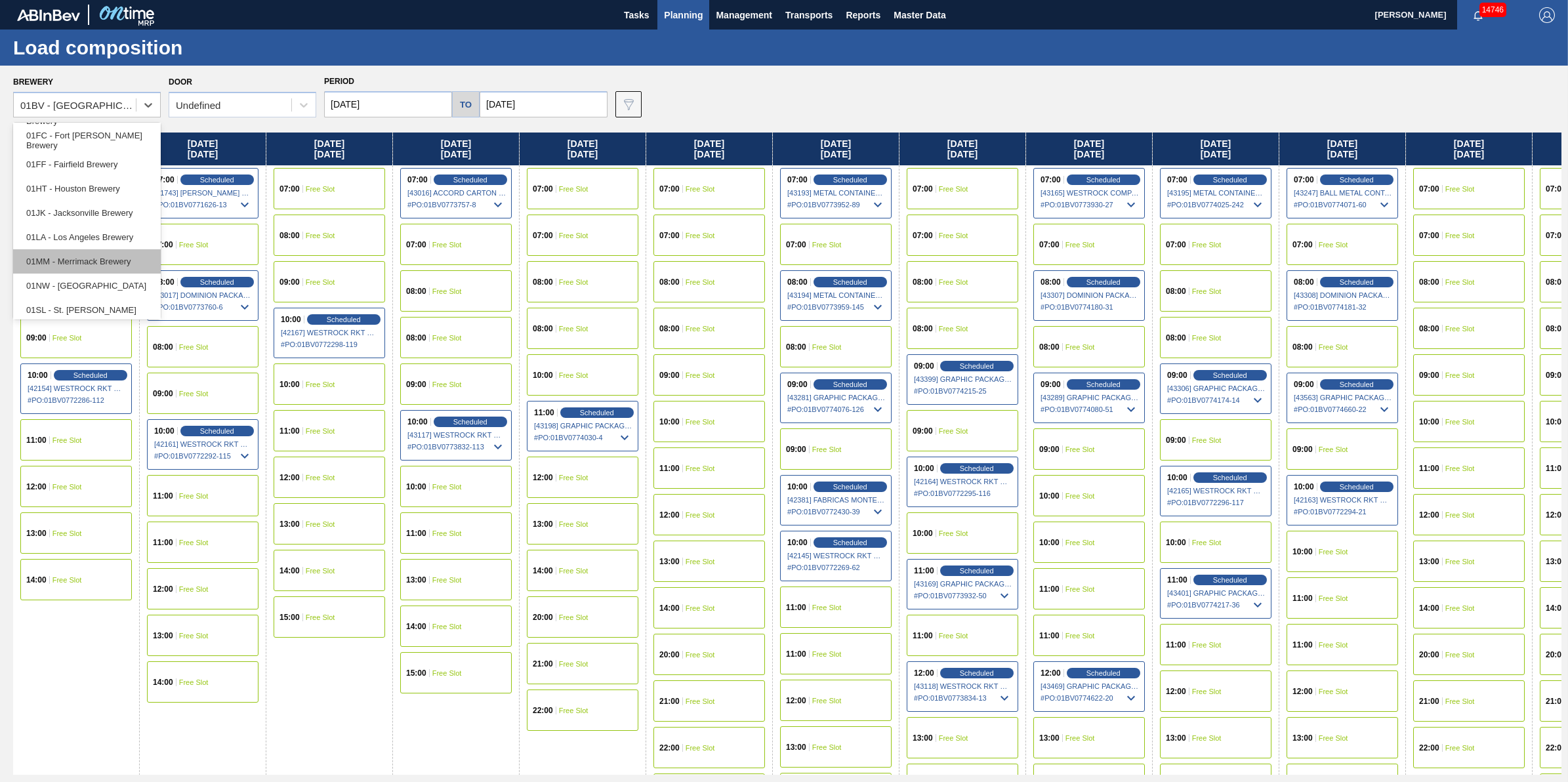
scroll to position [99, 0]
click at [103, 272] on div "01SL - St. [PERSON_NAME]" at bounding box center [87, 280] width 148 height 24
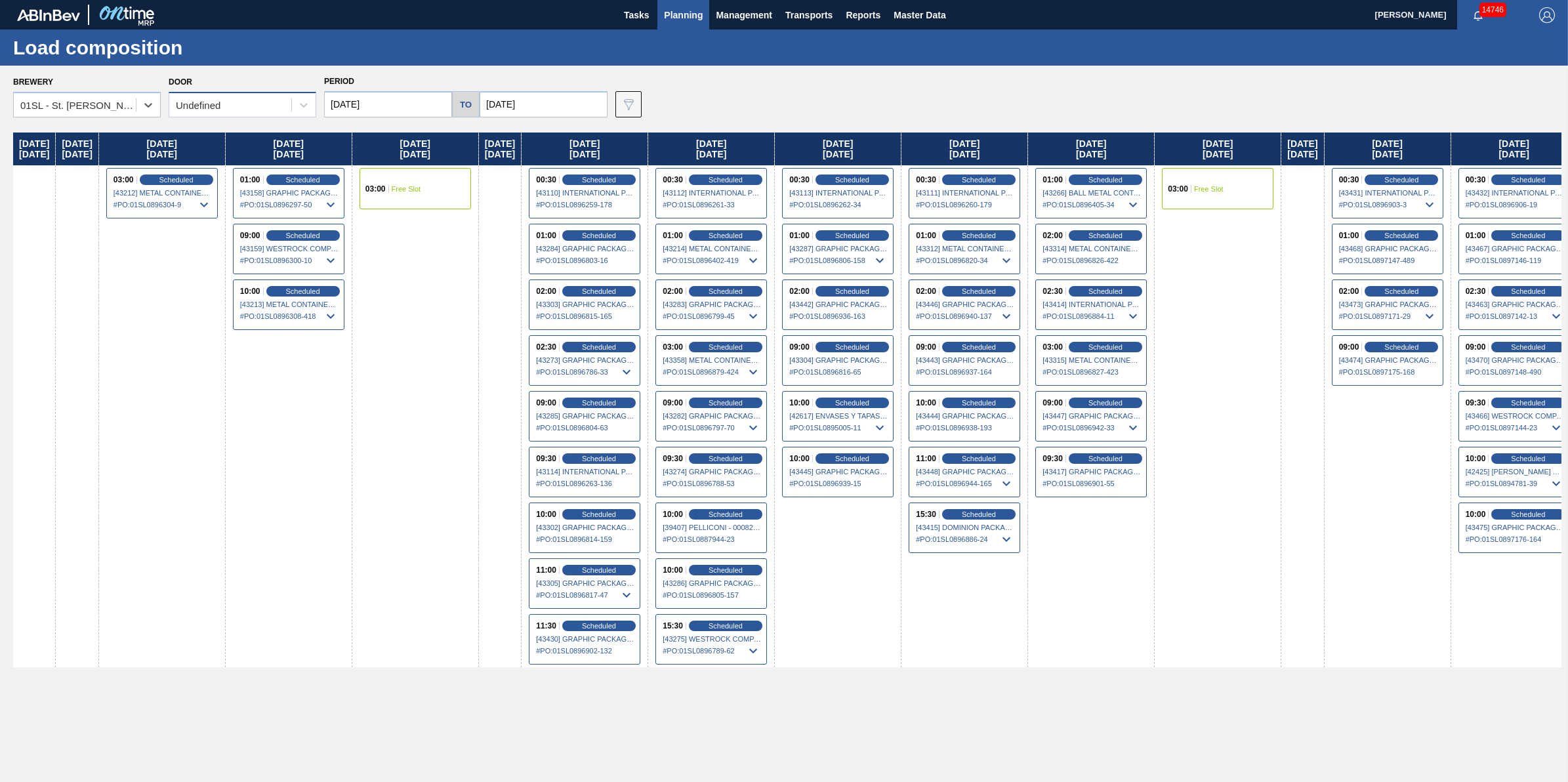
click at [253, 116] on div "Undefined" at bounding box center [242, 105] width 148 height 26
click at [244, 185] on div "DDR104" at bounding box center [242, 185] width 148 height 24
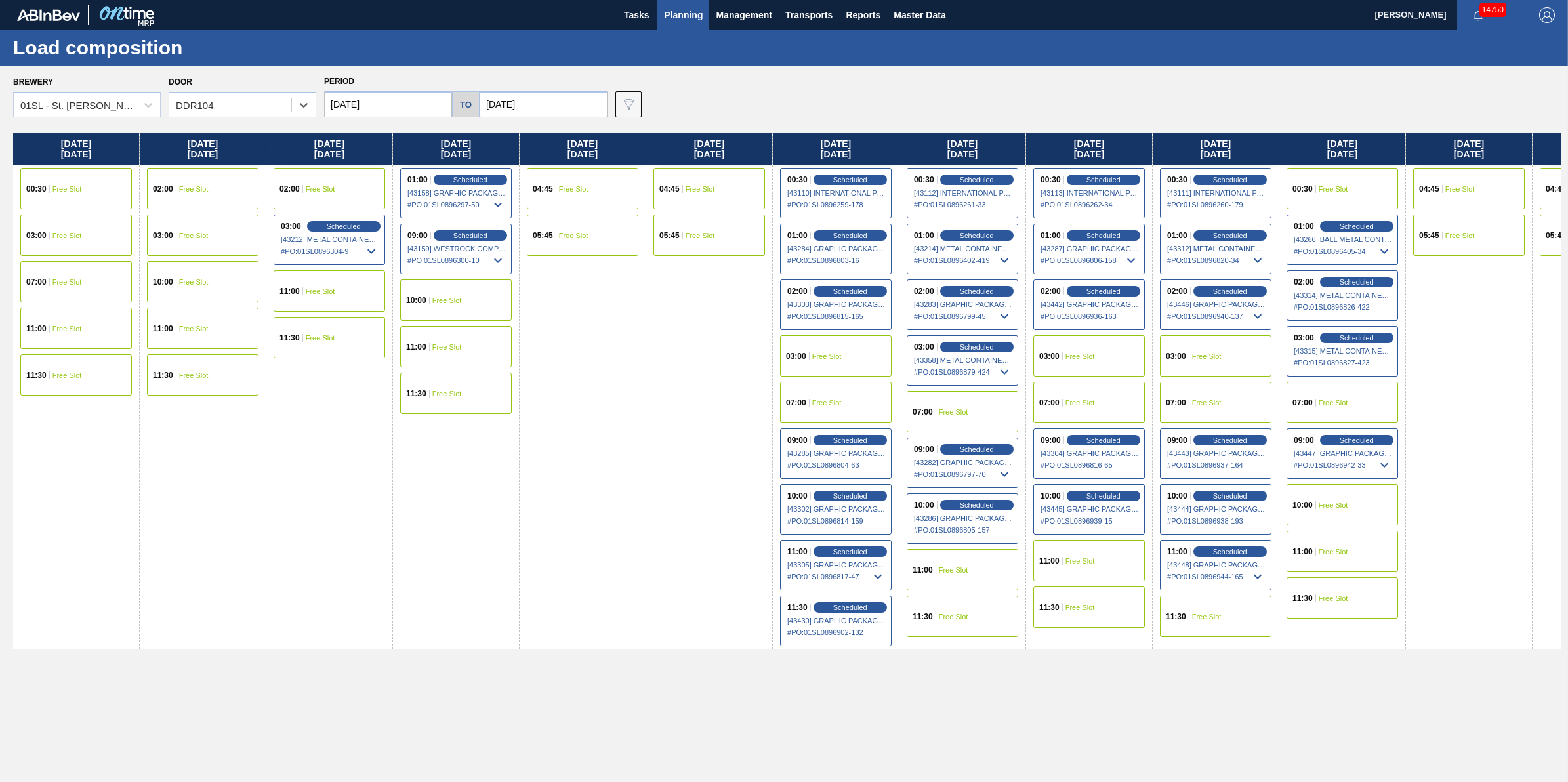
click at [474, 395] on div "11:30 Free Slot" at bounding box center [456, 393] width 111 height 41
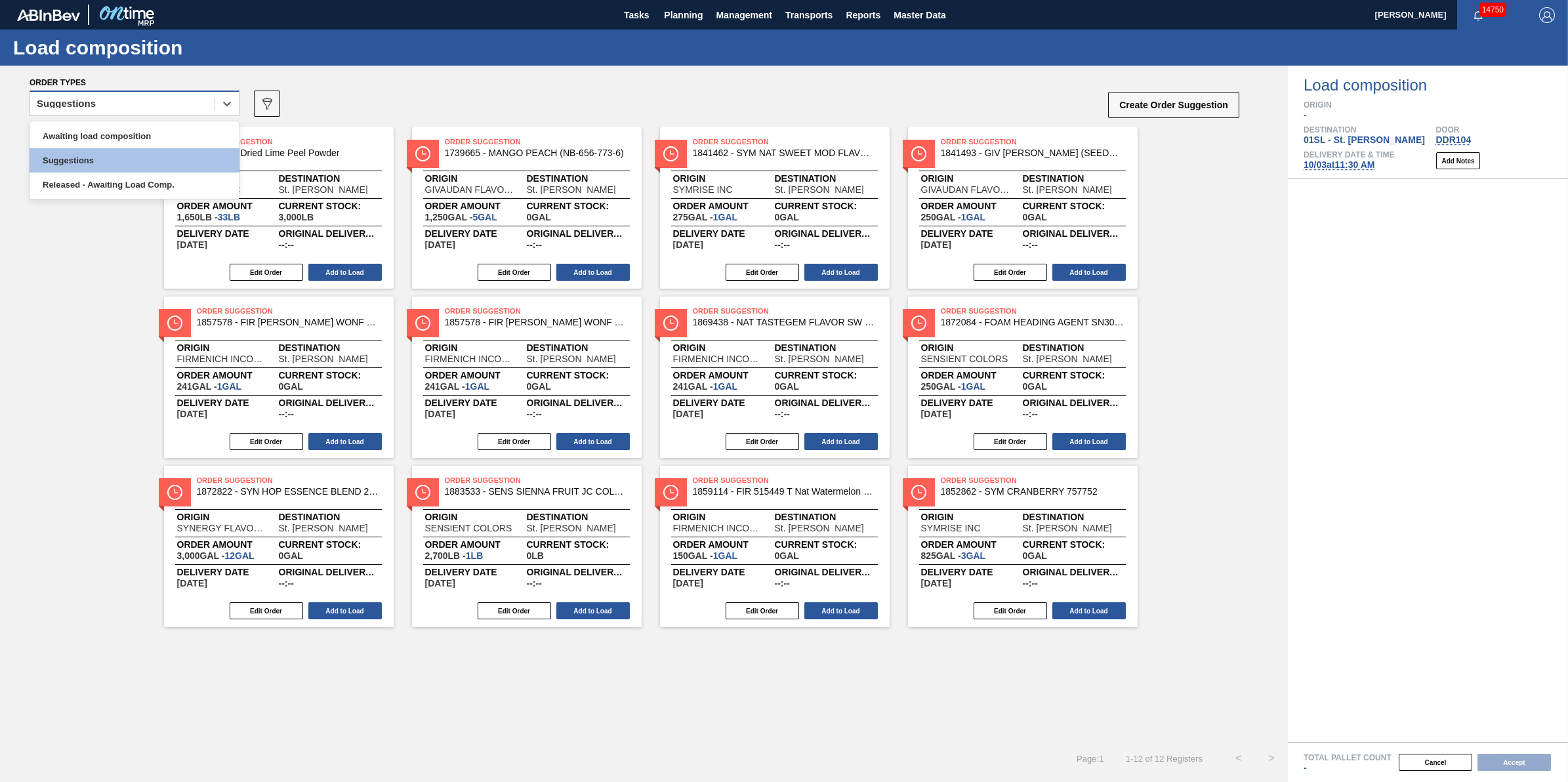
click at [151, 99] on div "Suggestions" at bounding box center [123, 103] width 185 height 19
click at [151, 123] on div "Awaiting load composition Suggestions Released - Awaiting Load Comp." at bounding box center [134, 159] width 210 height 78
click at [151, 126] on div "Awaiting load composition" at bounding box center [134, 135] width 210 height 24
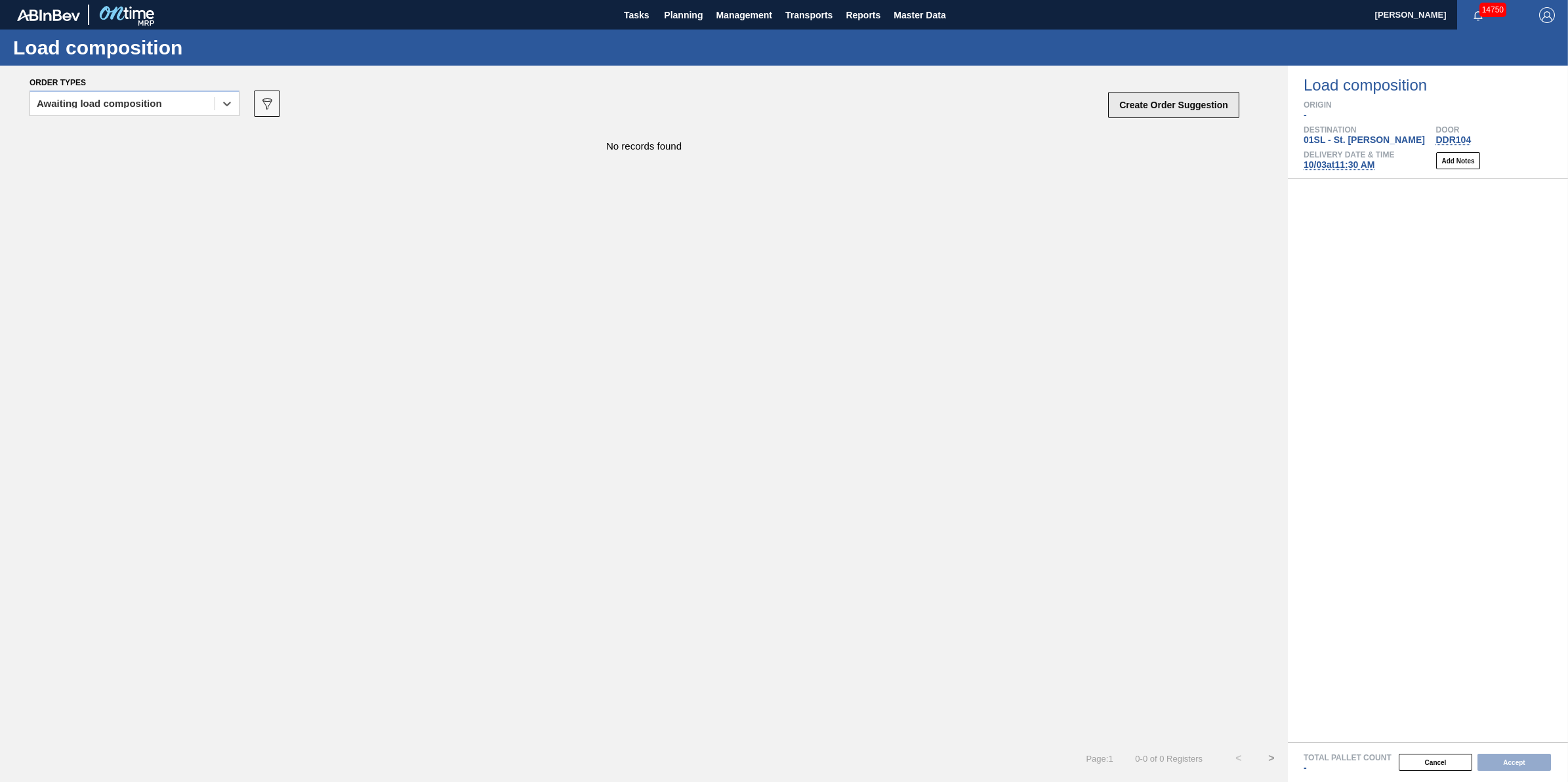
click at [1152, 99] on button "Create Order Suggestion" at bounding box center [1174, 105] width 131 height 26
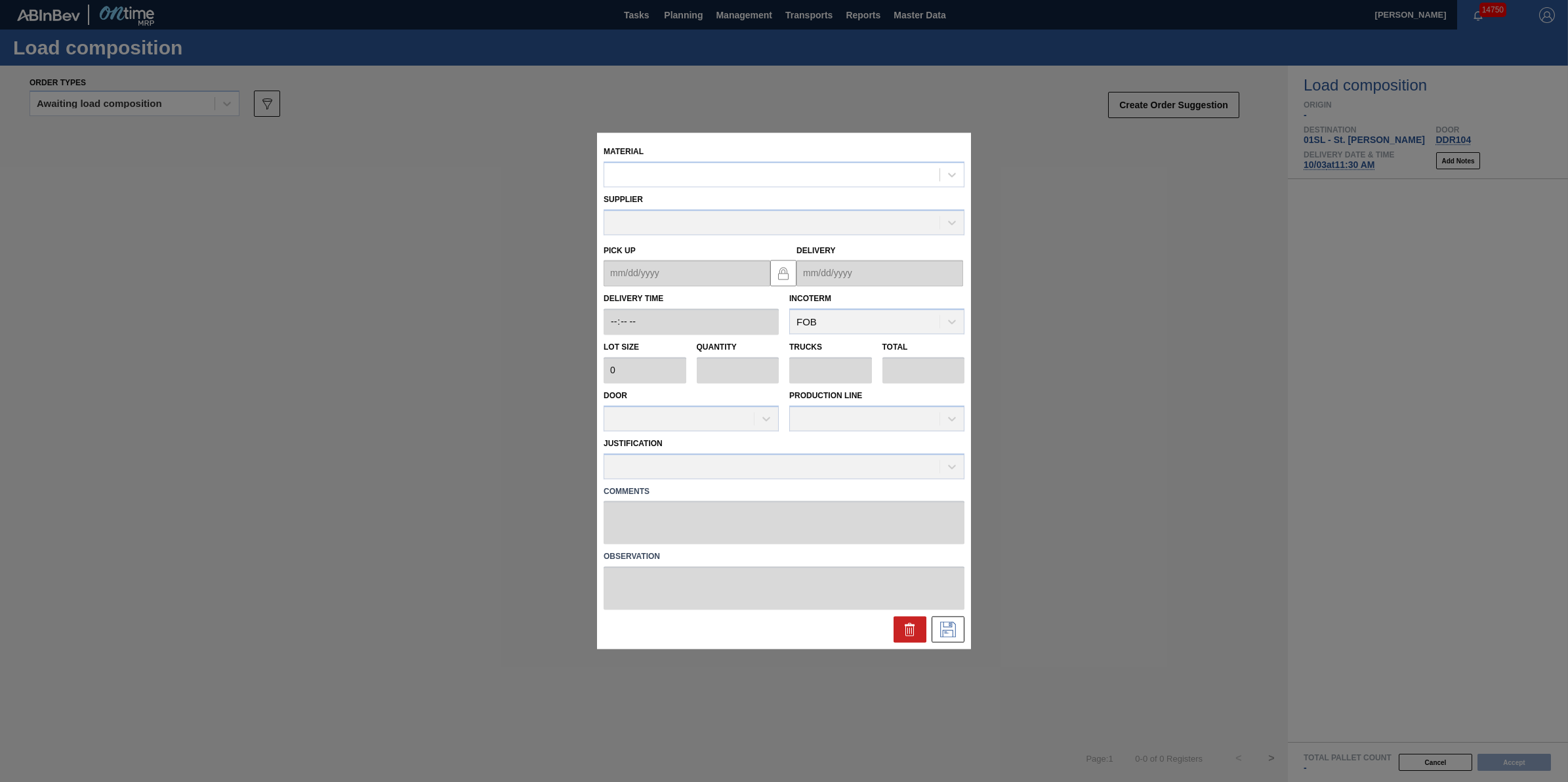
click at [913, 159] on div "Material" at bounding box center [784, 165] width 361 height 45
click at [900, 177] on div at bounding box center [771, 175] width 335 height 19
type input "620805"
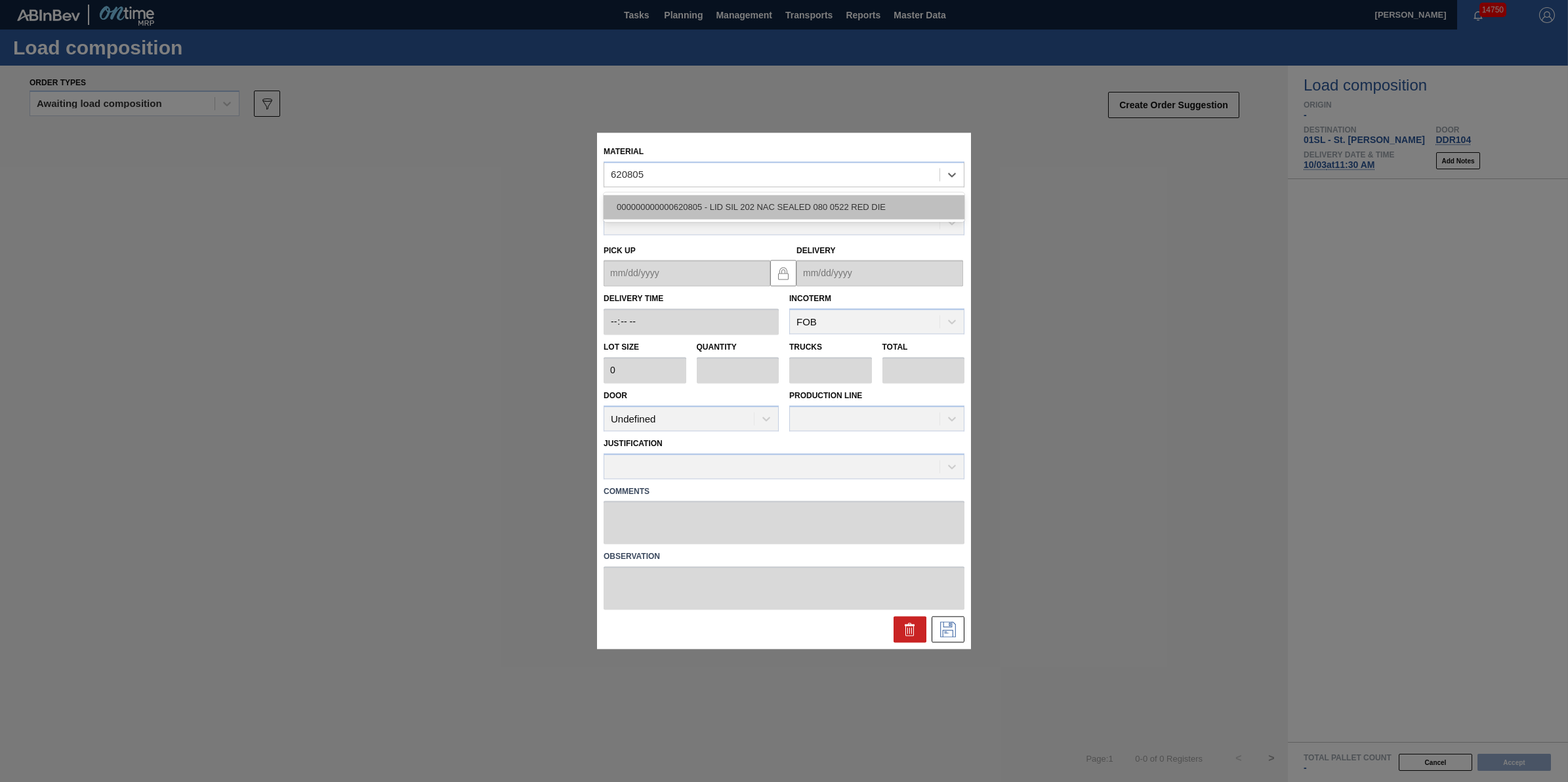
click at [893, 197] on div "000000000000620805 - LID SIL 202 NAC SEALED 080 0522 RED DIE" at bounding box center [784, 206] width 361 height 24
type input "231,500"
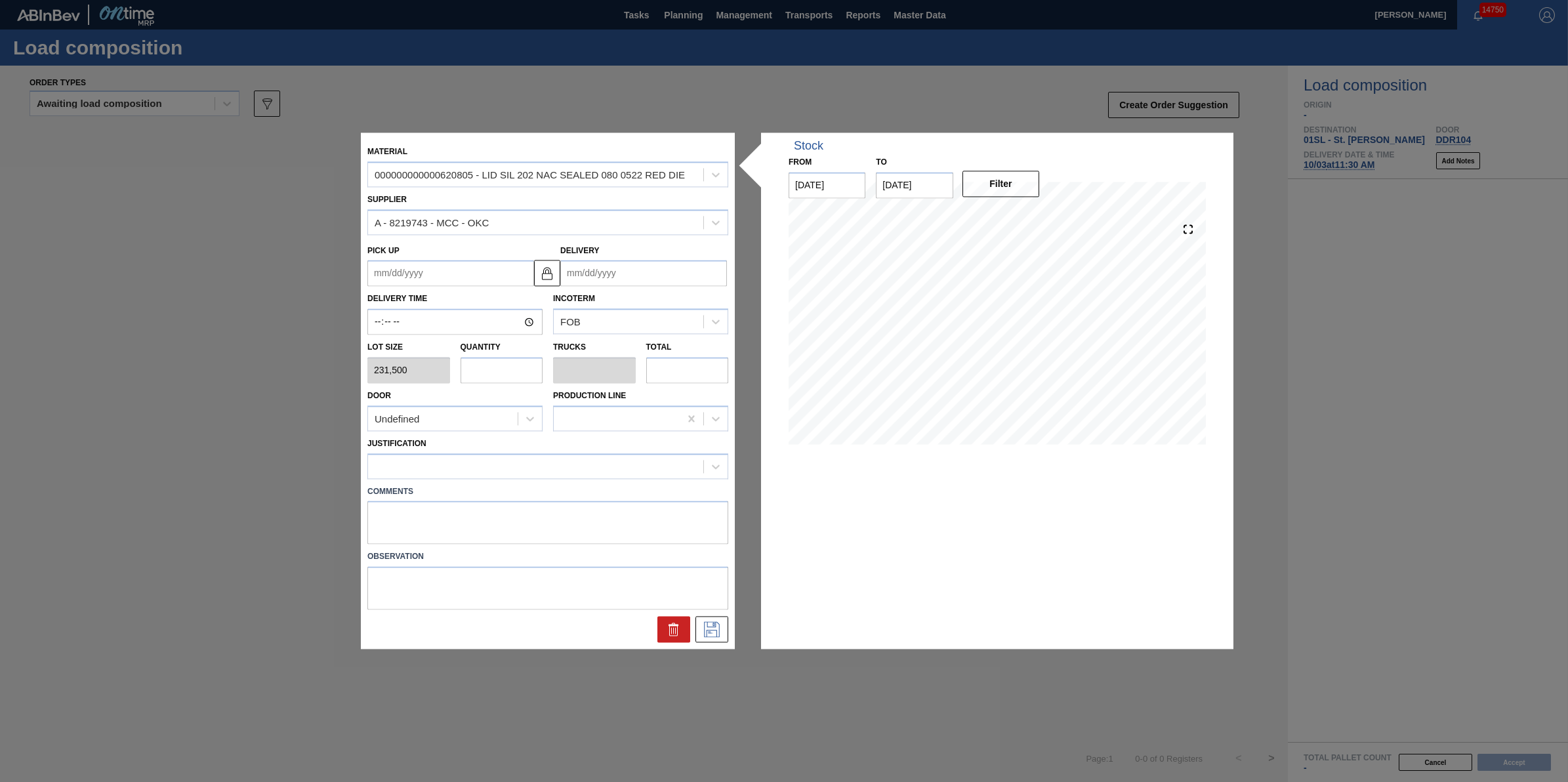
click at [503, 381] on input "text" at bounding box center [502, 369] width 82 height 26
type input "3"
type input "0.094"
type input "694,500"
type input "32"
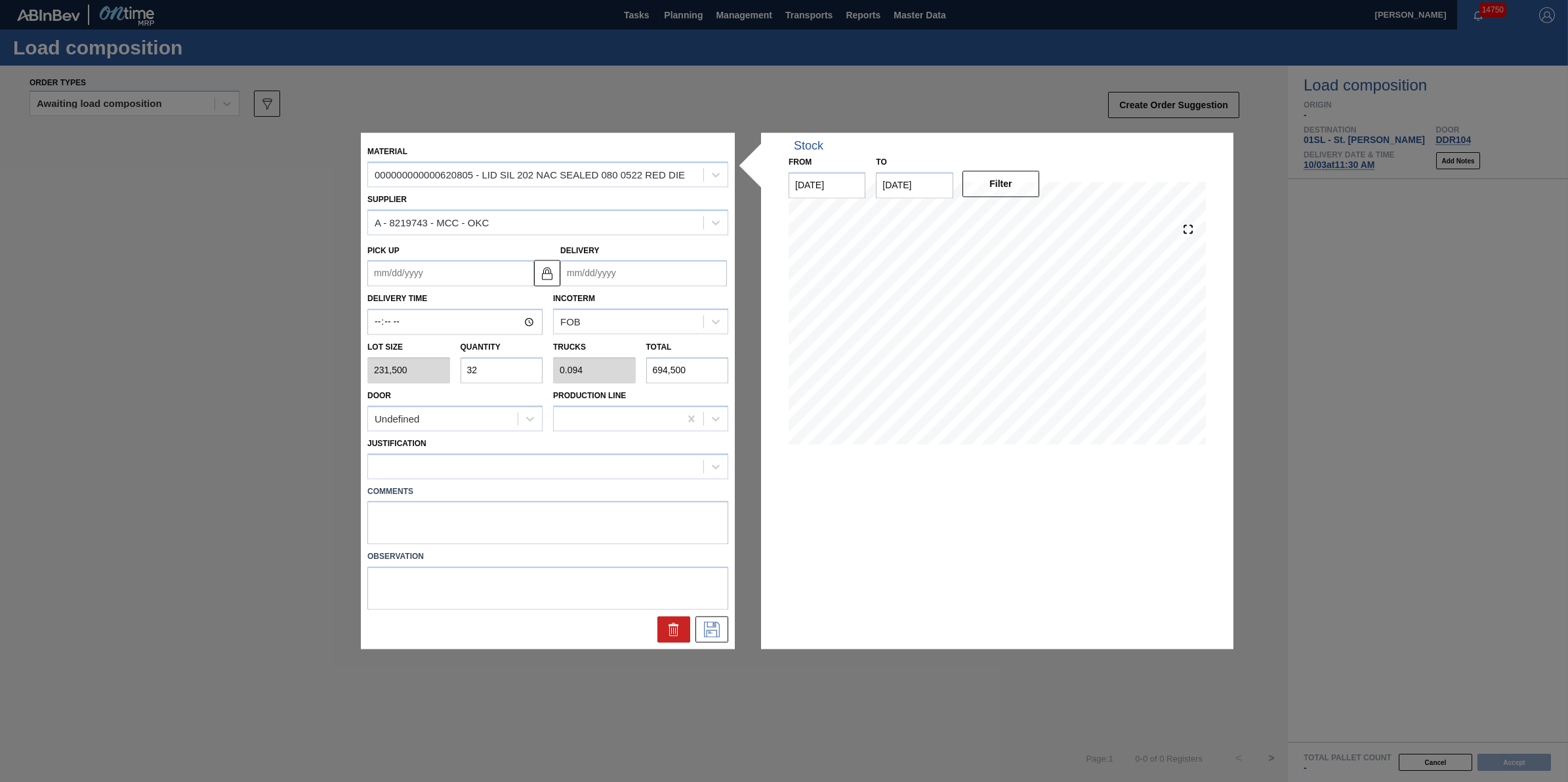
type input "1"
type input "7,408,000"
type input "32"
click at [517, 471] on div at bounding box center [536, 466] width 335 height 19
type input "other"
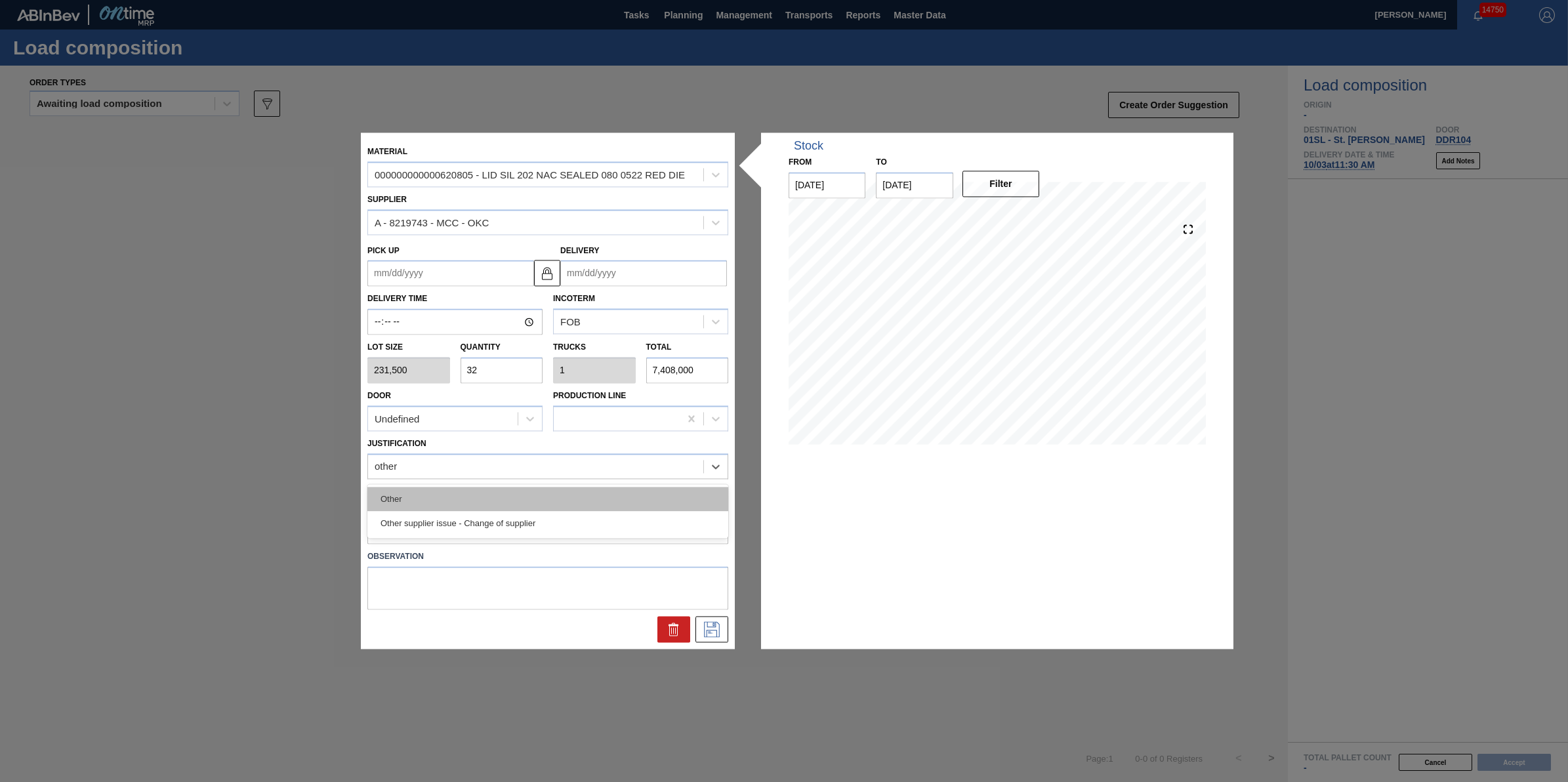
click at [538, 503] on div "Other" at bounding box center [547, 498] width 361 height 24
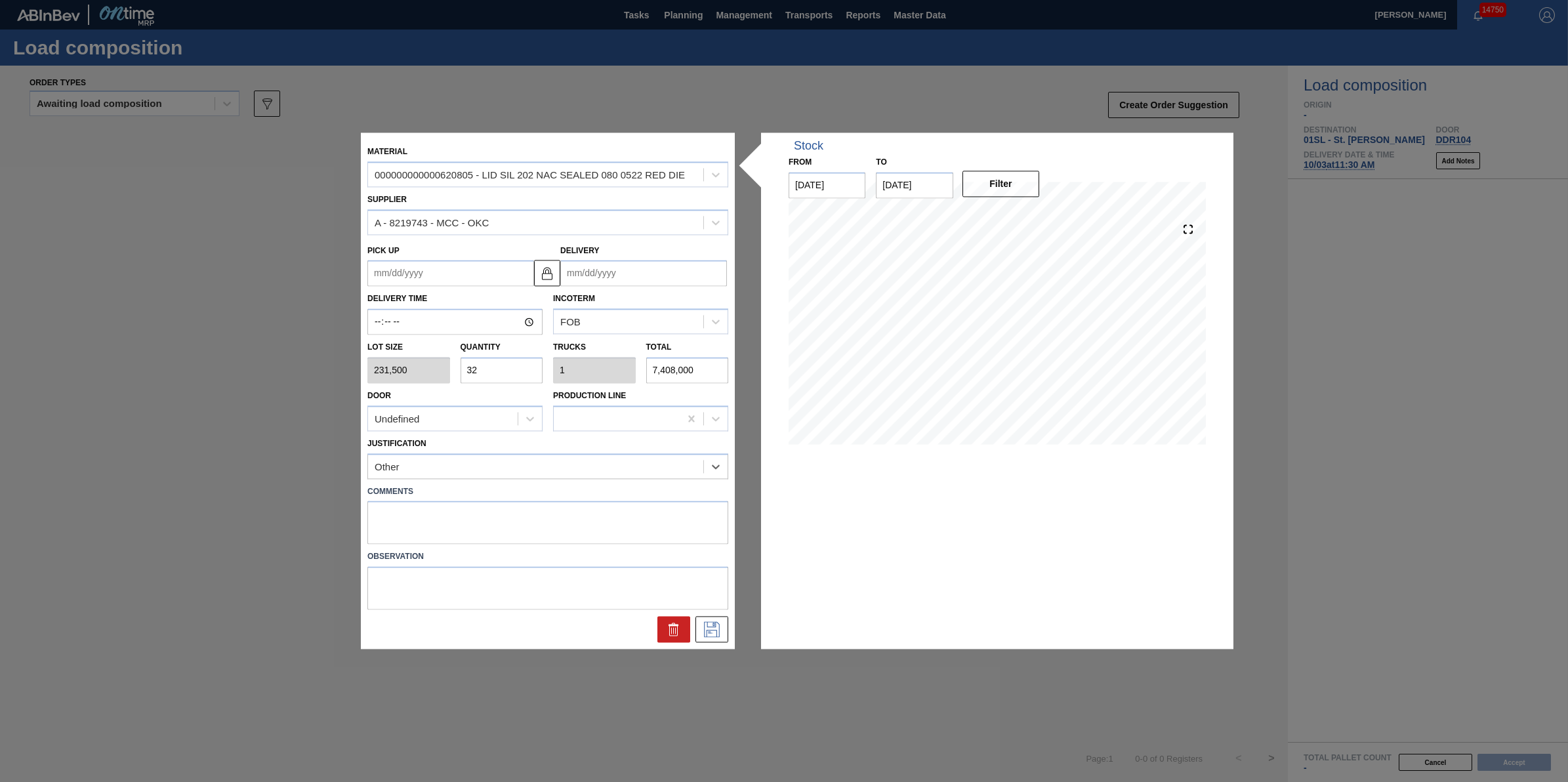
click at [673, 276] on input "Delivery" at bounding box center [643, 273] width 167 height 26
click at [711, 434] on div "1" at bounding box center [704, 432] width 18 height 18
type up "10/31/2025"
type input "11/01/2025"
click at [707, 629] on icon at bounding box center [711, 630] width 21 height 16
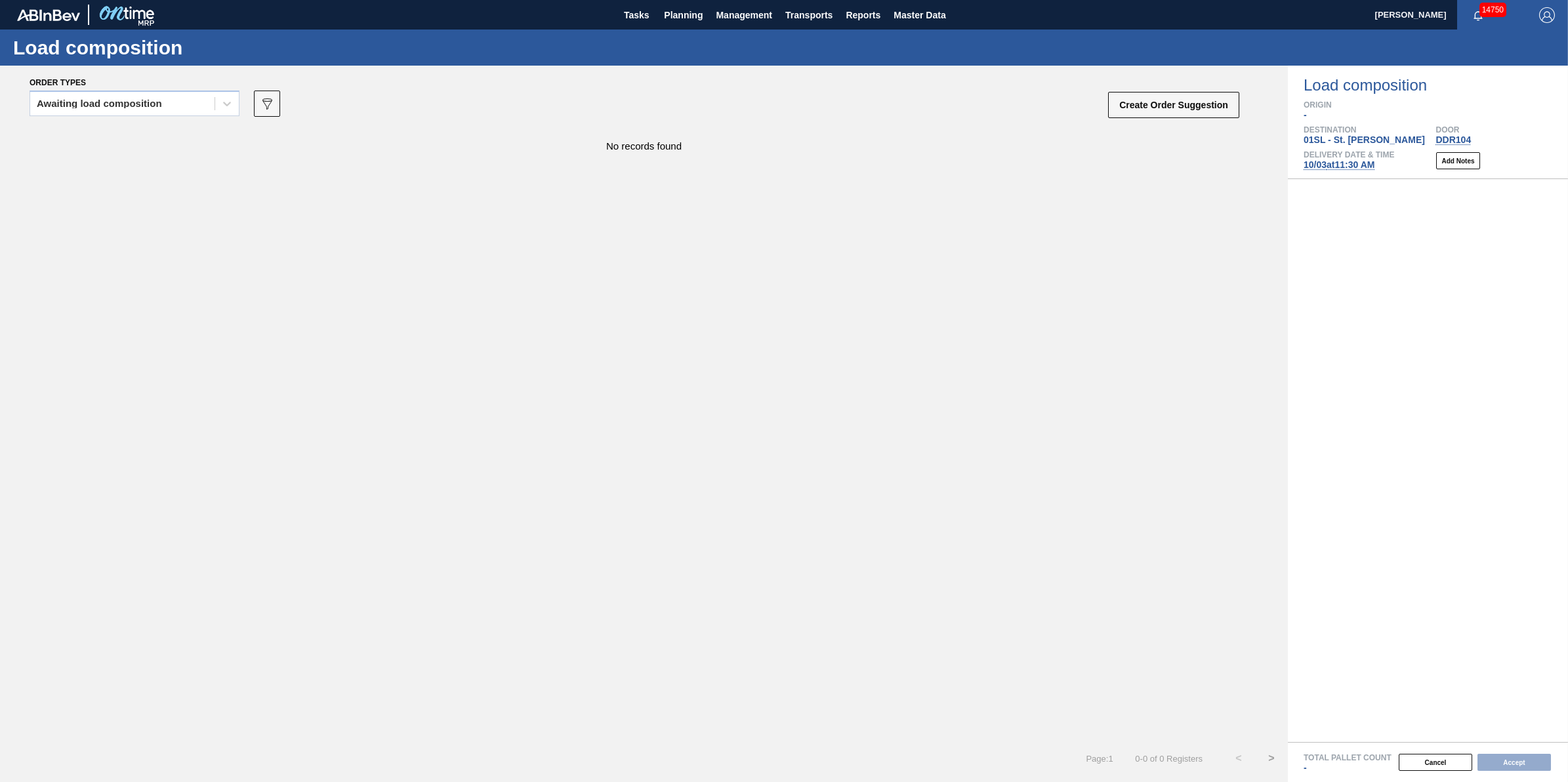
click at [210, 121] on div "Awaiting load composition" at bounding box center [134, 107] width 210 height 34
click at [207, 109] on div "Awaiting load composition" at bounding box center [123, 103] width 185 height 19
click at [193, 140] on div "Awaiting load composition" at bounding box center [134, 135] width 210 height 24
drag, startPoint x: 658, startPoint y: 17, endPoint x: 659, endPoint y: 31, distance: 14.0
click at [658, 17] on button "Planning" at bounding box center [684, 14] width 52 height 30
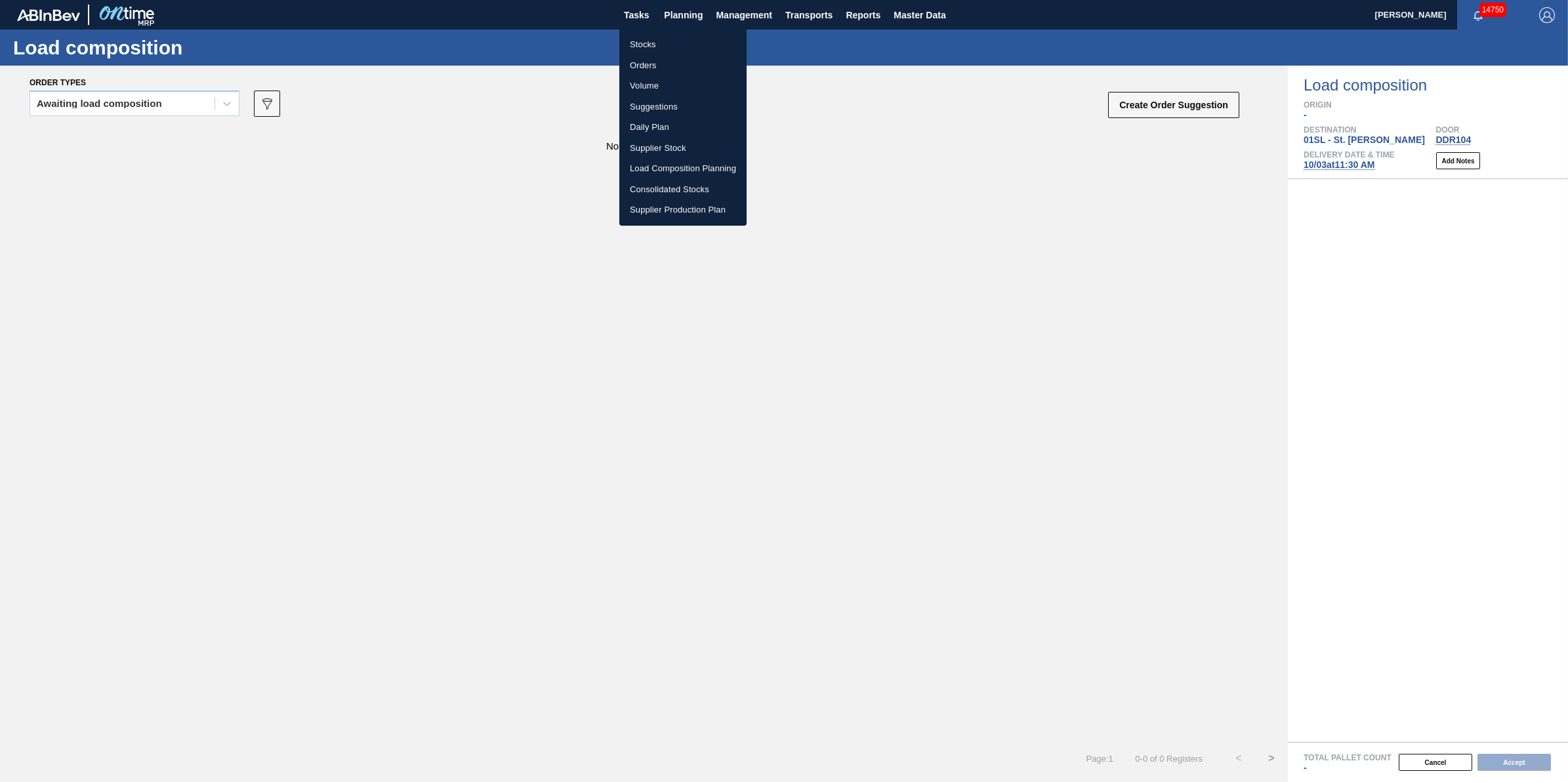
click at [661, 43] on li "Stocks" at bounding box center [683, 44] width 127 height 21
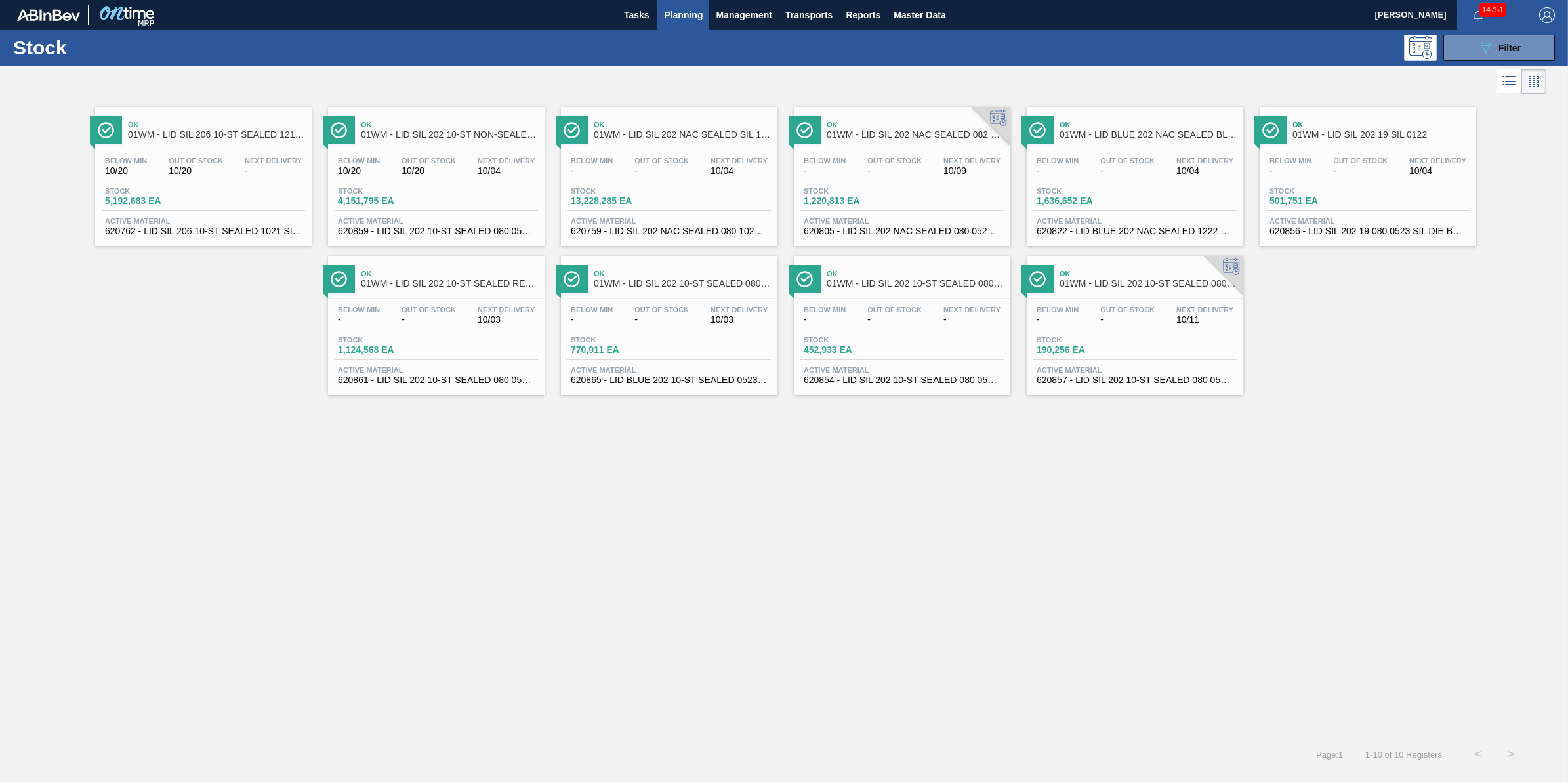
click at [679, 7] on span "Planning" at bounding box center [683, 15] width 39 height 16
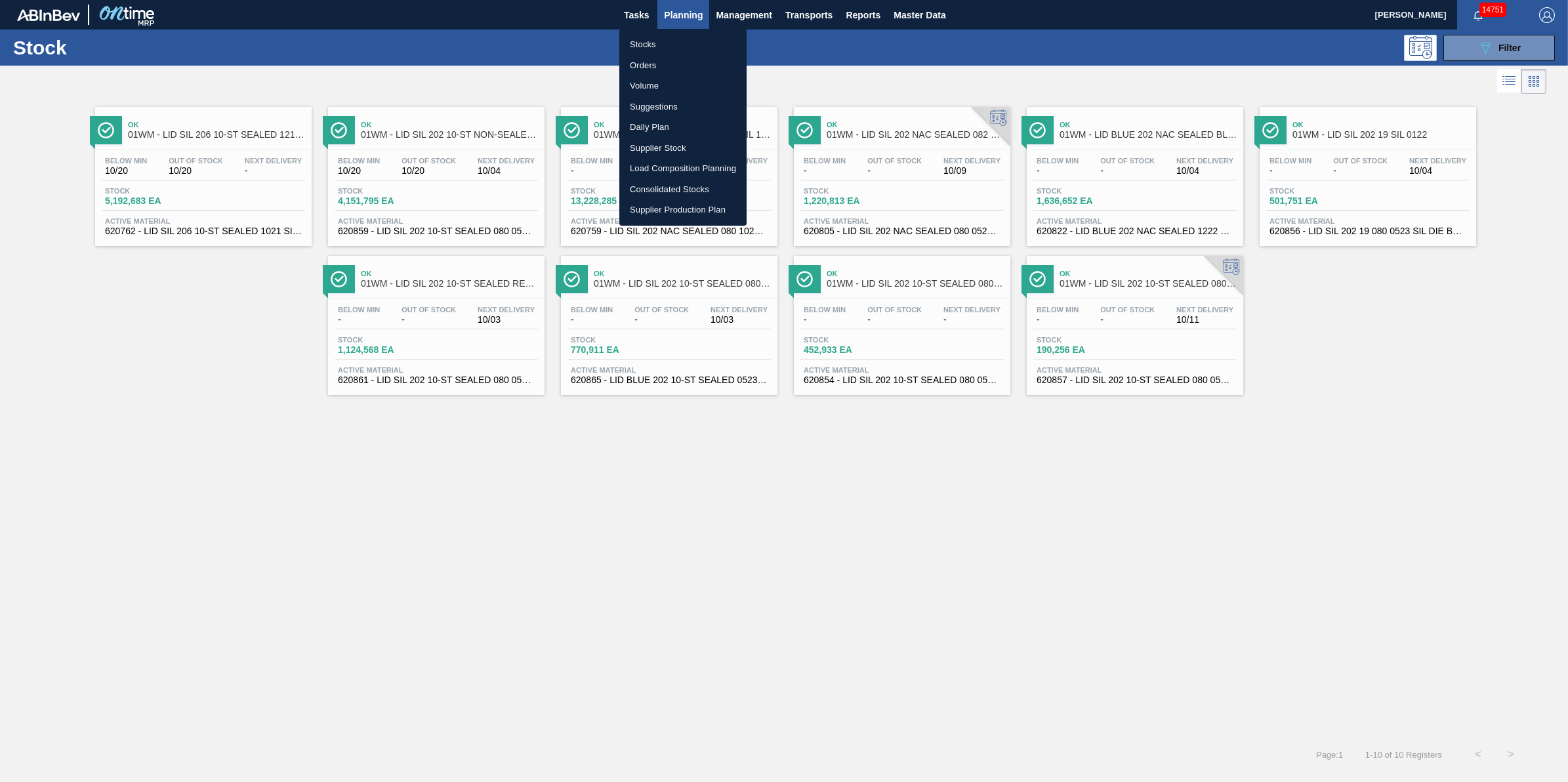
click at [680, 31] on ul "Stocks Orders Volume Suggestions Daily Plan Supplier Stock Load Composition Pla…" at bounding box center [683, 127] width 127 height 197
click at [677, 41] on li "Stocks" at bounding box center [683, 44] width 127 height 21
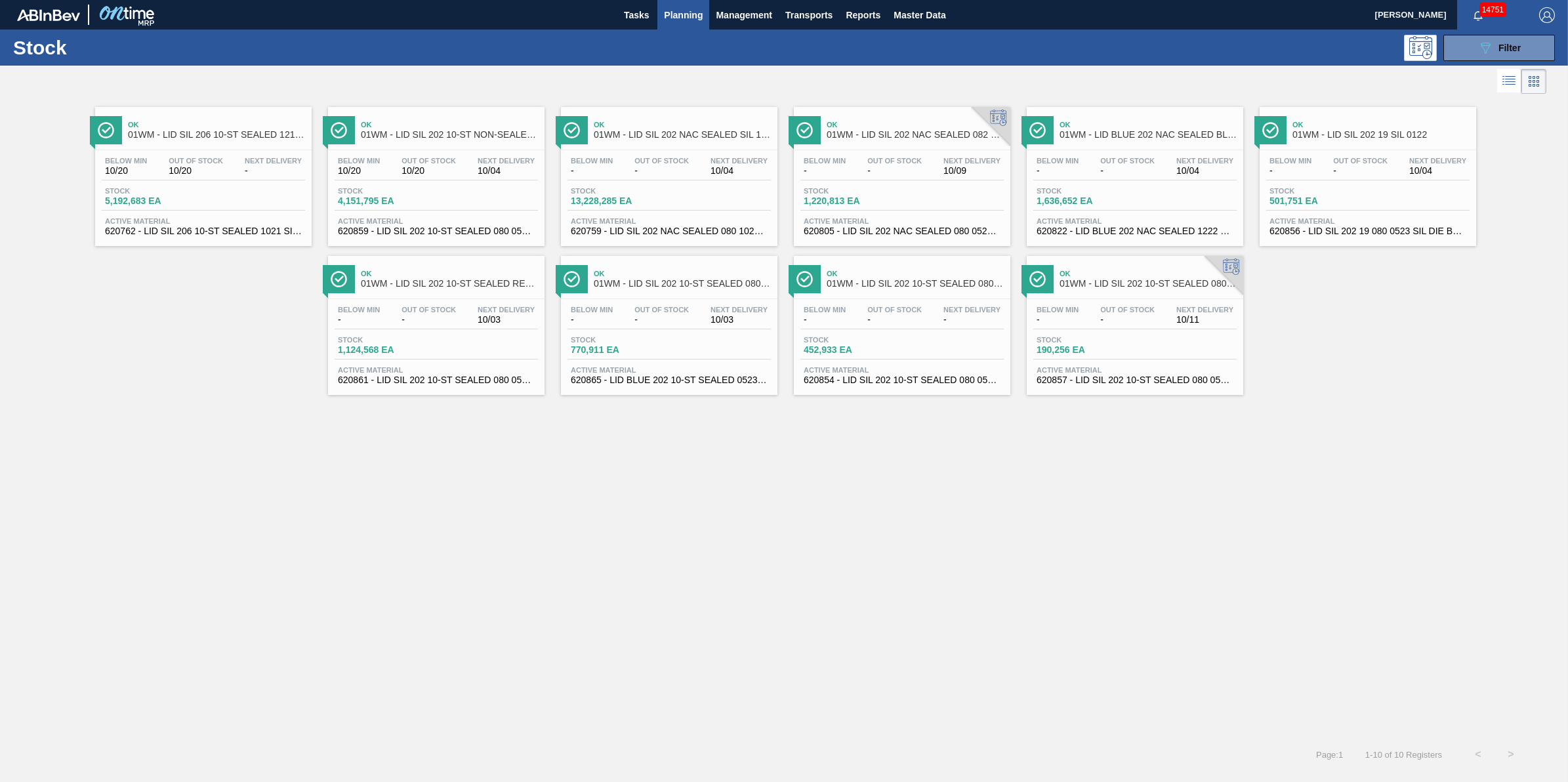
click at [694, 17] on span "Planning" at bounding box center [683, 15] width 39 height 16
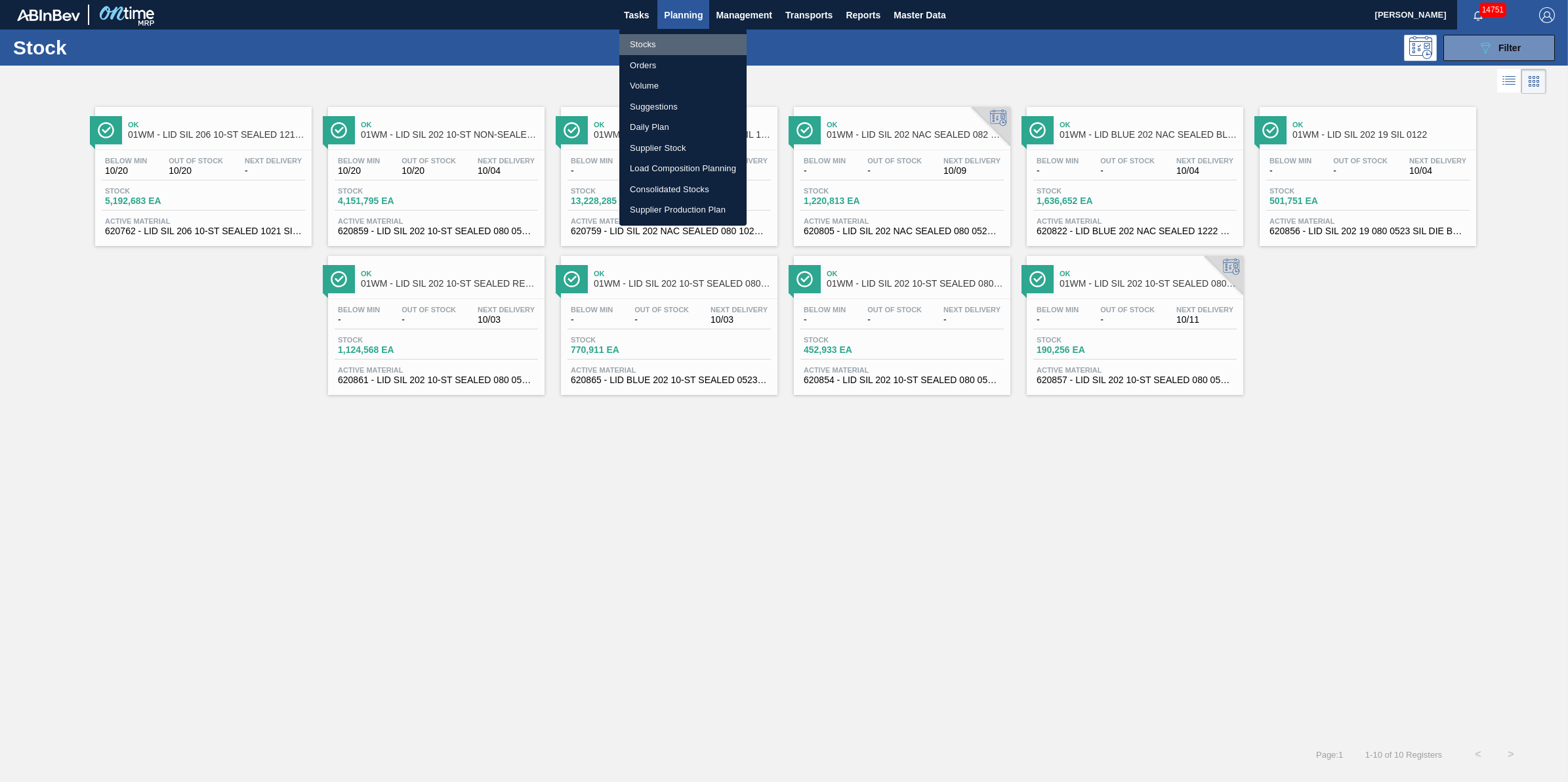
click at [687, 40] on li "Stocks" at bounding box center [683, 44] width 127 height 21
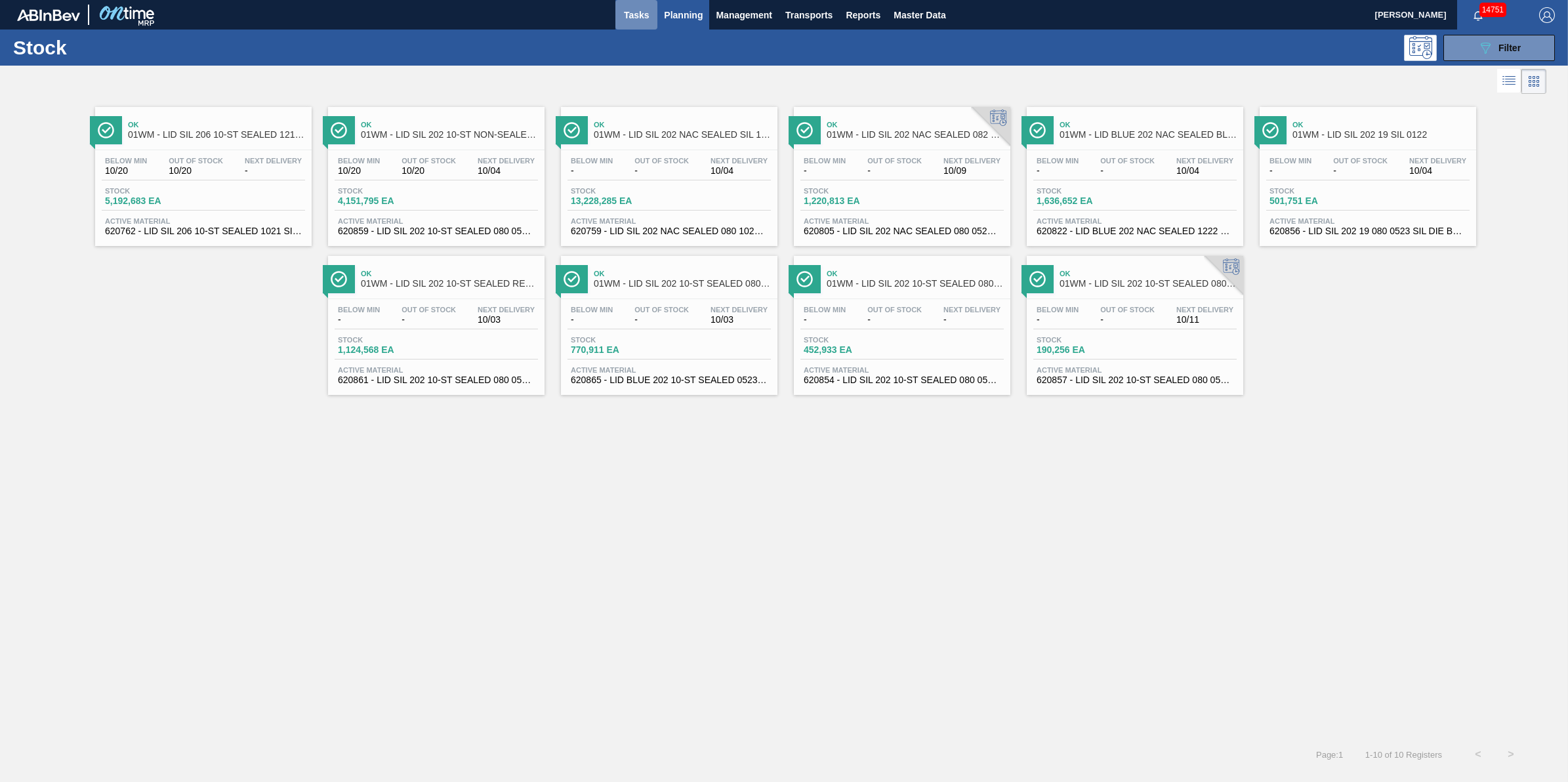
click at [636, 17] on span "Tasks" at bounding box center [636, 15] width 29 height 16
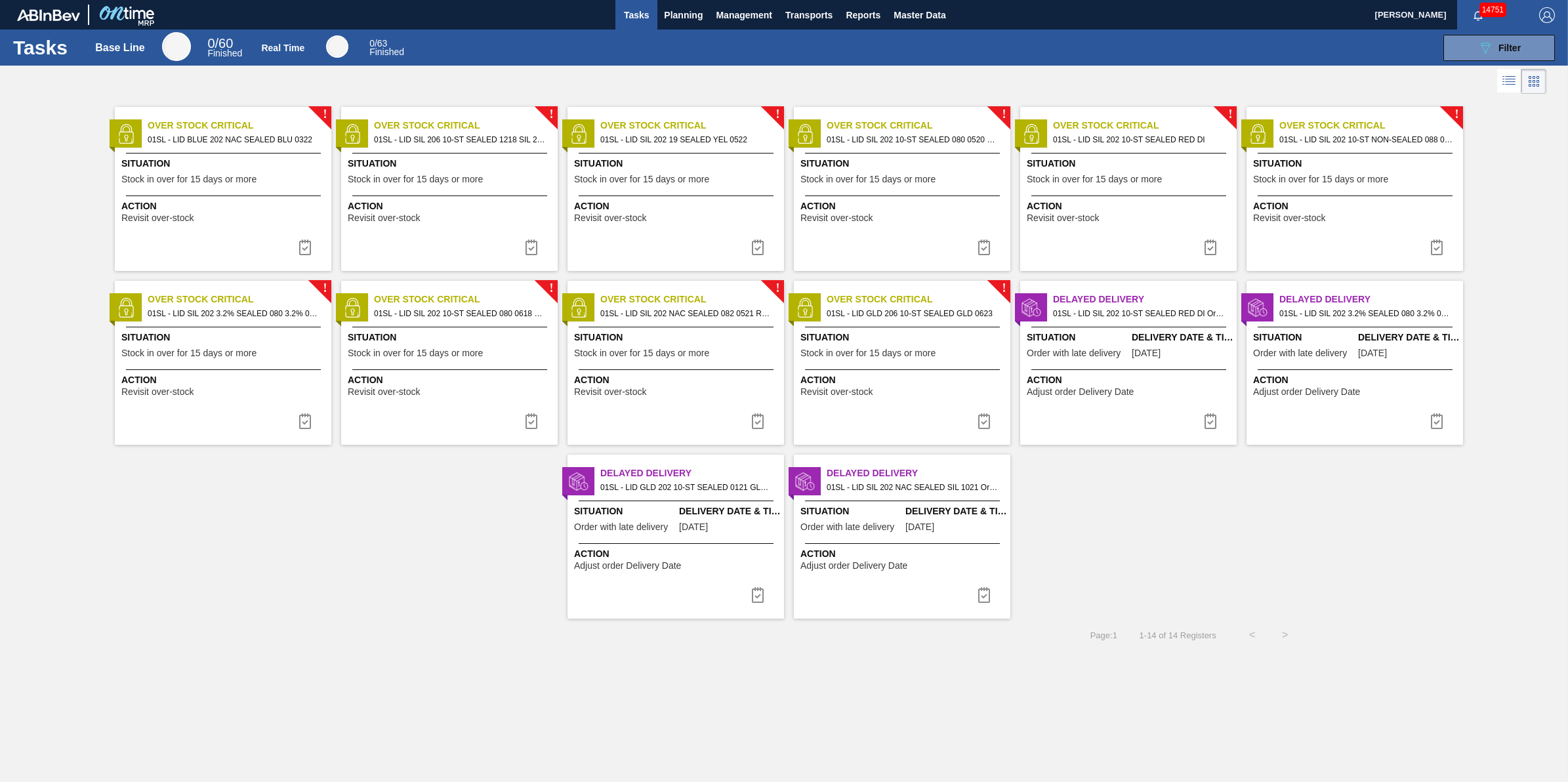
click at [254, 221] on div "Action Revisit over-stock" at bounding box center [224, 211] width 207 height 23
click at [306, 246] on img at bounding box center [306, 247] width 16 height 16
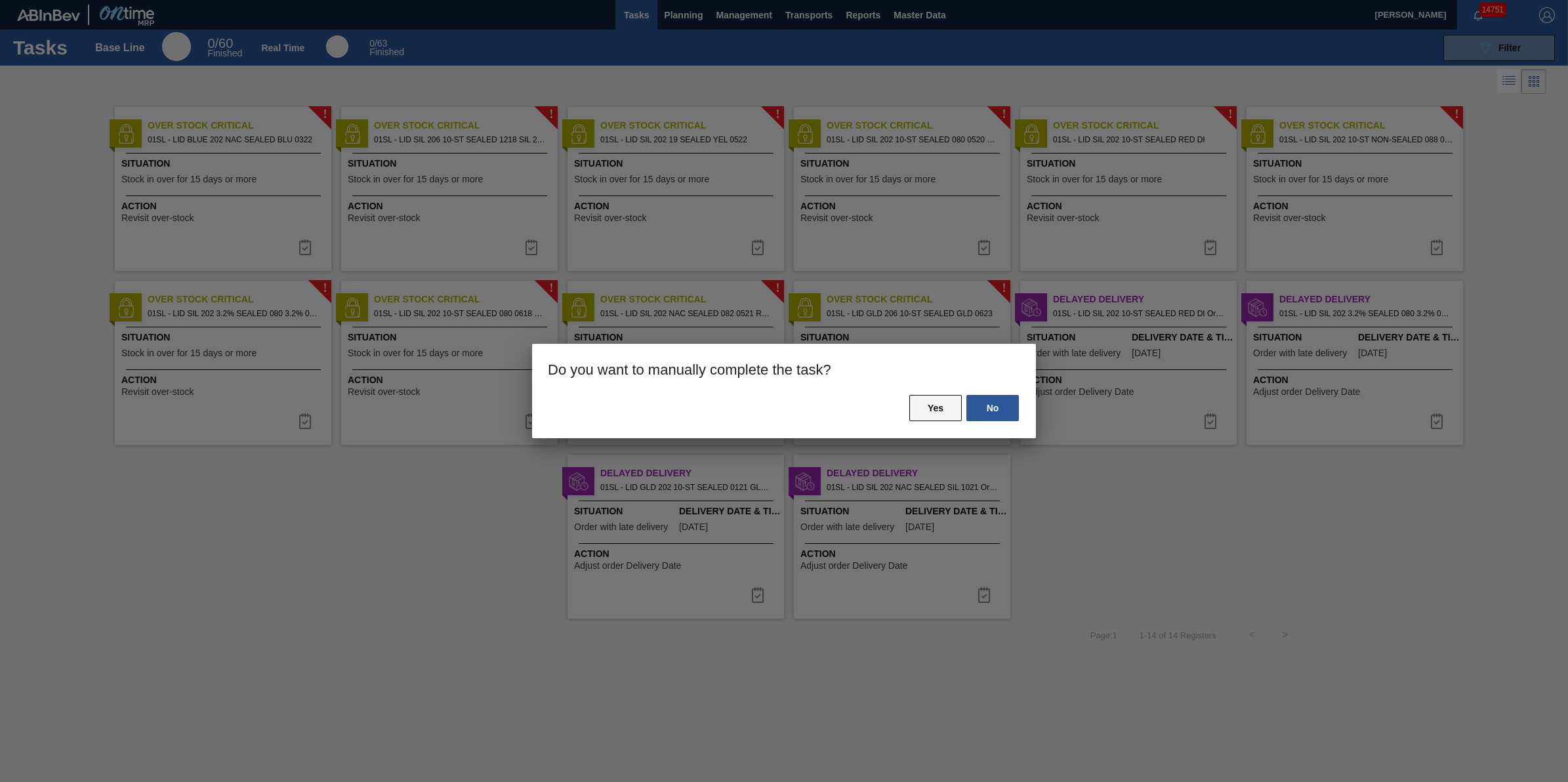
click at [933, 401] on button "Yes" at bounding box center [935, 408] width 53 height 26
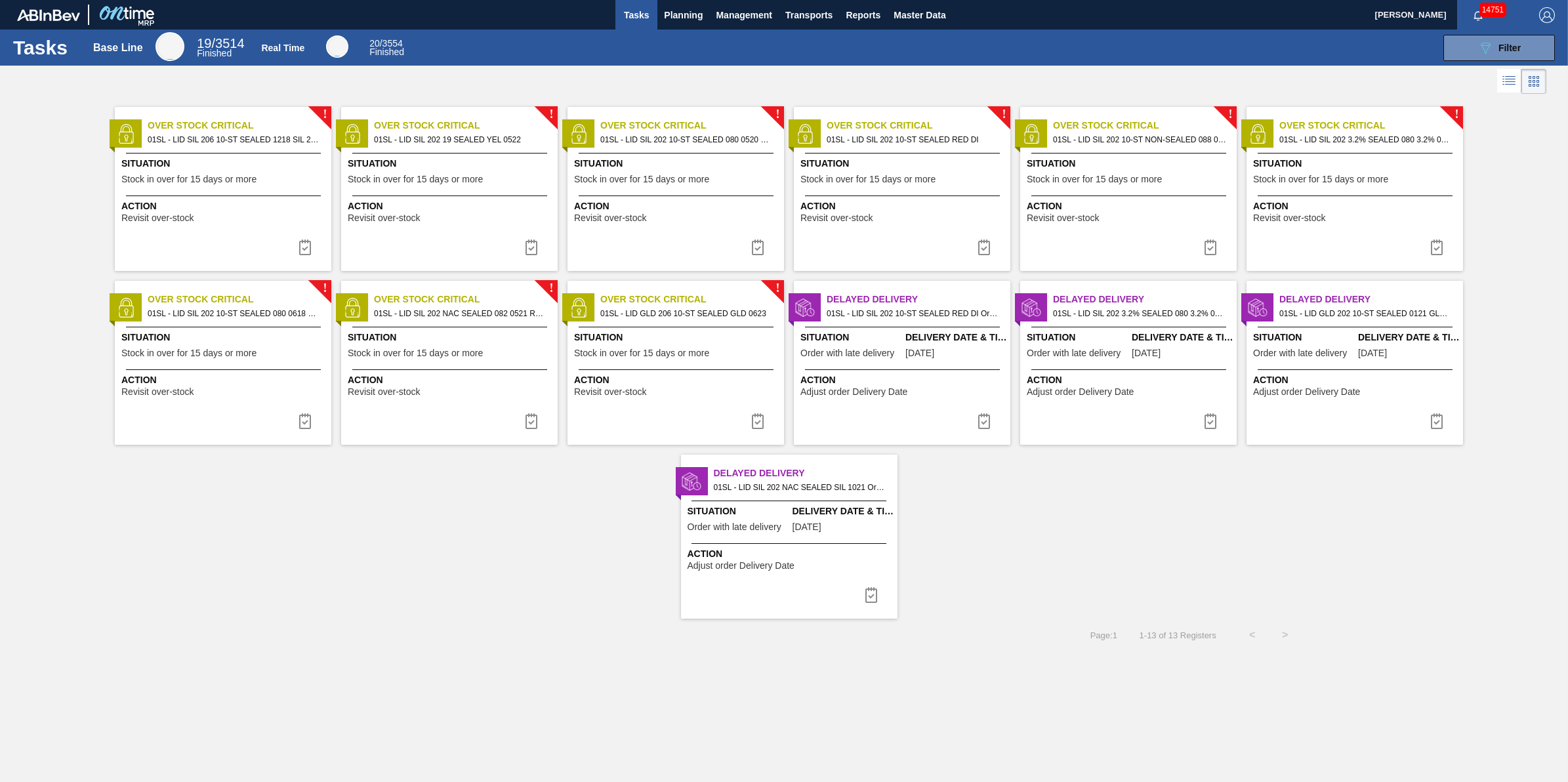
click at [243, 188] on div "Situation Stock in over for 15 days or more" at bounding box center [224, 173] width 207 height 32
click at [308, 249] on img at bounding box center [306, 247] width 16 height 16
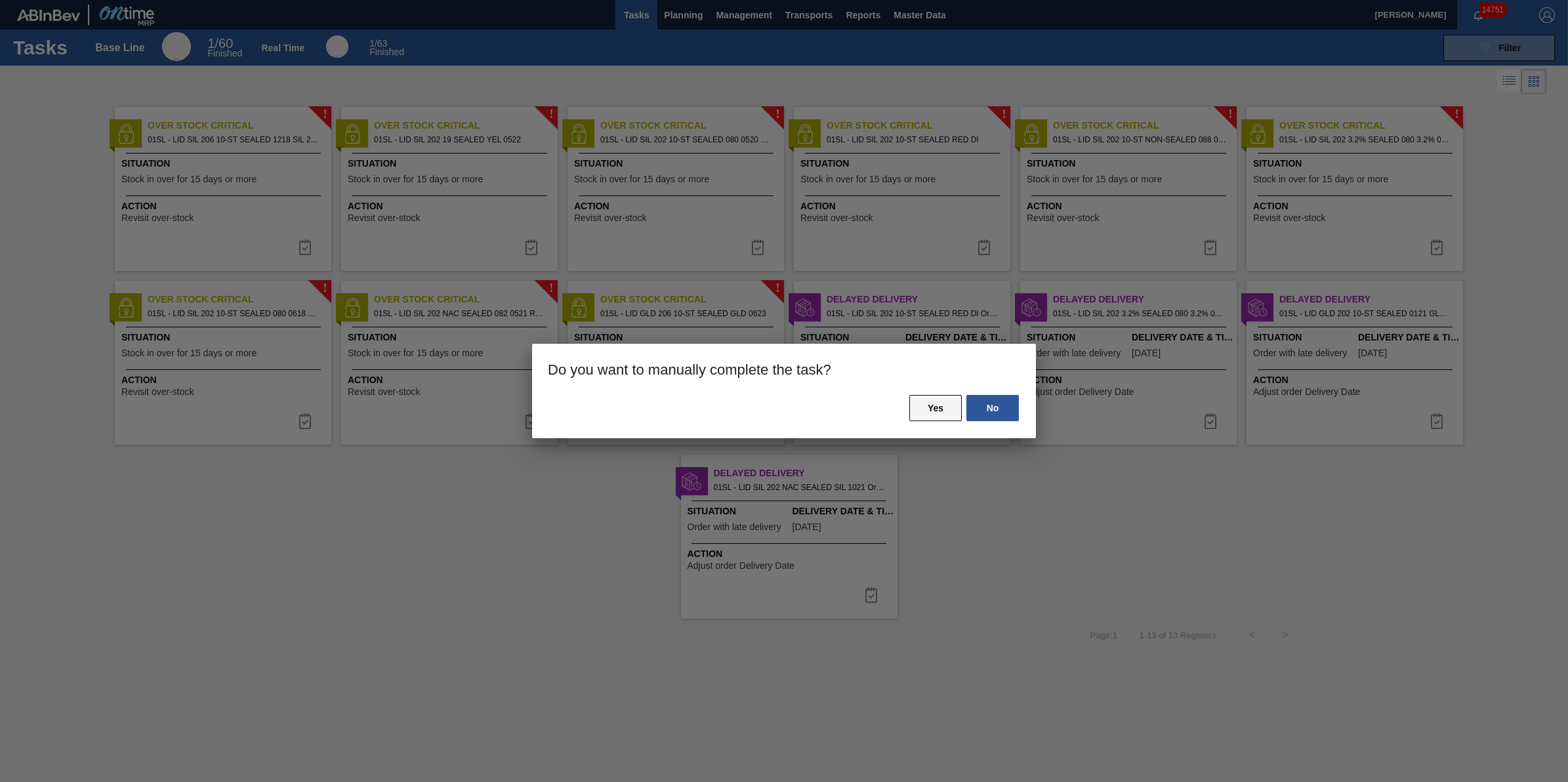
click at [935, 408] on button "Yes" at bounding box center [935, 408] width 53 height 26
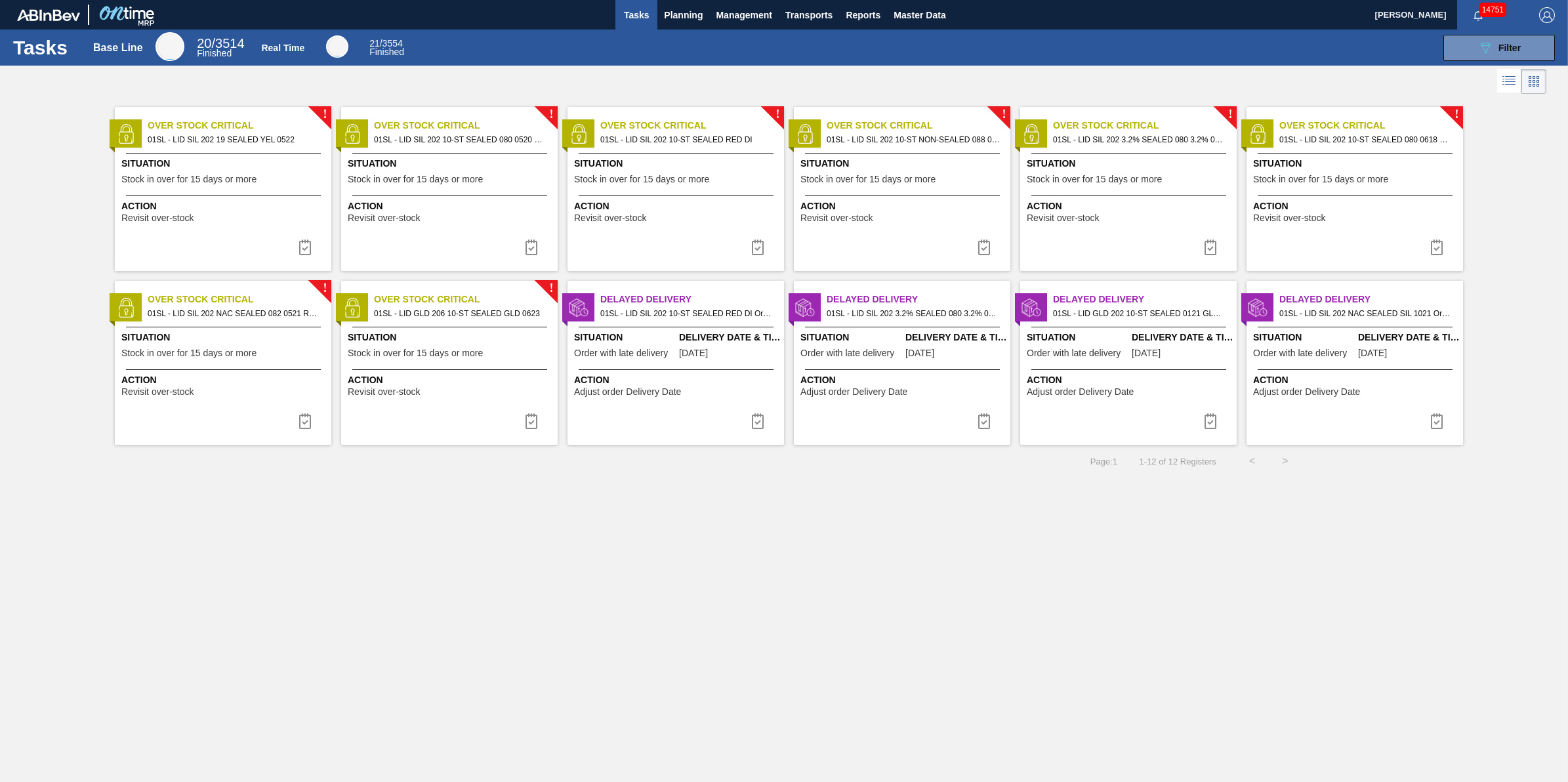
click at [283, 227] on div "! Over Stock Critical 01SL - LID SIL 202 19 SEALED YEL 0522 Situation Stock in …" at bounding box center [223, 188] width 217 height 164
click at [297, 251] on img at bounding box center [306, 247] width 16 height 16
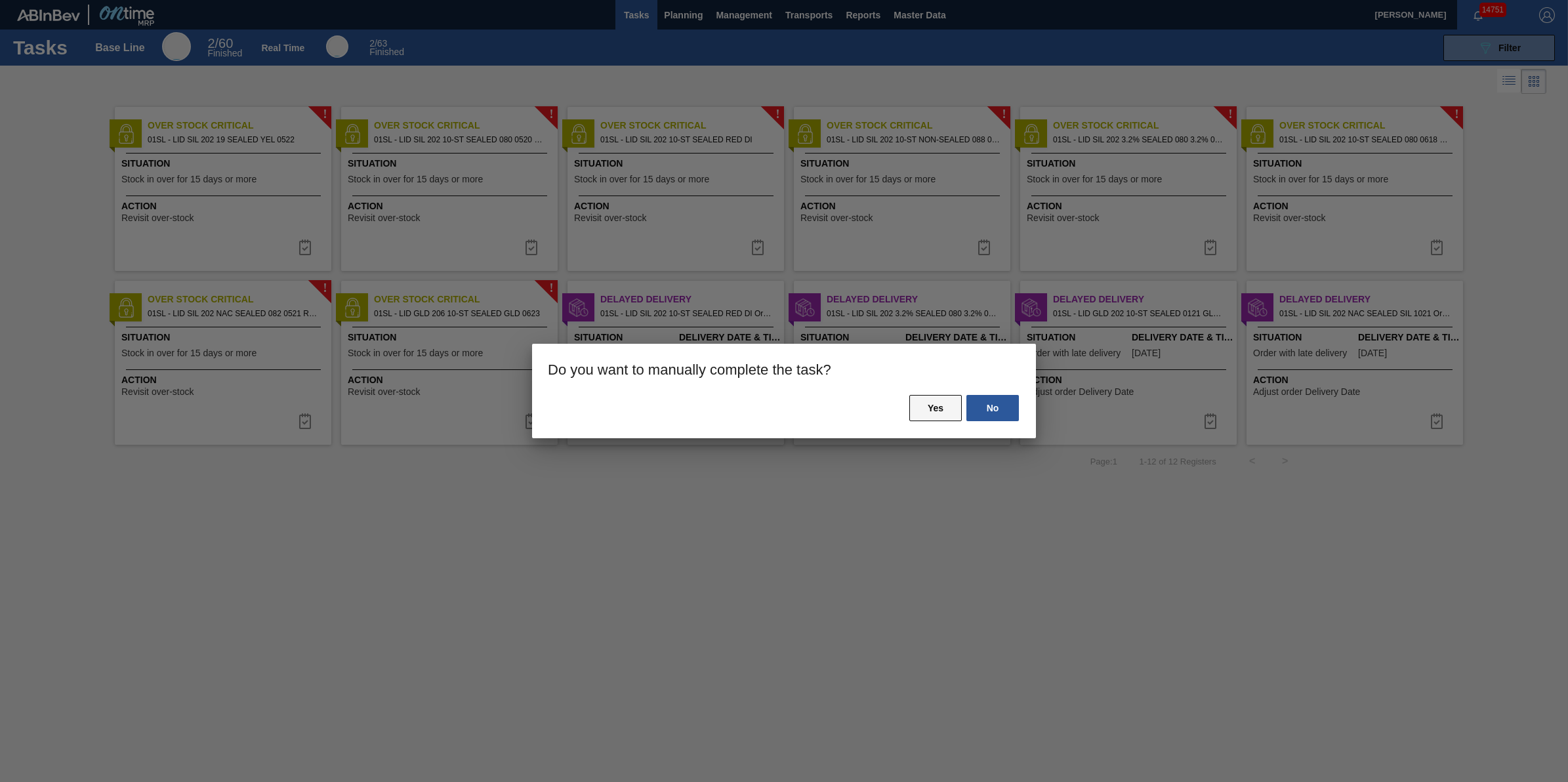
click at [910, 401] on button "Yes" at bounding box center [935, 408] width 53 height 26
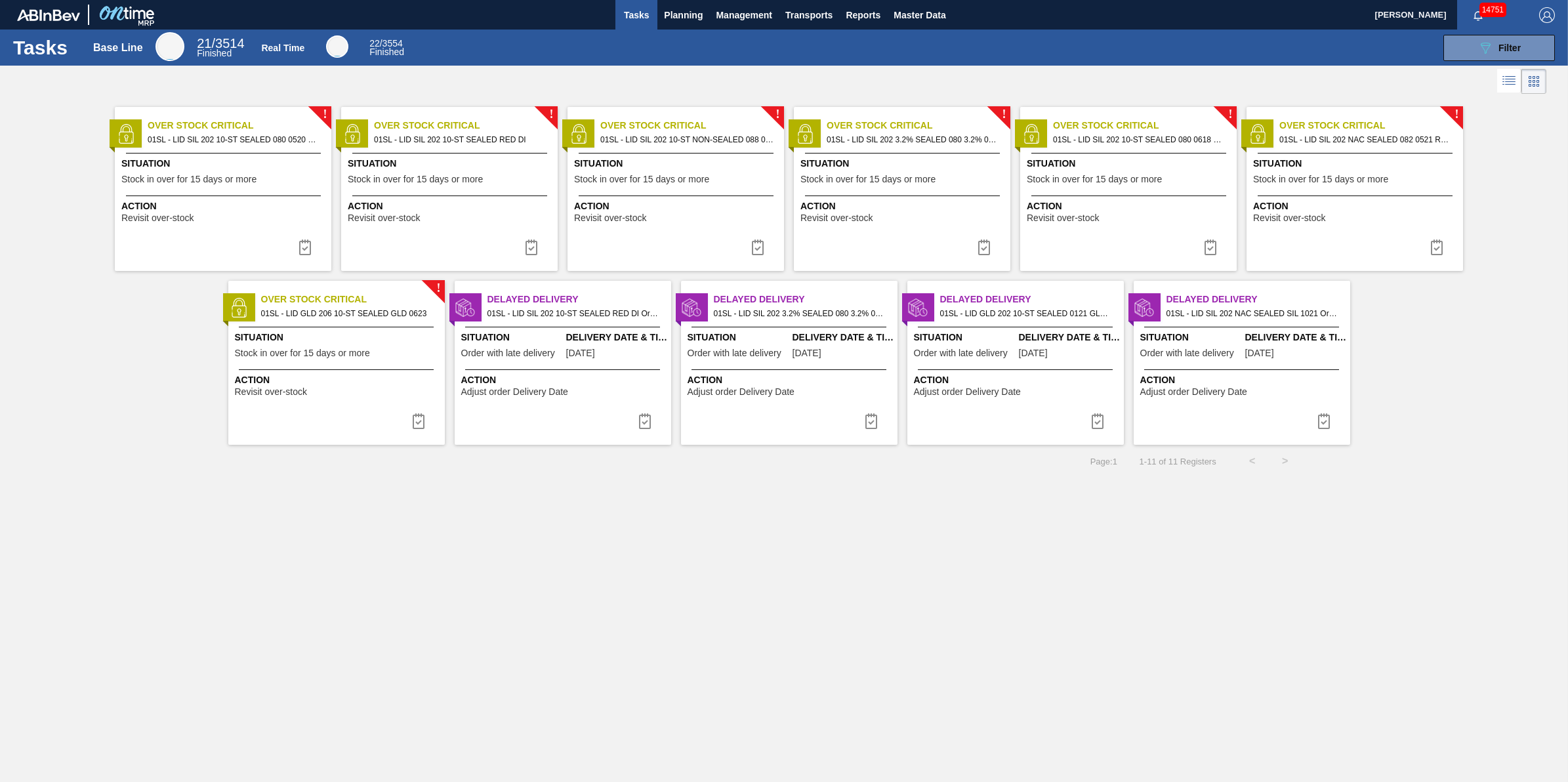
click at [161, 195] on div at bounding box center [223, 195] width 194 height 1
click at [310, 249] on img at bounding box center [306, 247] width 16 height 16
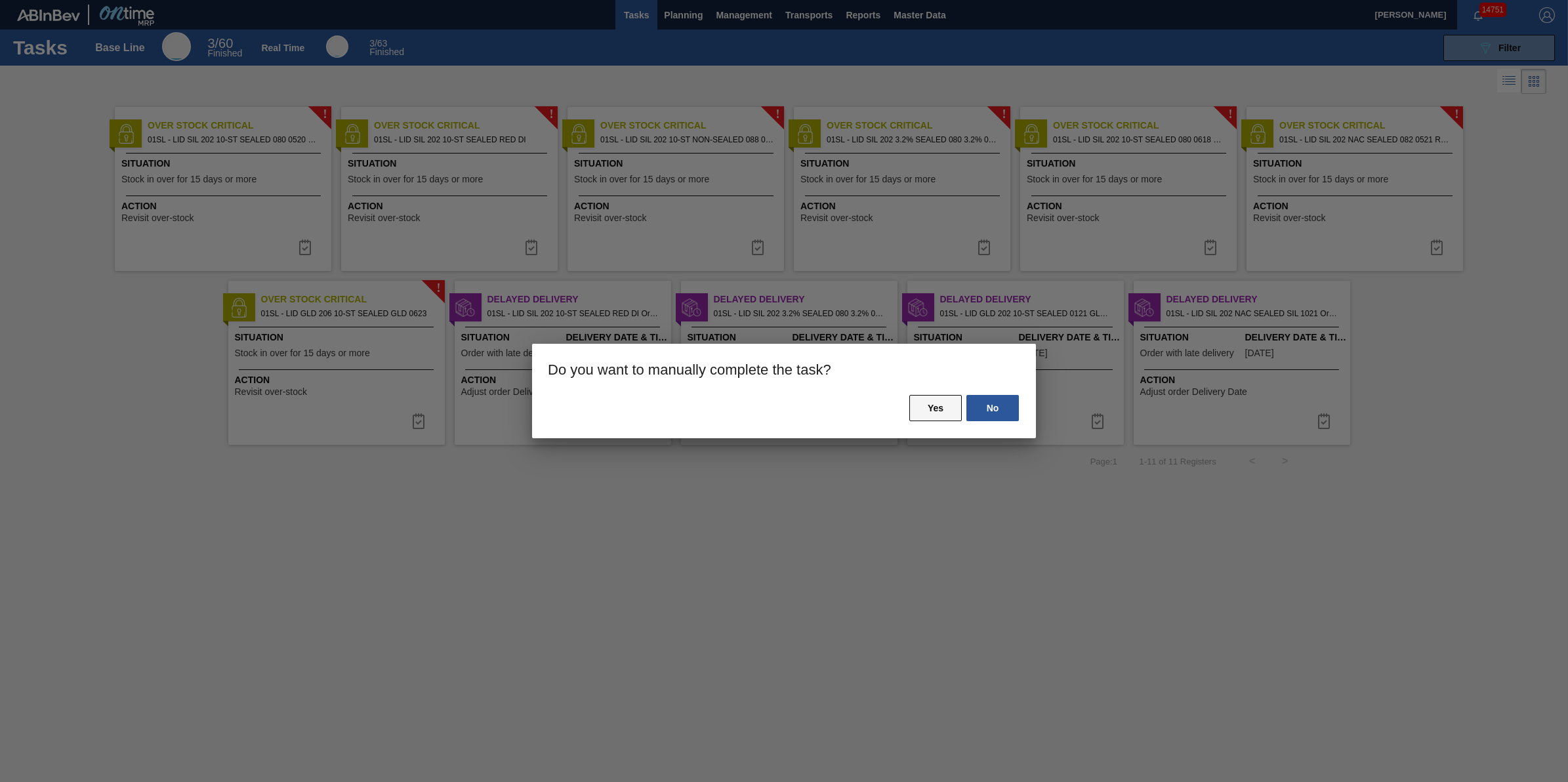
click at [926, 403] on button "Yes" at bounding box center [935, 408] width 53 height 26
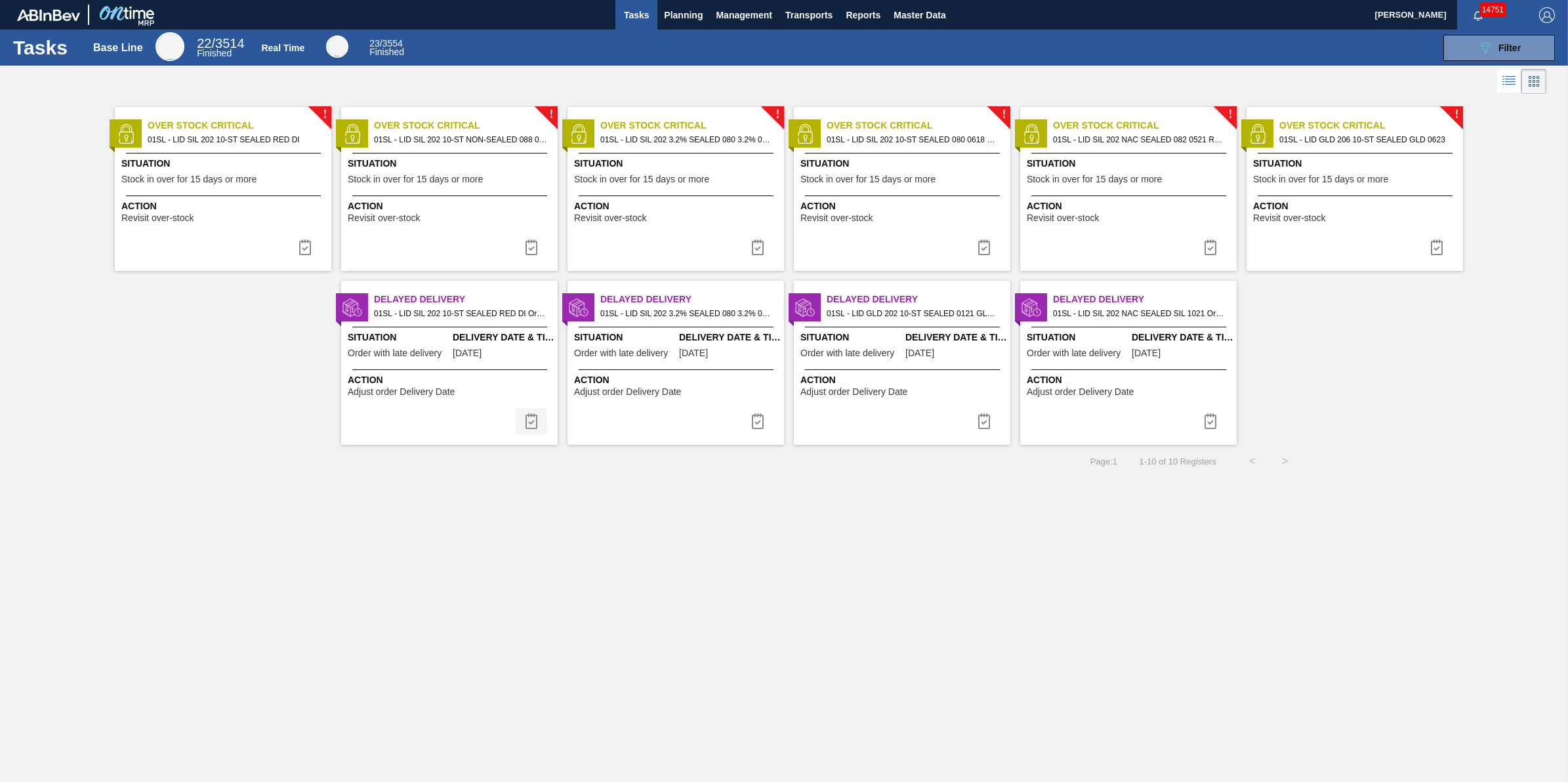
click at [531, 421] on img at bounding box center [531, 421] width 16 height 16
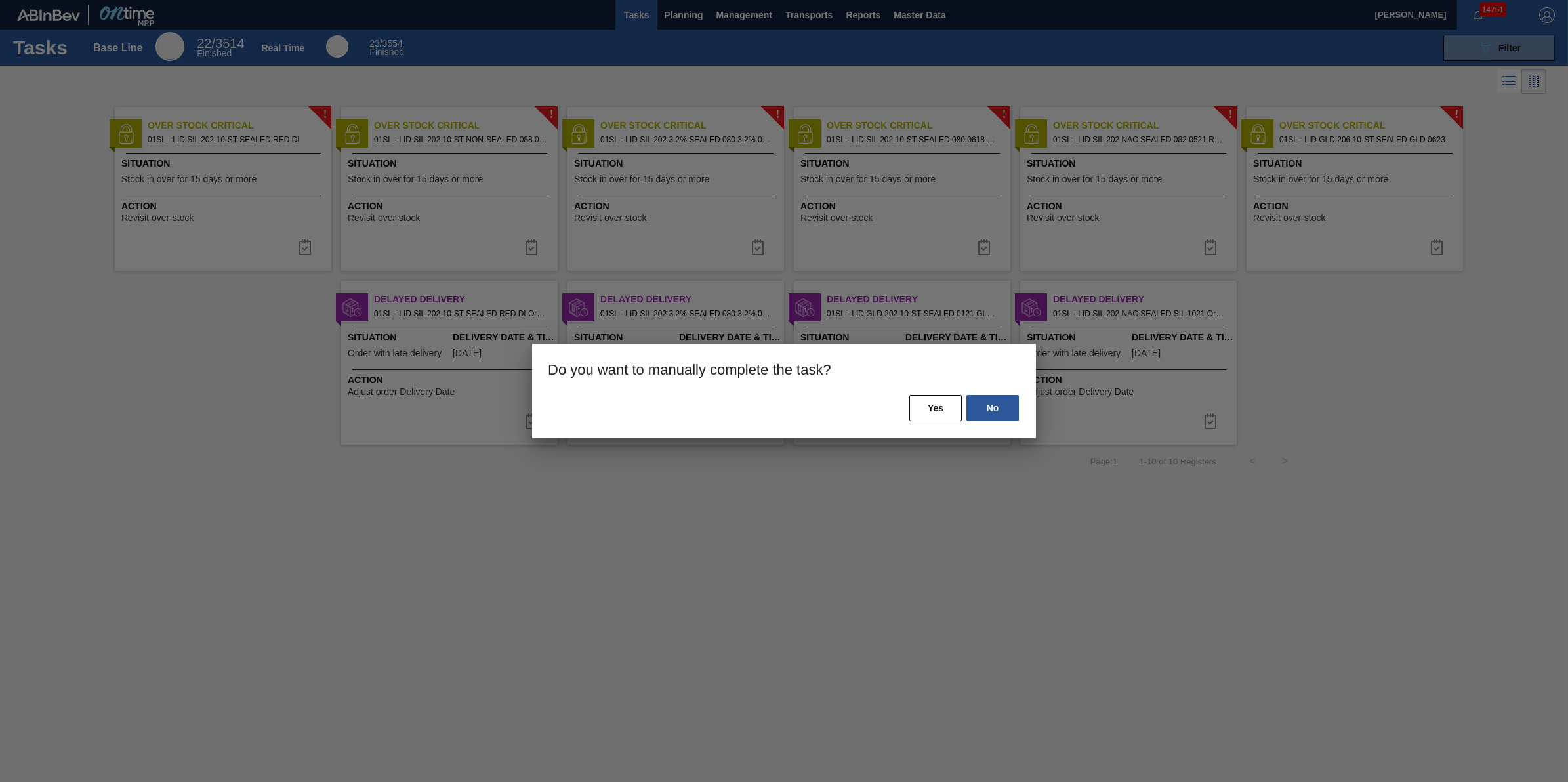
click at [927, 423] on div "No Yes" at bounding box center [784, 416] width 504 height 45
click at [917, 410] on button "Yes" at bounding box center [935, 408] width 53 height 26
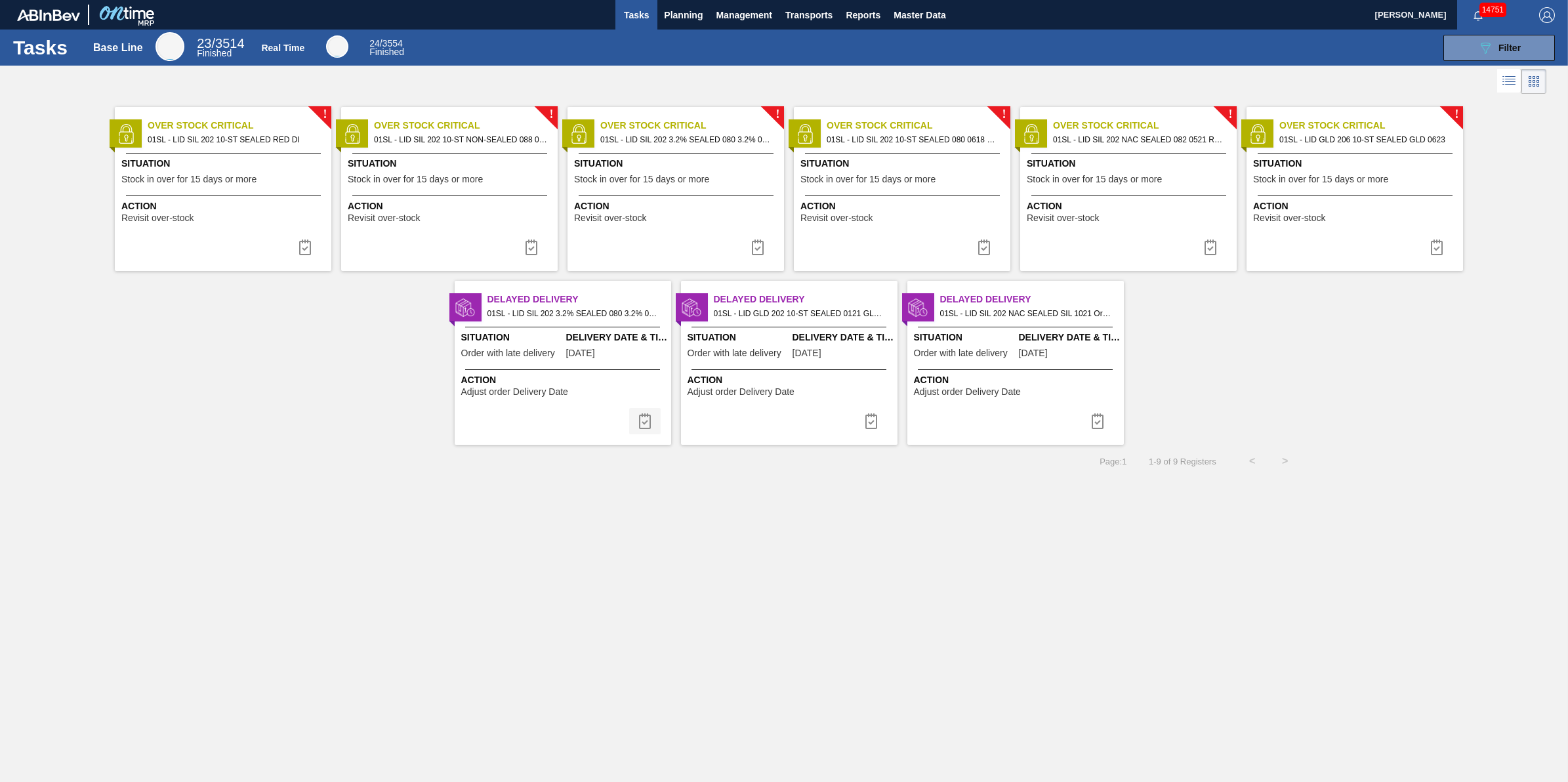
click at [641, 426] on img at bounding box center [645, 421] width 16 height 16
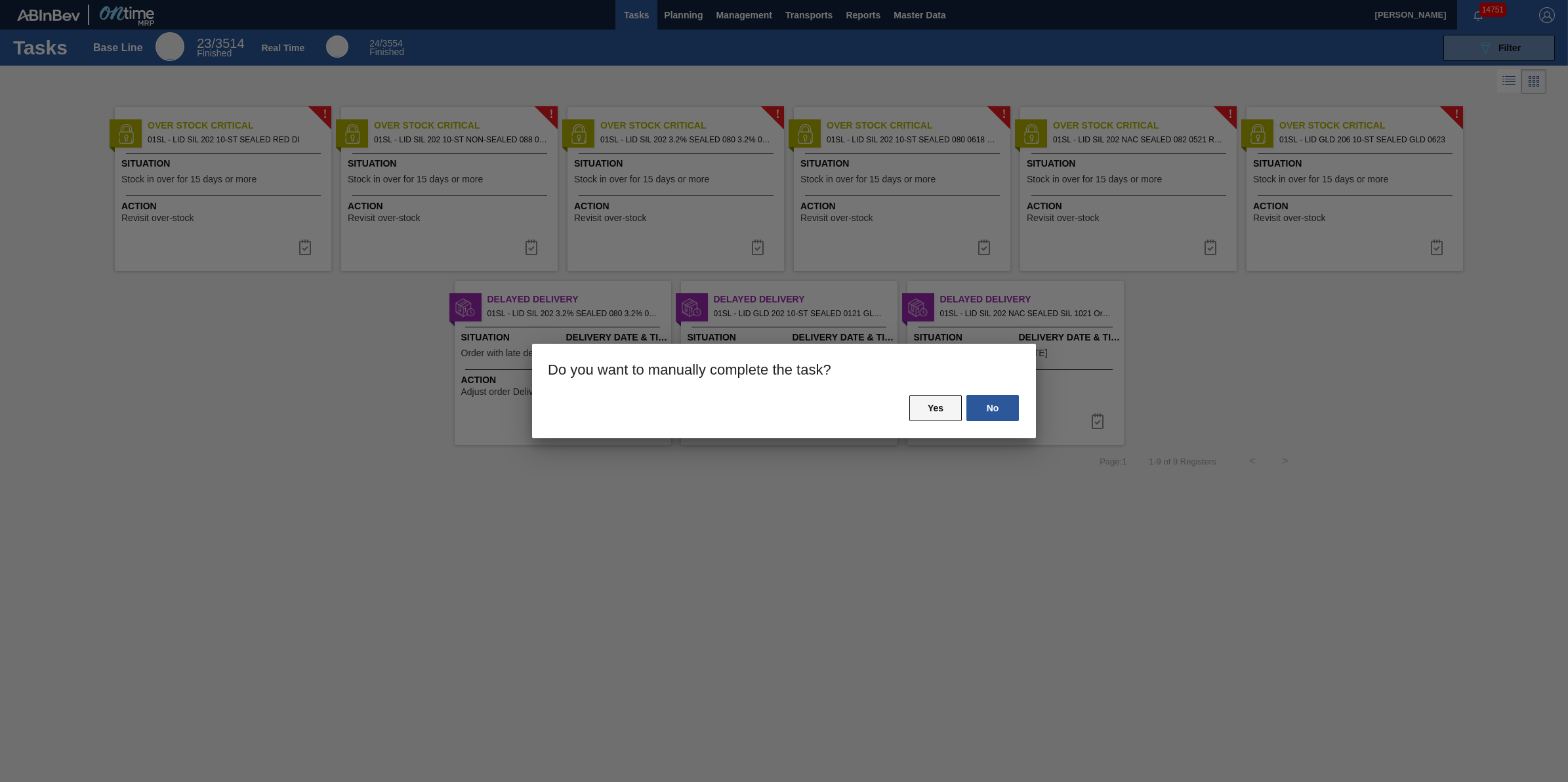
click at [917, 410] on button "Yes" at bounding box center [935, 408] width 53 height 26
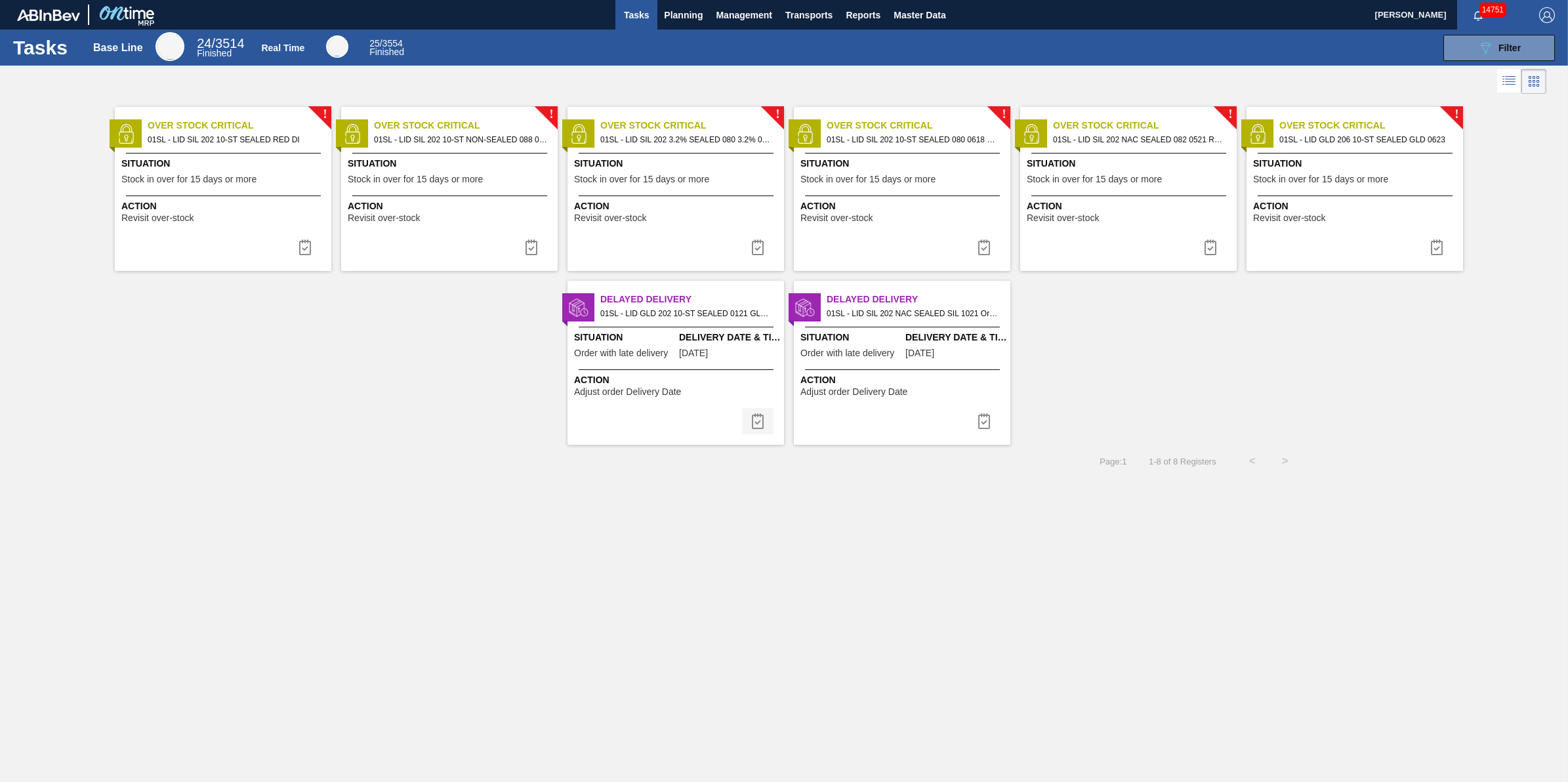
click at [752, 427] on img at bounding box center [758, 421] width 16 height 16
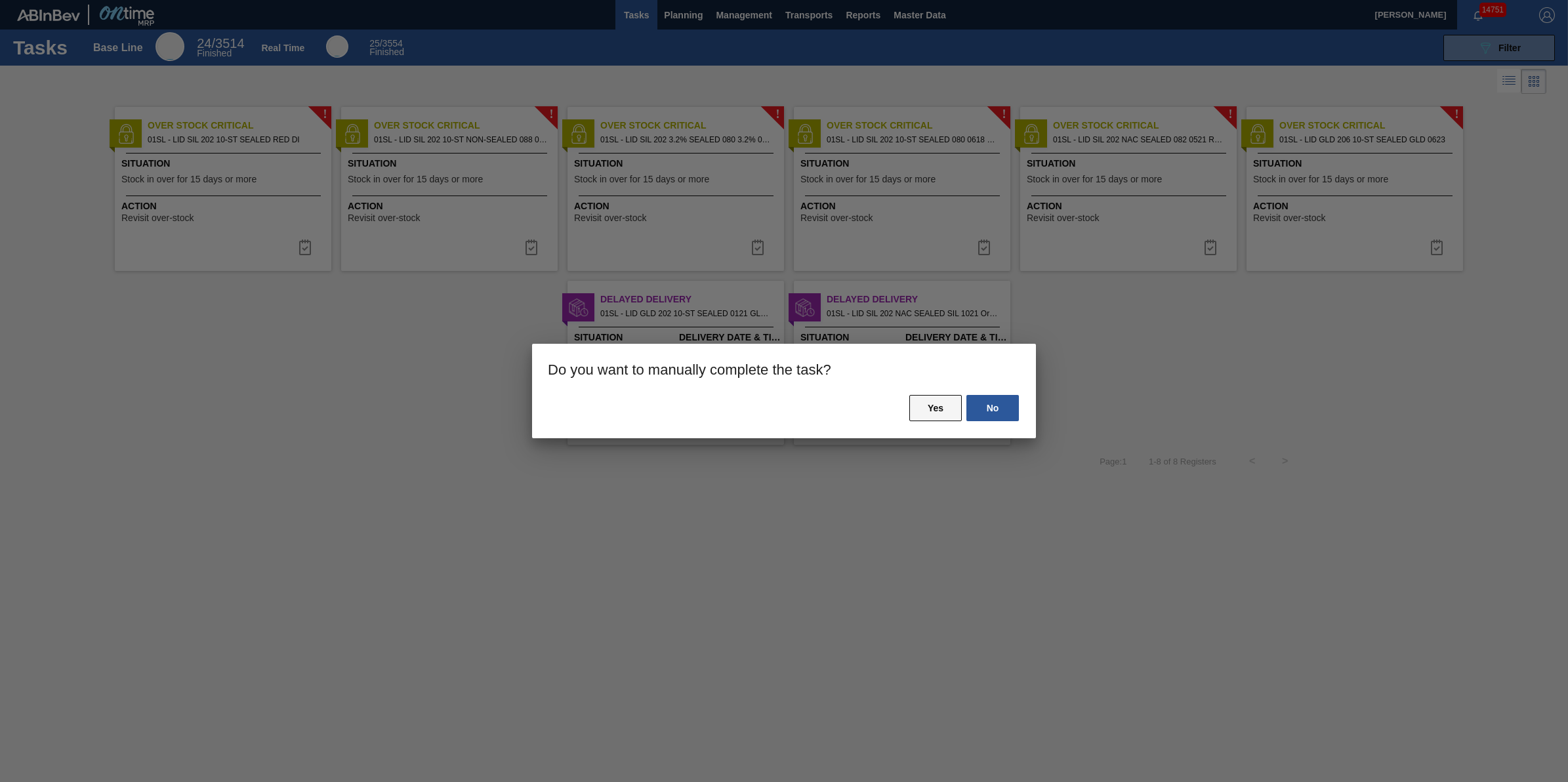
click at [933, 399] on button "Yes" at bounding box center [935, 408] width 53 height 26
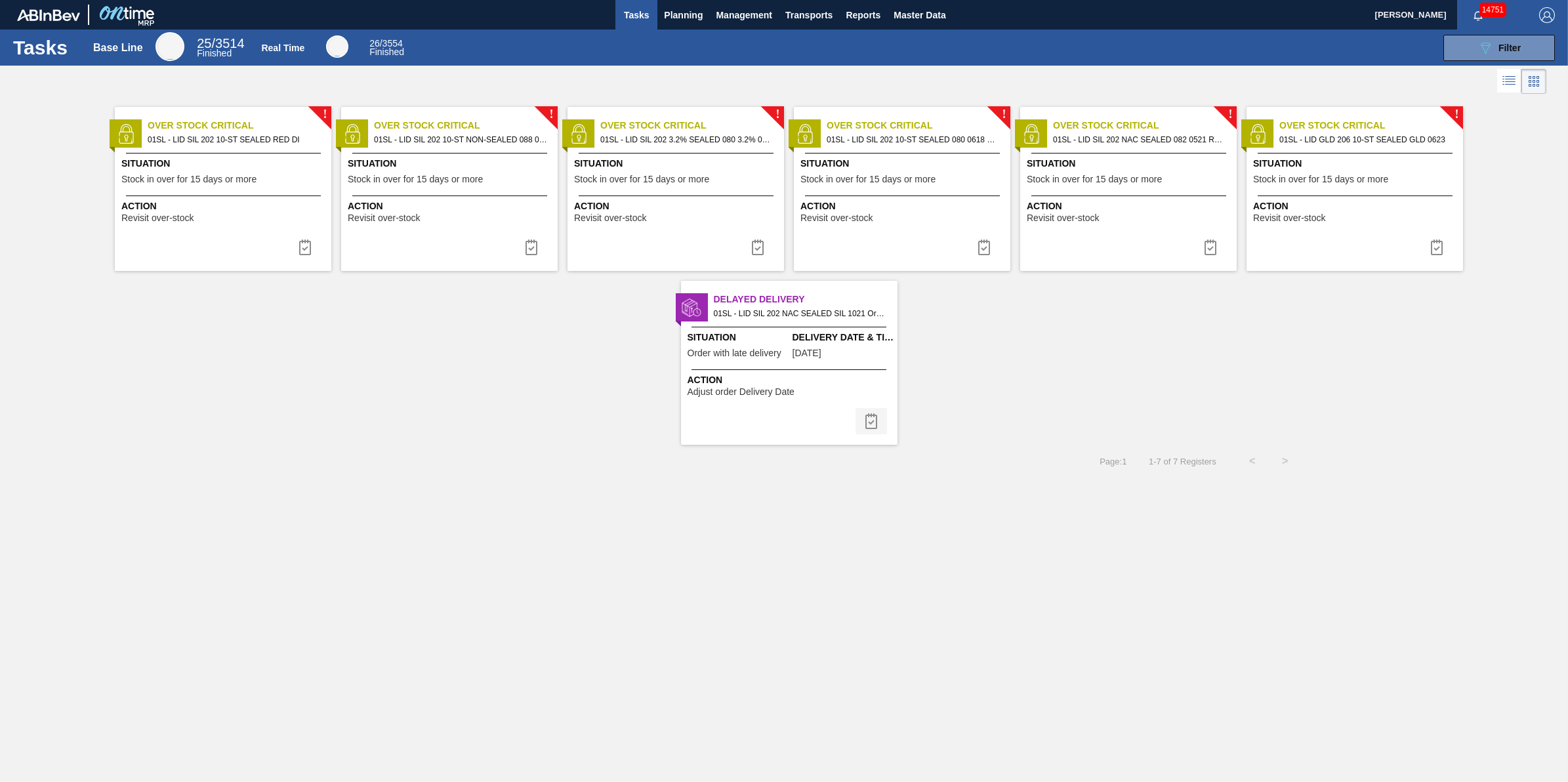
click at [878, 414] on img at bounding box center [872, 421] width 16 height 16
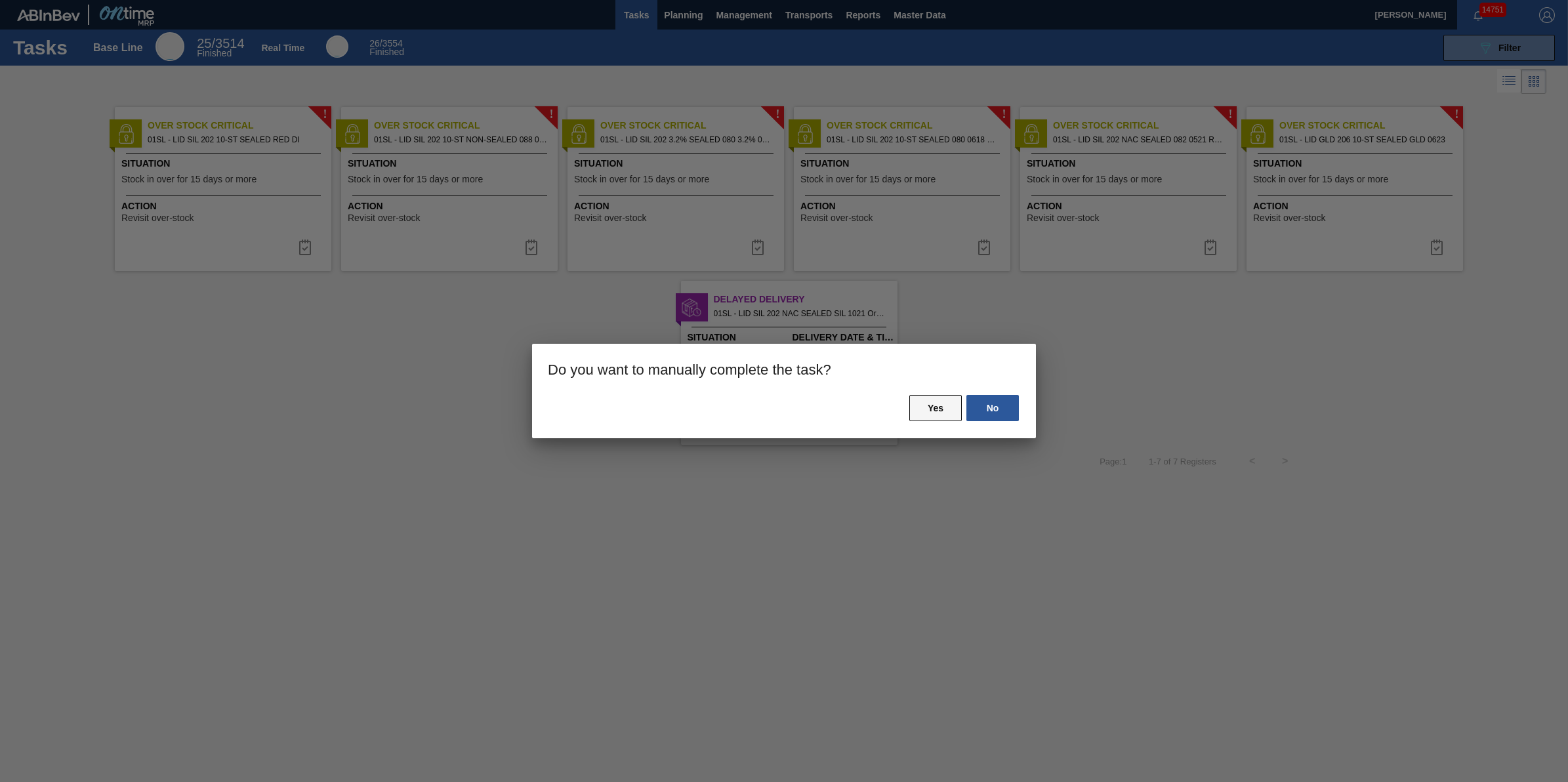
click at [939, 414] on button "Yes" at bounding box center [935, 408] width 53 height 26
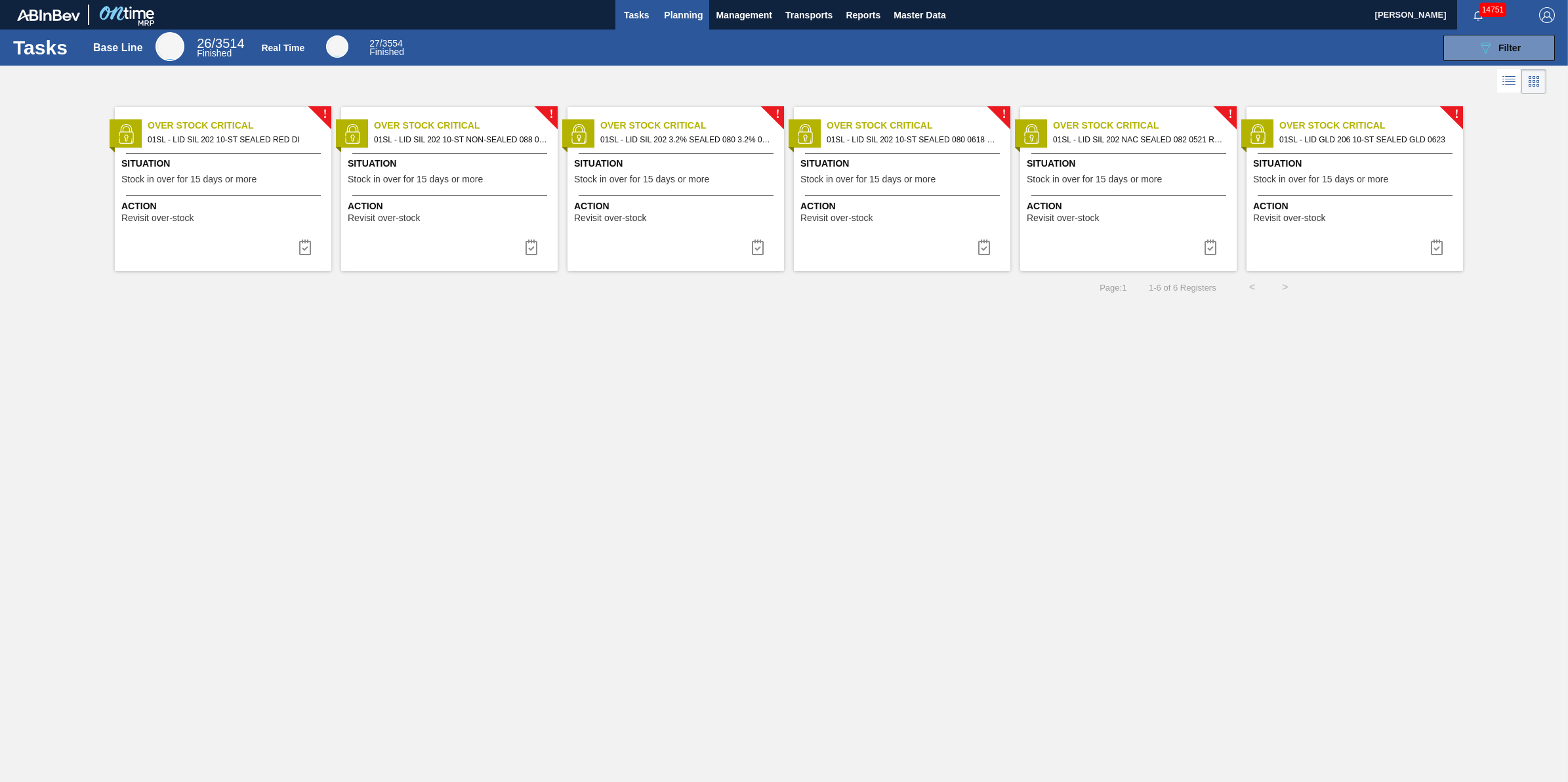
click at [671, 16] on span "Planning" at bounding box center [683, 15] width 39 height 16
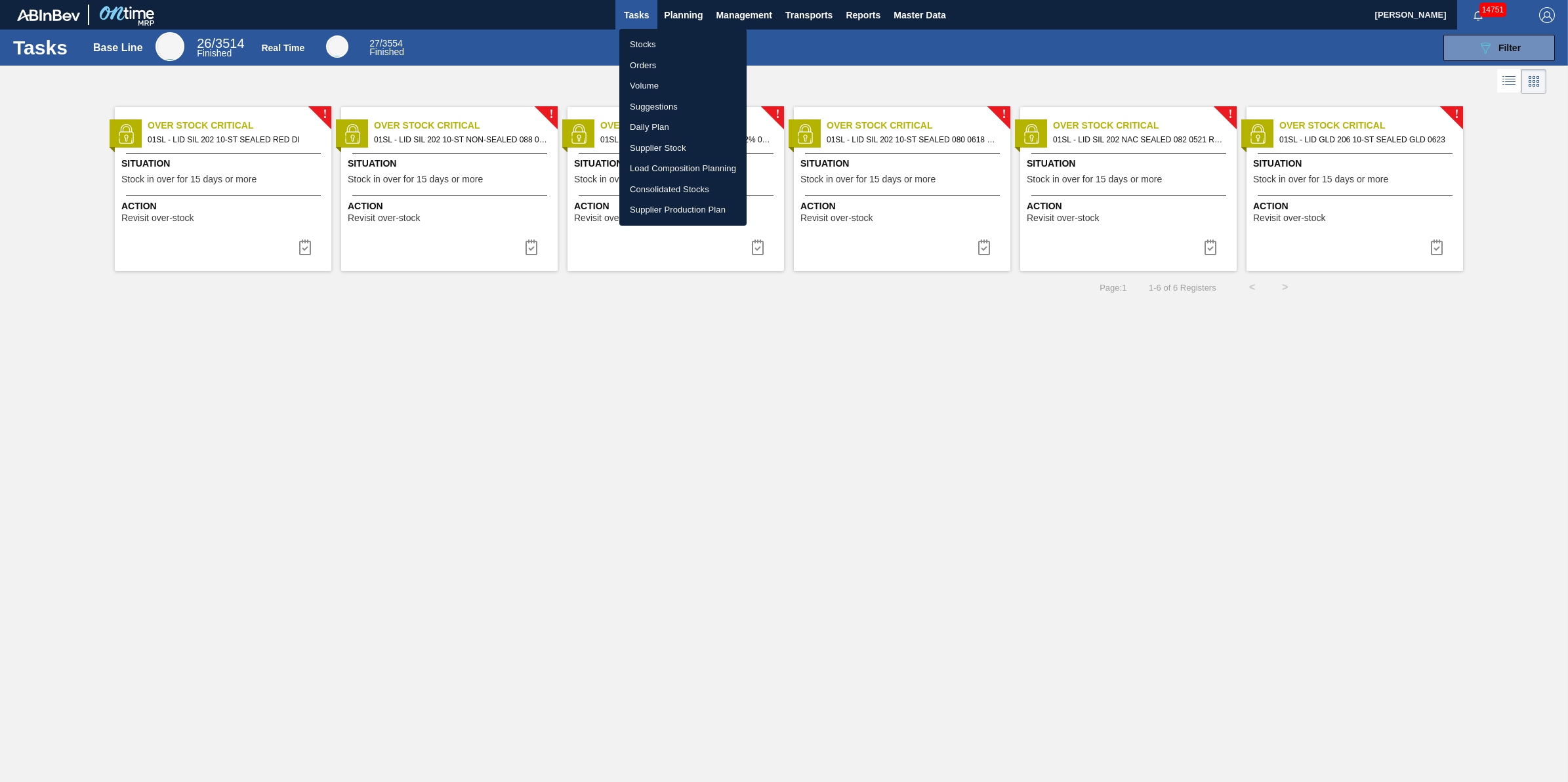
click at [670, 30] on ul "Stocks Orders Volume Suggestions Daily Plan Supplier Stock Load Composition Pla…" at bounding box center [683, 127] width 127 height 197
click at [670, 35] on li "Stocks" at bounding box center [683, 44] width 127 height 21
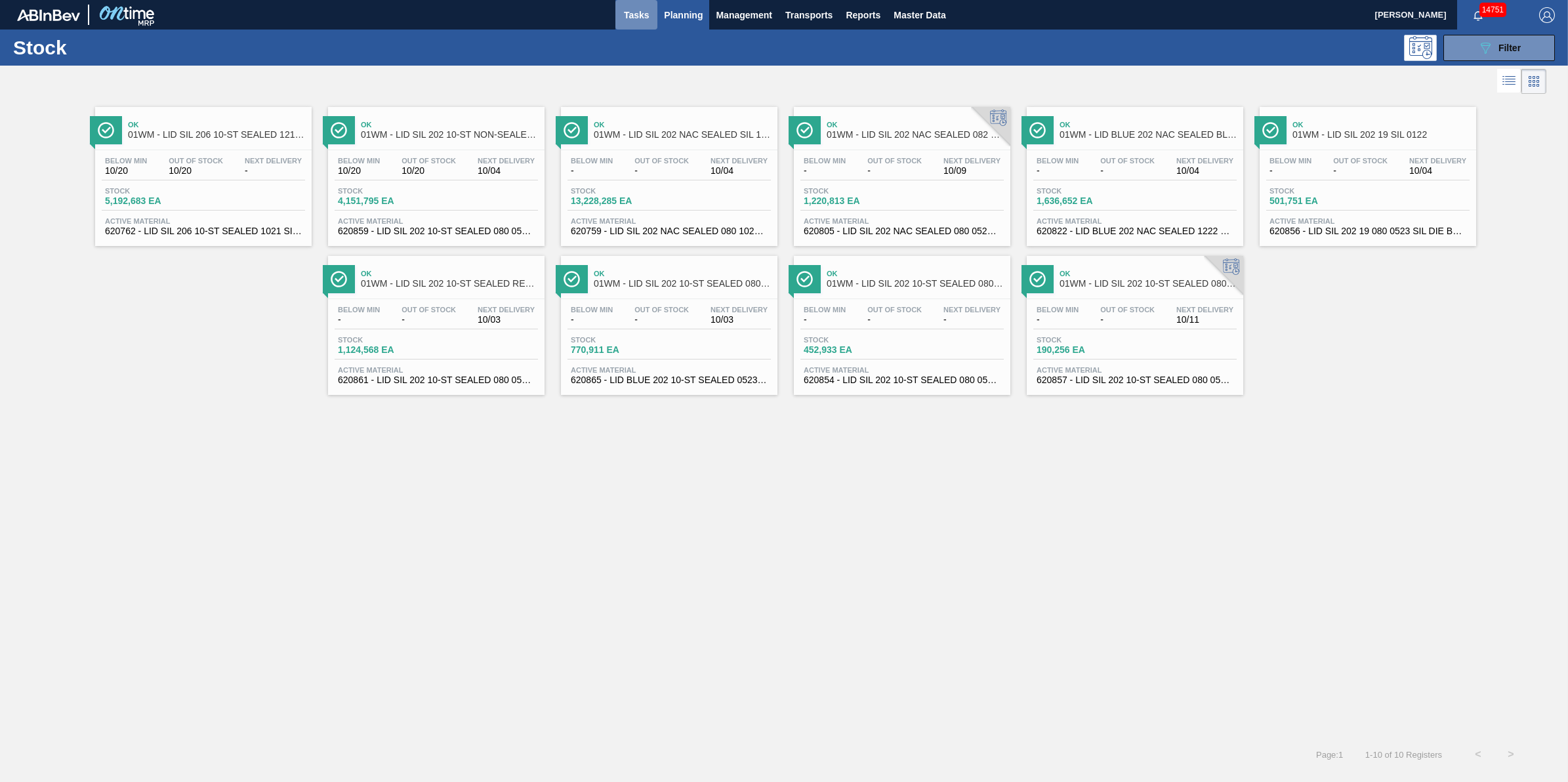
click at [640, 9] on span "Tasks" at bounding box center [636, 15] width 29 height 16
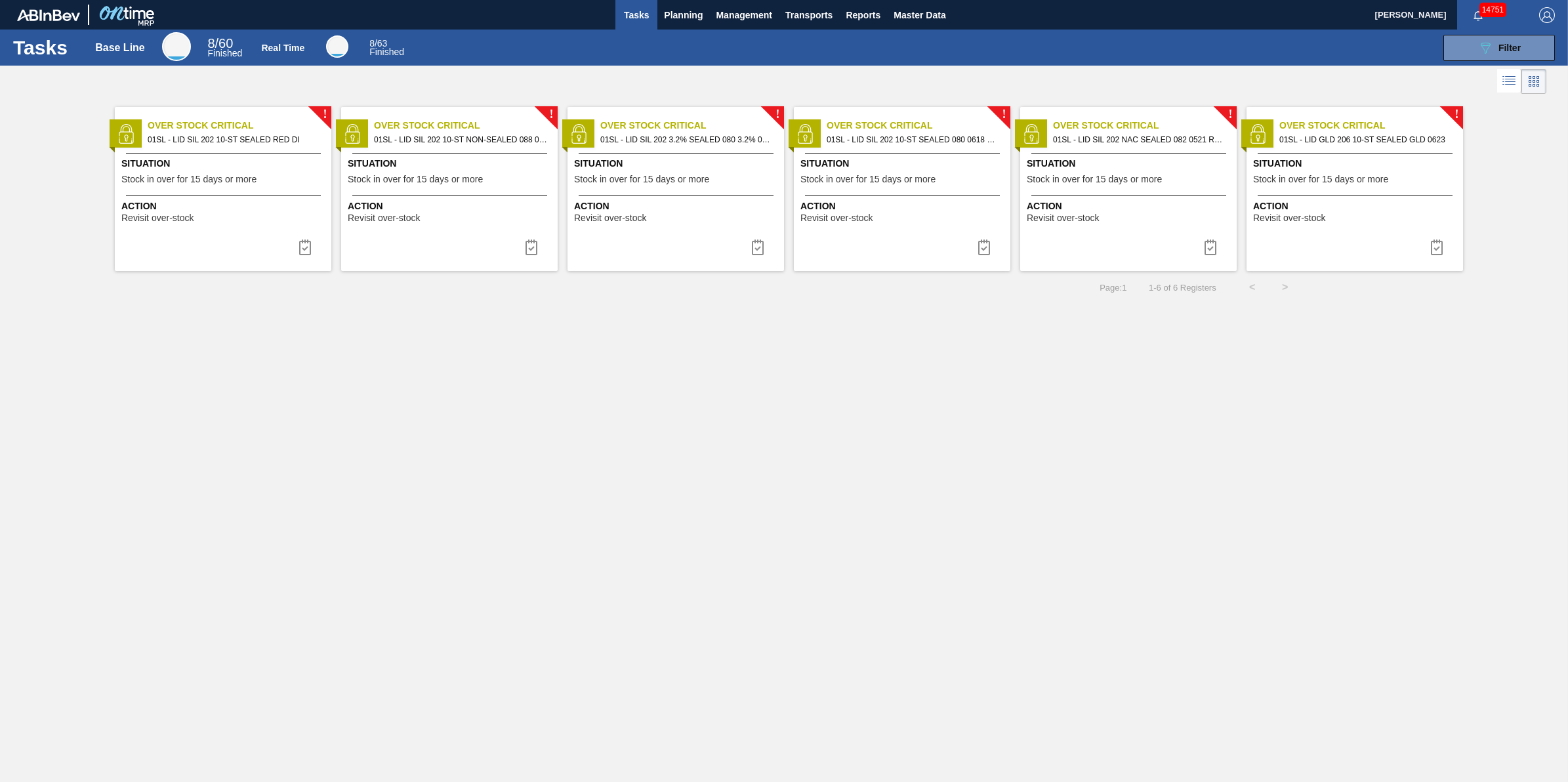
click at [482, 474] on div "Tasks Base Line 8 / 60 Finished Real Time 8 / 63 Finished 089F7B8B-B2A5-4AFE-B5…" at bounding box center [784, 376] width 1568 height 694
click at [625, 7] on span "Tasks" at bounding box center [636, 15] width 29 height 16
click at [693, 11] on span "Planning" at bounding box center [683, 15] width 39 height 16
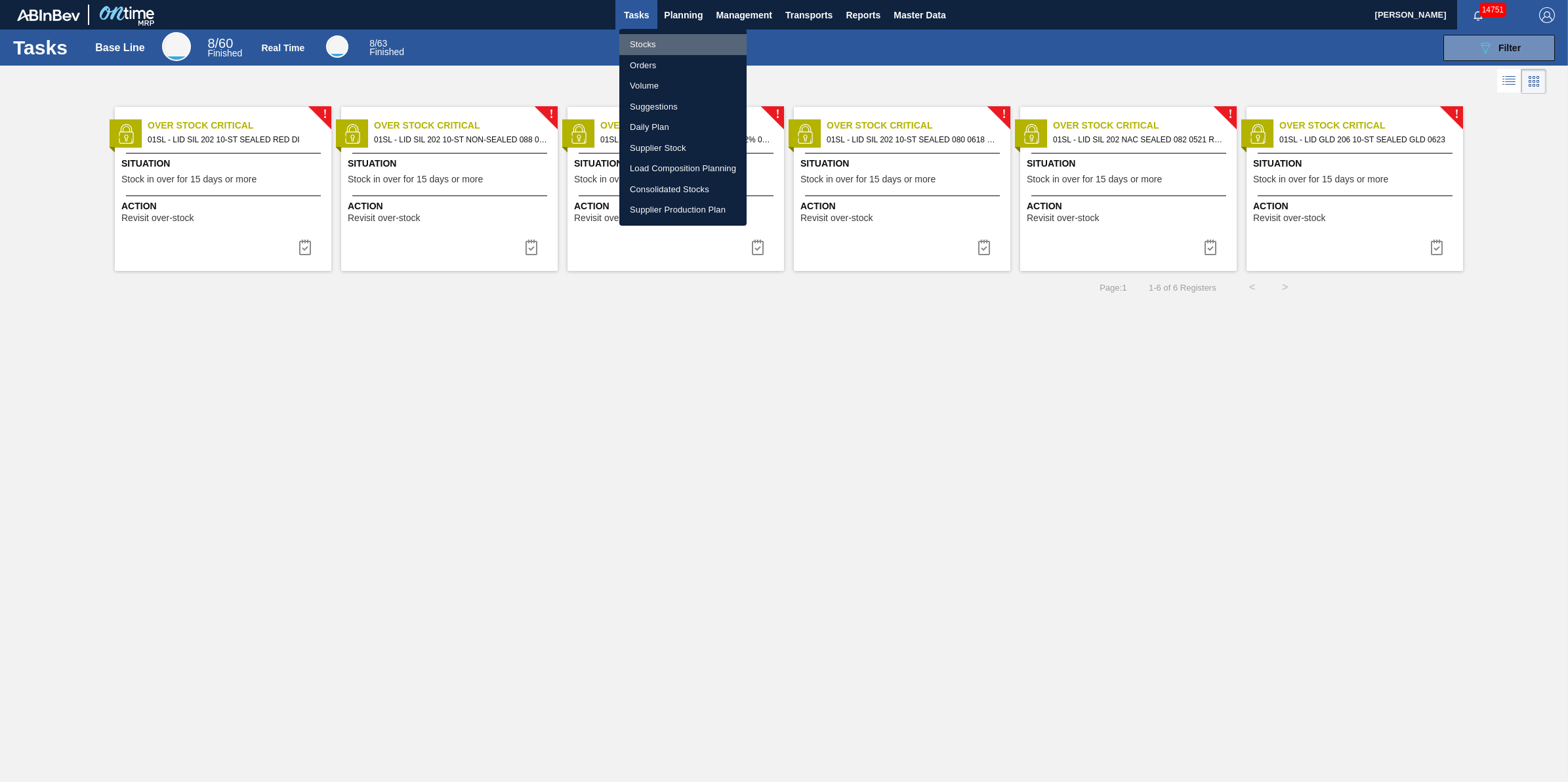
click at [659, 38] on li "Stocks" at bounding box center [683, 44] width 127 height 21
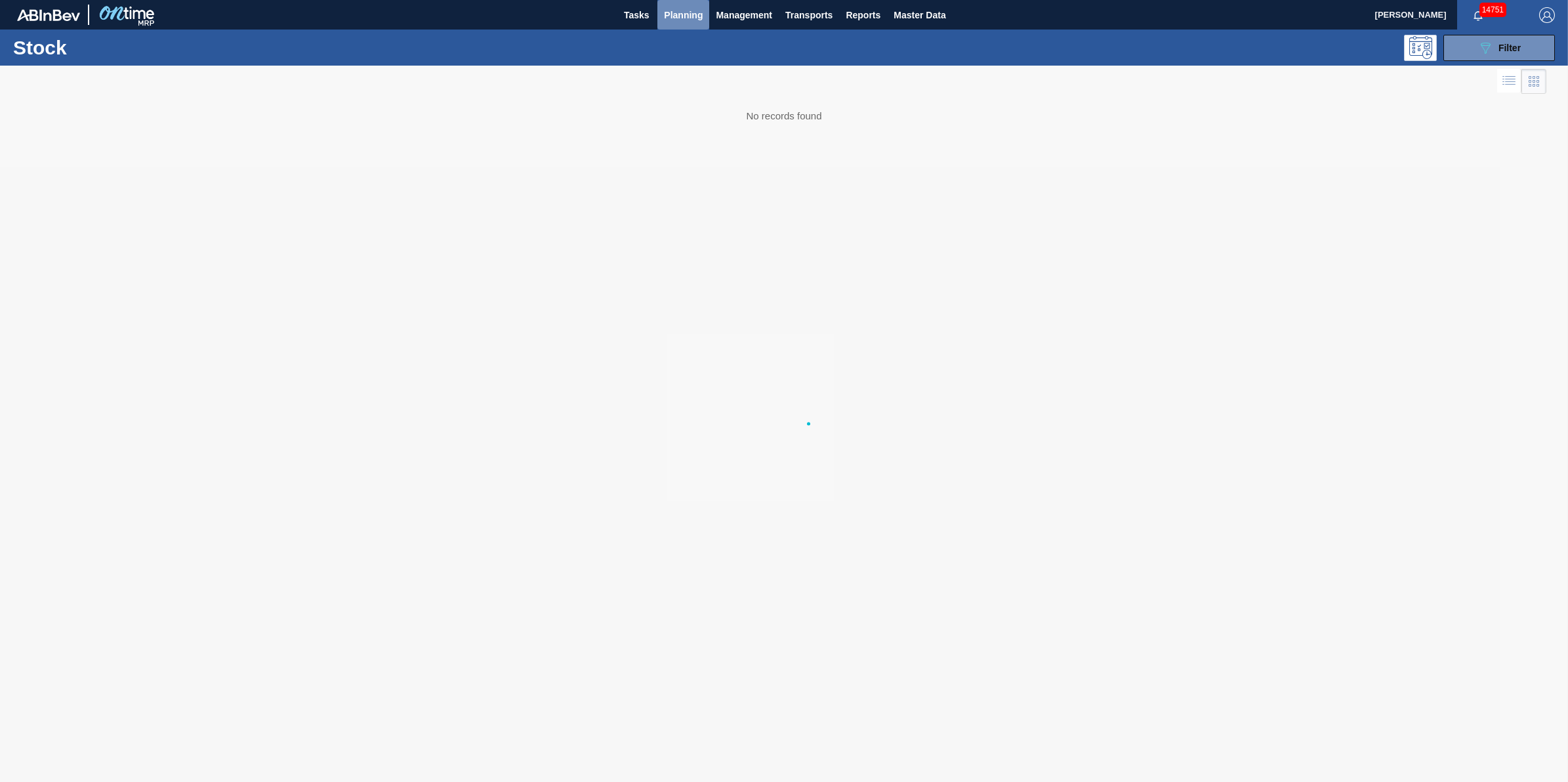
click at [670, 13] on span "Planning" at bounding box center [683, 15] width 39 height 16
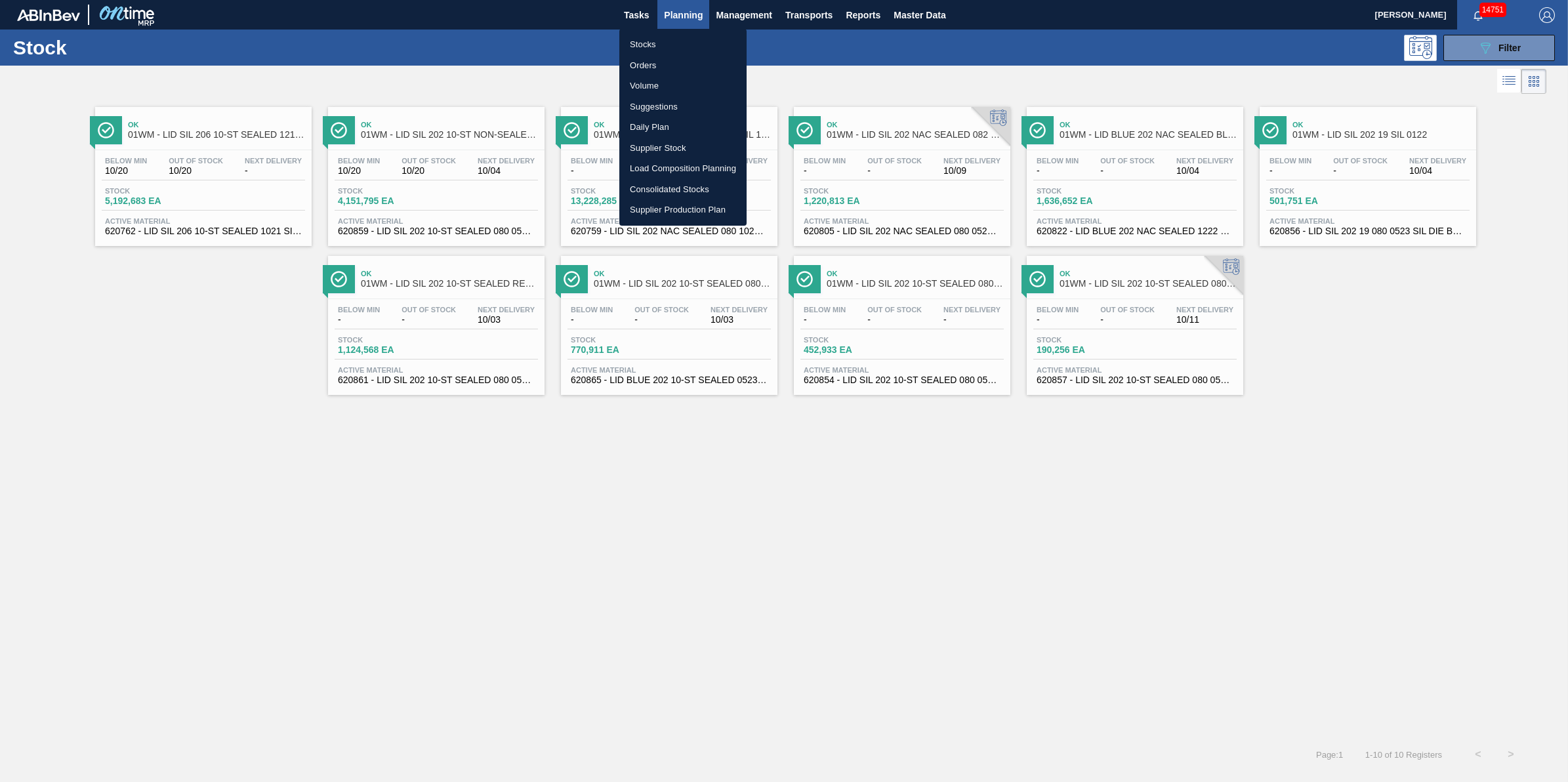
click at [670, 85] on li "Volume" at bounding box center [683, 85] width 127 height 21
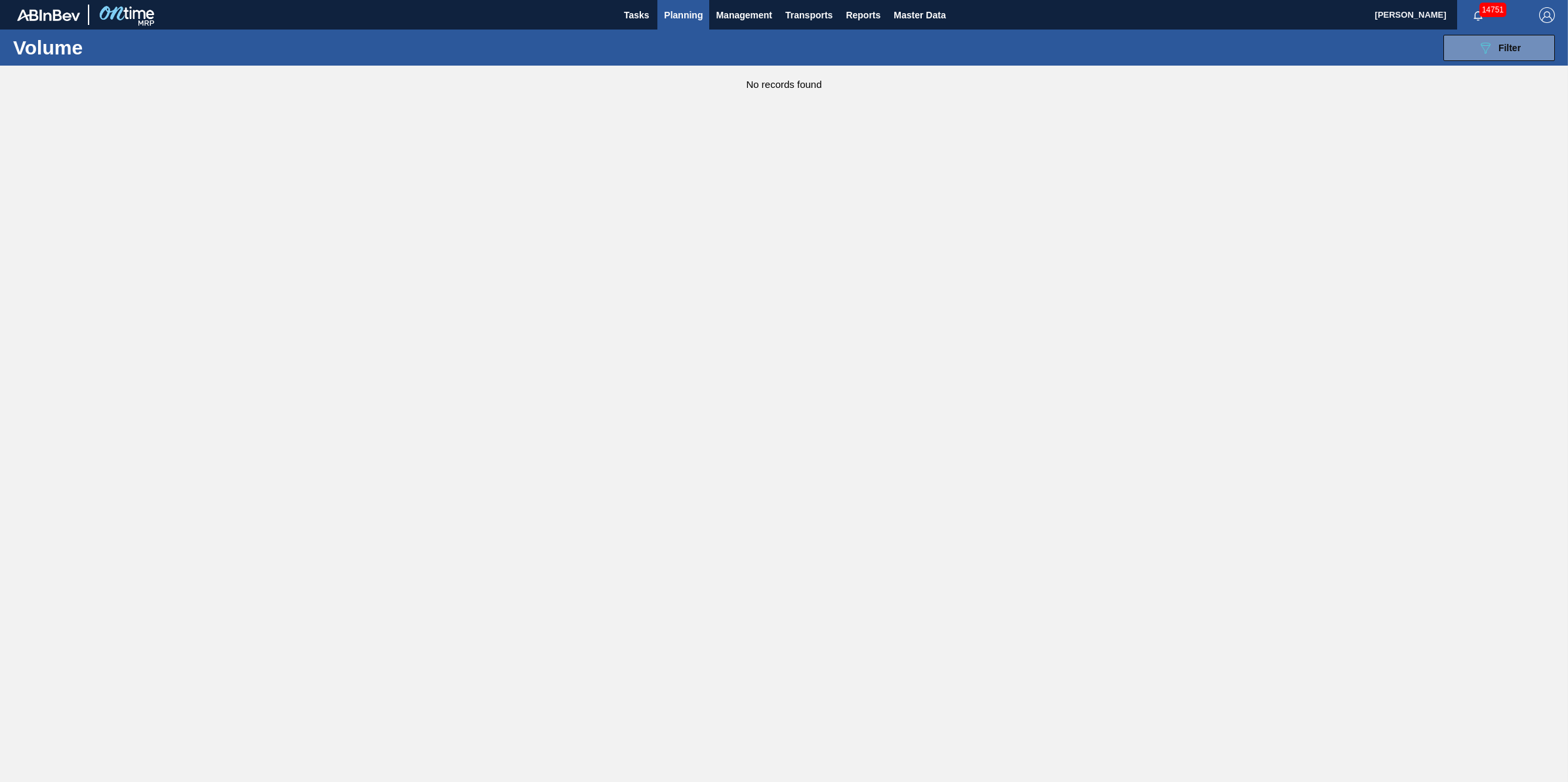
click at [1490, 63] on div "089F7B8B-B2A5-4AFE-B5C0-19BA573D28AC Filter Volume Code WMS Transaction ID Step…" at bounding box center [889, 47] width 1346 height 39
click at [1499, 50] on span "Filter" at bounding box center [1510, 48] width 22 height 11
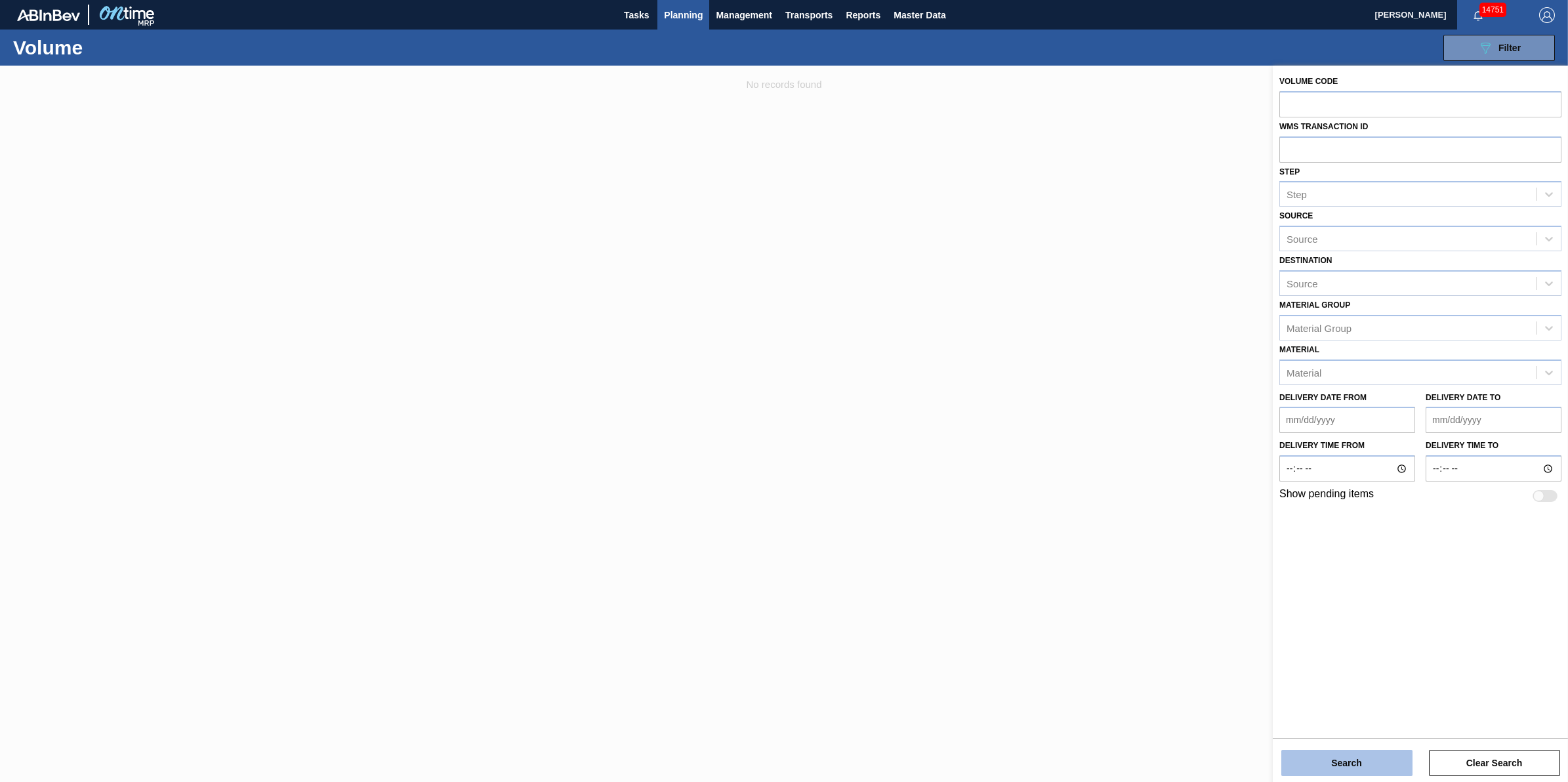
click at [1322, 763] on button "Search" at bounding box center [1347, 762] width 131 height 26
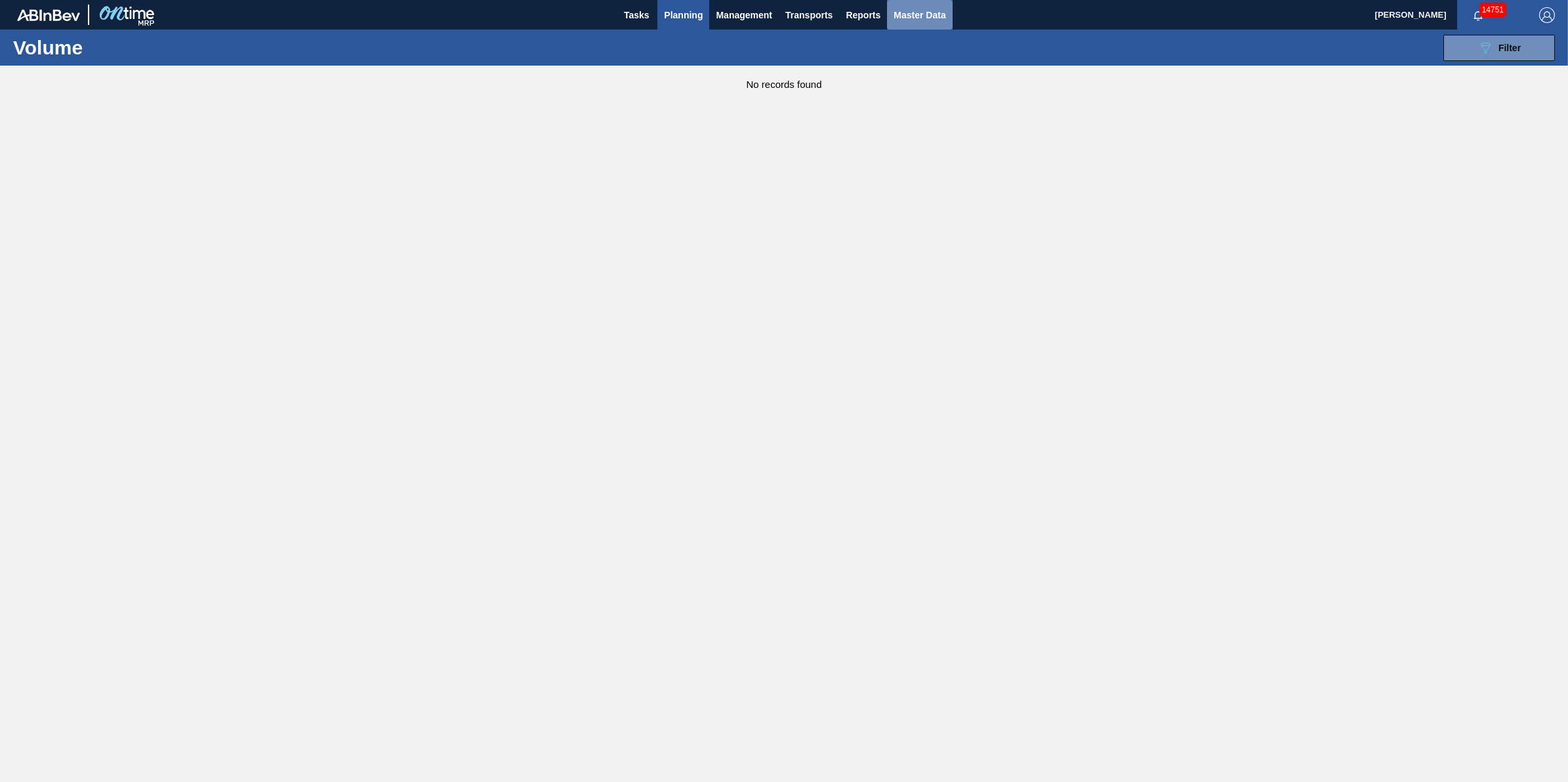
click at [918, 21] on span "Master Data" at bounding box center [919, 15] width 52 height 16
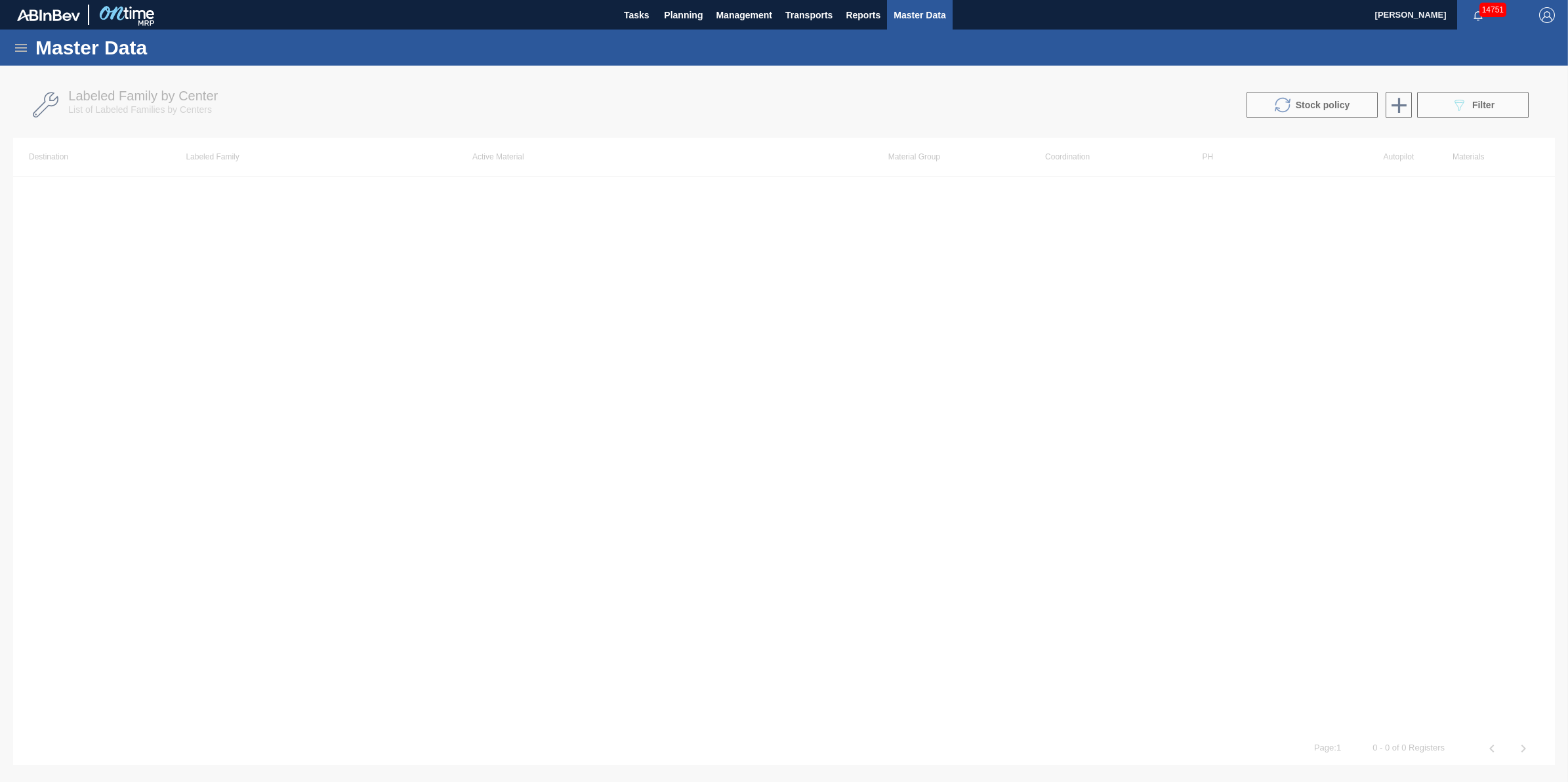
click at [16, 54] on icon at bounding box center [22, 48] width 16 height 16
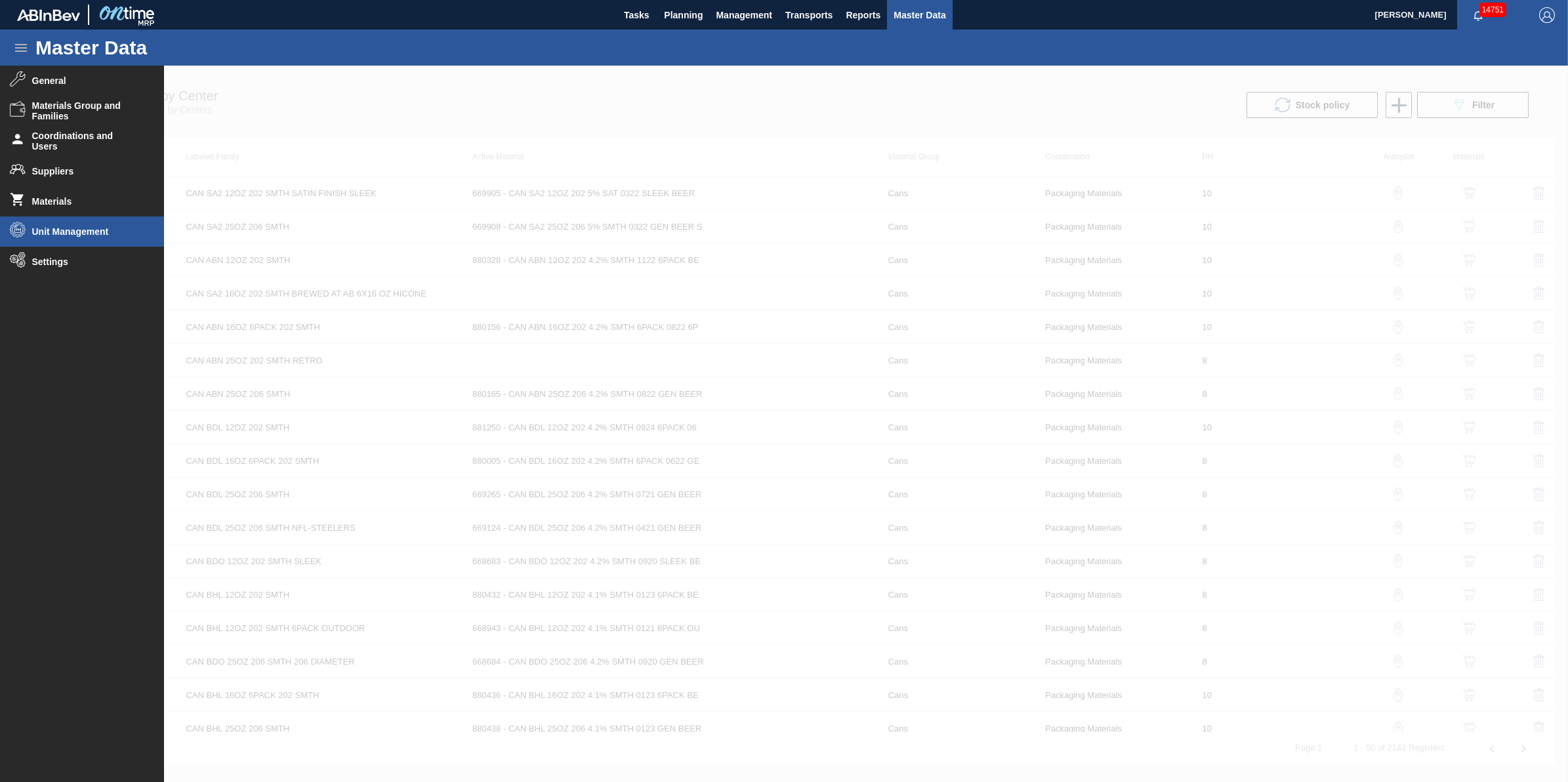
click at [105, 224] on li "Unit Management" at bounding box center [82, 232] width 164 height 30
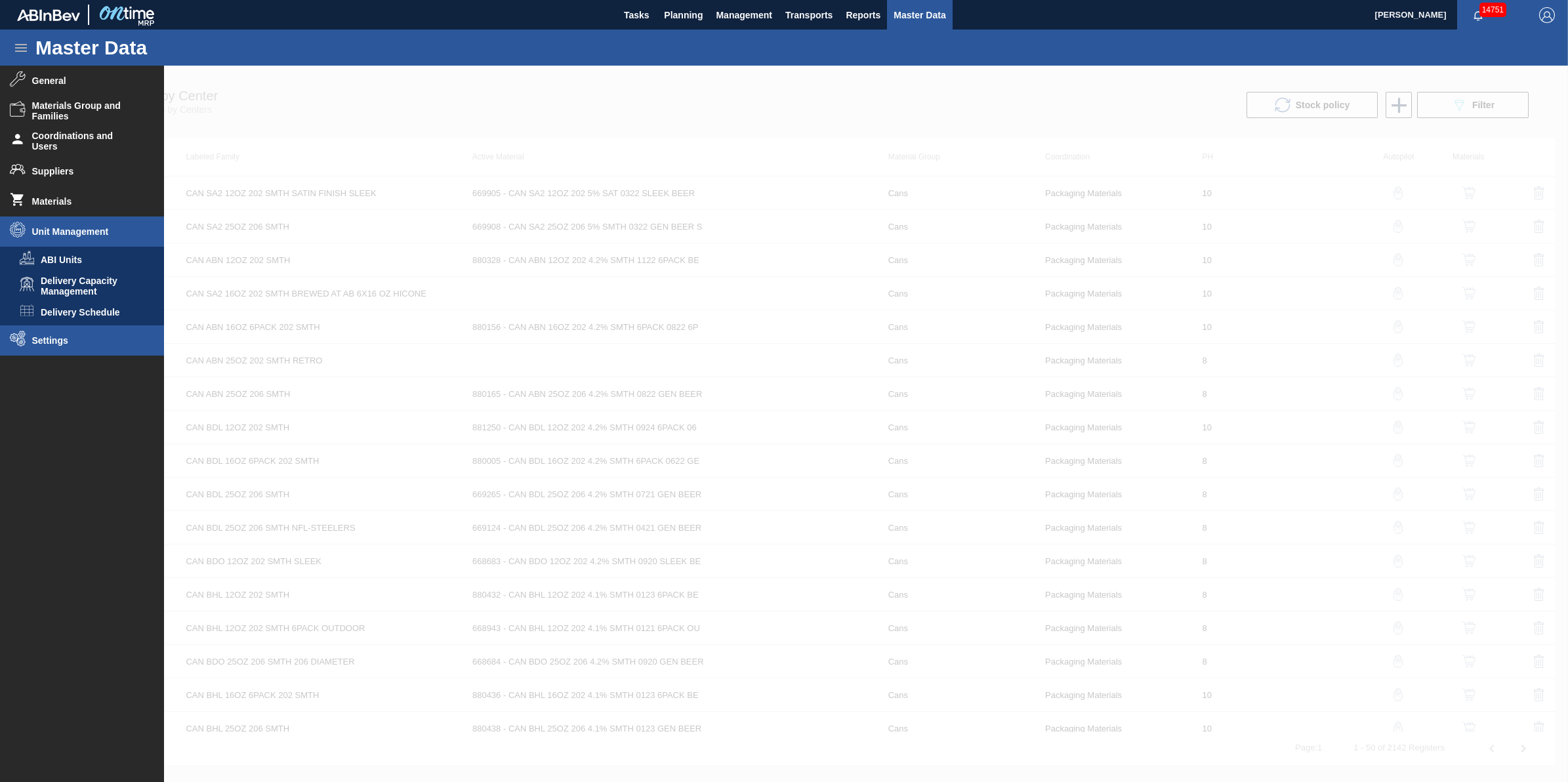
click at [71, 346] on li "Settings" at bounding box center [82, 340] width 164 height 30
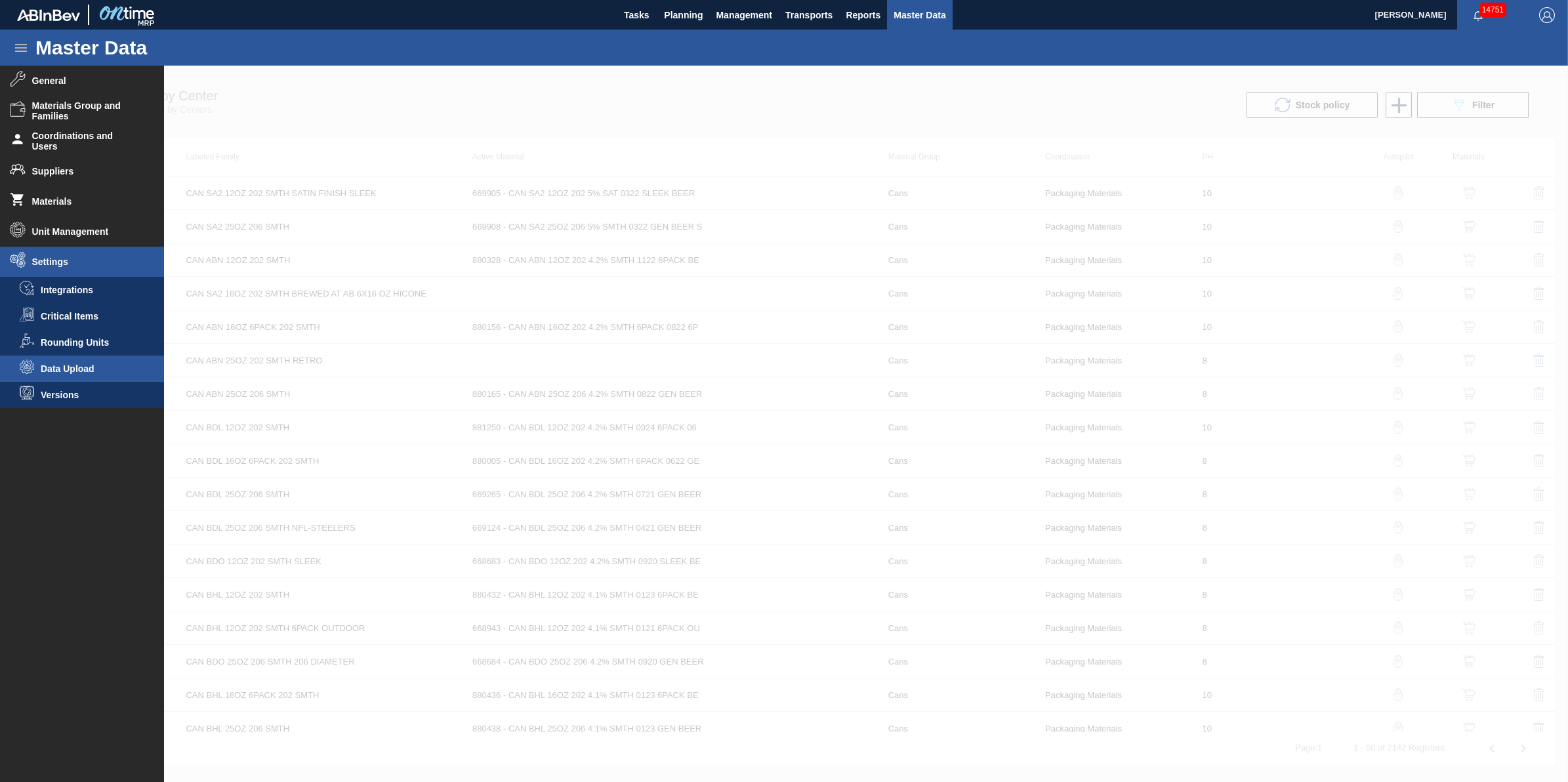
click at [102, 375] on li "Data Upload" at bounding box center [82, 368] width 164 height 26
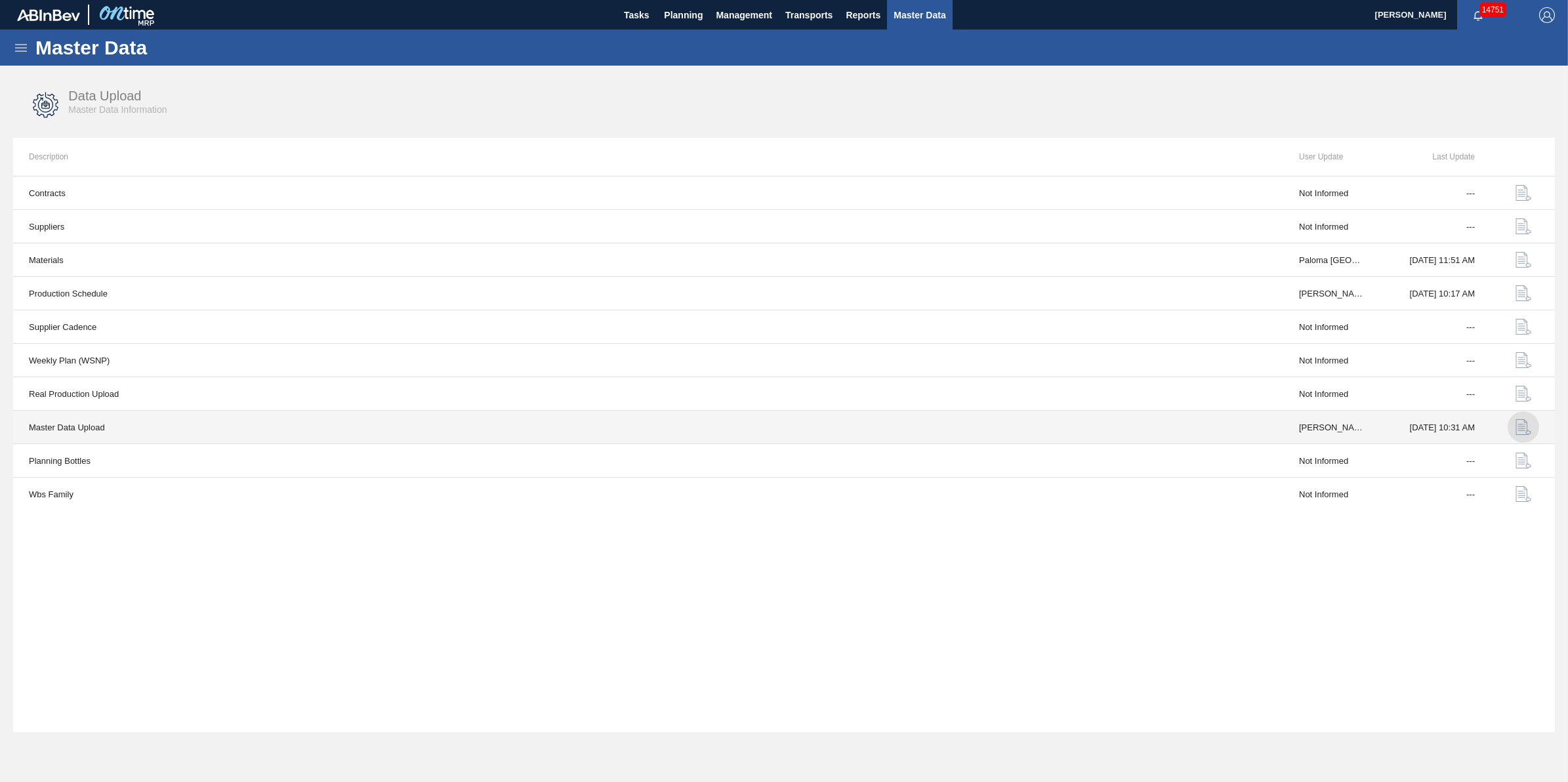
click at [1521, 430] on img "button" at bounding box center [1524, 427] width 16 height 16
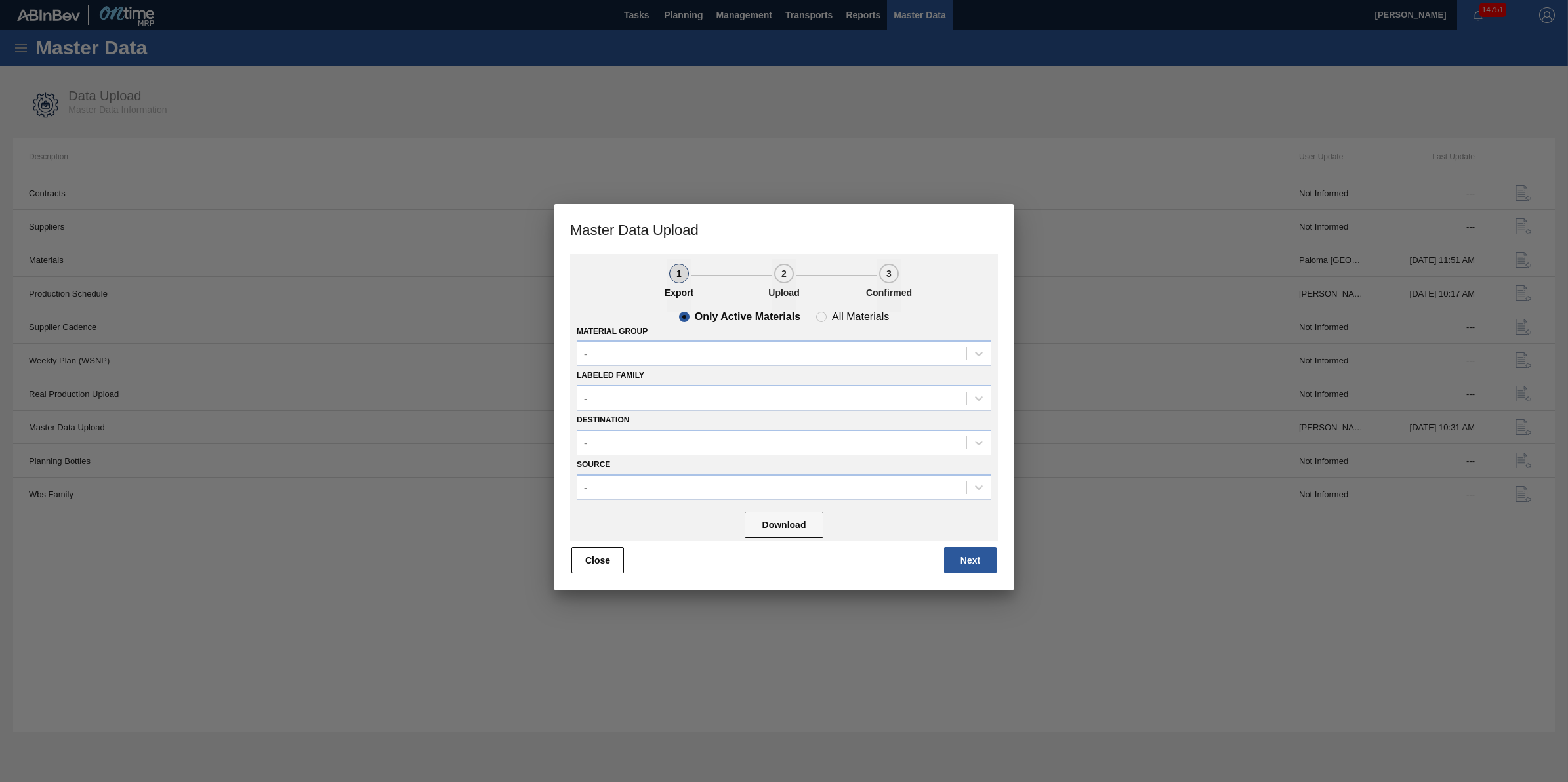
click at [776, 371] on div "Labeled Family -" at bounding box center [784, 389] width 415 height 45
click at [779, 365] on div "-" at bounding box center [784, 353] width 415 height 26
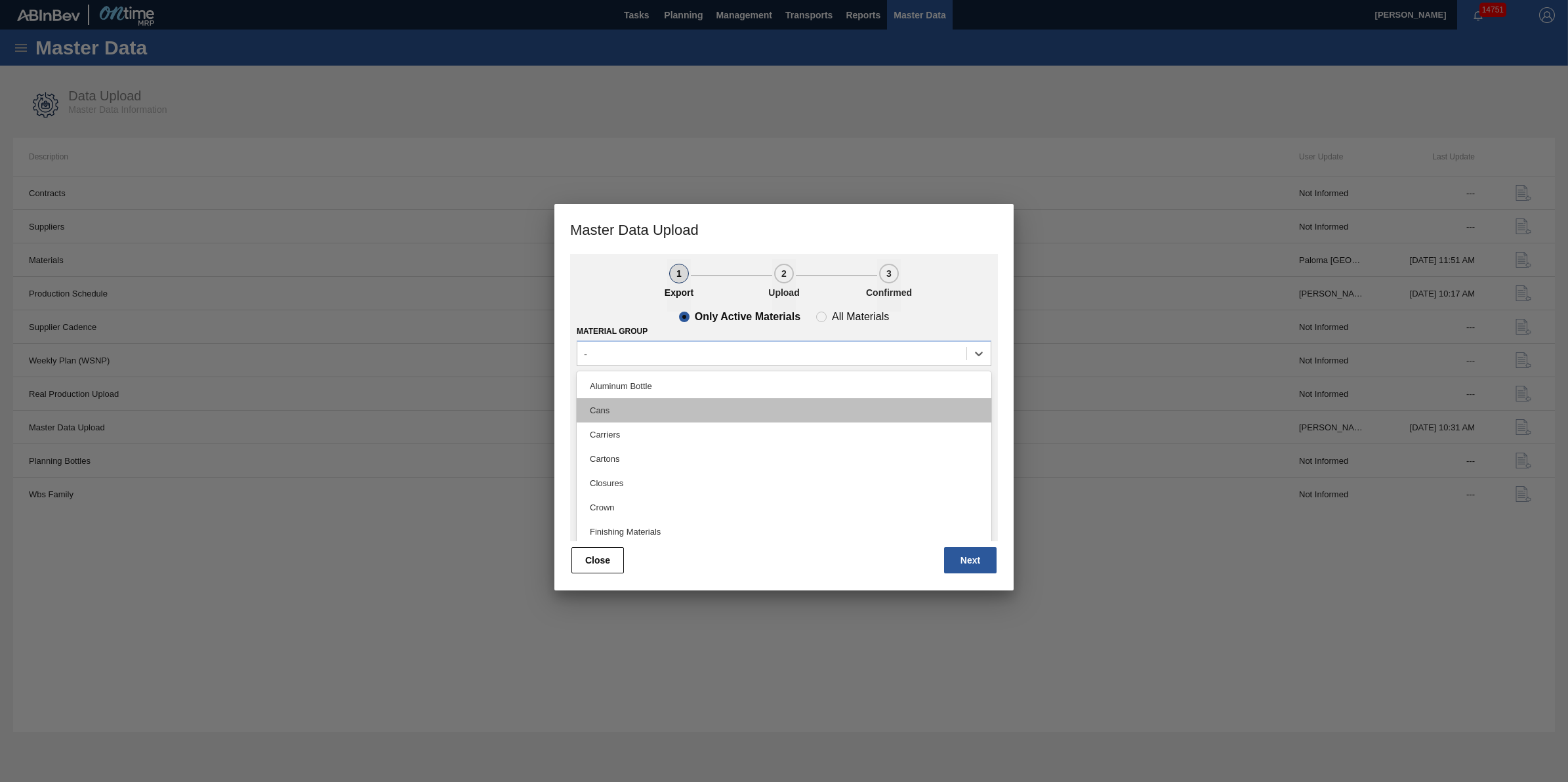
click at [740, 411] on div "Cans" at bounding box center [784, 410] width 415 height 24
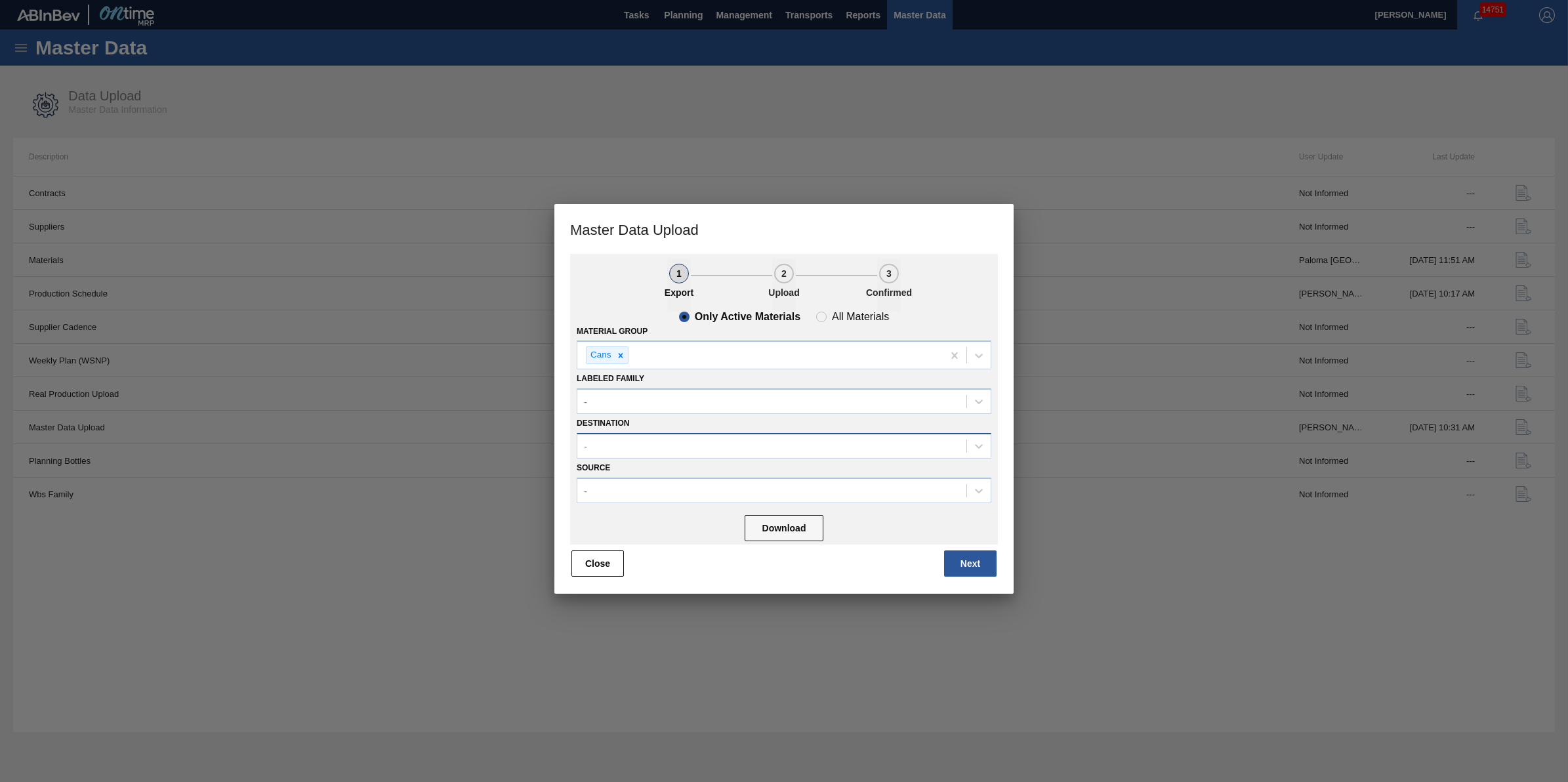
click at [668, 450] on div "-" at bounding box center [771, 445] width 389 height 19
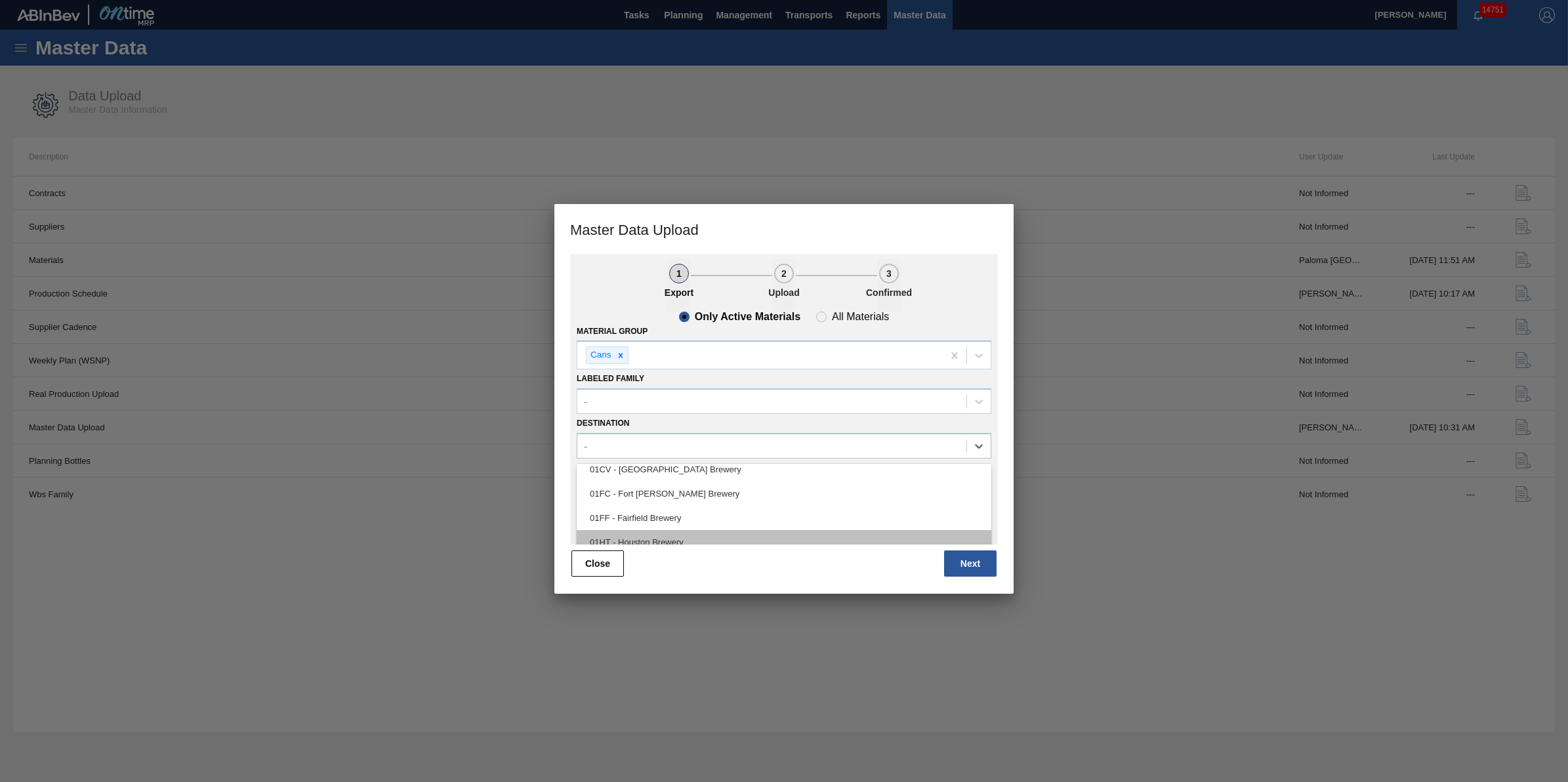
scroll to position [82, 0]
click at [722, 538] on div "01JK - Jacksonville Brewery" at bounding box center [784, 542] width 415 height 24
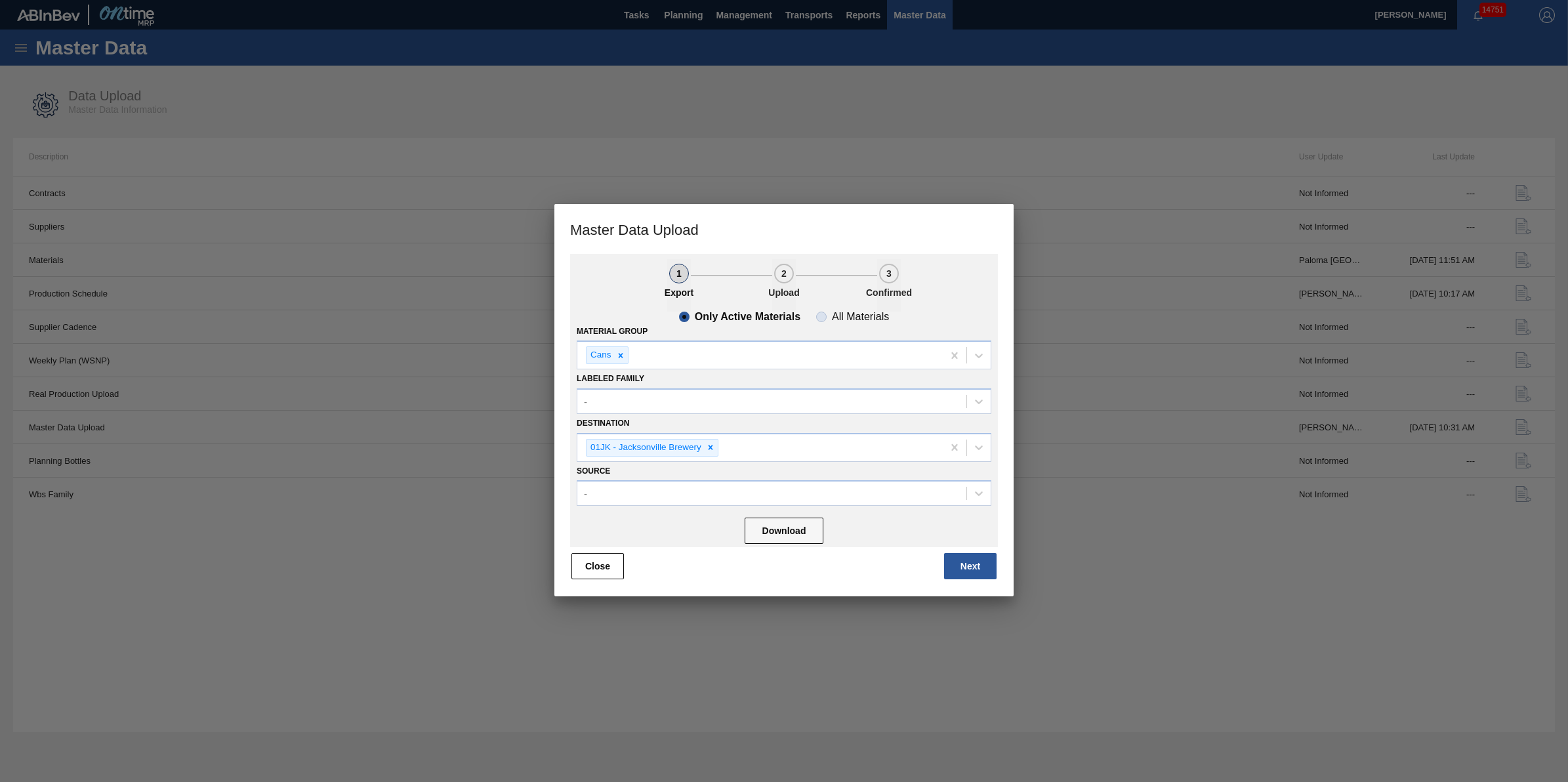
click at [830, 316] on span "All Materials" at bounding box center [852, 317] width 73 height 11
click at [830, 316] on input "All Materials" at bounding box center [821, 316] width 21 height 21
radio input "true"
radio input "false"
click at [791, 528] on button "Download" at bounding box center [784, 530] width 79 height 26
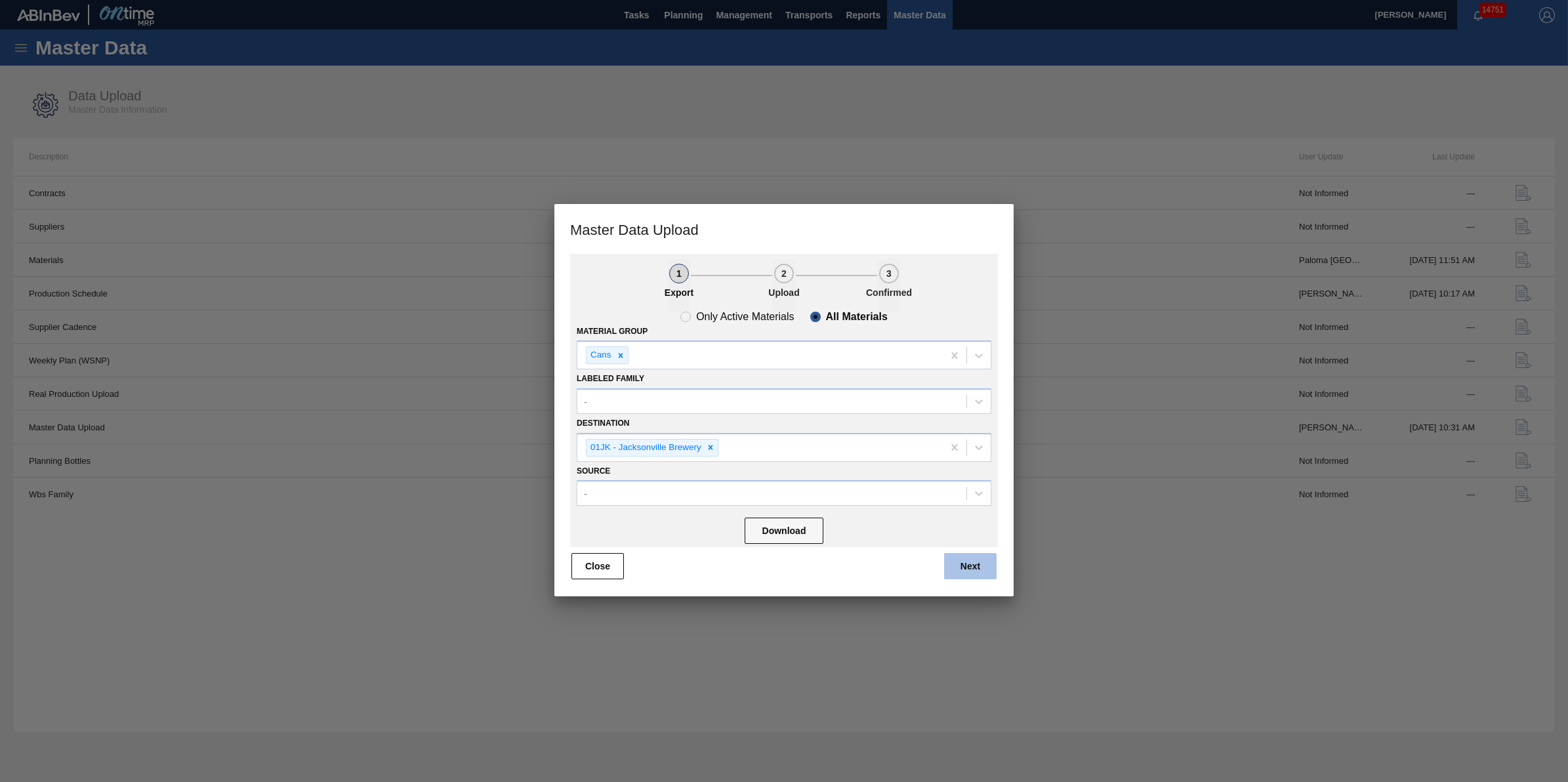
click at [950, 560] on button "Next" at bounding box center [970, 565] width 53 height 26
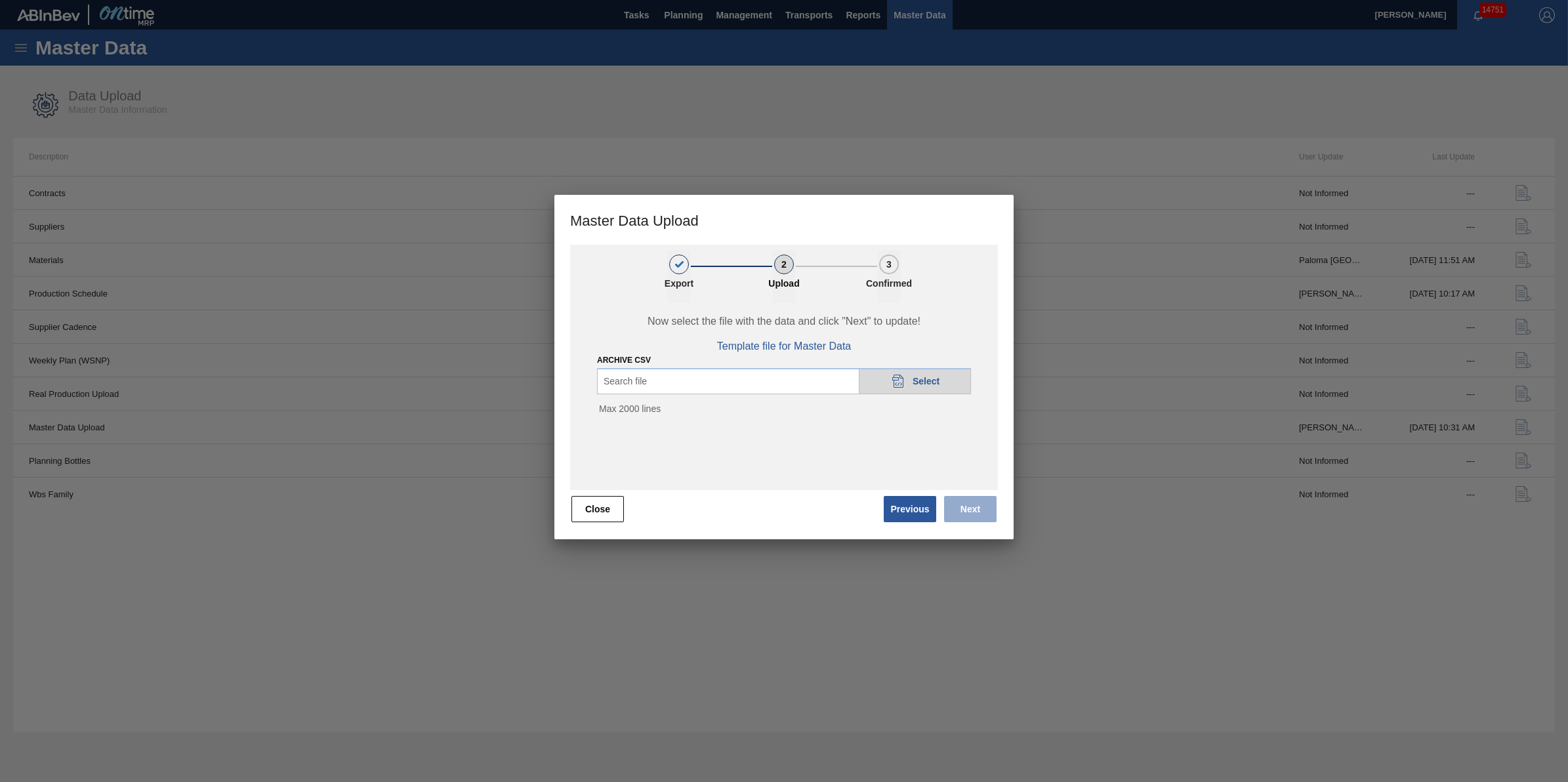
click at [908, 384] on div "20DAD902-3625-4257-8FDA-0C0CB19E2A3D Select" at bounding box center [915, 381] width 112 height 26
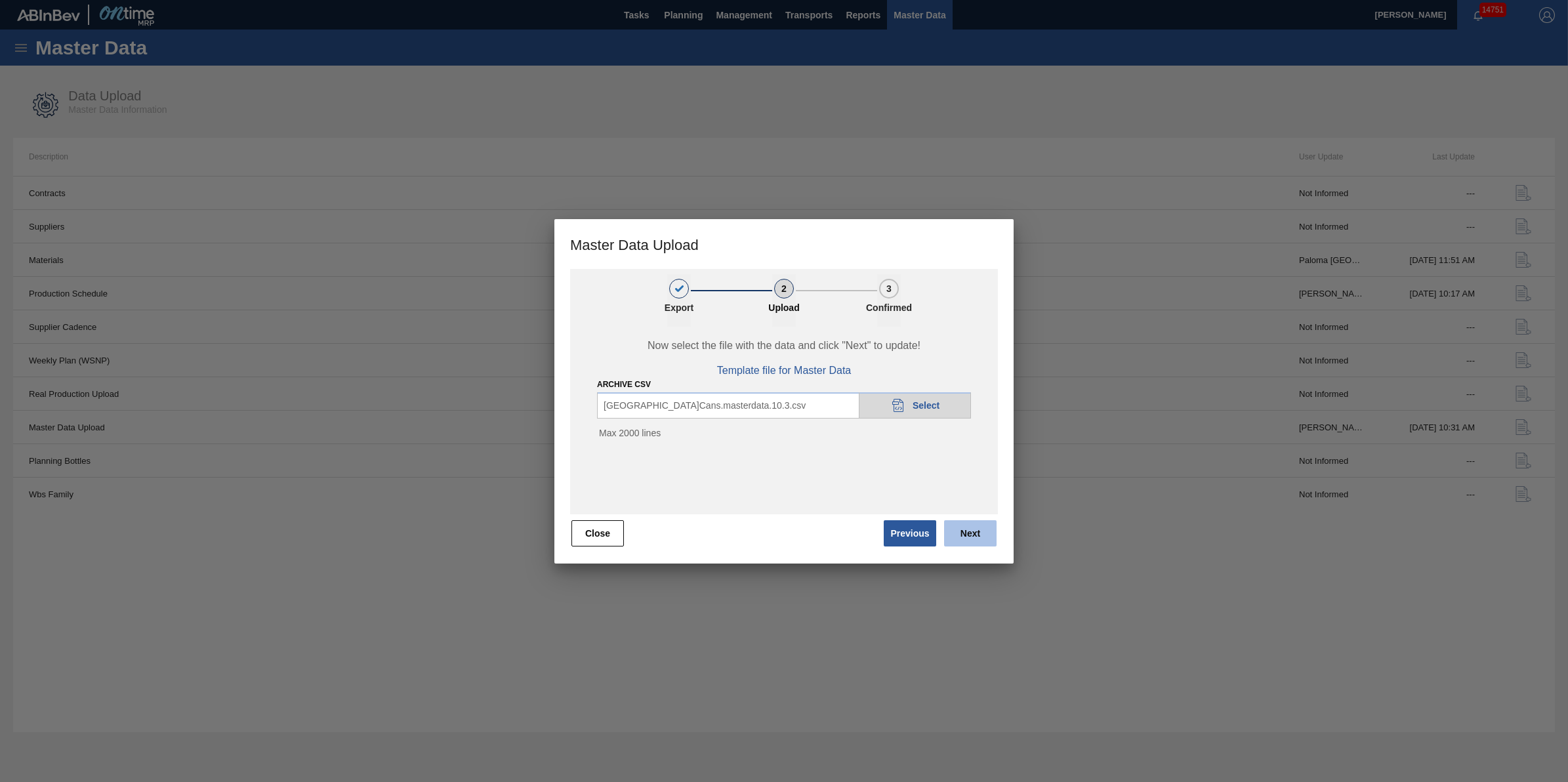
click at [974, 529] on button "Next" at bounding box center [970, 533] width 53 height 26
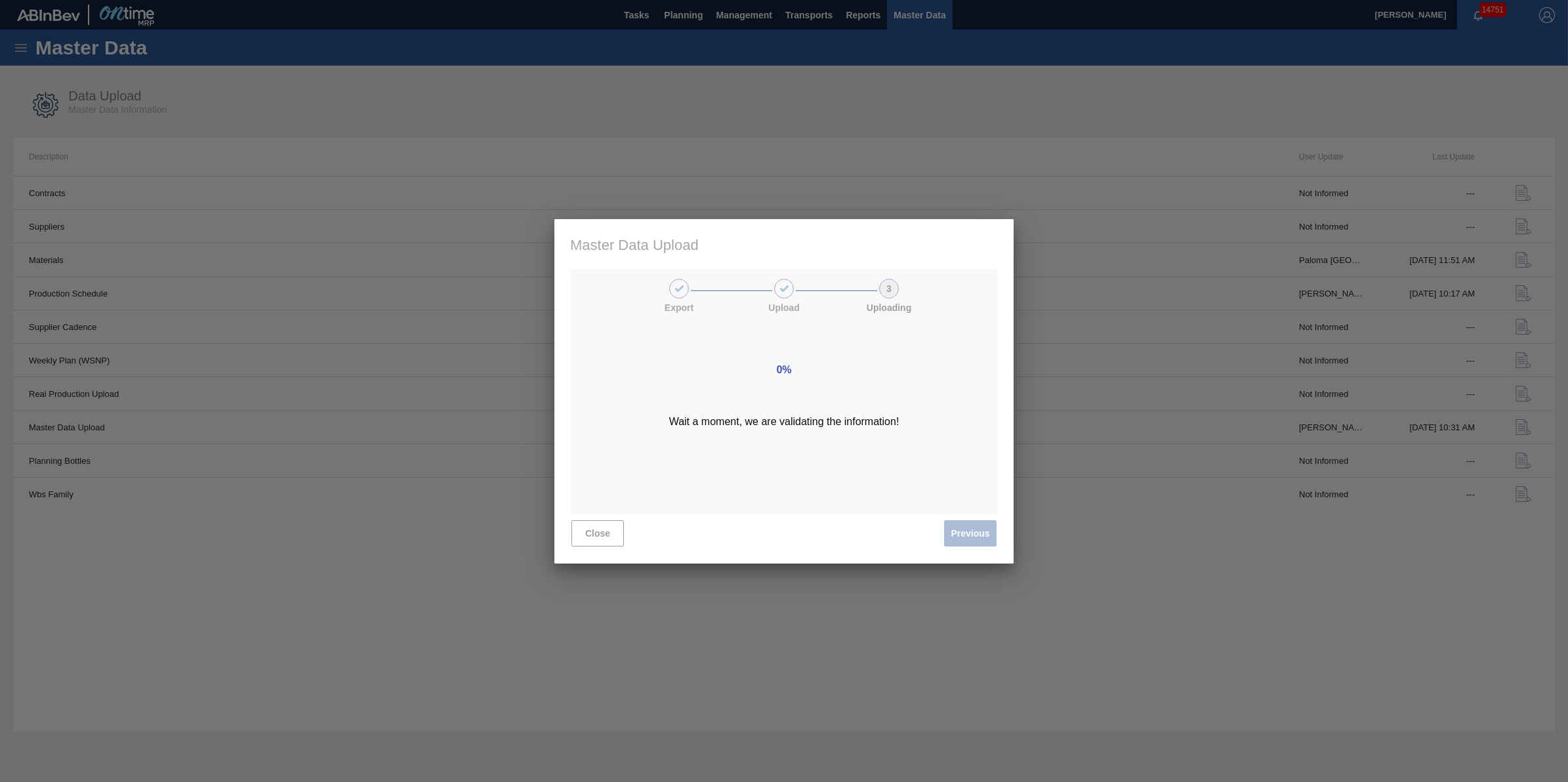
click at [632, 407] on div "0% Wait a moment, we are validating the information!" at bounding box center [784, 391] width 460 height 344
click at [910, 467] on div "0% Wait a moment, we are validating the information!" at bounding box center [784, 391] width 460 height 344
click at [1028, 432] on div at bounding box center [784, 391] width 1568 height 782
click at [526, 650] on div at bounding box center [784, 391] width 1568 height 782
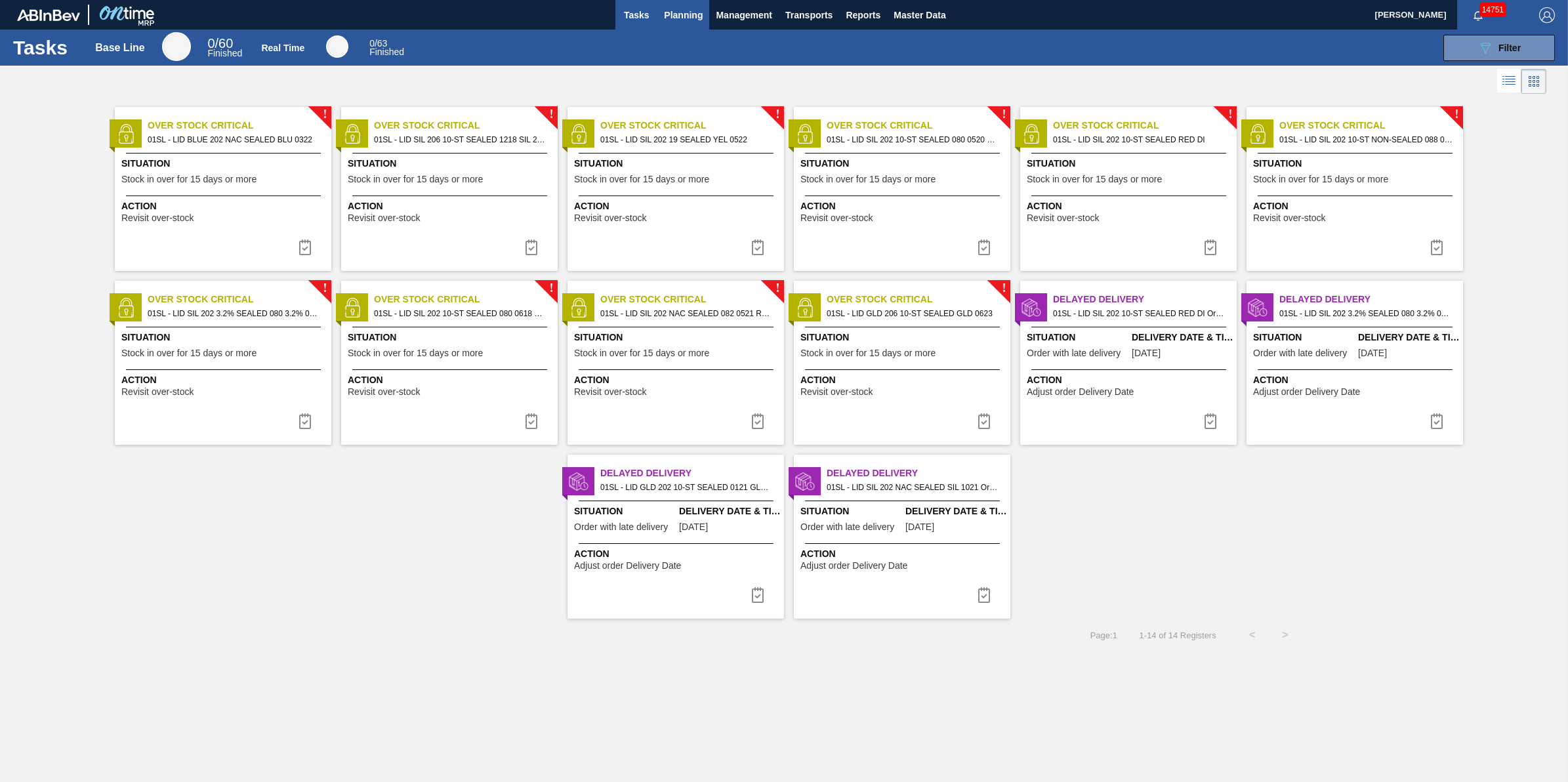
click at [689, 18] on span "Planning" at bounding box center [683, 15] width 39 height 16
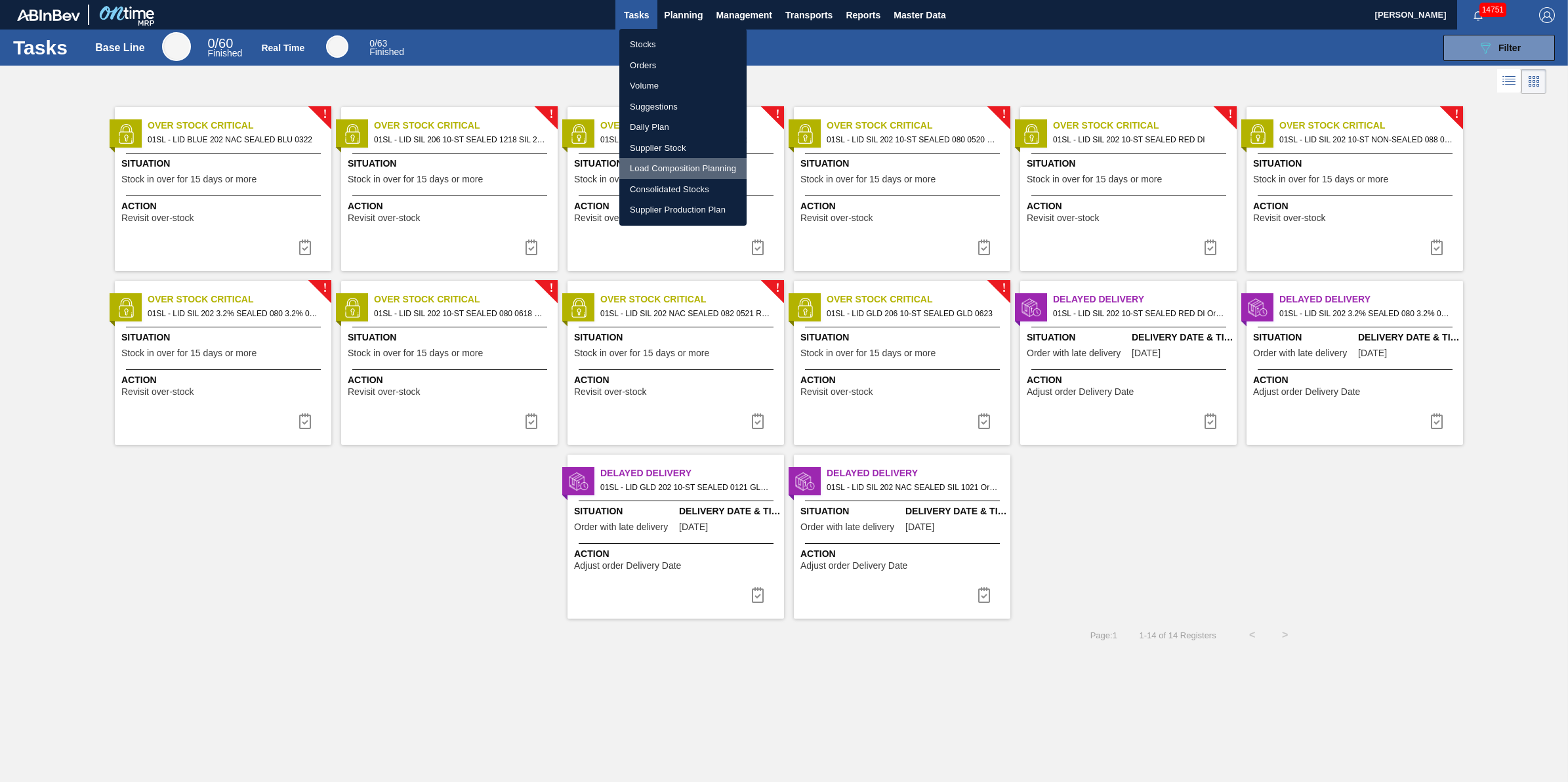
click at [690, 164] on li "Load Composition Planning" at bounding box center [683, 168] width 127 height 21
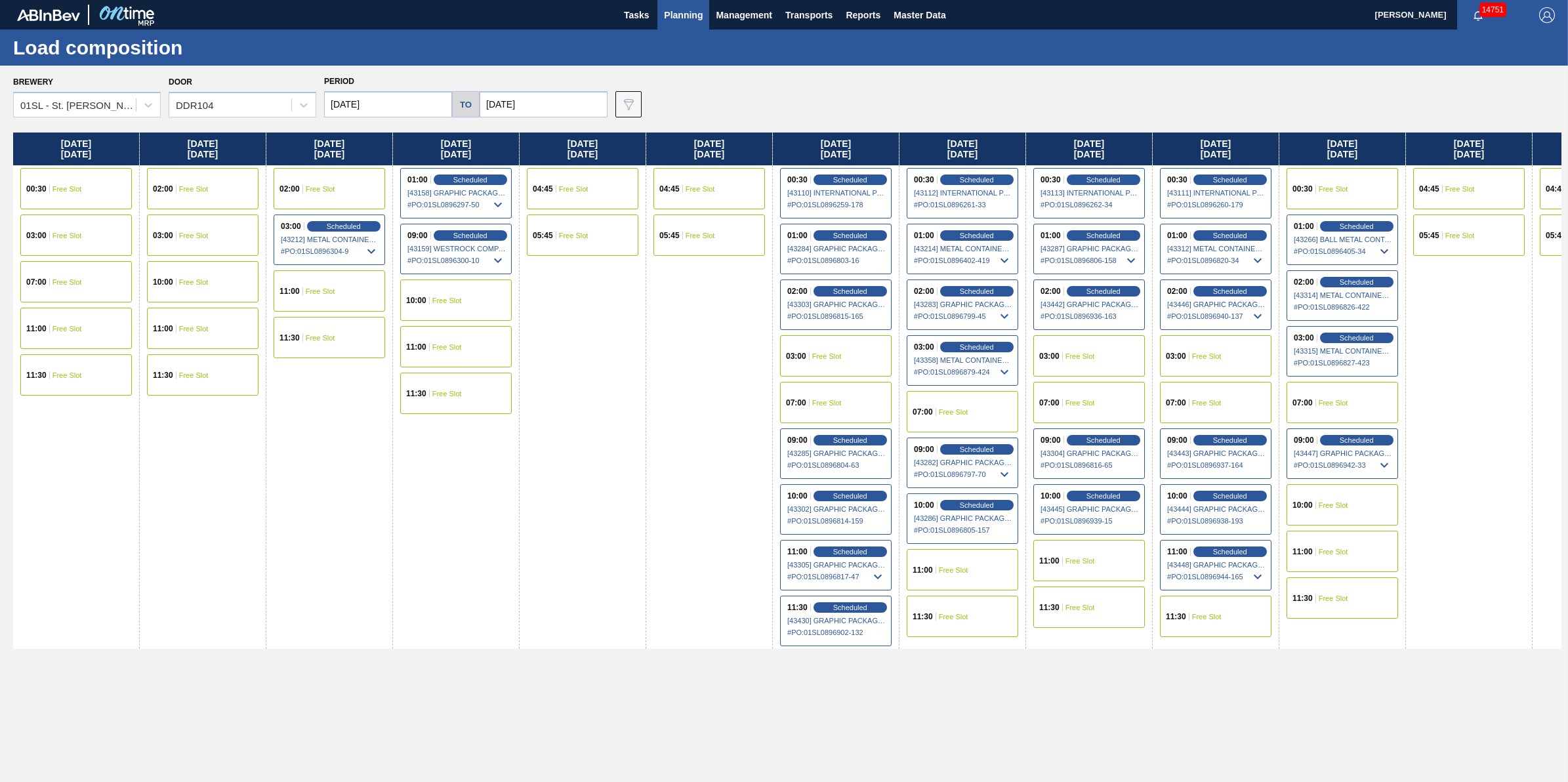
click at [670, 17] on span "Planning" at bounding box center [683, 15] width 39 height 16
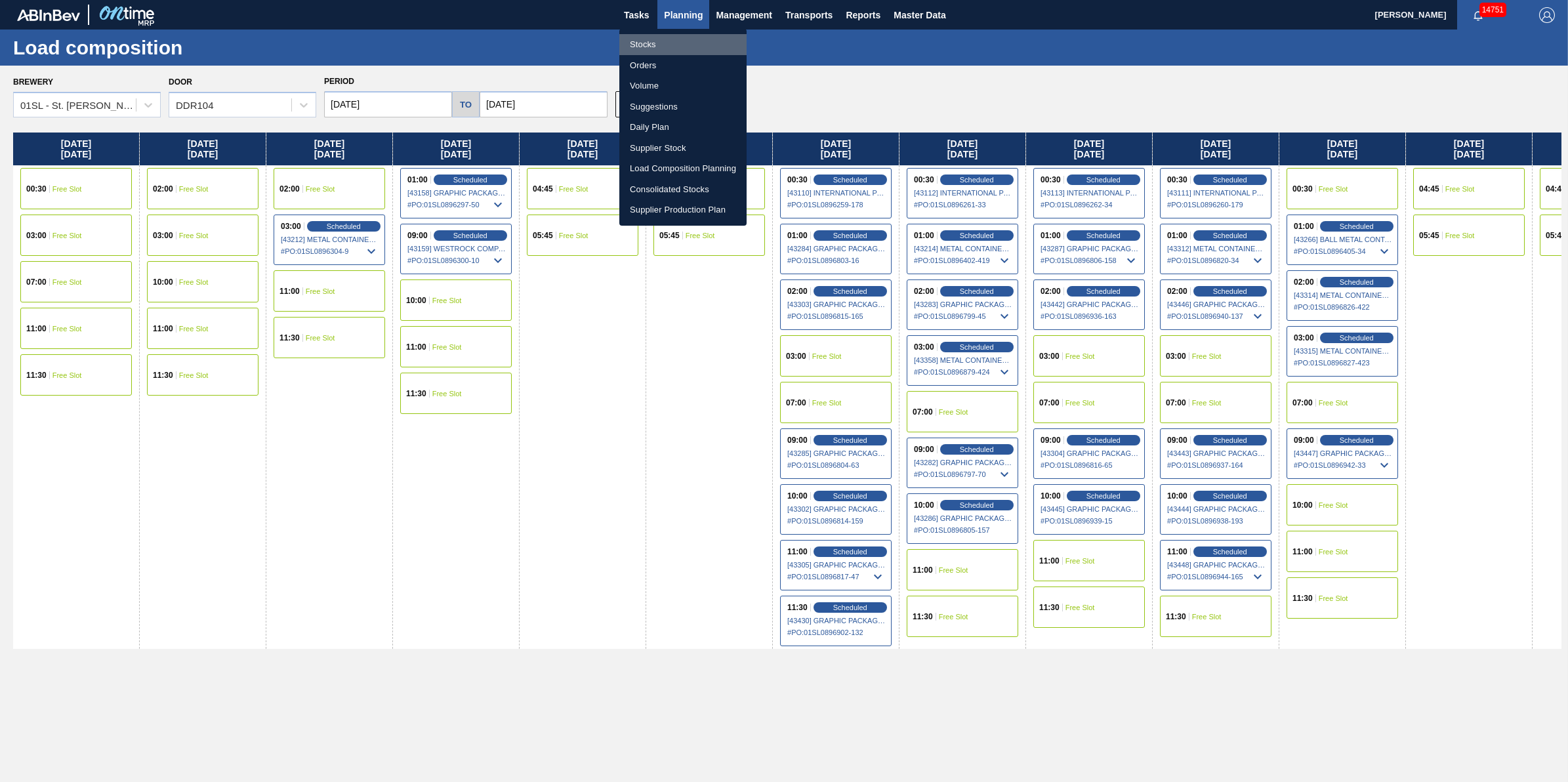
click at [674, 41] on li "Stocks" at bounding box center [683, 44] width 127 height 21
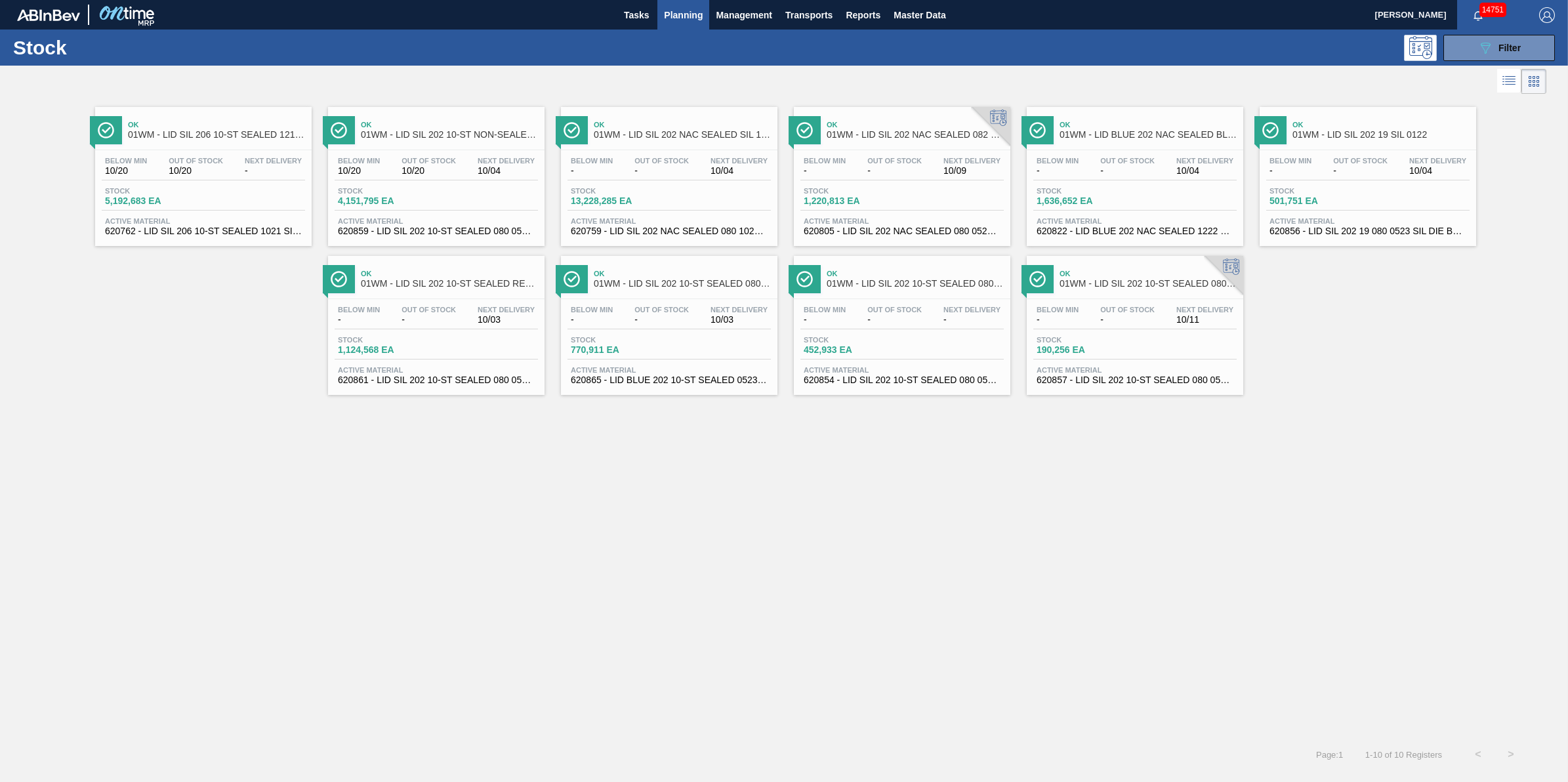
click at [685, 13] on span "Planning" at bounding box center [683, 15] width 39 height 16
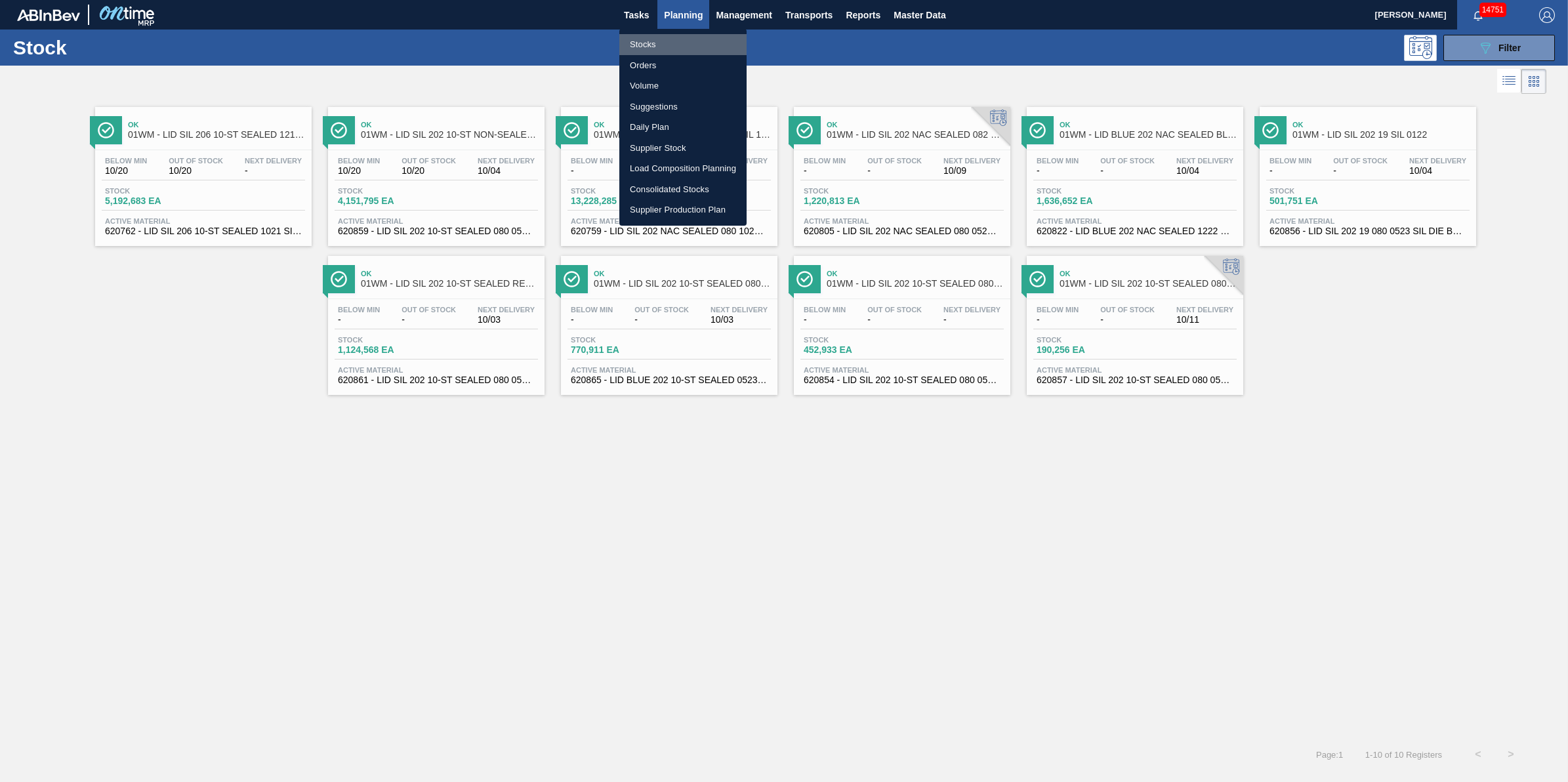
click at [676, 34] on li "Stocks" at bounding box center [683, 44] width 127 height 21
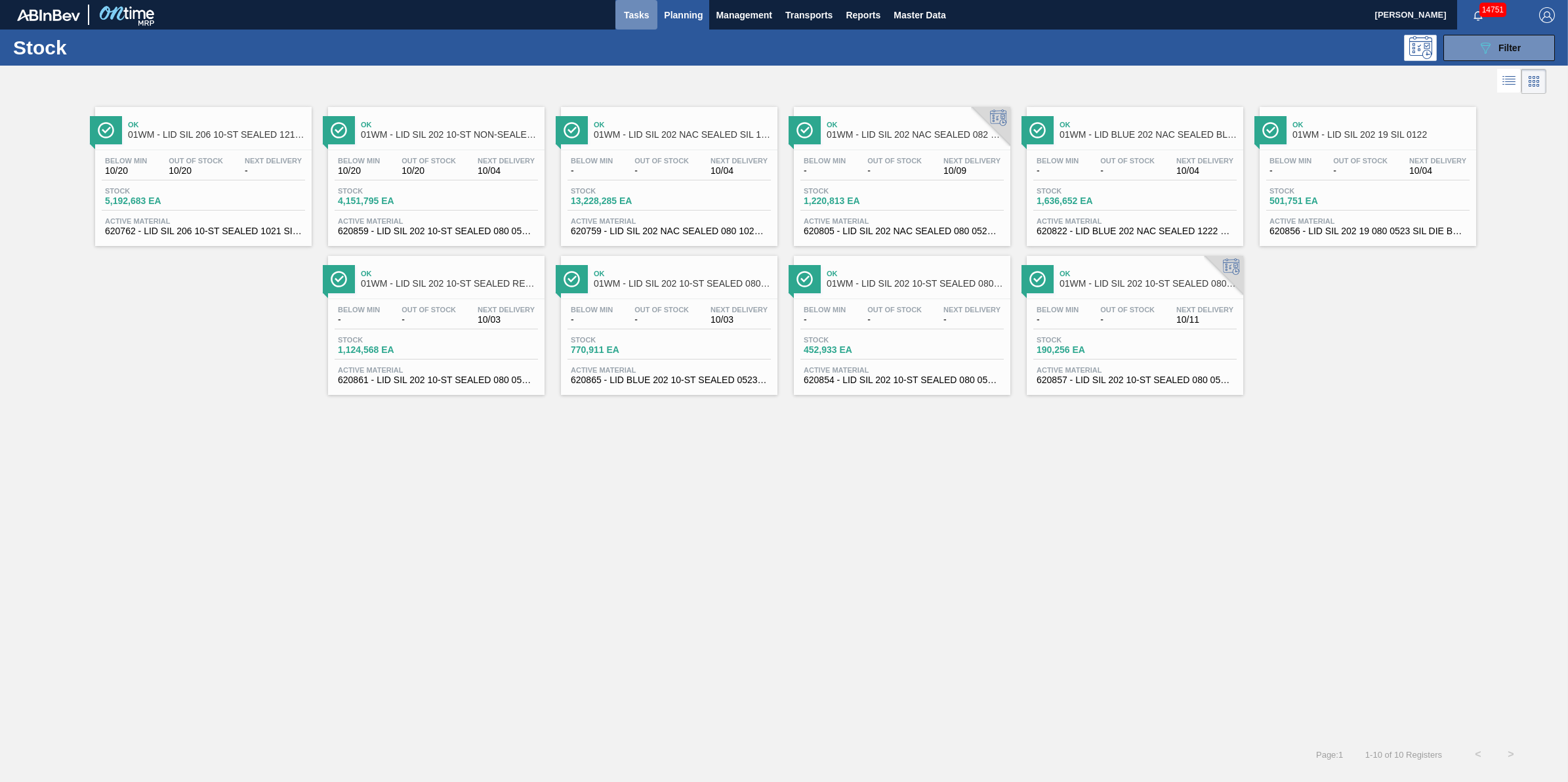
click at [631, 13] on span "Tasks" at bounding box center [636, 15] width 29 height 16
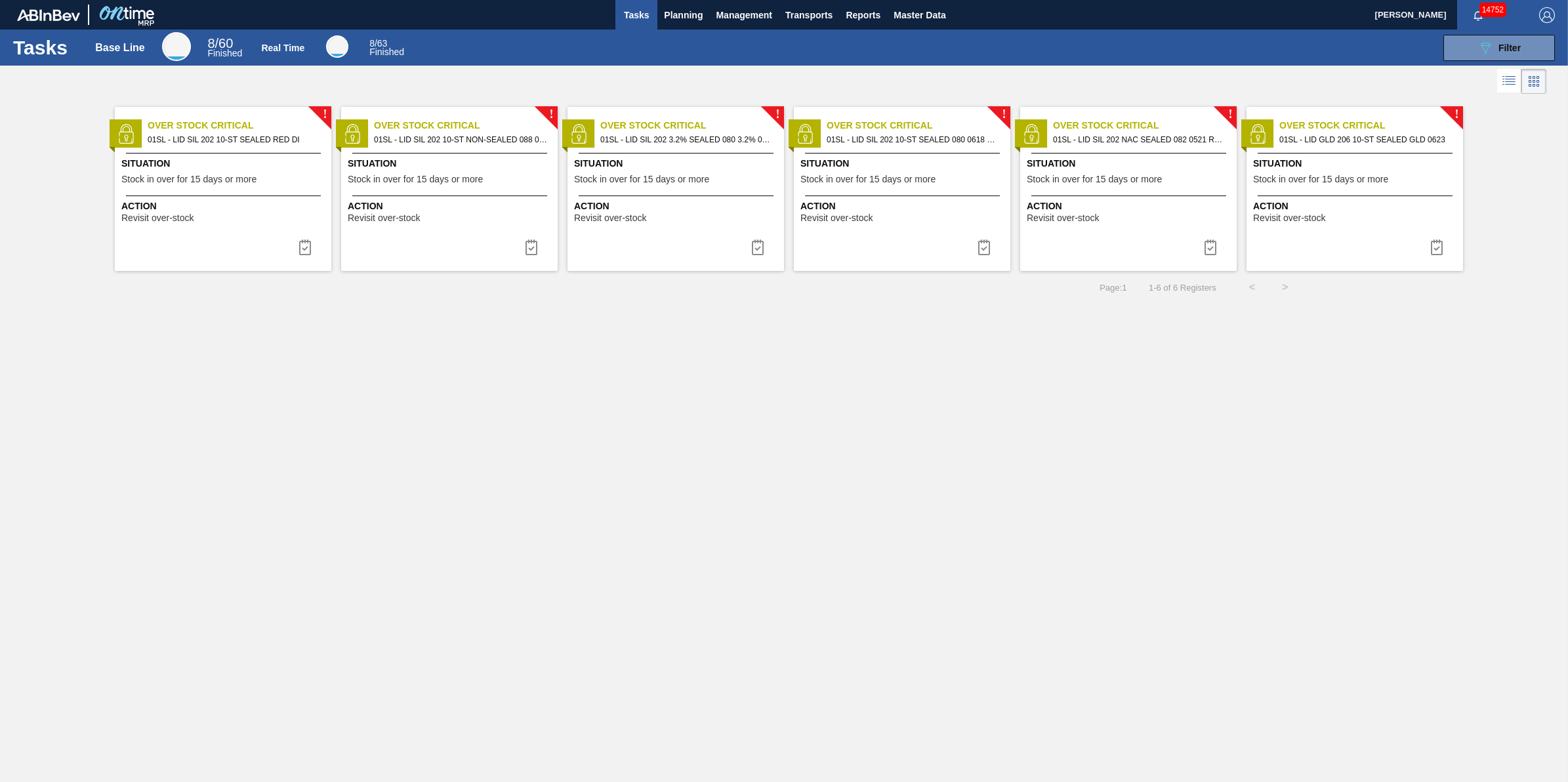
click at [640, 18] on span "Tasks" at bounding box center [636, 15] width 29 height 16
click at [668, 20] on span "Planning" at bounding box center [683, 15] width 39 height 16
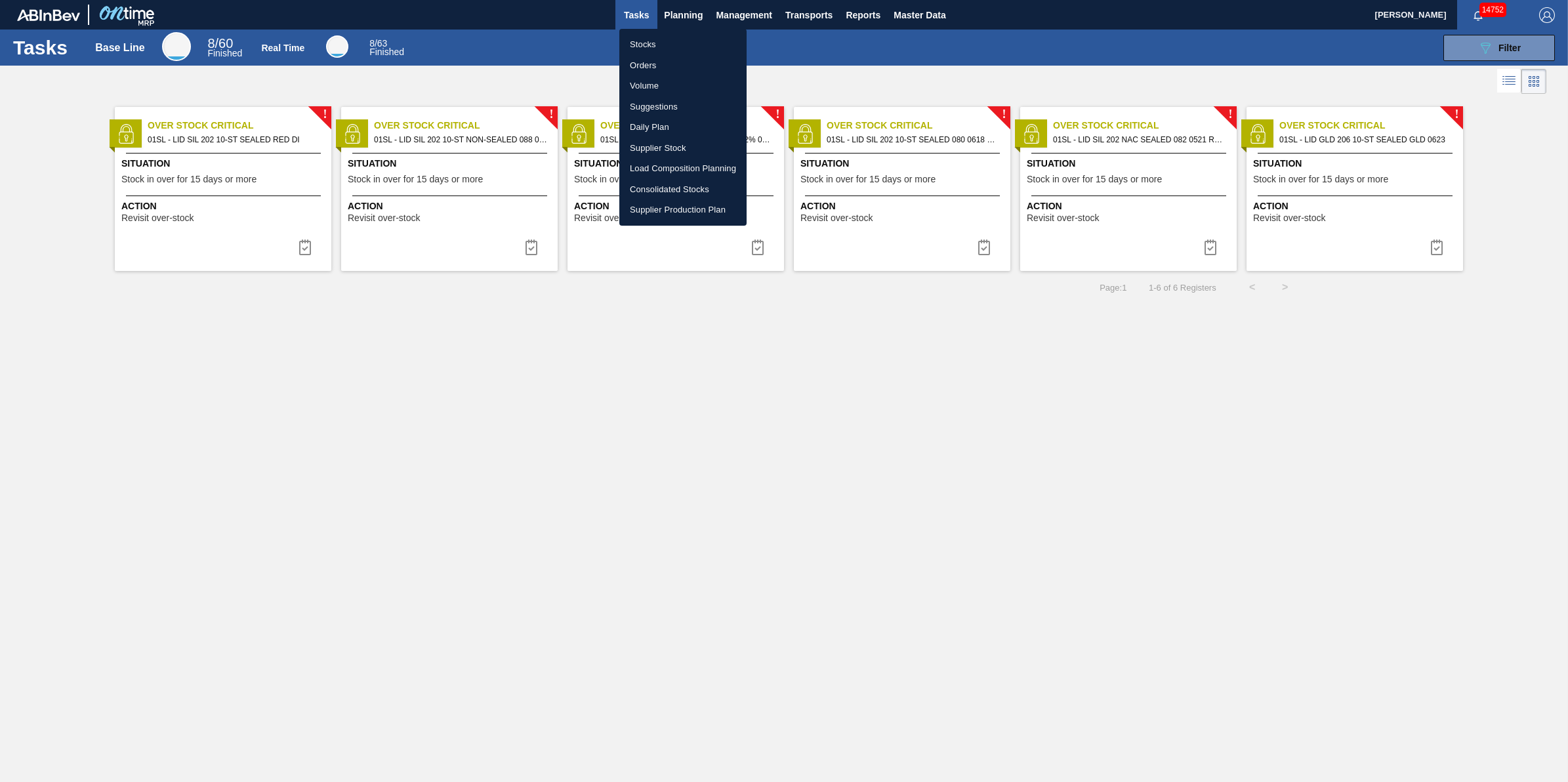
click at [645, 46] on li "Stocks" at bounding box center [683, 44] width 127 height 21
